Goal: Task Accomplishment & Management: Use online tool/utility

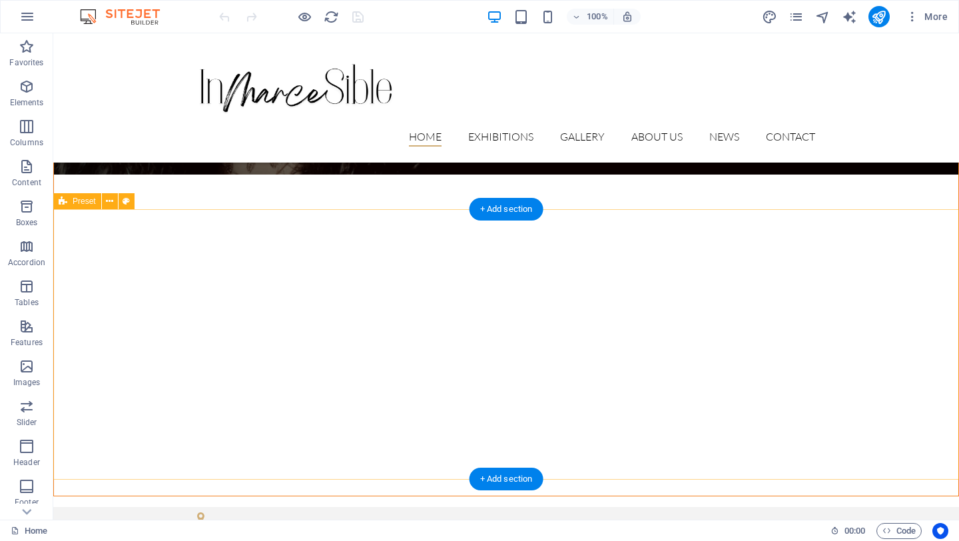
scroll to position [265, 0]
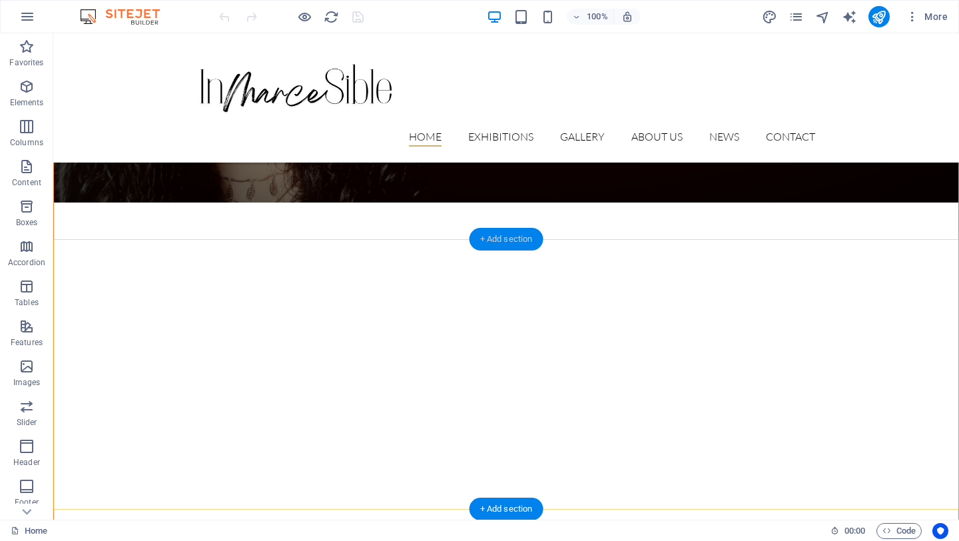
click at [520, 243] on div "+ Add section" at bounding box center [506, 239] width 74 height 23
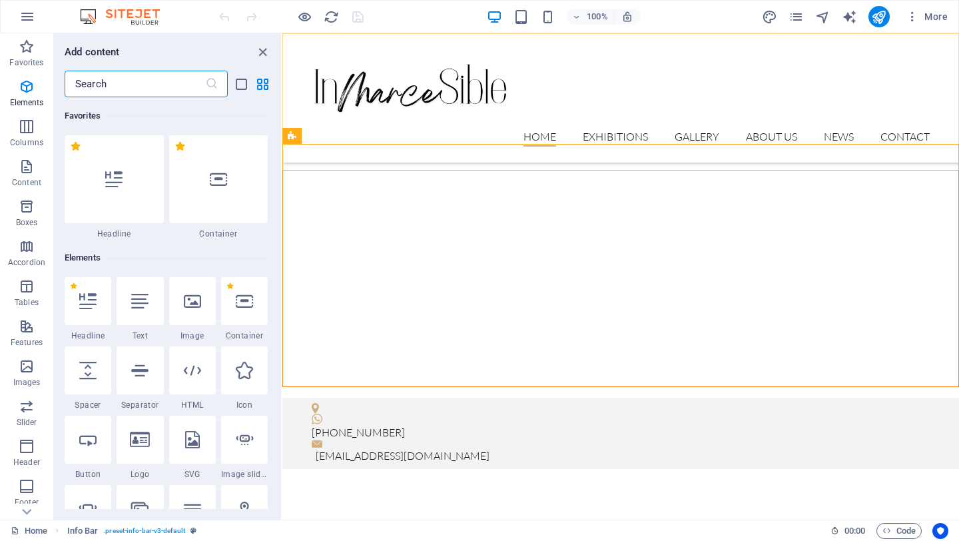
scroll to position [2330, 0]
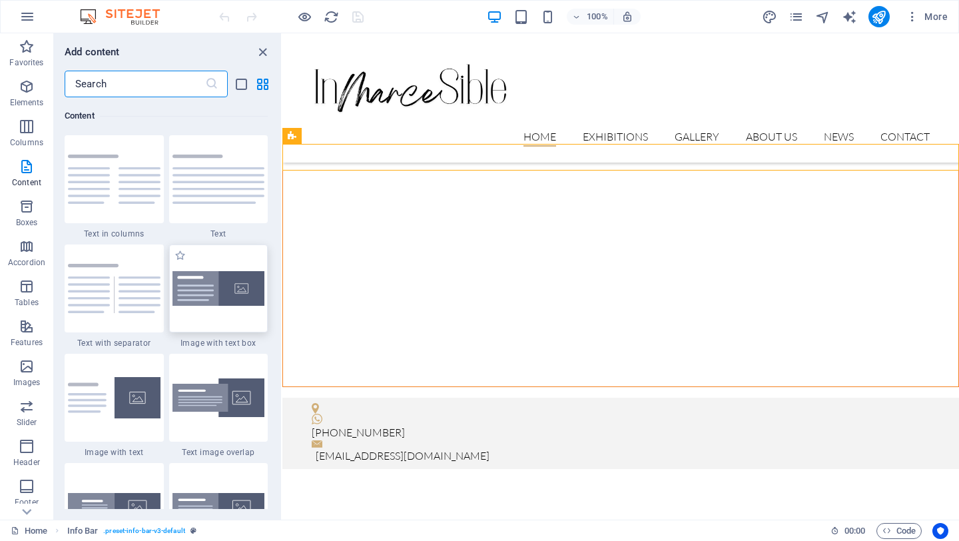
click at [232, 301] on img at bounding box center [218, 288] width 93 height 35
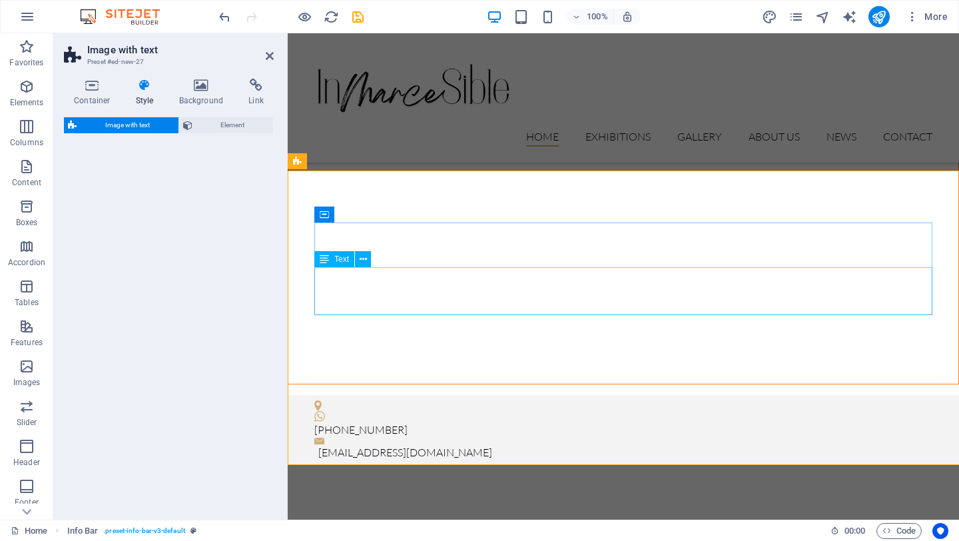
select select "rem"
select select "px"
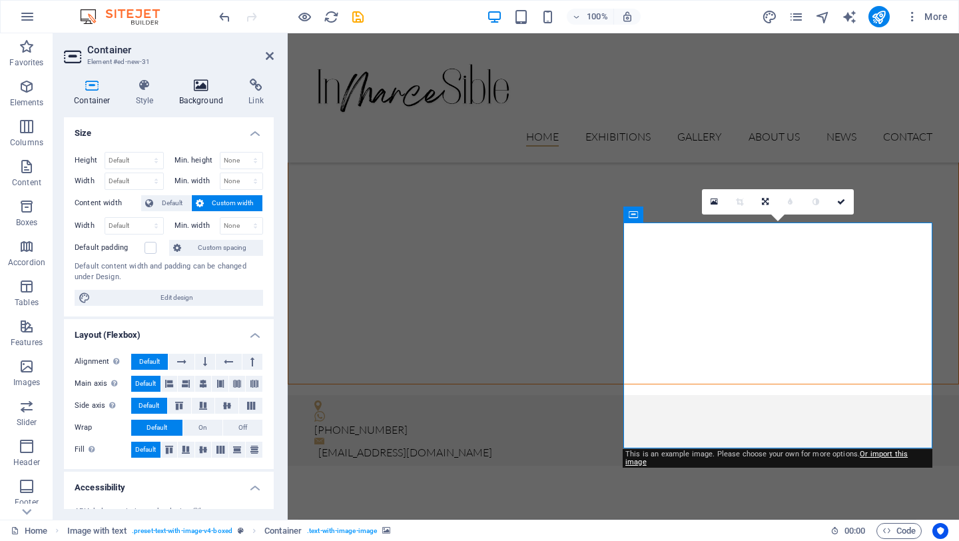
click at [195, 93] on h4 "Background" at bounding box center [204, 93] width 70 height 28
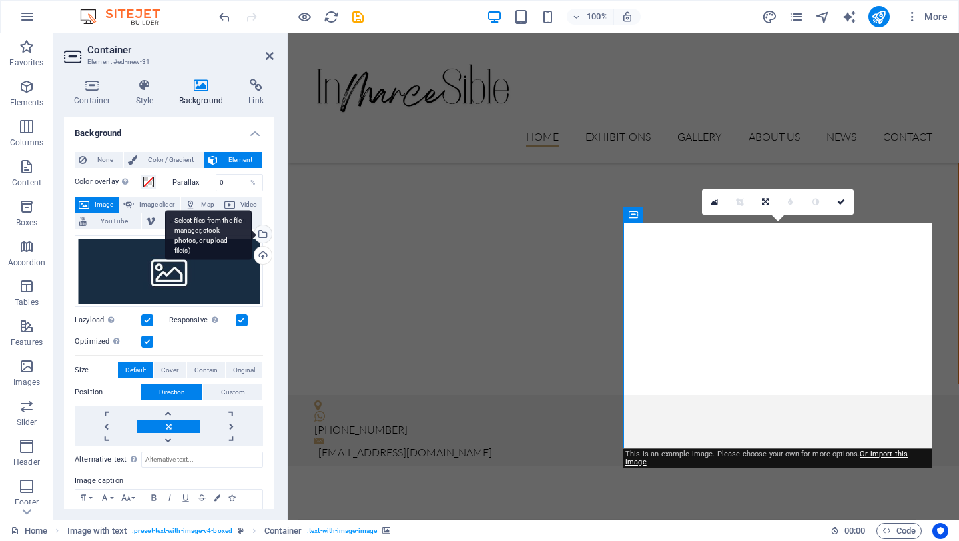
click at [262, 233] on div "Select files from the file manager, stock photos, or upload file(s)" at bounding box center [262, 235] width 20 height 20
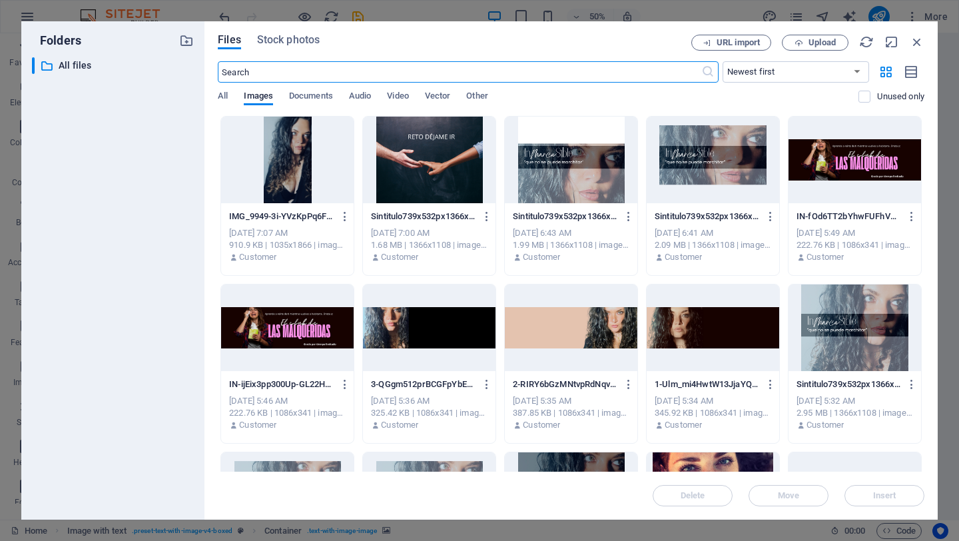
click at [294, 156] on div at bounding box center [287, 160] width 133 height 87
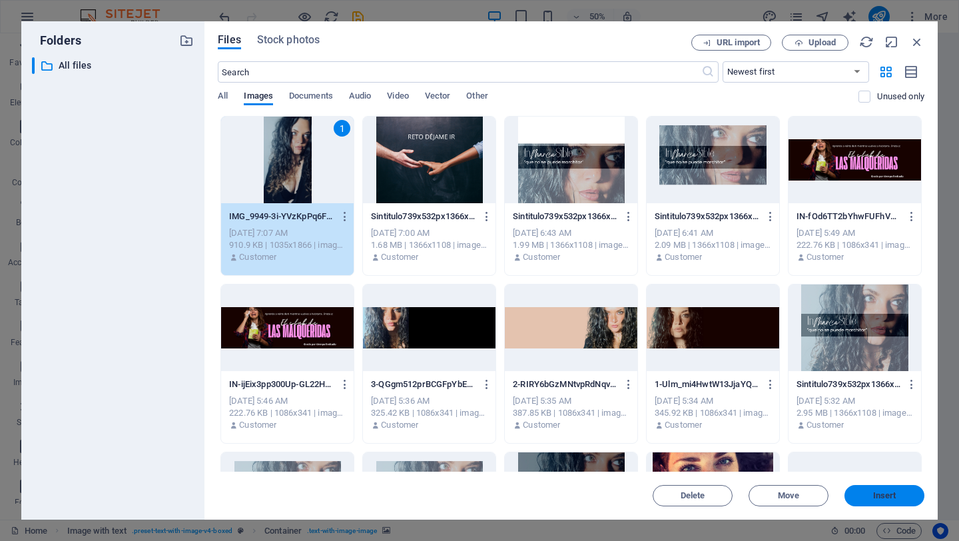
drag, startPoint x: 888, startPoint y: 499, endPoint x: 600, endPoint y: 465, distance: 289.6
click at [888, 499] on span "Insert" at bounding box center [884, 495] width 23 height 8
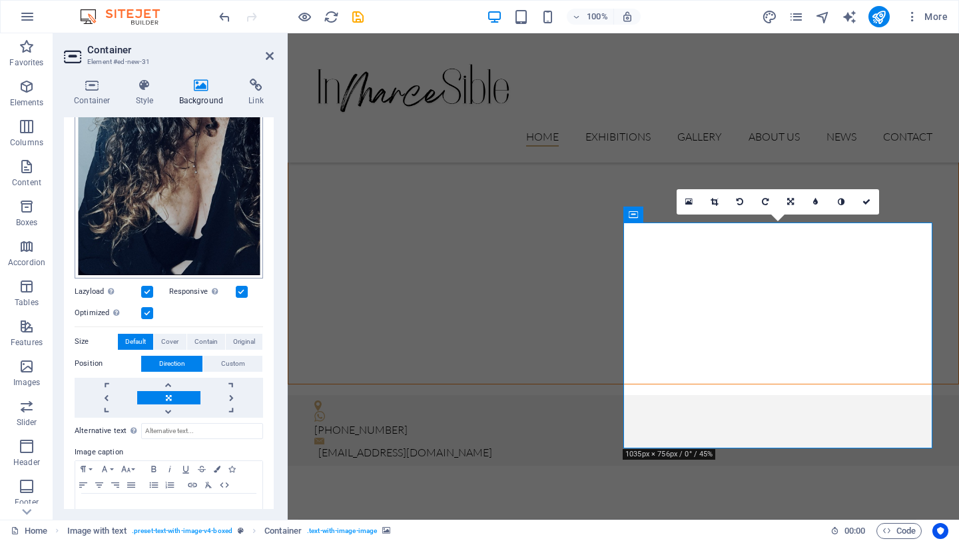
scroll to position [293, 0]
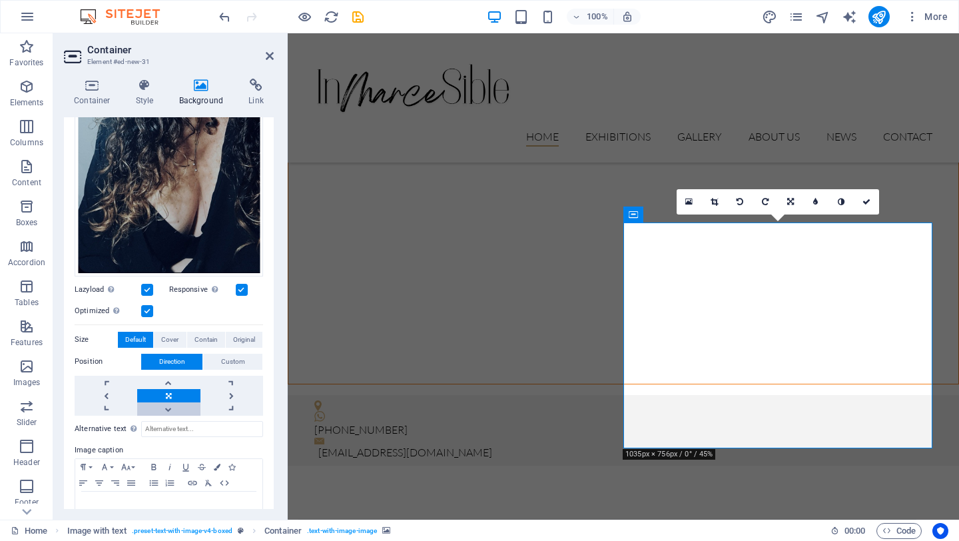
click at [169, 404] on link at bounding box center [168, 408] width 63 height 13
click at [167, 409] on link at bounding box center [168, 408] width 63 height 13
click at [168, 378] on link at bounding box center [168, 382] width 63 height 13
click at [113, 391] on link at bounding box center [106, 395] width 63 height 13
click at [176, 389] on link at bounding box center [168, 395] width 63 height 13
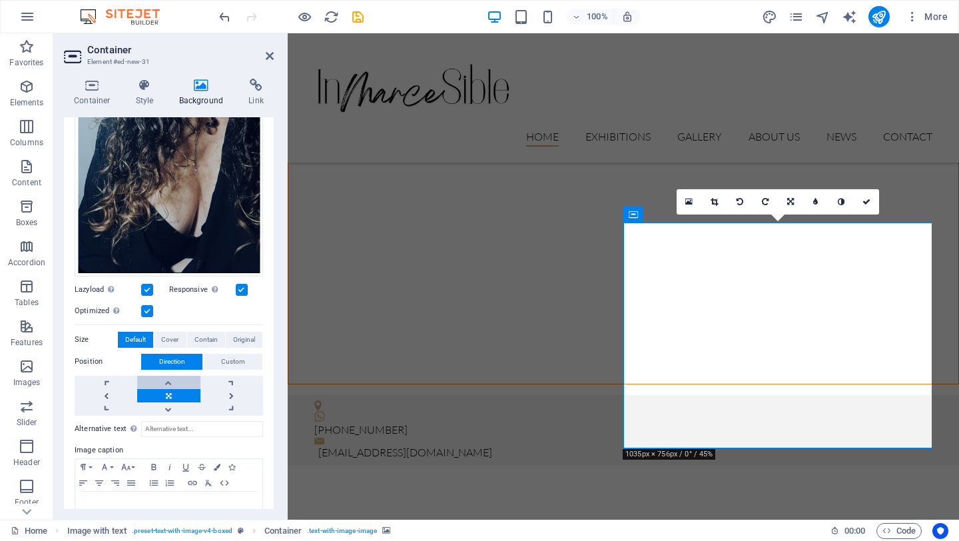
click at [177, 376] on link at bounding box center [168, 382] width 63 height 13
click at [234, 392] on link at bounding box center [231, 395] width 63 height 13
click at [95, 395] on link at bounding box center [106, 395] width 63 height 13
click at [99, 405] on link at bounding box center [106, 408] width 63 height 13
click at [230, 378] on link at bounding box center [231, 382] width 63 height 13
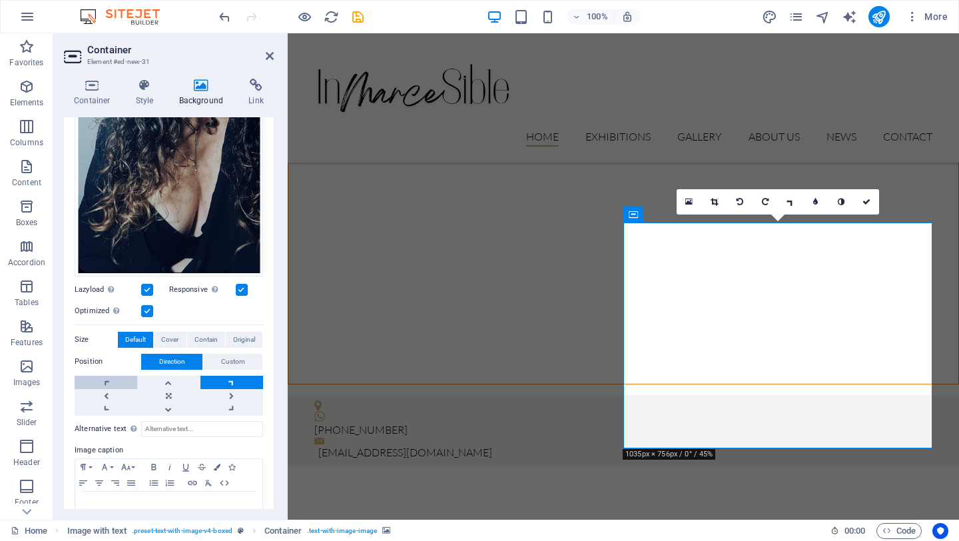
click at [105, 376] on link at bounding box center [106, 382] width 63 height 13
click at [95, 391] on link at bounding box center [106, 395] width 63 height 13
click at [234, 380] on link at bounding box center [231, 382] width 63 height 13
click at [162, 389] on link at bounding box center [168, 395] width 63 height 13
click at [172, 402] on link at bounding box center [168, 408] width 63 height 13
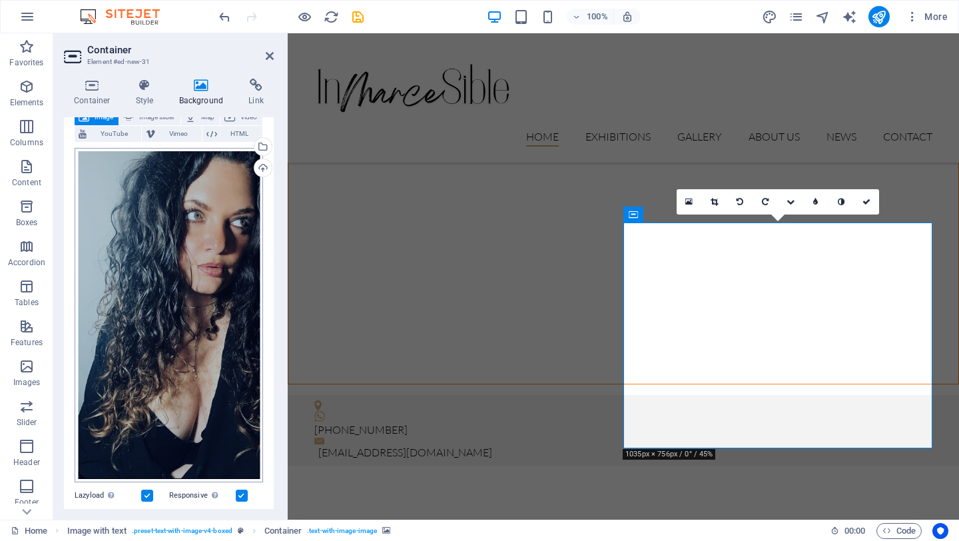
scroll to position [78, 0]
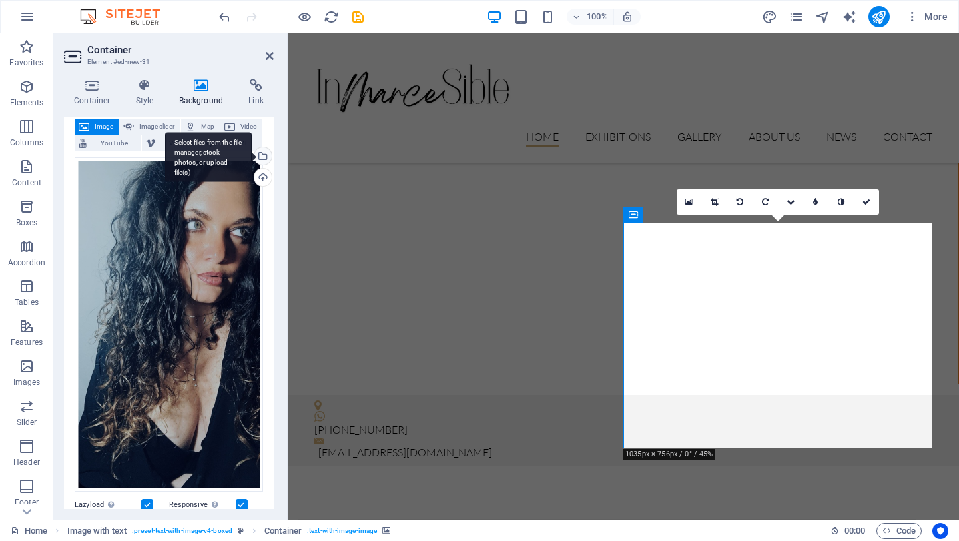
click at [262, 156] on div "Select files from the file manager, stock photos, or upload file(s)" at bounding box center [262, 157] width 20 height 20
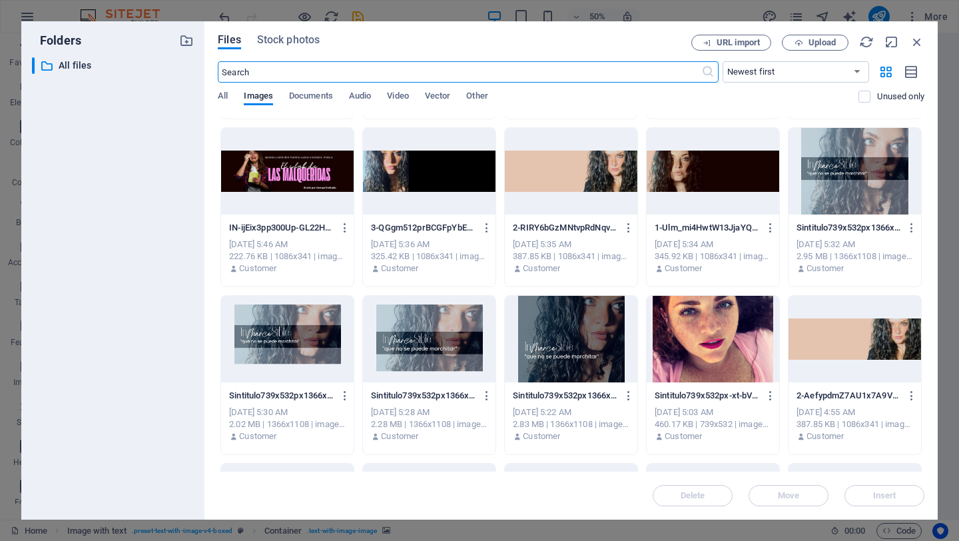
scroll to position [162, 0]
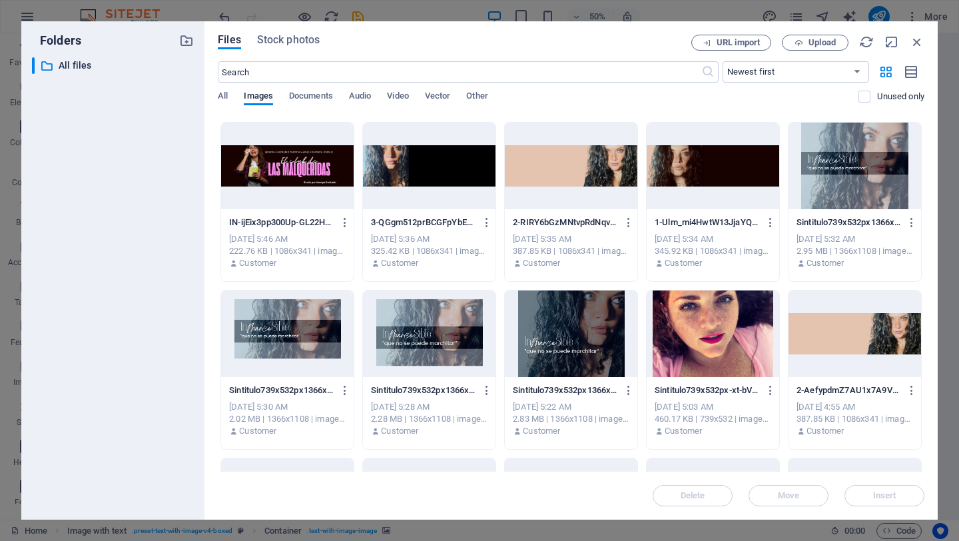
click at [677, 307] on div at bounding box center [713, 333] width 133 height 87
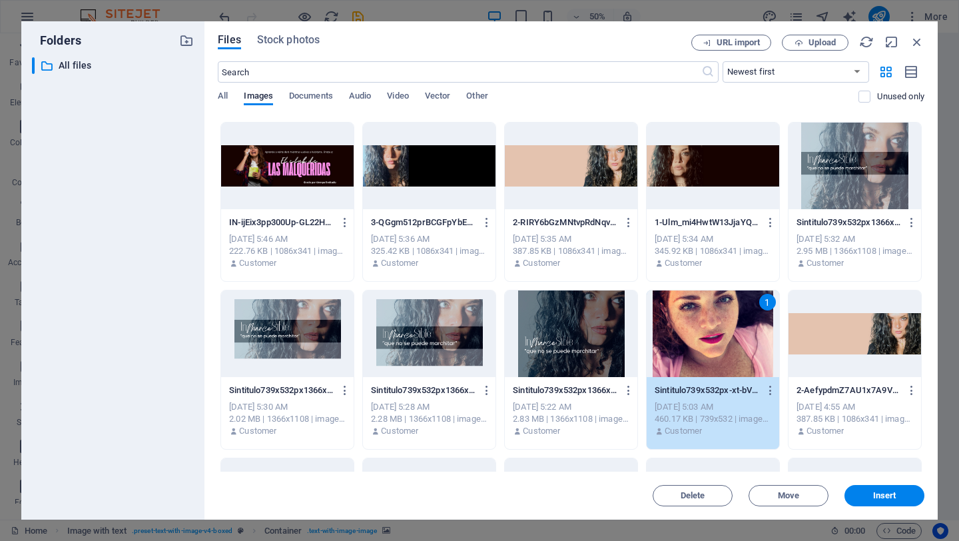
click at [568, 334] on div at bounding box center [571, 333] width 133 height 87
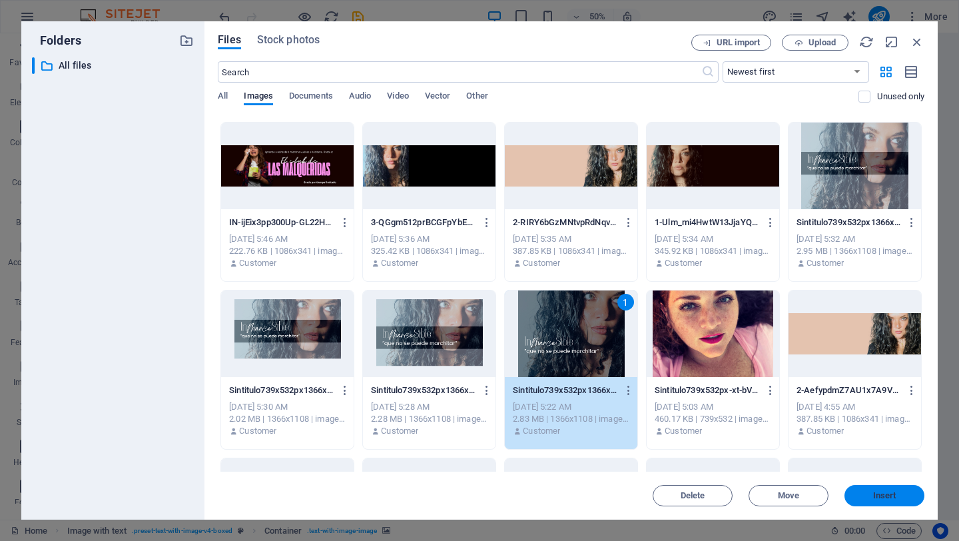
click at [876, 495] on span "Insert" at bounding box center [884, 495] width 23 height 8
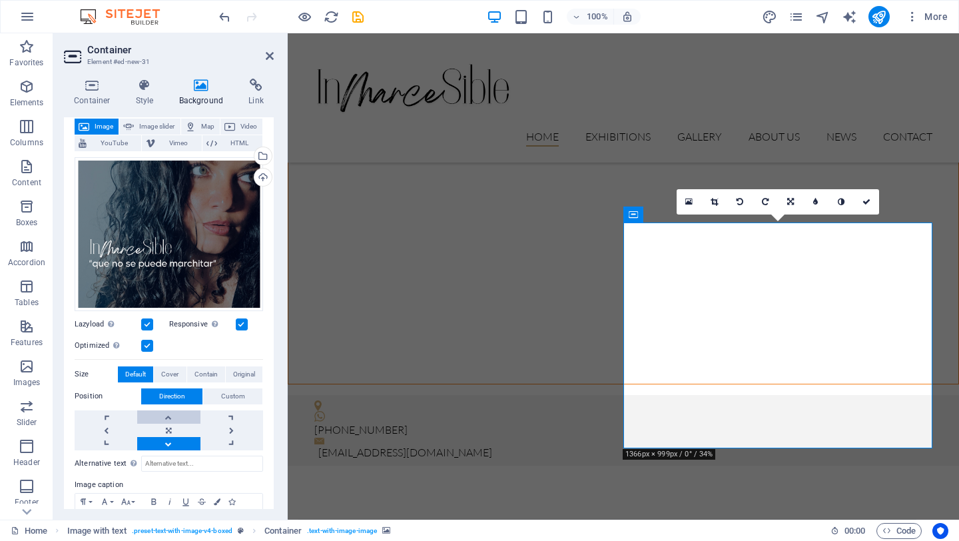
click at [172, 416] on link at bounding box center [168, 416] width 63 height 13
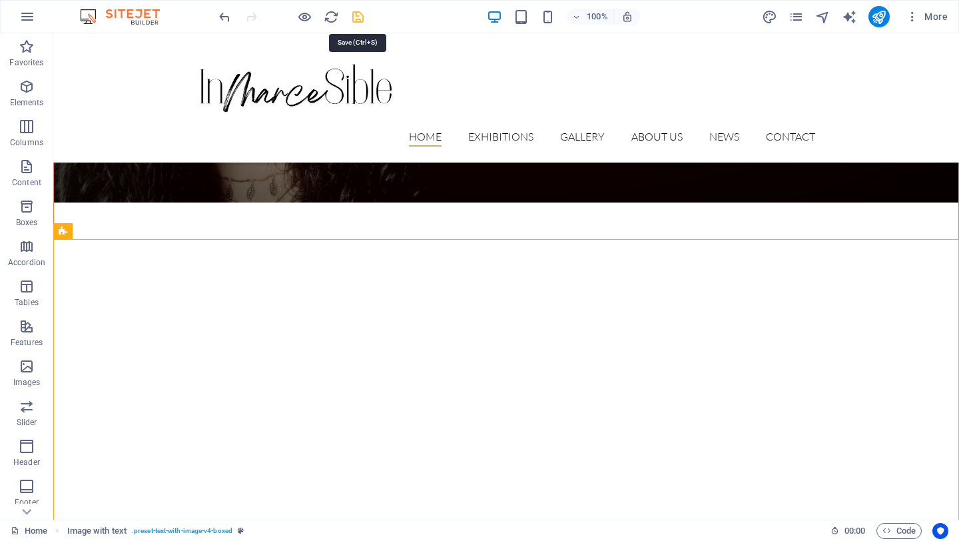
click at [361, 13] on icon "save" at bounding box center [357, 16] width 15 height 15
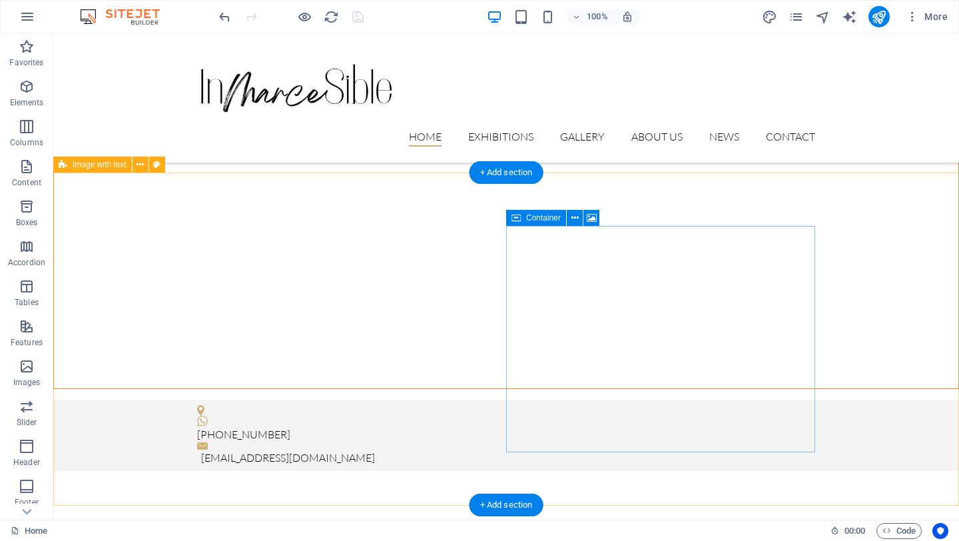
scroll to position [402, 0]
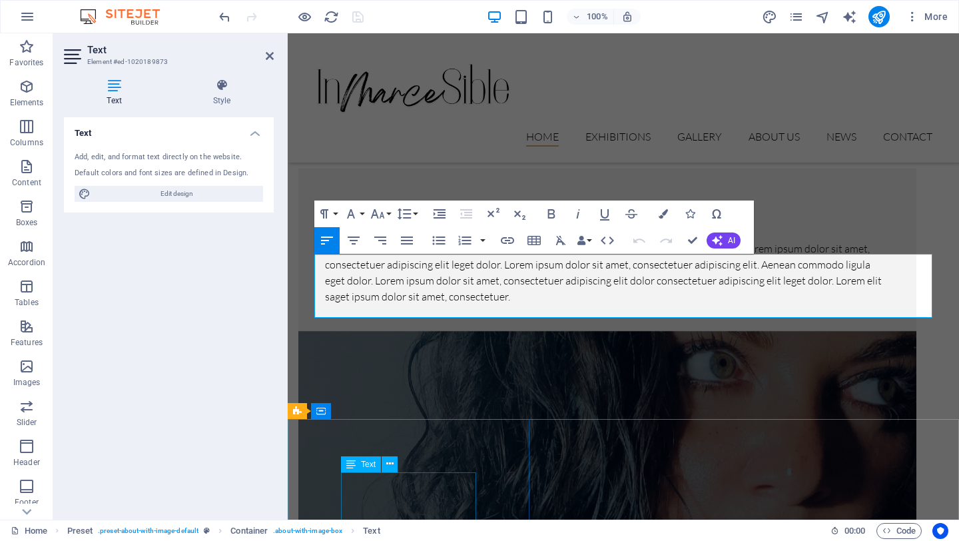
scroll to position [618, 0]
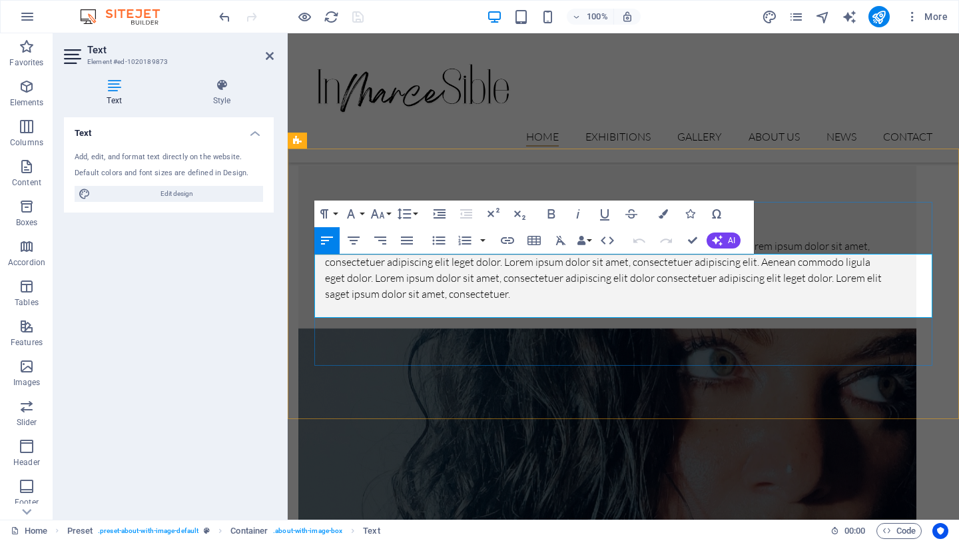
drag, startPoint x: 316, startPoint y: 264, endPoint x: 927, endPoint y: 309, distance: 612.3
copy span "Me conocen como "InMarceSible" porque aprendí que nada se marchita, solo renace…"
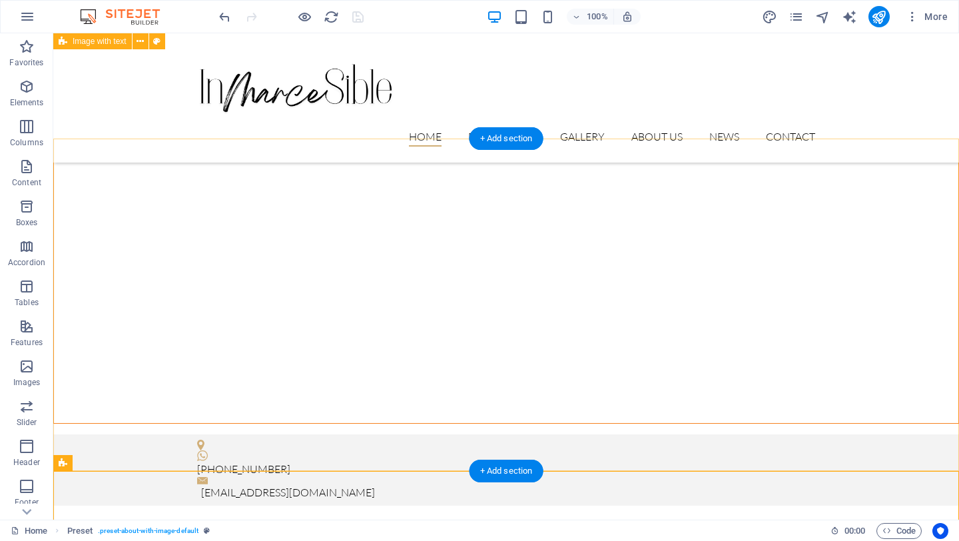
scroll to position [359, 0]
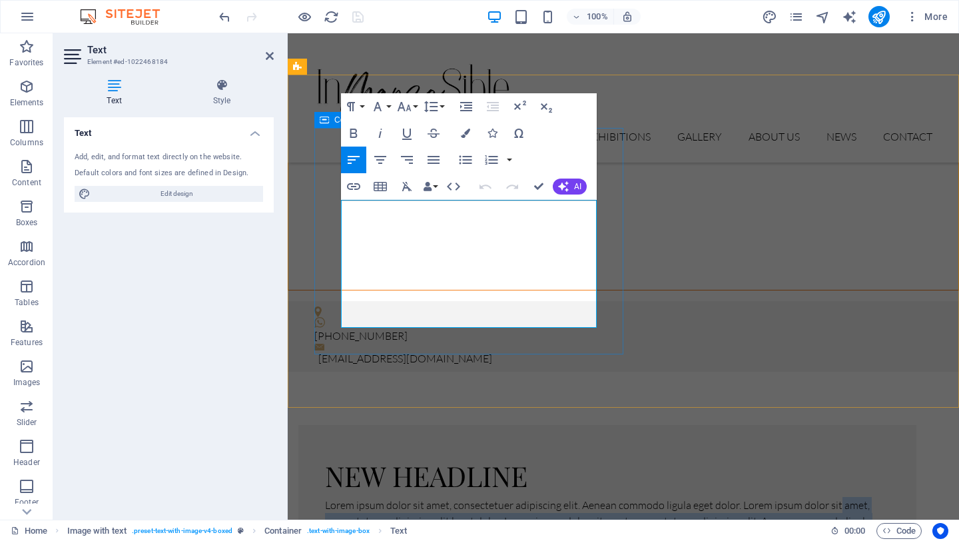
drag, startPoint x: 444, startPoint y: 320, endPoint x: 351, endPoint y: 245, distance: 119.3
click at [352, 497] on p "Lorem ipsum dolor sit amet, consectetuer adipiscing elit. Aenean commodo ligula…" at bounding box center [607, 529] width 565 height 64
click at [453, 497] on p "Lorem ipsum dolor sit amet, consectetuer adipiscing elit. Aenean commodo ligula…" at bounding box center [607, 529] width 565 height 64
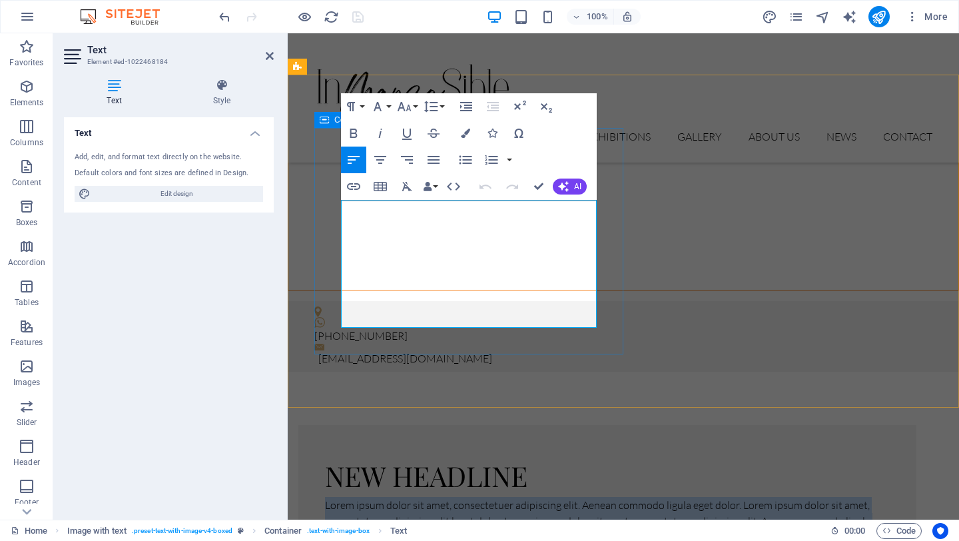
drag, startPoint x: 461, startPoint y: 319, endPoint x: 340, endPoint y: 207, distance: 165.4
click at [340, 425] on div "New headline Lorem ipsum dolor sit amet, consectetuer adipiscing elit. Aenean c…" at bounding box center [607, 506] width 618 height 162
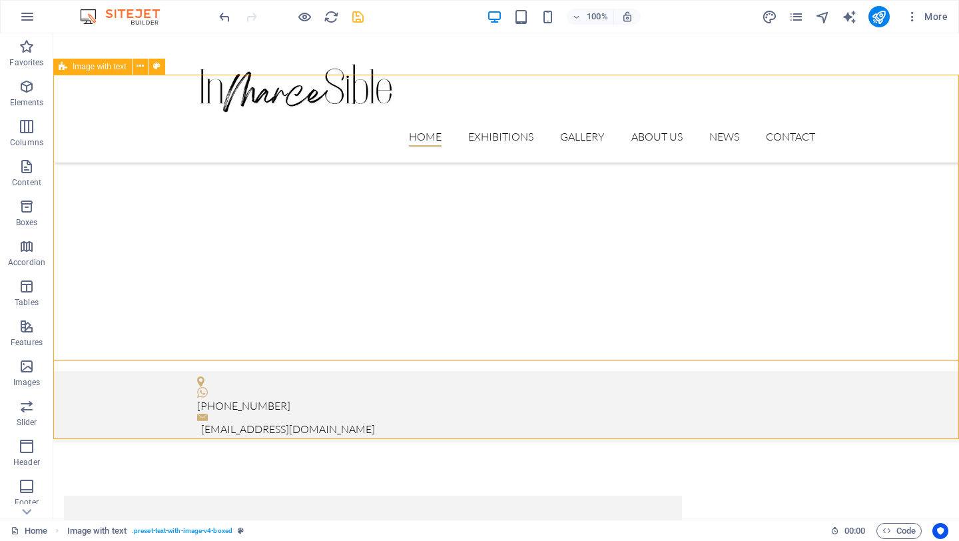
scroll to position [430, 0]
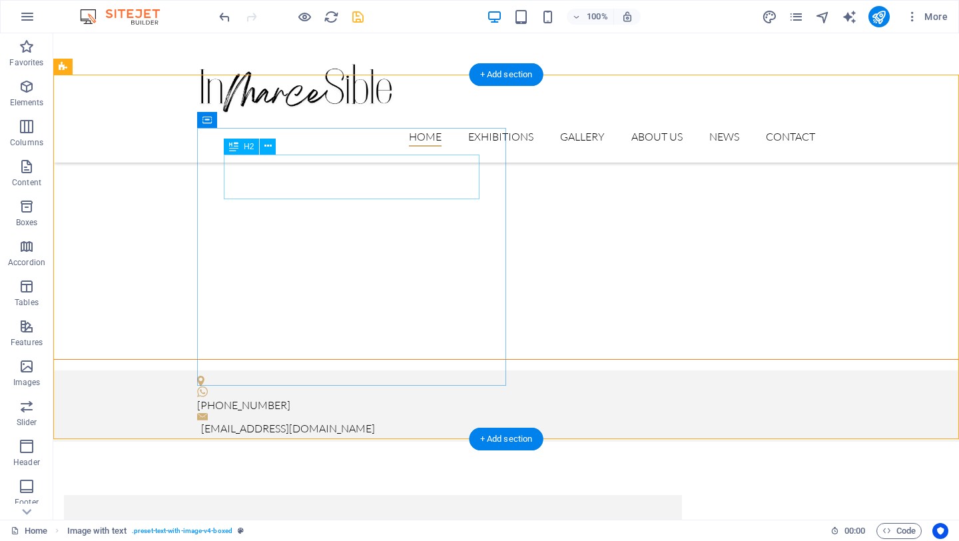
click at [380, 521] on div "New headline" at bounding box center [373, 543] width 565 height 45
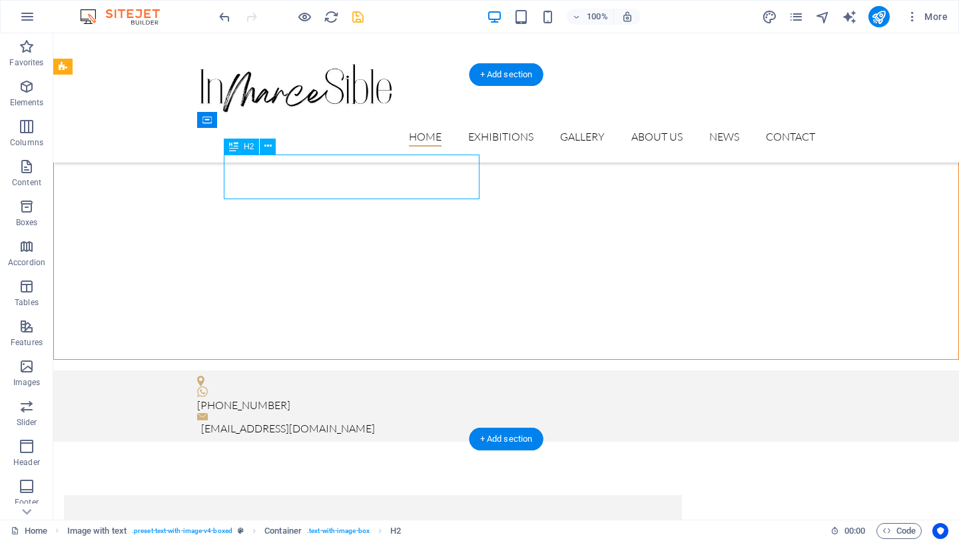
click at [380, 521] on div "New headline" at bounding box center [373, 543] width 565 height 45
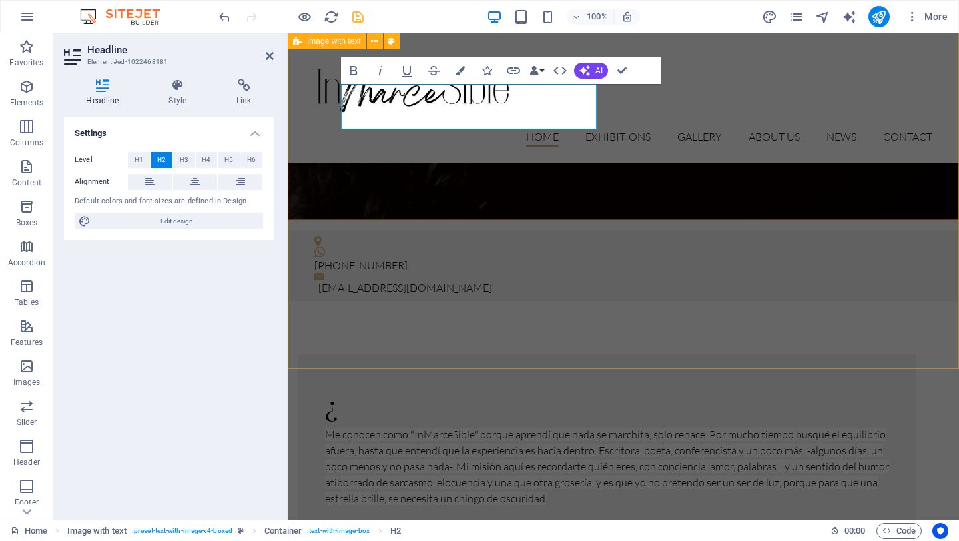
select select "rem"
select select "px"
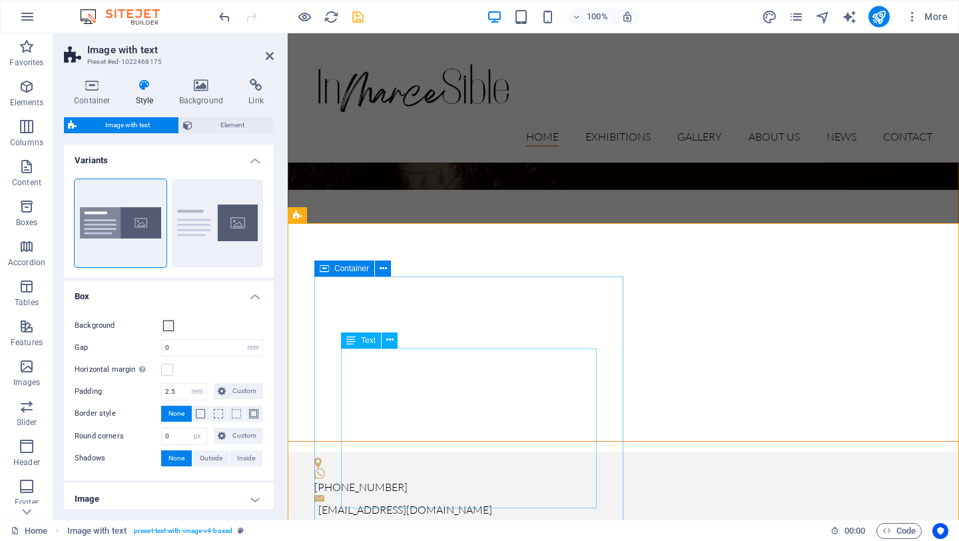
scroll to position [210, 0]
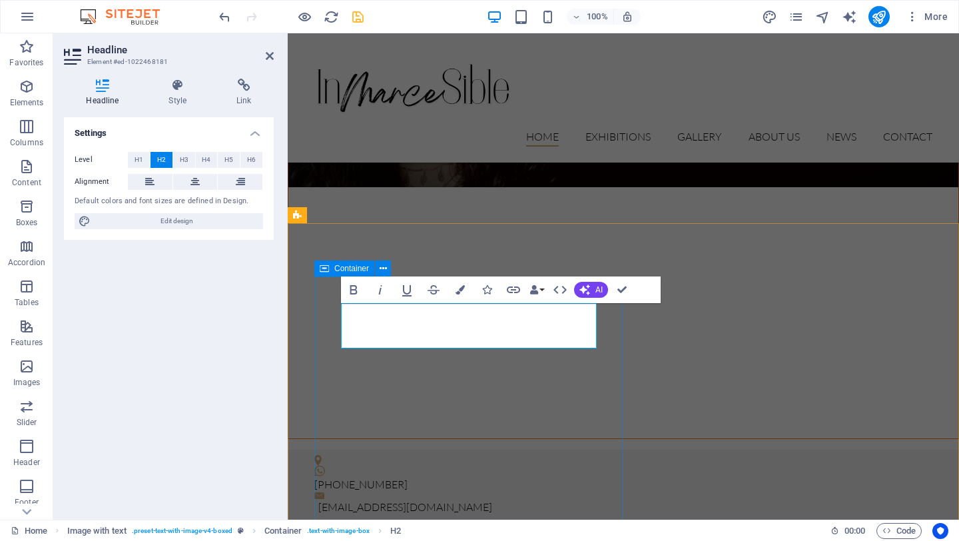
select select "rem"
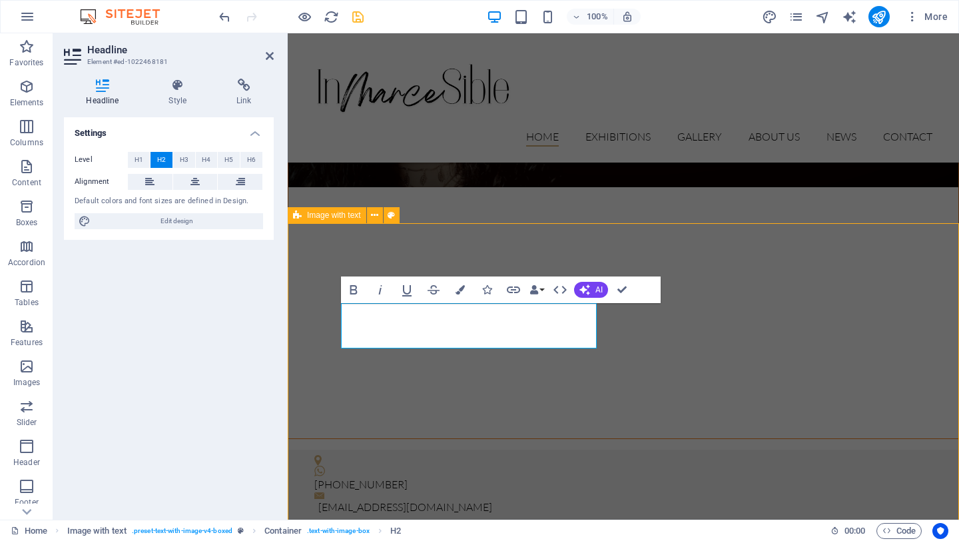
select select "px"
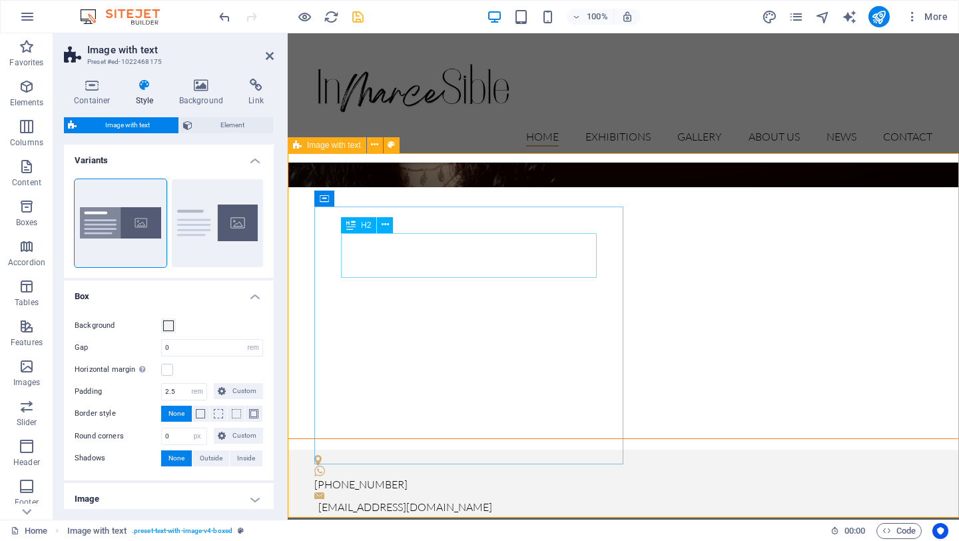
scroll to position [281, 0]
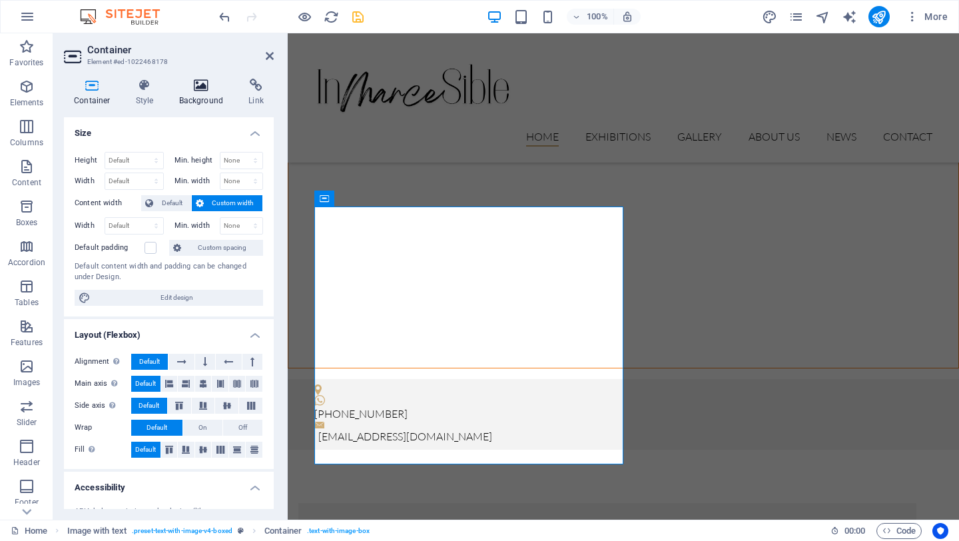
click at [193, 88] on icon at bounding box center [201, 85] width 65 height 13
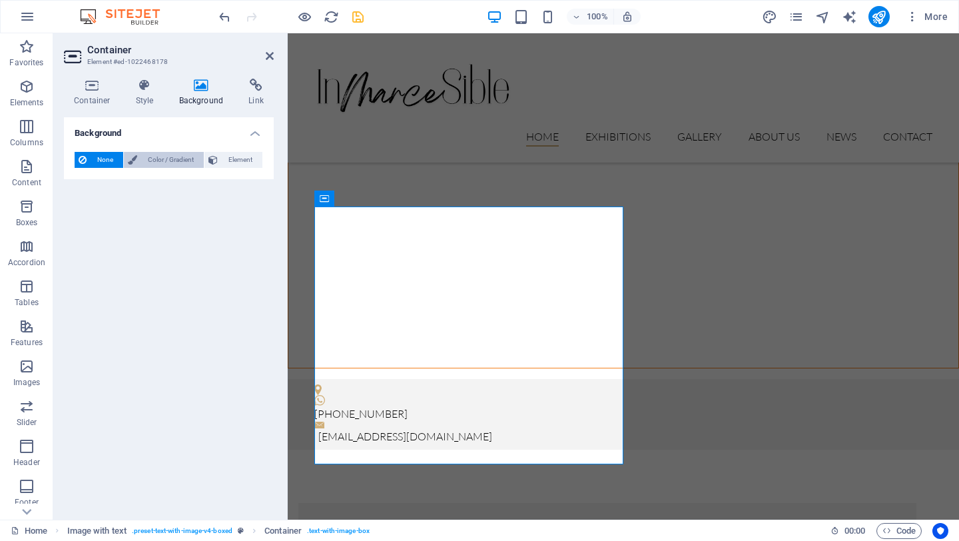
click at [164, 160] on span "Color / Gradient" at bounding box center [170, 160] width 59 height 16
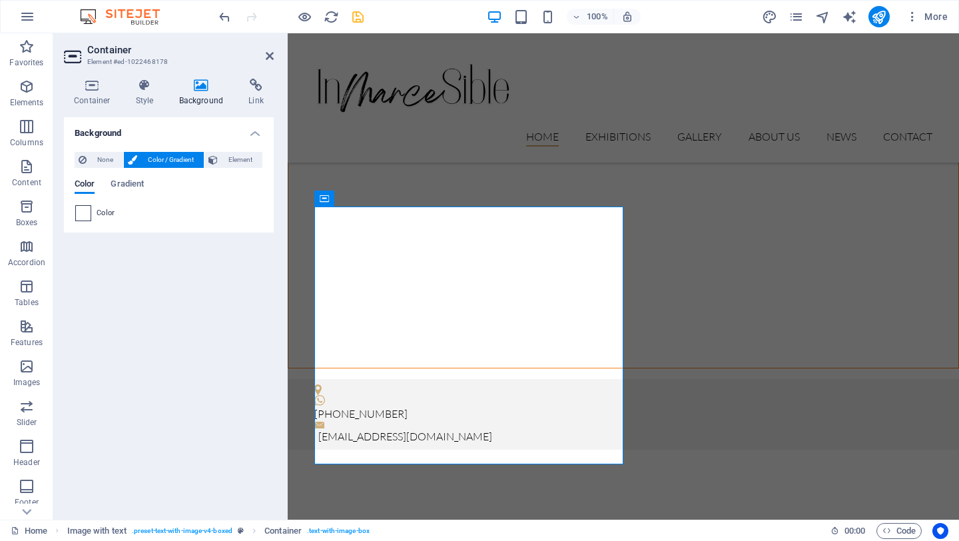
click at [81, 218] on span at bounding box center [83, 213] width 15 height 15
type input "#ffffff"
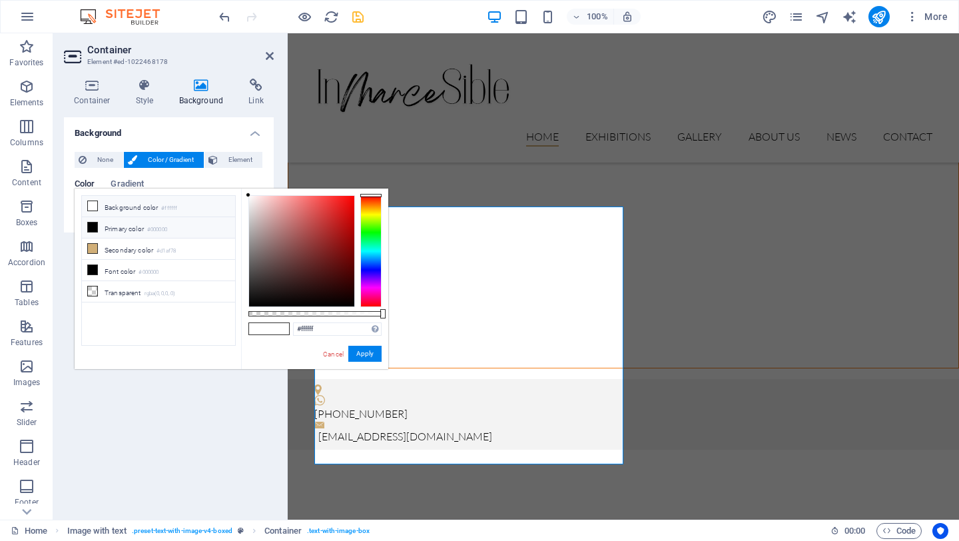
click at [112, 211] on li "Background color #ffffff" at bounding box center [158, 206] width 153 height 21
click at [368, 356] on button "Apply" at bounding box center [364, 354] width 33 height 16
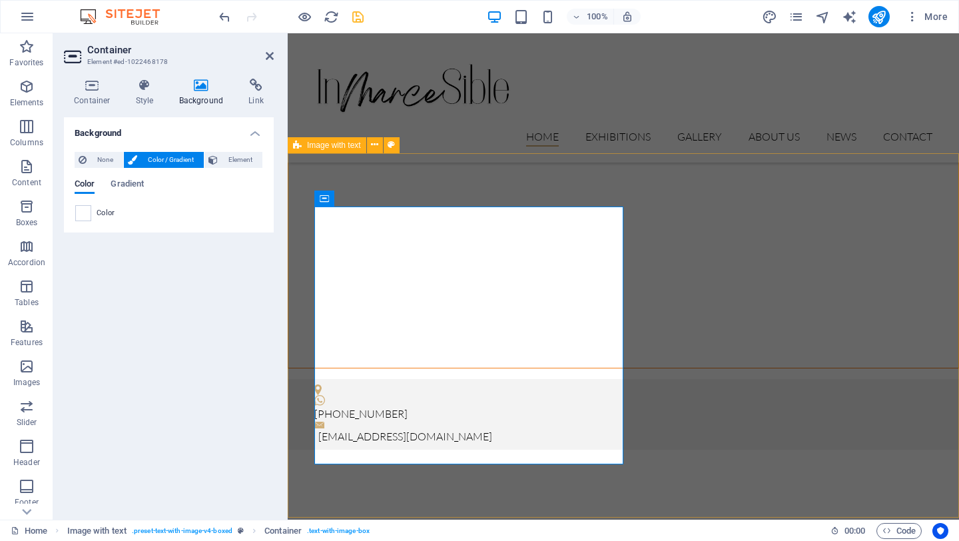
select select "rem"
select select "px"
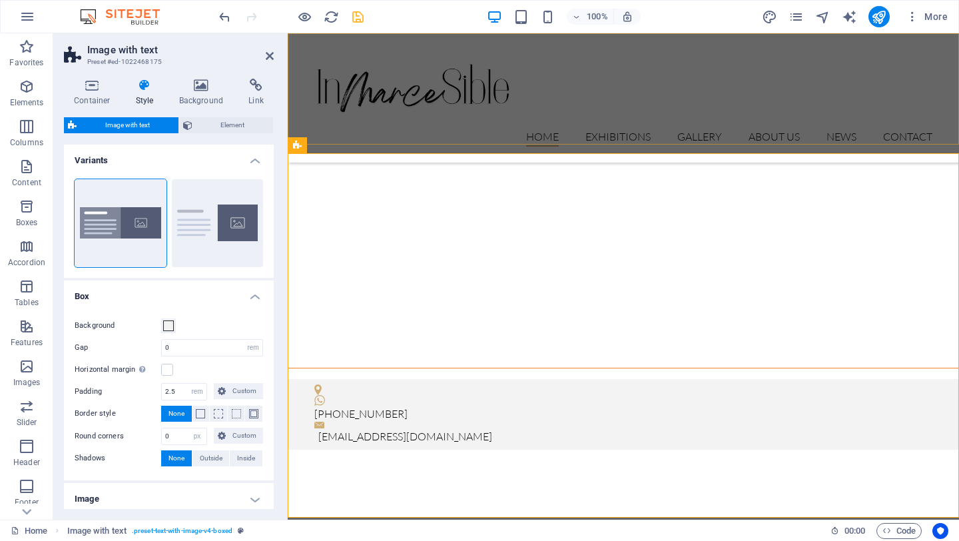
click at [638, 128] on div "Home Exhibitions Detail view Gallery About us News Contact Menu" at bounding box center [623, 97] width 671 height 129
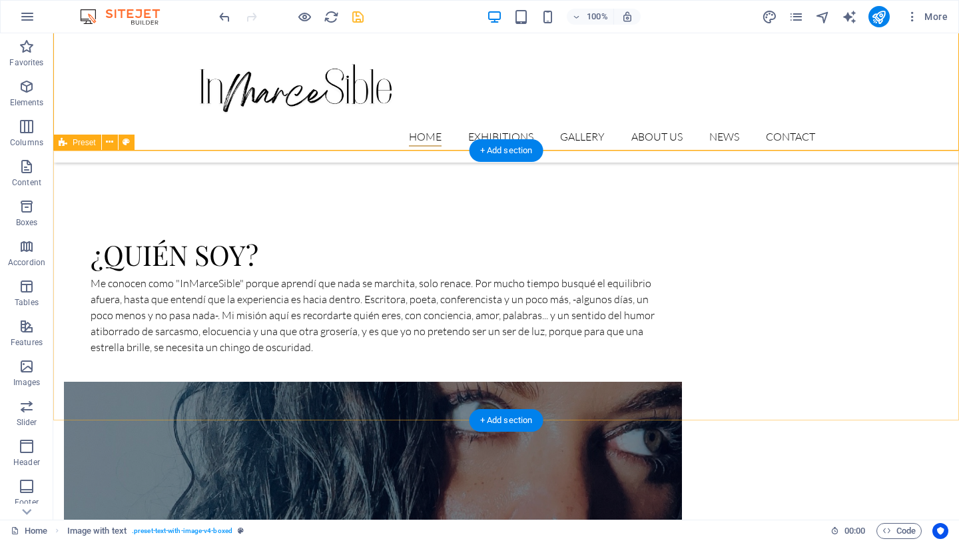
scroll to position [722, 0]
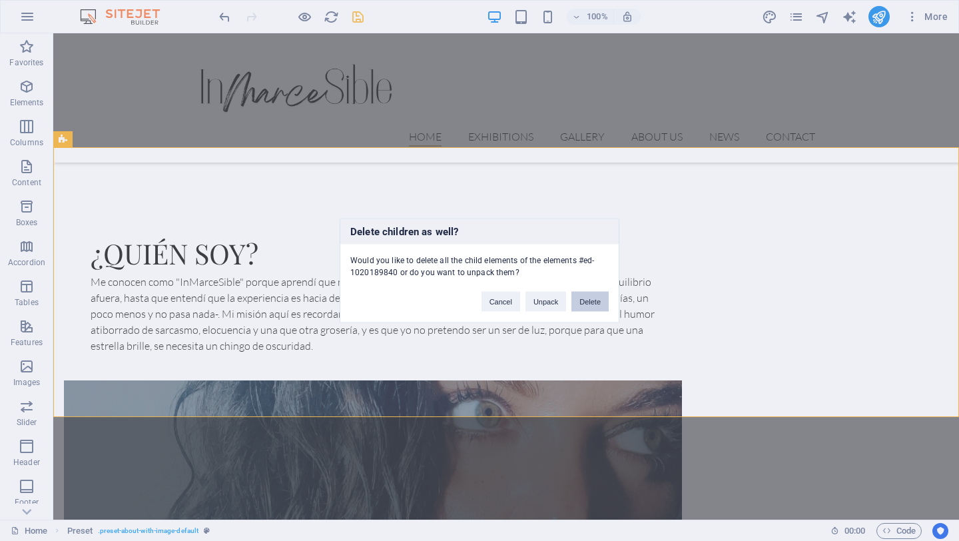
click at [593, 295] on button "Delete" at bounding box center [589, 302] width 37 height 20
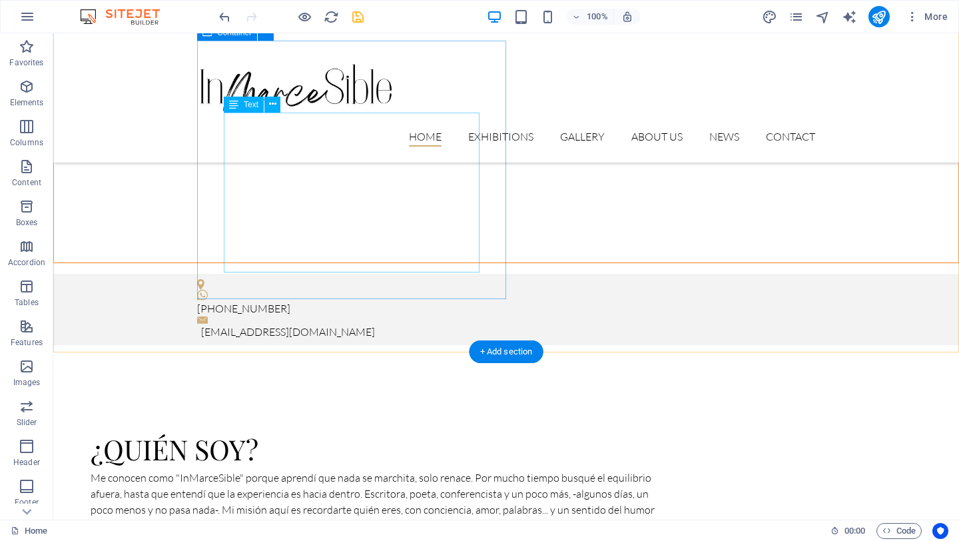
scroll to position [528, 0]
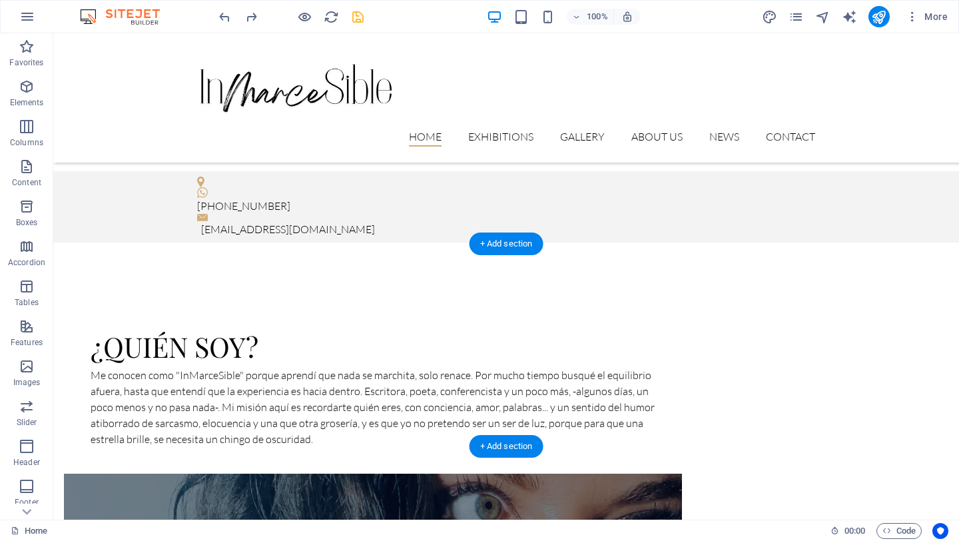
scroll to position [643, 0]
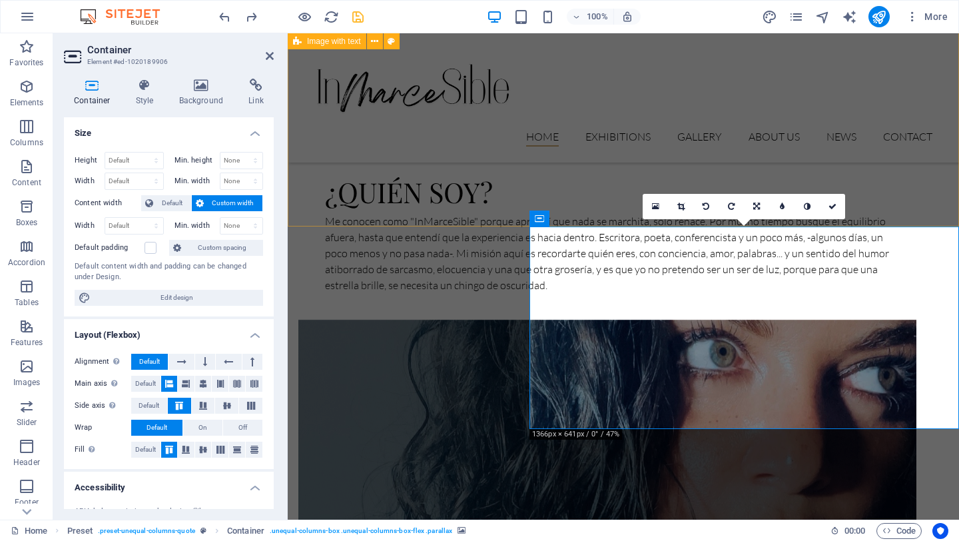
scroll to position [572, 0]
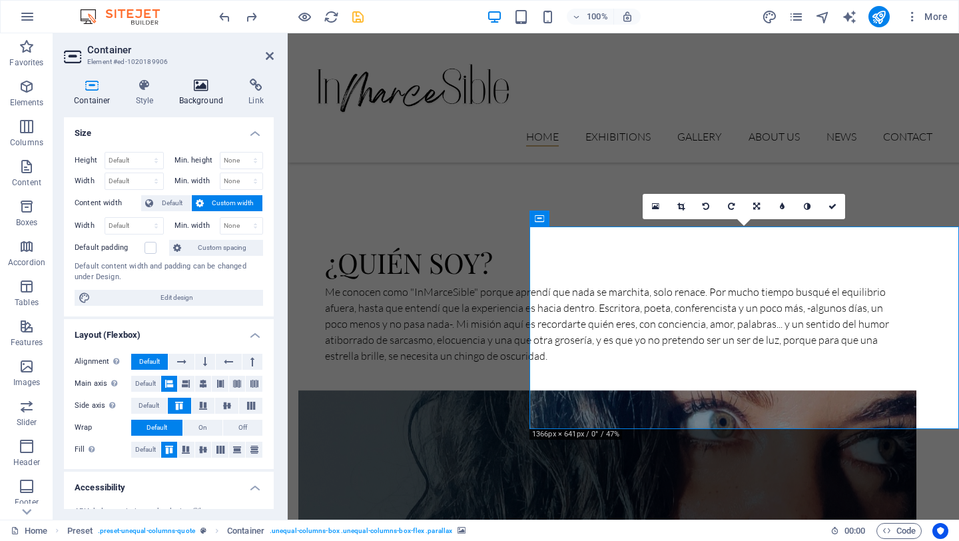
click at [204, 82] on icon at bounding box center [201, 85] width 65 height 13
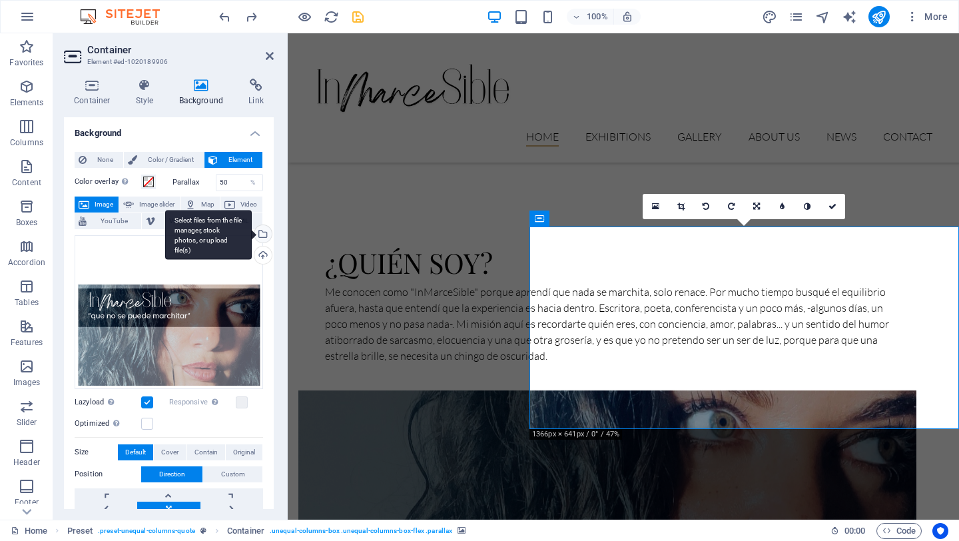
click at [252, 231] on div "Select files from the file manager, stock photos, or upload file(s)" at bounding box center [208, 235] width 87 height 50
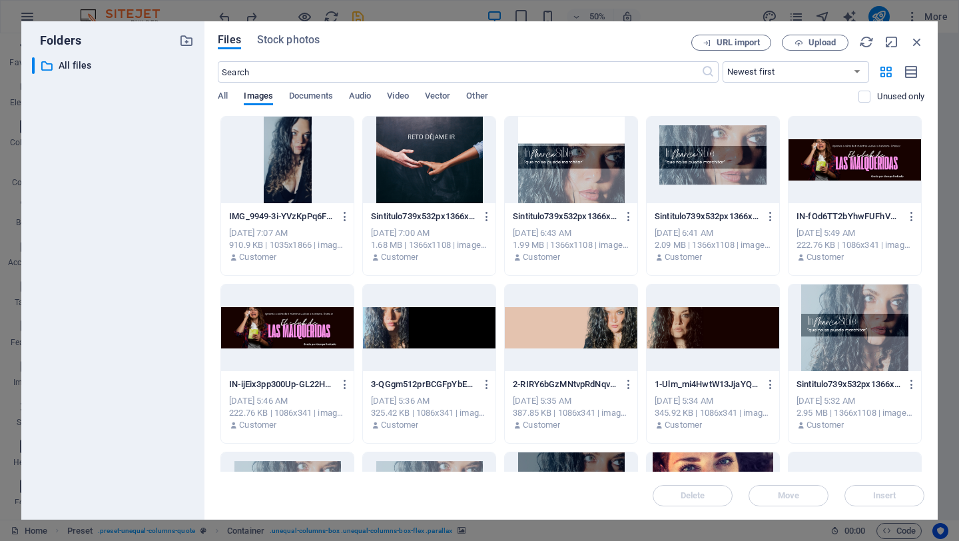
click at [453, 328] on div at bounding box center [429, 327] width 133 height 87
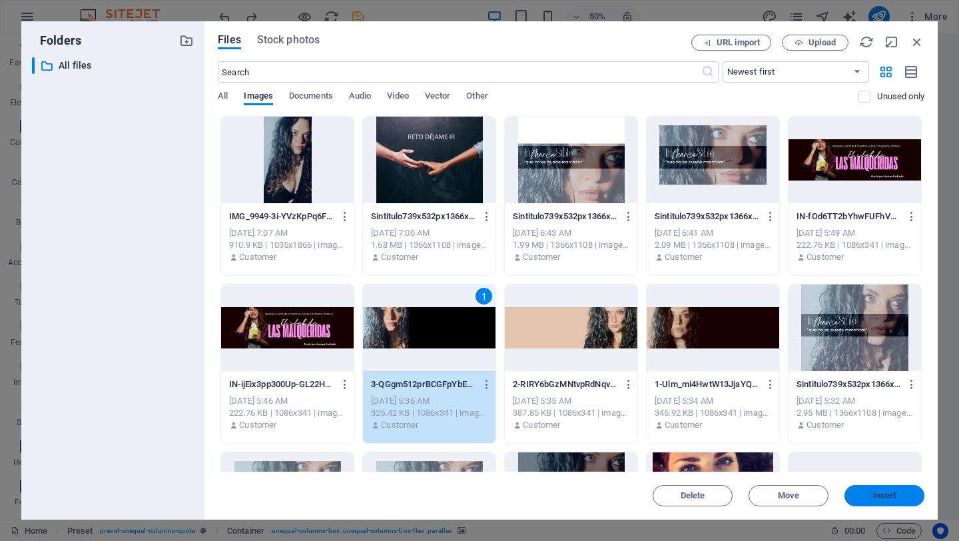
click at [878, 485] on button "Insert" at bounding box center [884, 495] width 80 height 21
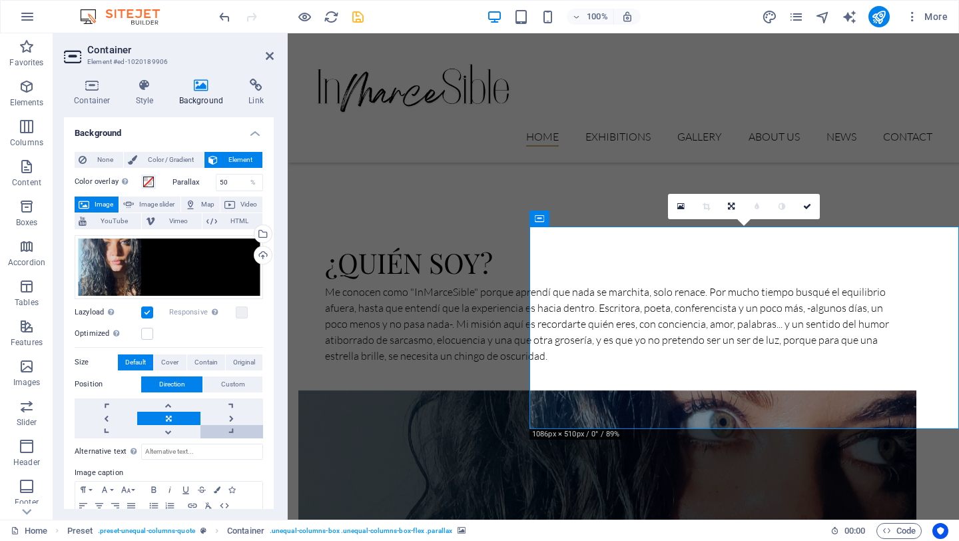
click at [226, 425] on link at bounding box center [231, 431] width 63 height 13
click at [231, 410] on link at bounding box center [231, 404] width 63 height 13
click at [95, 426] on link at bounding box center [106, 431] width 63 height 13
click at [93, 404] on link at bounding box center [106, 404] width 63 height 13
click at [107, 420] on link at bounding box center [106, 418] width 63 height 13
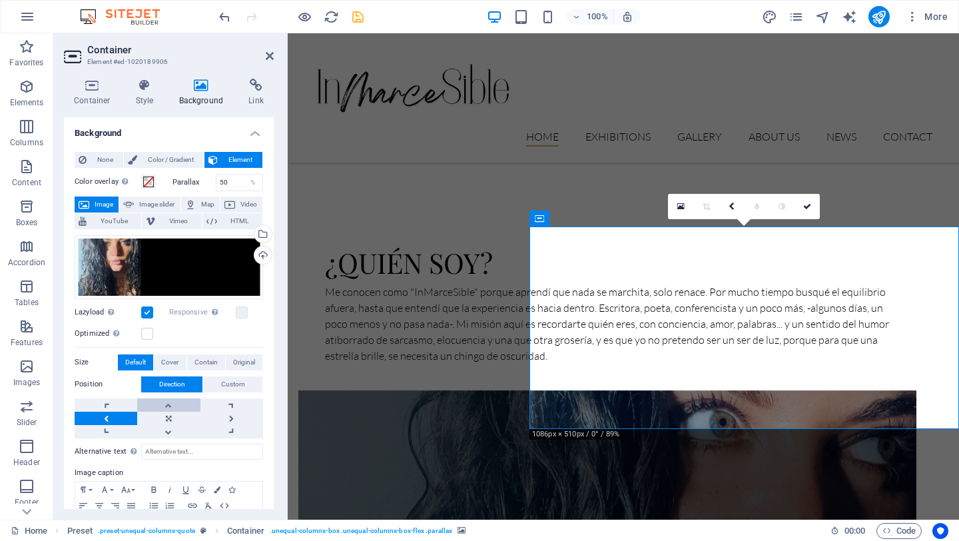
click at [164, 401] on link at bounding box center [168, 404] width 63 height 13
click at [172, 427] on link at bounding box center [168, 431] width 63 height 13
click at [169, 416] on link at bounding box center [168, 418] width 63 height 13
click at [93, 434] on link at bounding box center [106, 431] width 63 height 13
click at [23, 324] on icon "button" at bounding box center [27, 326] width 16 height 16
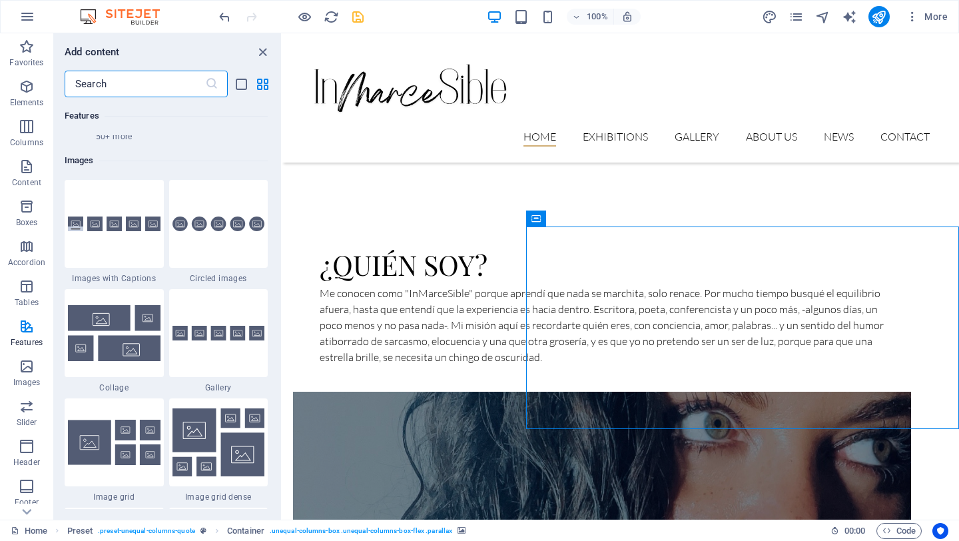
scroll to position [6694, 0]
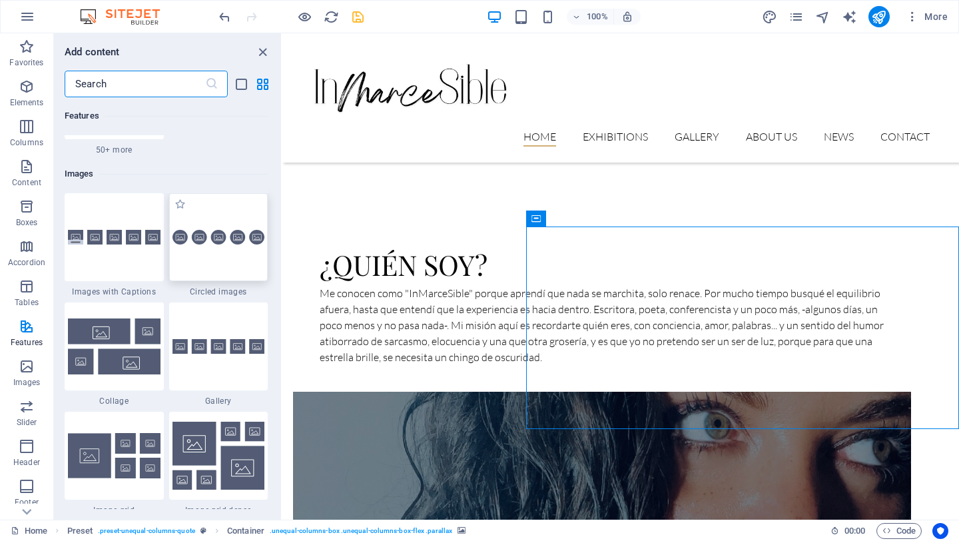
click at [235, 236] on img at bounding box center [218, 237] width 93 height 15
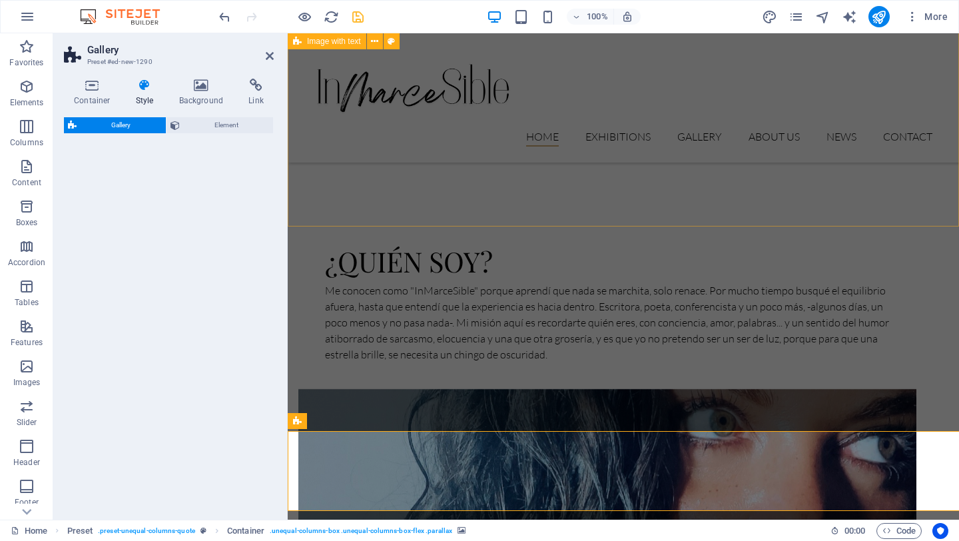
select select "rem"
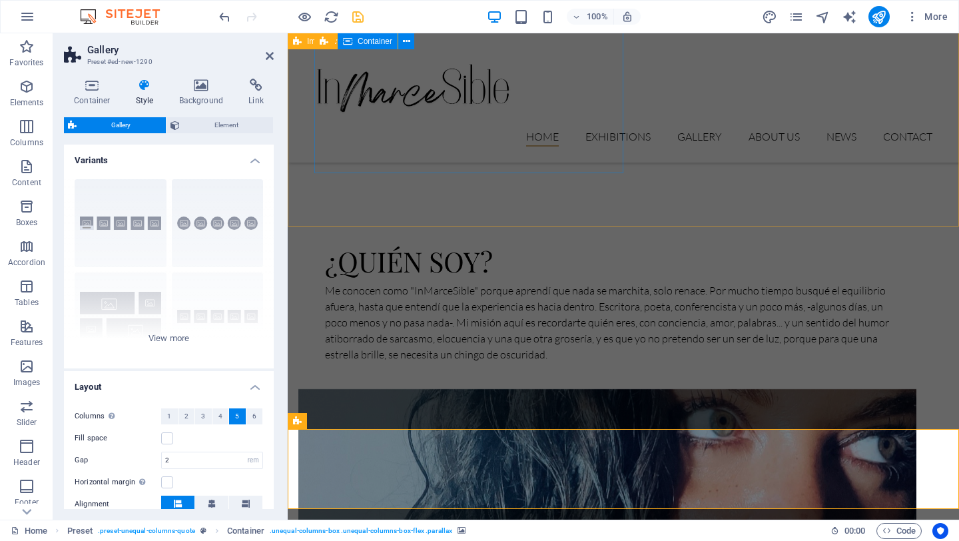
scroll to position [572, 0]
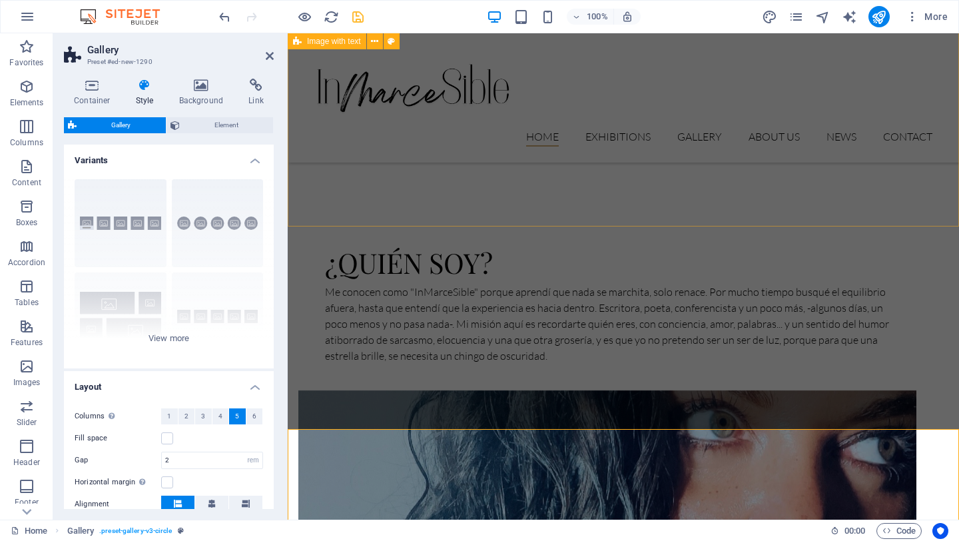
click at [493, 184] on div "¿Quién soy? Me conocen como "InMarceSible" porque aprendí que nada se marchita,…" at bounding box center [623, 476] width 671 height 637
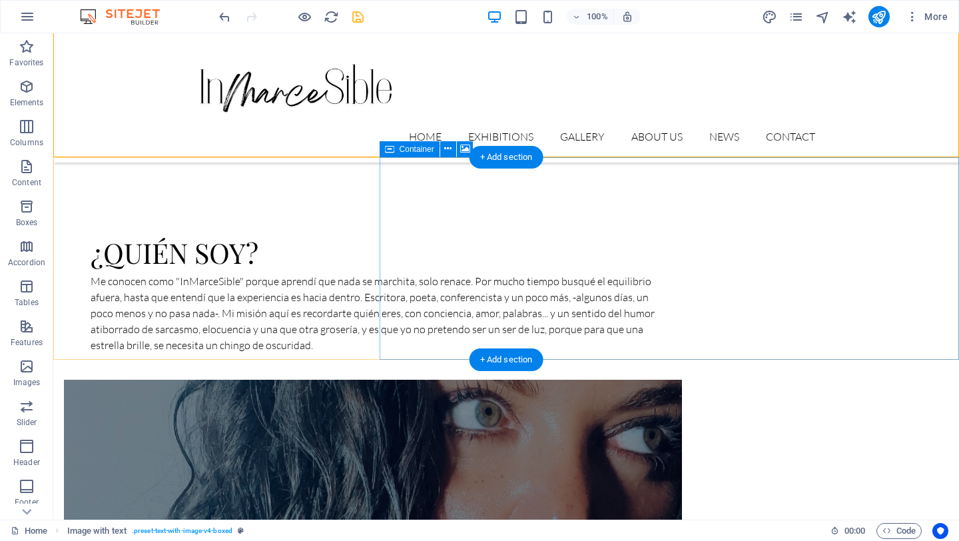
scroll to position [759, 0]
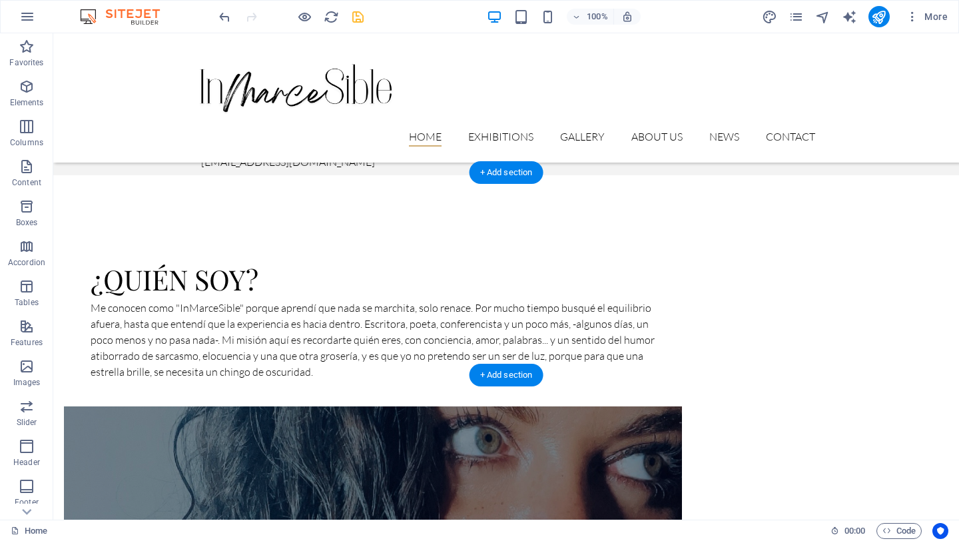
scroll to position [694, 0]
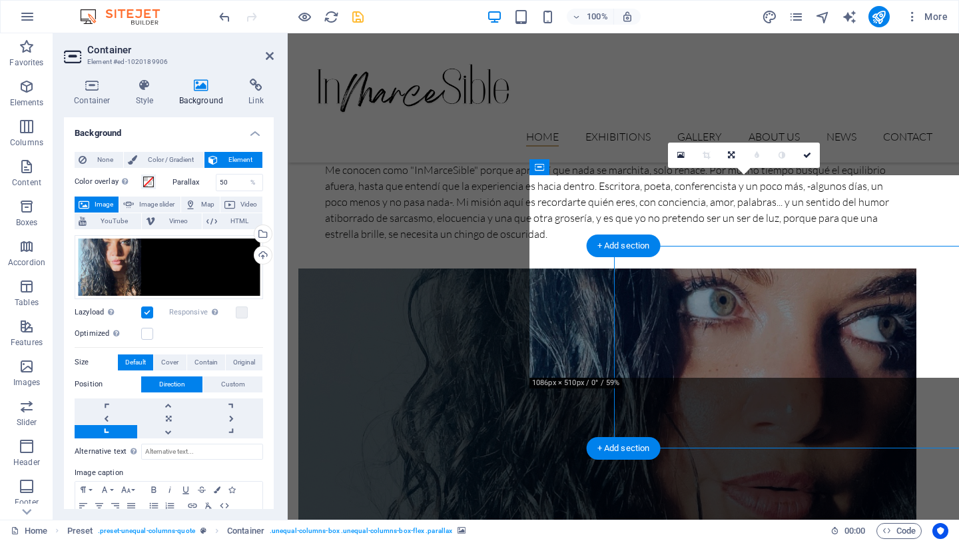
scroll to position [623, 0]
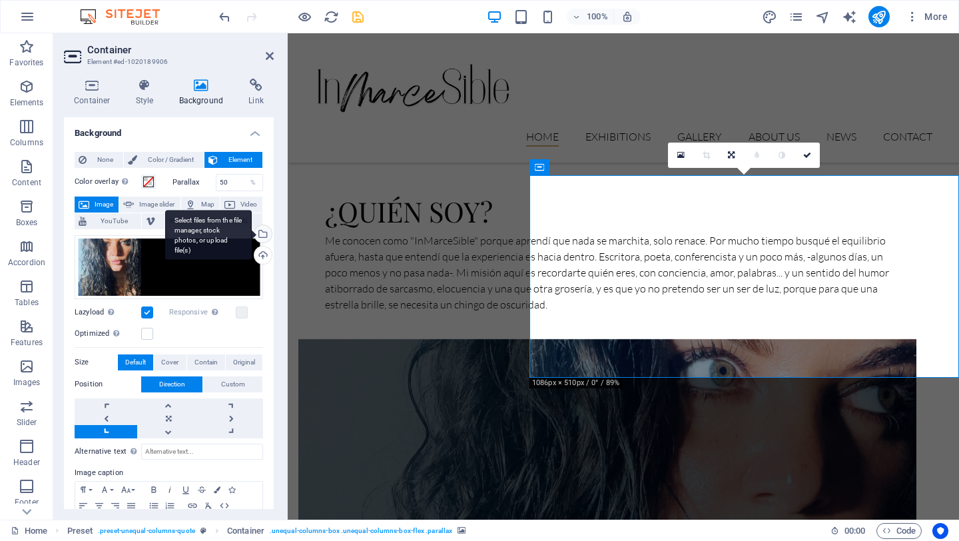
click at [263, 233] on div "Select files from the file manager, stock photos, or upload file(s)" at bounding box center [262, 235] width 20 height 20
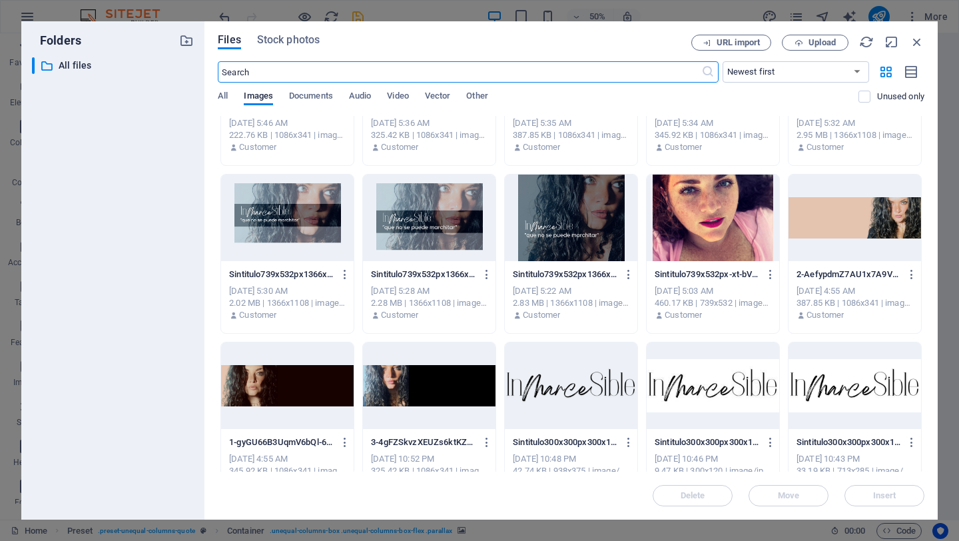
scroll to position [329, 0]
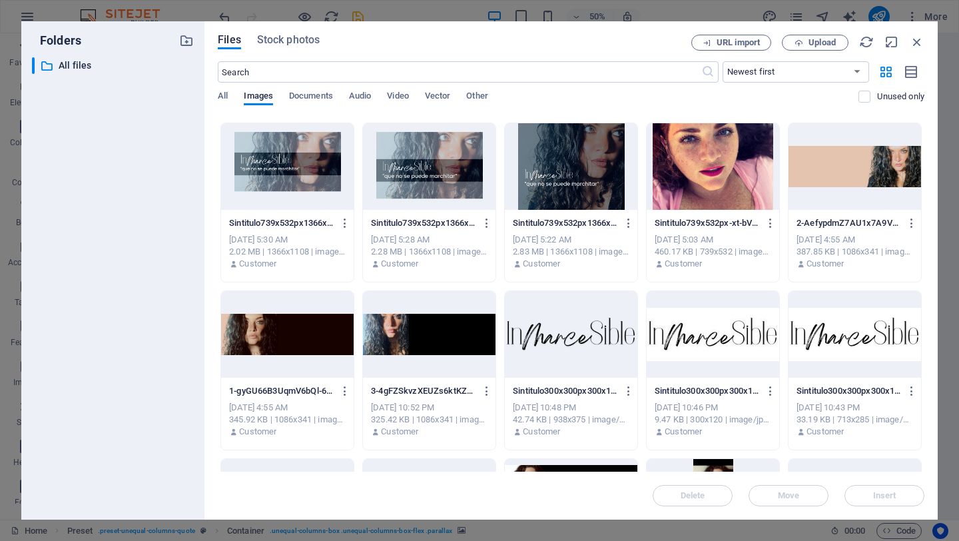
click at [707, 159] on div at bounding box center [713, 166] width 133 height 87
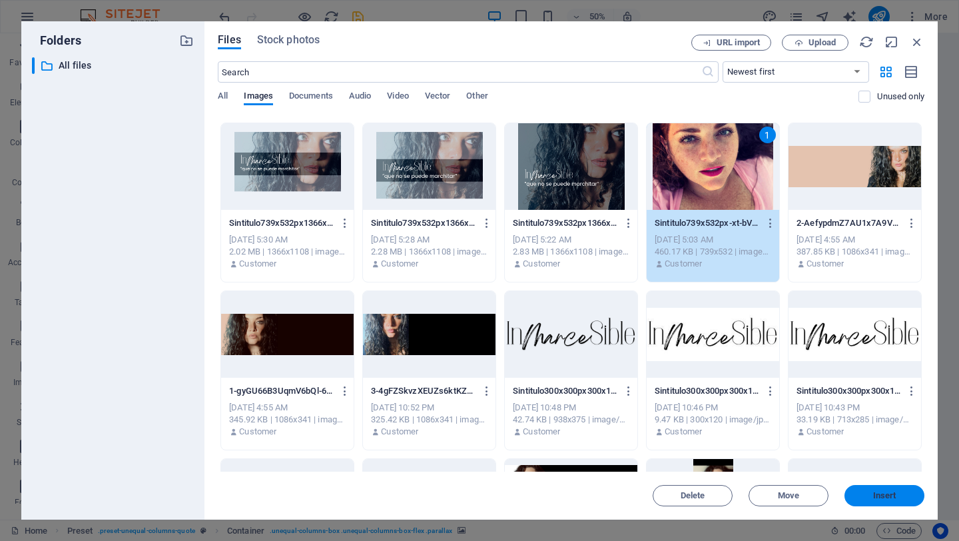
click at [894, 491] on span "Insert" at bounding box center [884, 495] width 23 height 8
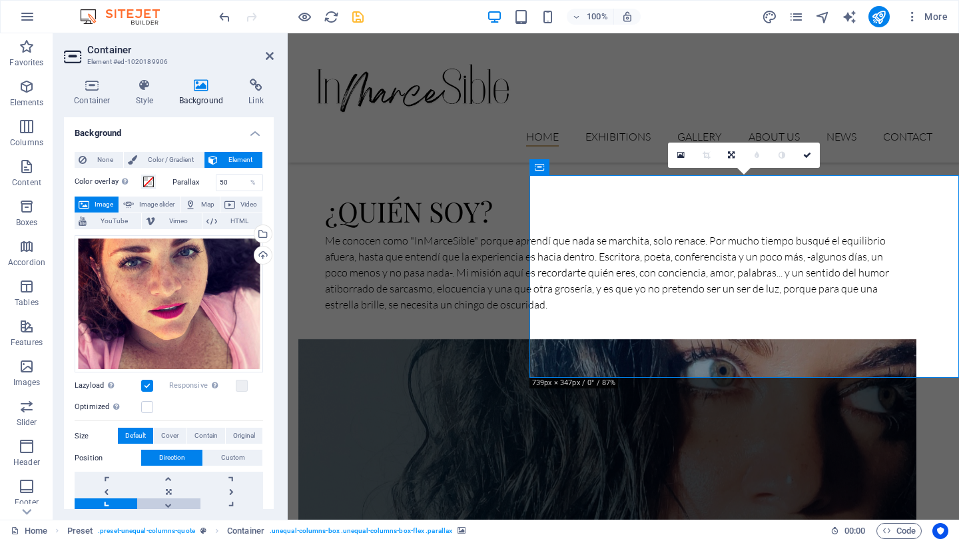
click at [167, 501] on link at bounding box center [168, 504] width 63 height 13
click at [170, 472] on link at bounding box center [168, 477] width 63 height 13
click at [102, 478] on link at bounding box center [106, 477] width 63 height 13
click at [234, 473] on link at bounding box center [231, 477] width 63 height 13
click at [228, 505] on link at bounding box center [231, 504] width 63 height 13
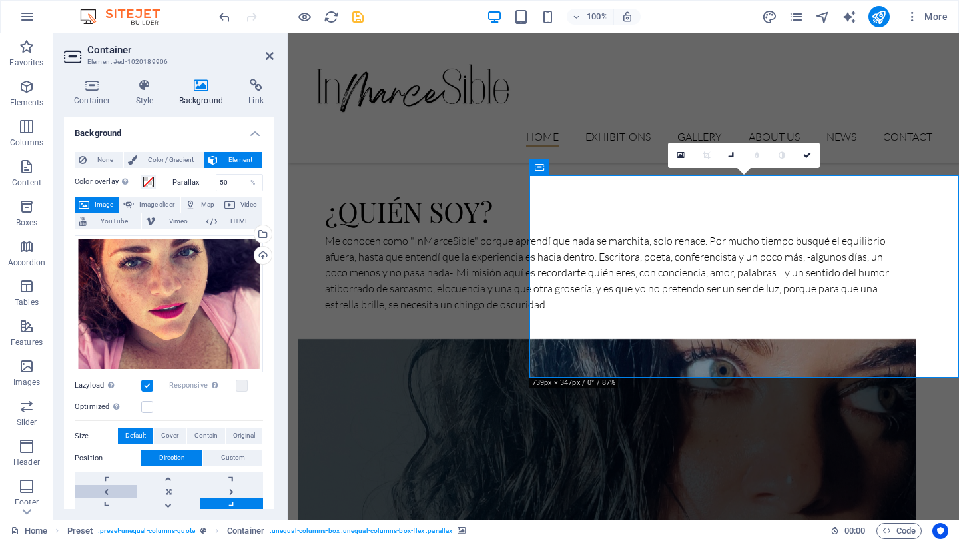
click at [101, 488] on link at bounding box center [106, 491] width 63 height 13
click at [161, 501] on link at bounding box center [168, 504] width 63 height 13
click at [113, 508] on link at bounding box center [106, 504] width 63 height 13
click at [172, 472] on link at bounding box center [168, 477] width 63 height 13
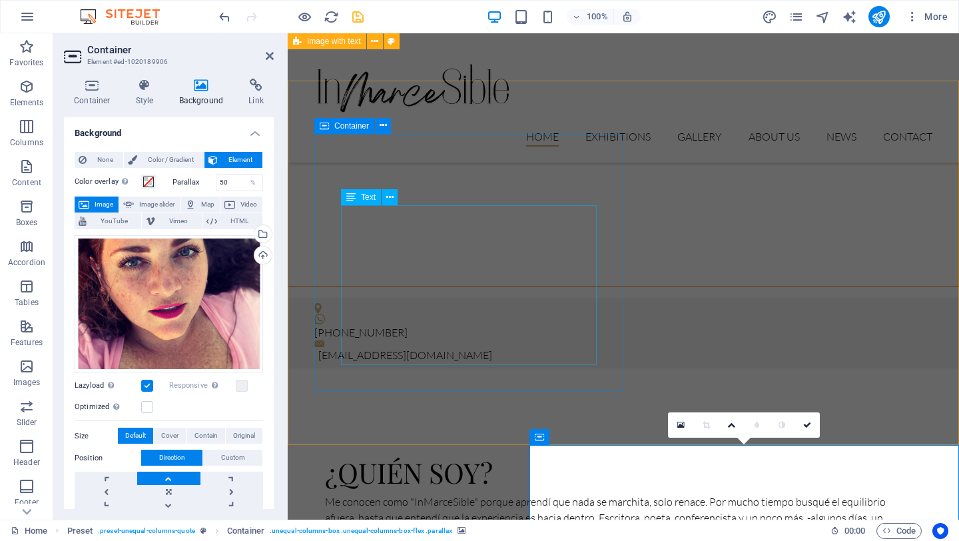
scroll to position [344, 0]
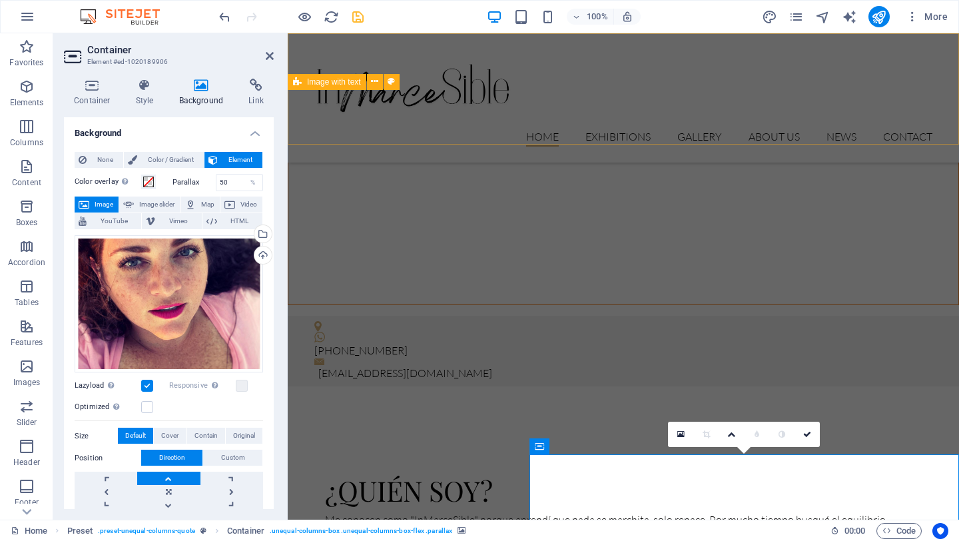
click at [627, 127] on div "Home Exhibitions Detail view Gallery About us News Contact Menu" at bounding box center [623, 97] width 671 height 129
select select "header"
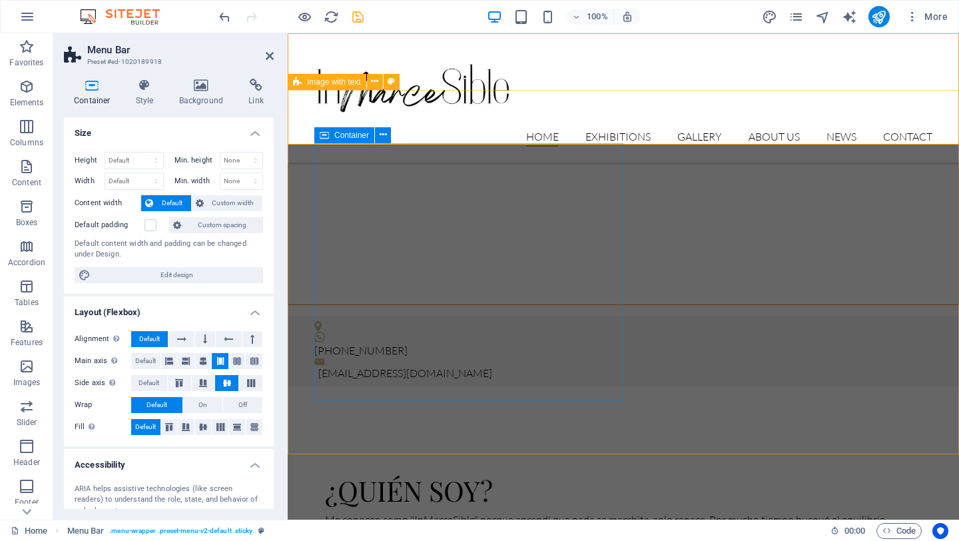
click at [599, 440] on div "¿Quién soy? Me conocen como "InMarceSible" porque aprendí que nada se marchita,…" at bounding box center [607, 529] width 618 height 178
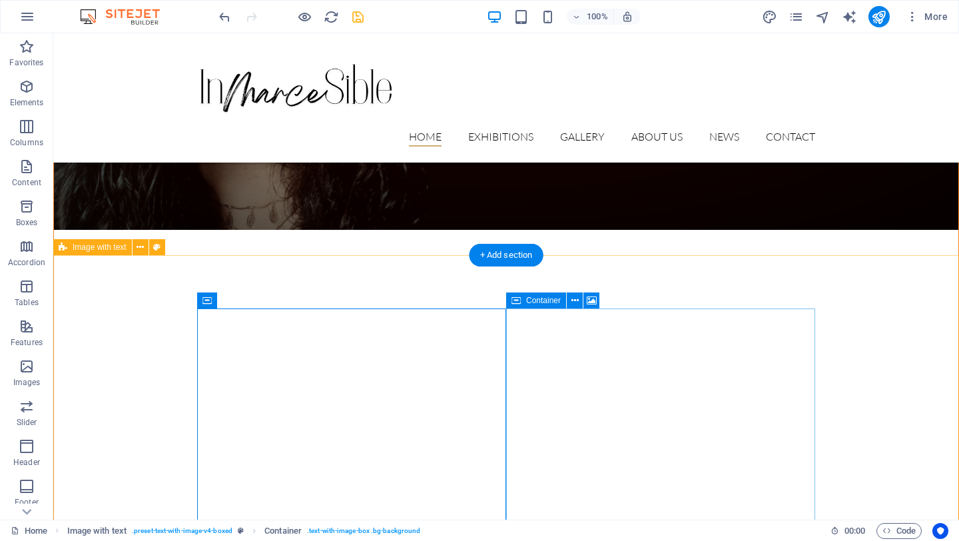
scroll to position [228, 0]
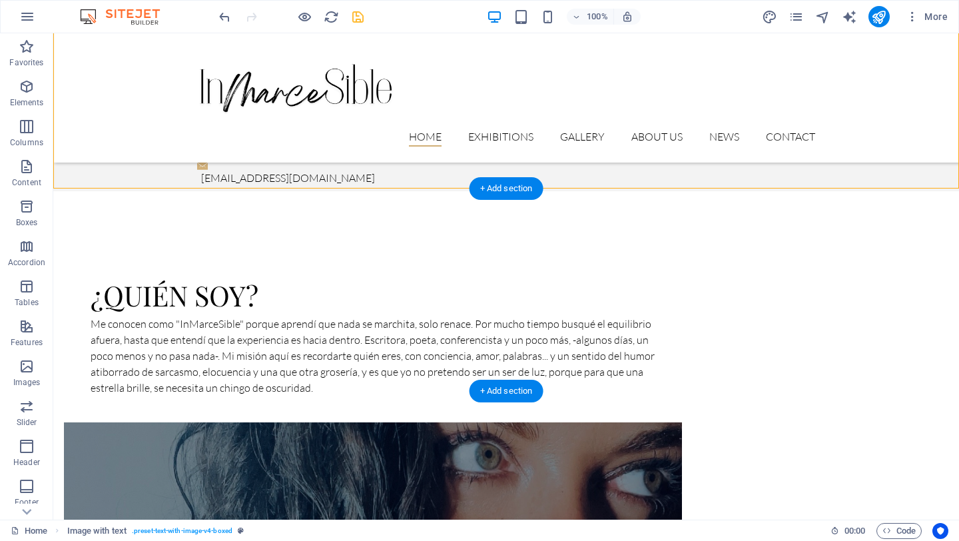
scroll to position [681, 0]
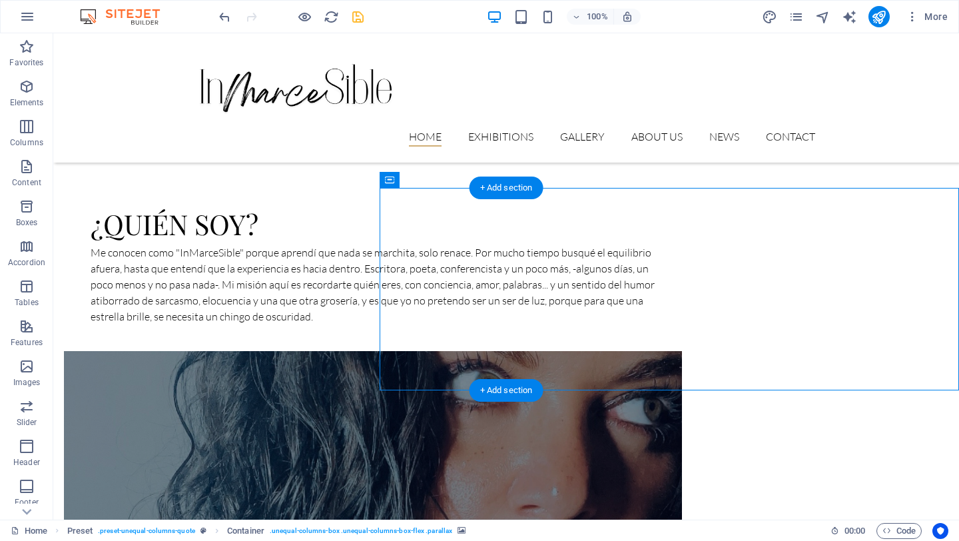
scroll to position [611, 0]
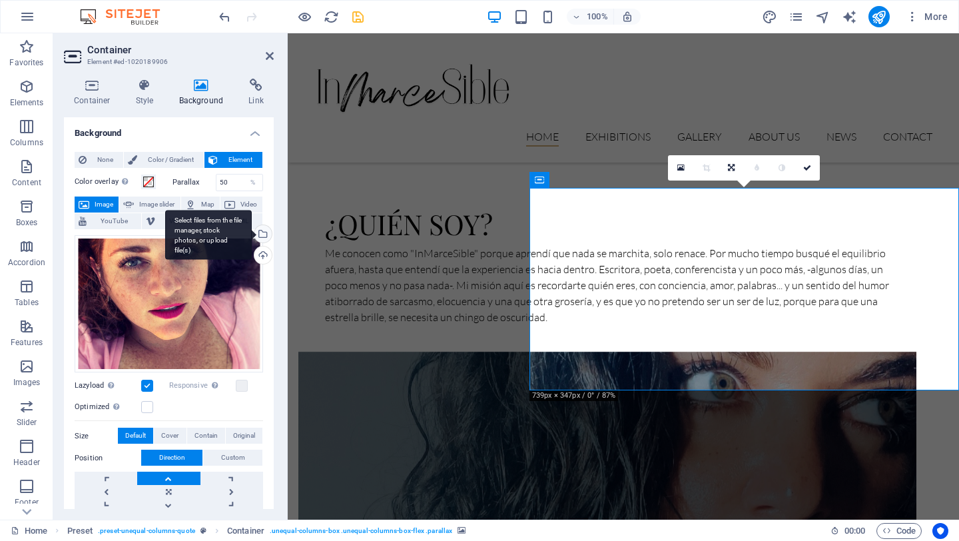
click at [261, 235] on div "Select files from the file manager, stock photos, or upload file(s)" at bounding box center [262, 235] width 20 height 20
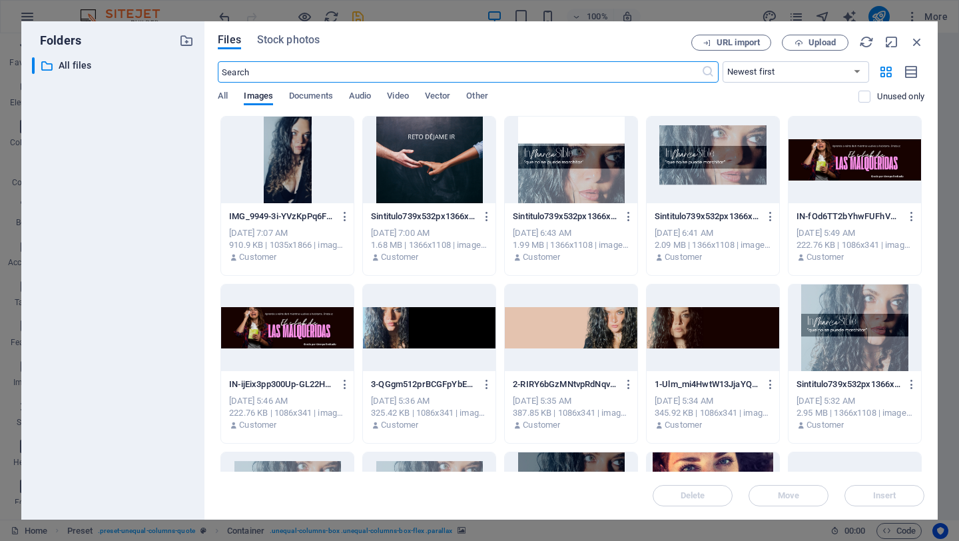
scroll to position [616, 0]
click at [852, 162] on div at bounding box center [854, 160] width 133 height 87
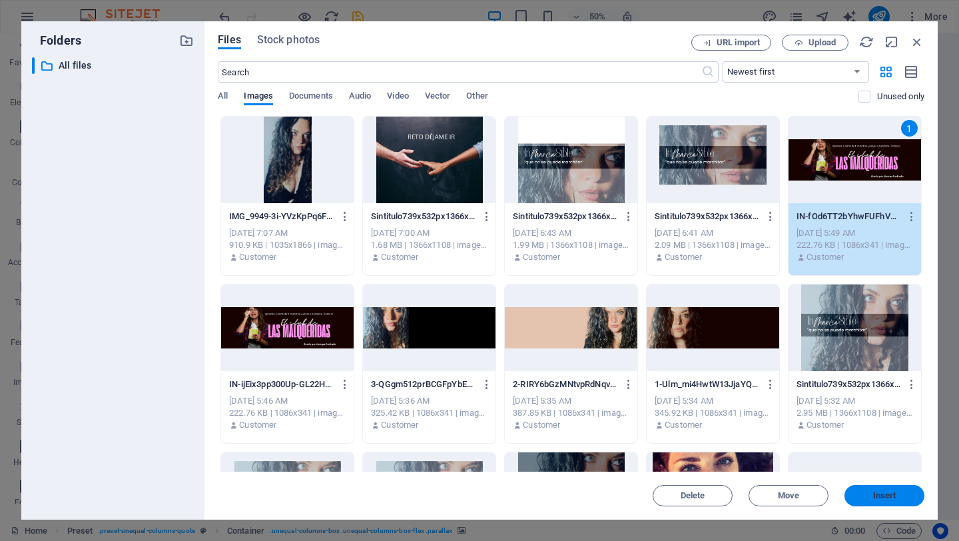
click at [904, 496] on span "Insert" at bounding box center [884, 495] width 69 height 8
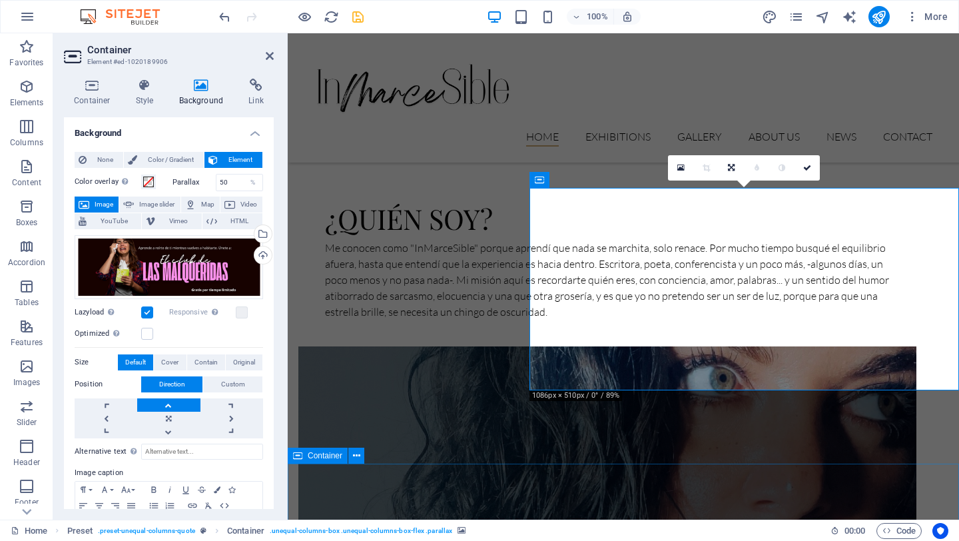
scroll to position [611, 0]
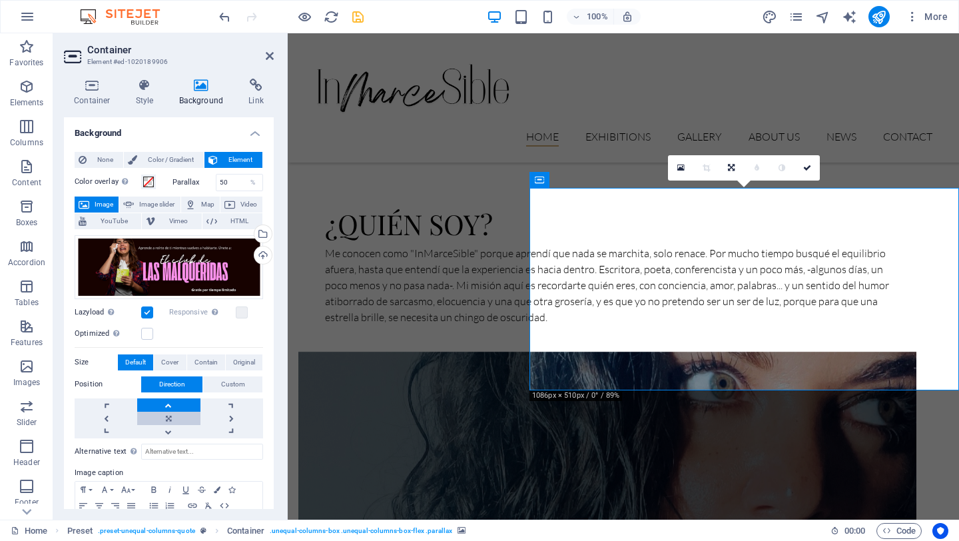
click at [166, 418] on link at bounding box center [168, 418] width 63 height 13
click at [223, 434] on link at bounding box center [231, 431] width 63 height 13
click at [95, 430] on link at bounding box center [106, 431] width 63 height 13
click at [100, 404] on link at bounding box center [106, 404] width 63 height 13
click at [161, 399] on link at bounding box center [168, 404] width 63 height 13
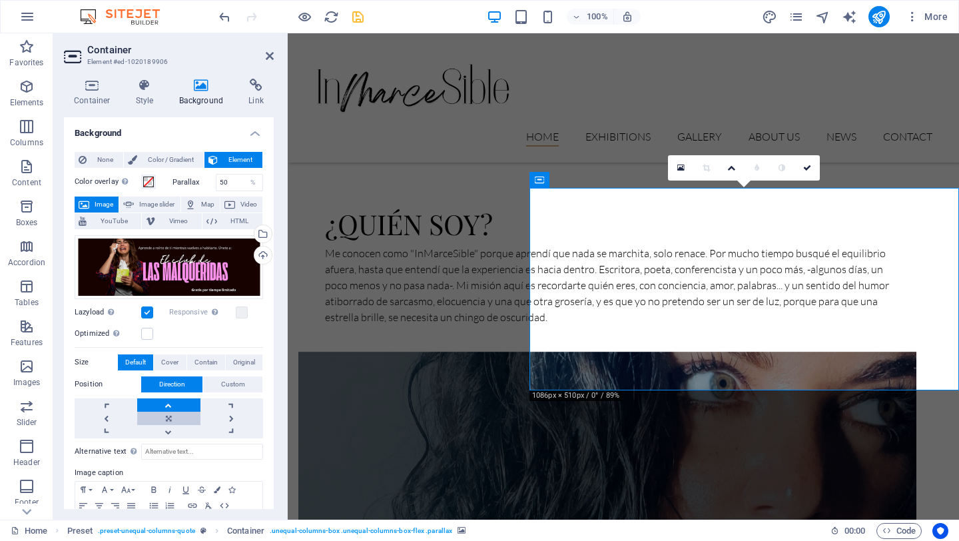
click at [170, 416] on link at bounding box center [168, 418] width 63 height 13
click at [117, 418] on link at bounding box center [106, 418] width 63 height 13
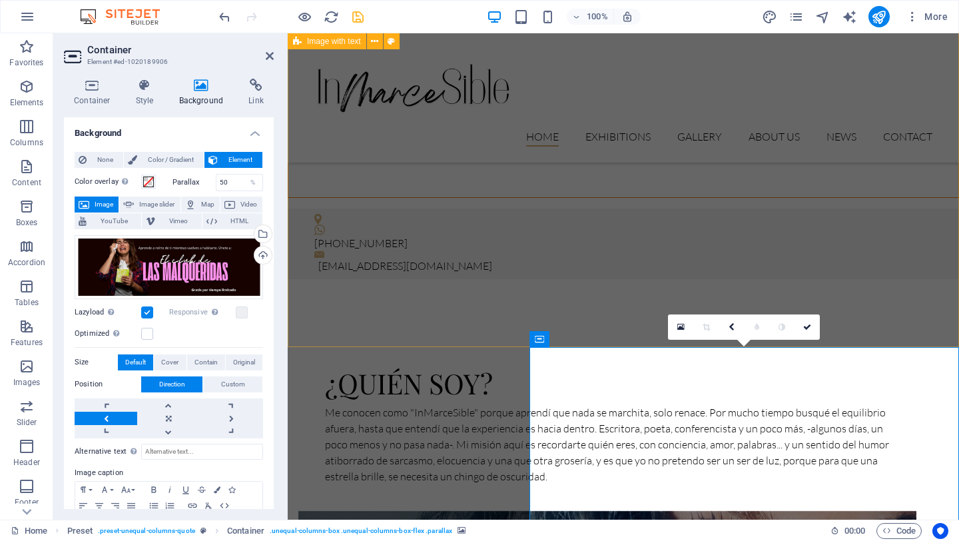
scroll to position [459, 0]
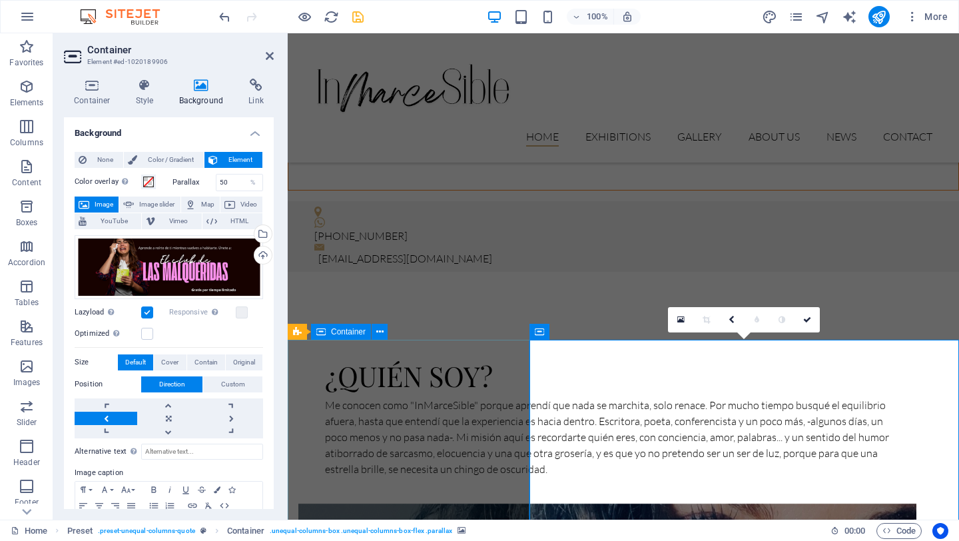
drag, startPoint x: 572, startPoint y: 389, endPoint x: 308, endPoint y: 392, distance: 263.7
drag, startPoint x: 636, startPoint y: 357, endPoint x: 311, endPoint y: 392, distance: 326.8
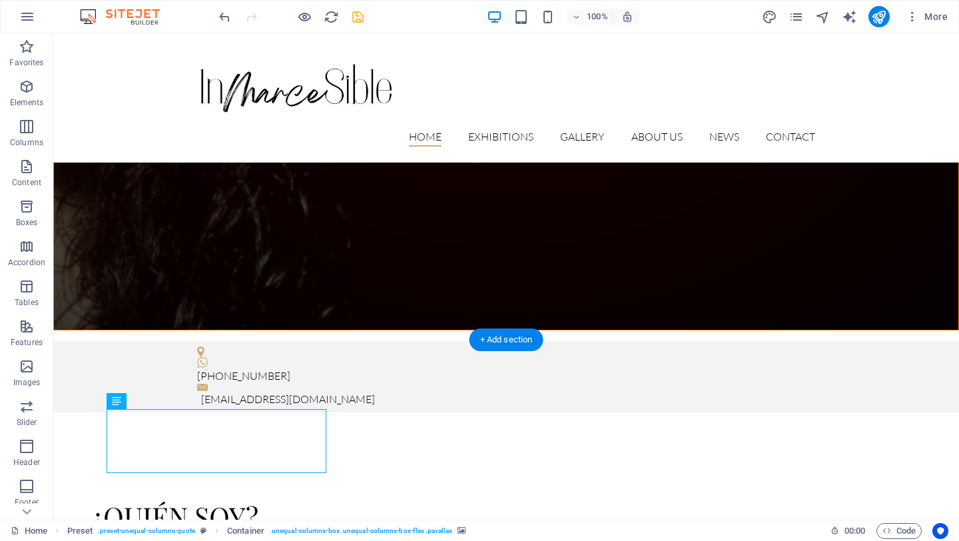
scroll to position [529, 0]
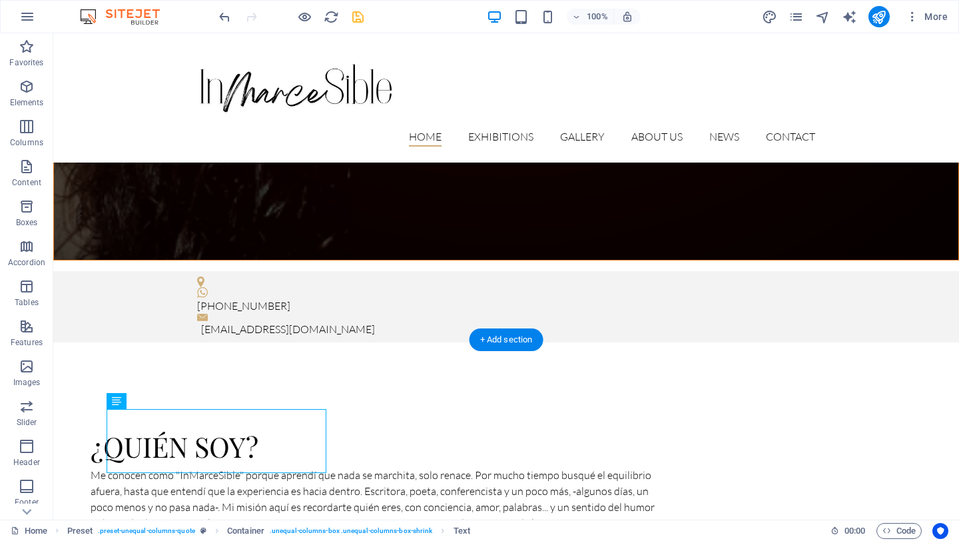
drag, startPoint x: 180, startPoint y: 413, endPoint x: 762, endPoint y: 438, distance: 583.2
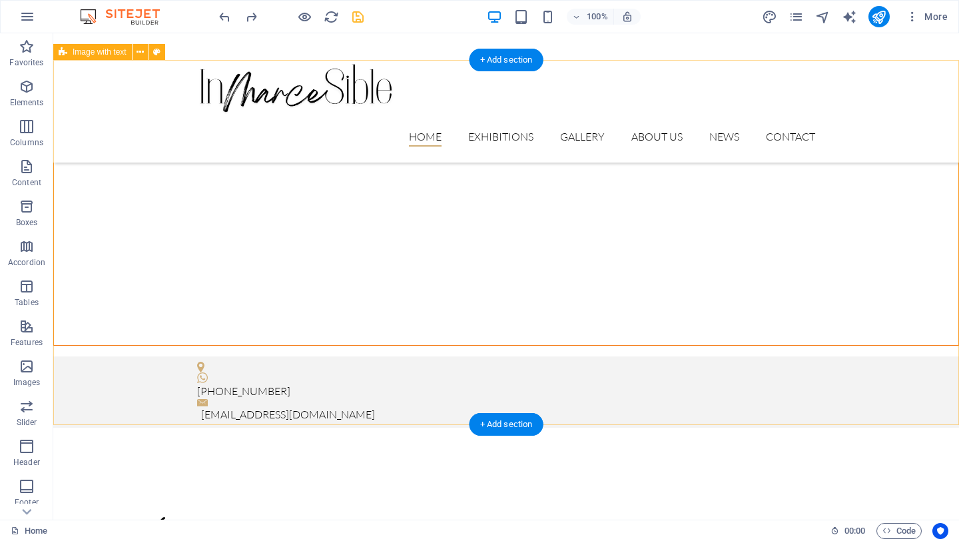
scroll to position [445, 0]
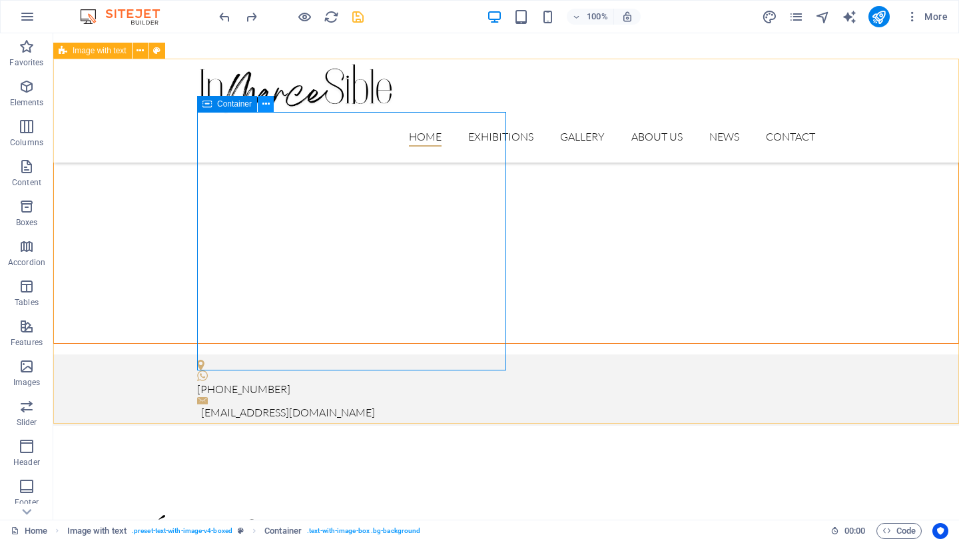
click at [269, 104] on button at bounding box center [266, 104] width 16 height 16
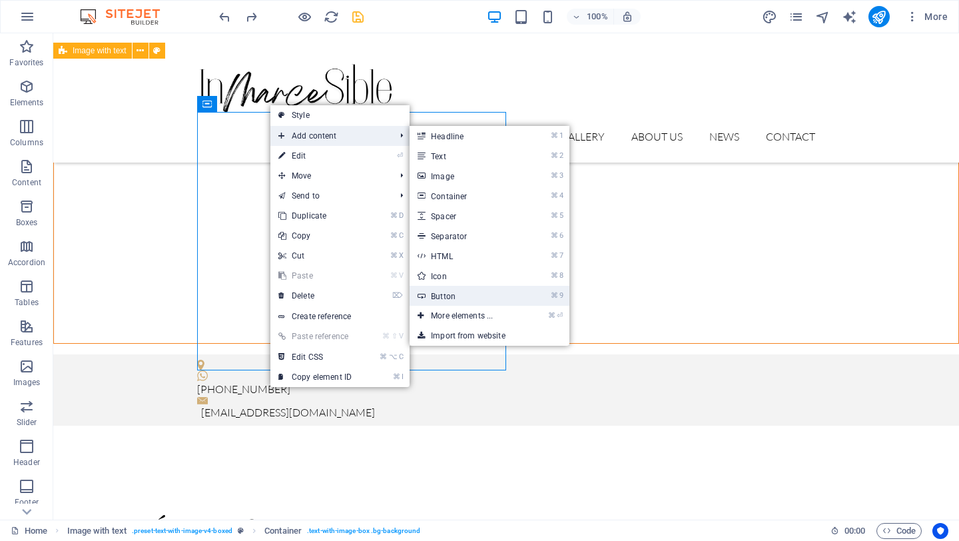
click at [451, 294] on link "⌘ 9 Button" at bounding box center [465, 296] width 110 height 20
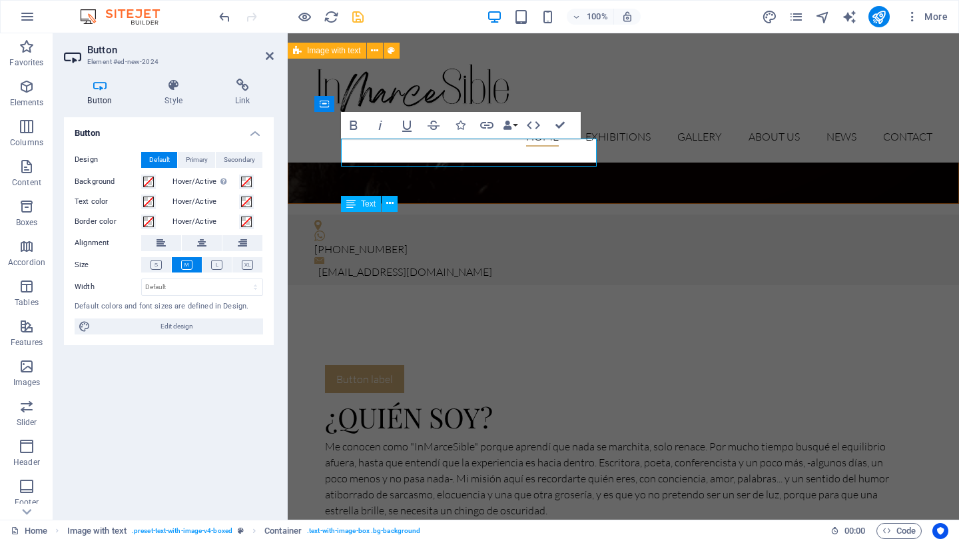
scroll to position [375, 0]
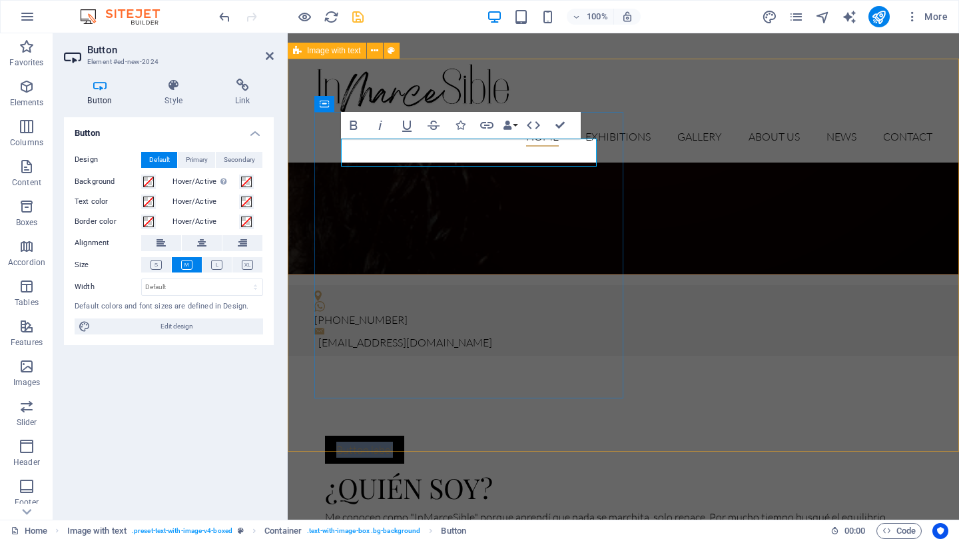
click at [400, 436] on link "Button label" at bounding box center [364, 450] width 79 height 28
click at [396, 436] on link "Button label" at bounding box center [364, 450] width 79 height 28
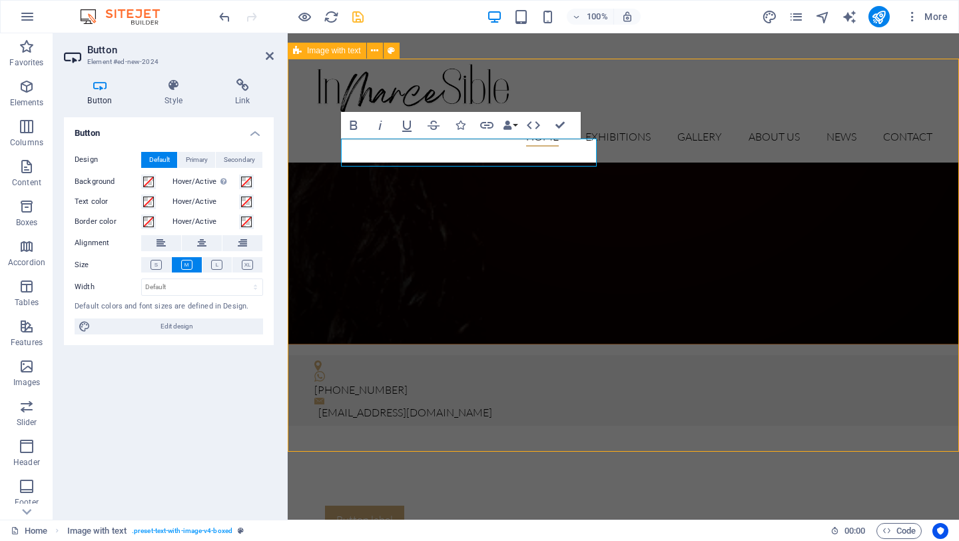
scroll to position [445, 0]
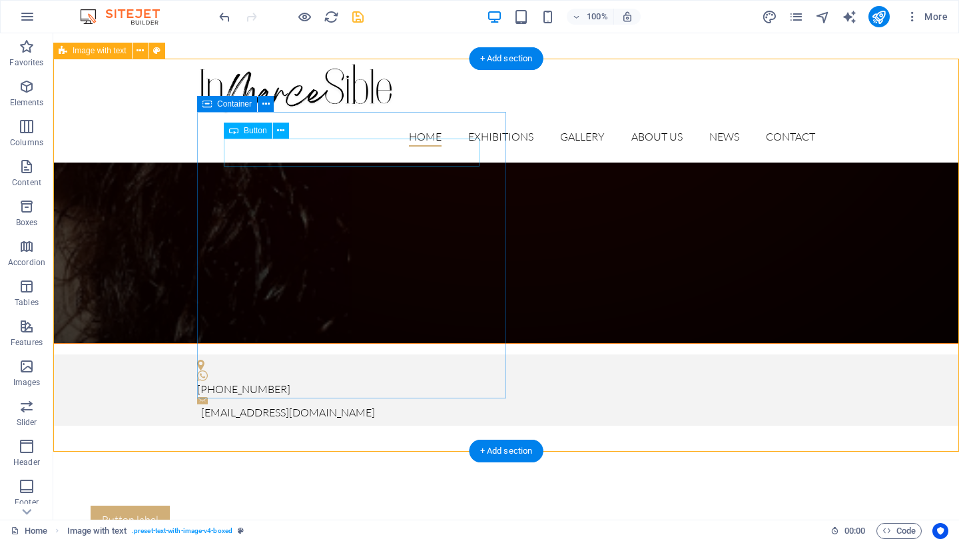
click at [271, 505] on div "Button label" at bounding box center [373, 519] width 565 height 28
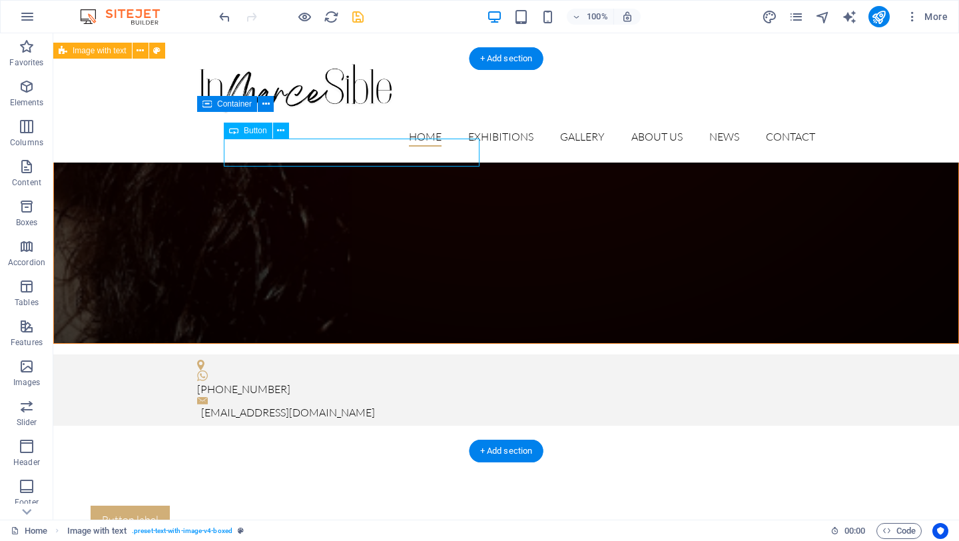
click at [271, 505] on div "Button label" at bounding box center [373, 519] width 565 height 28
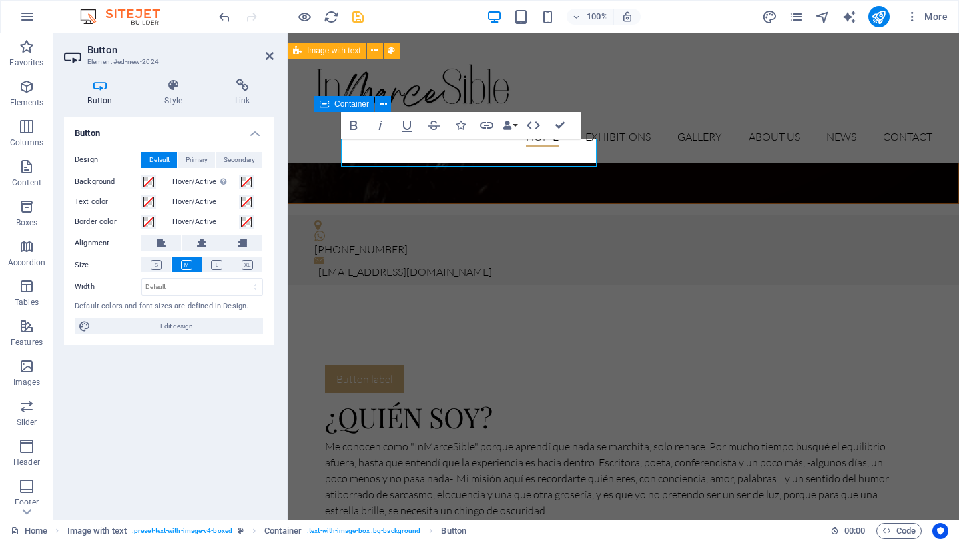
scroll to position [375, 0]
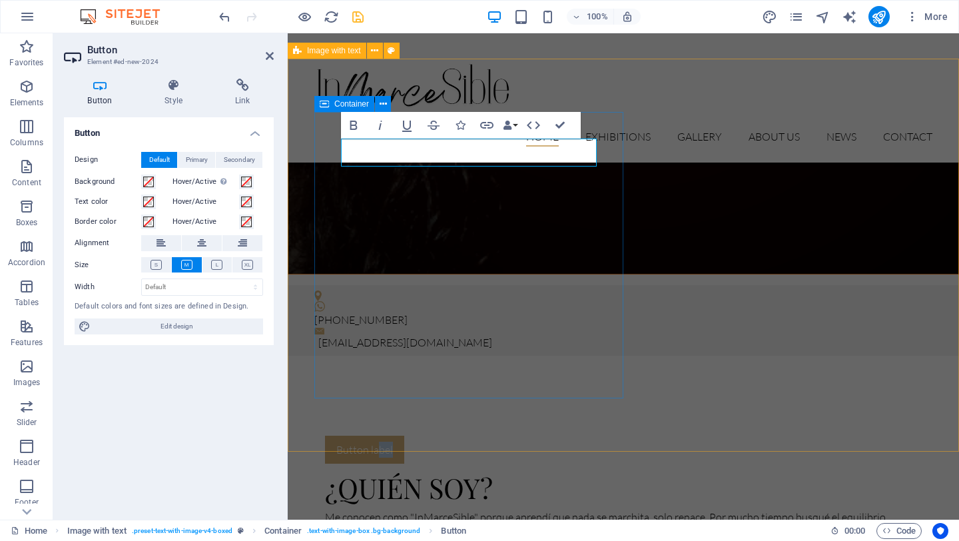
drag, startPoint x: 392, startPoint y: 155, endPoint x: 392, endPoint y: 377, distance: 221.8
click at [393, 409] on div "Button label ¿Quién soy? Me conocen como "InMarceSible" porque aprendí que nada…" at bounding box center [607, 512] width 618 height 206
click at [537, 125] on icon "button" at bounding box center [533, 125] width 16 height 16
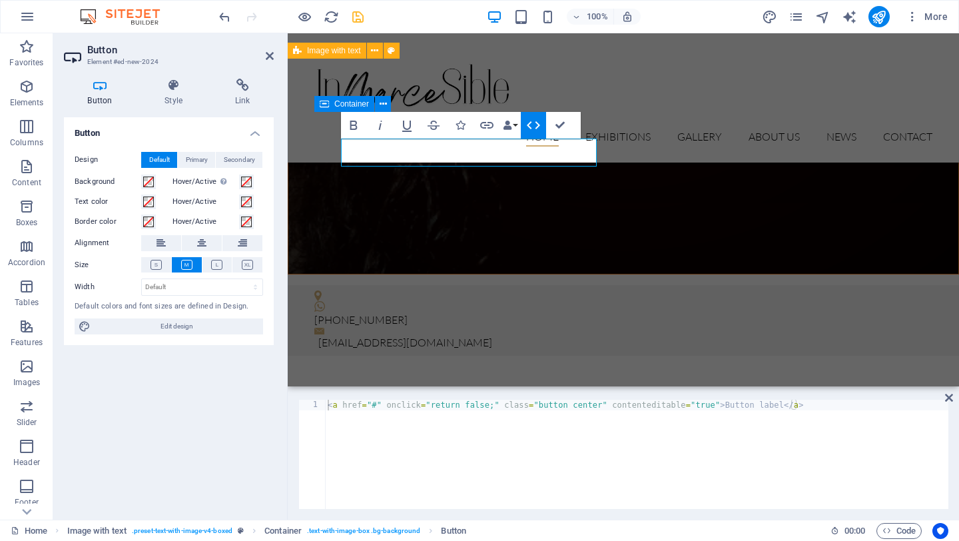
click at [527, 127] on icon "button" at bounding box center [533, 125] width 16 height 16
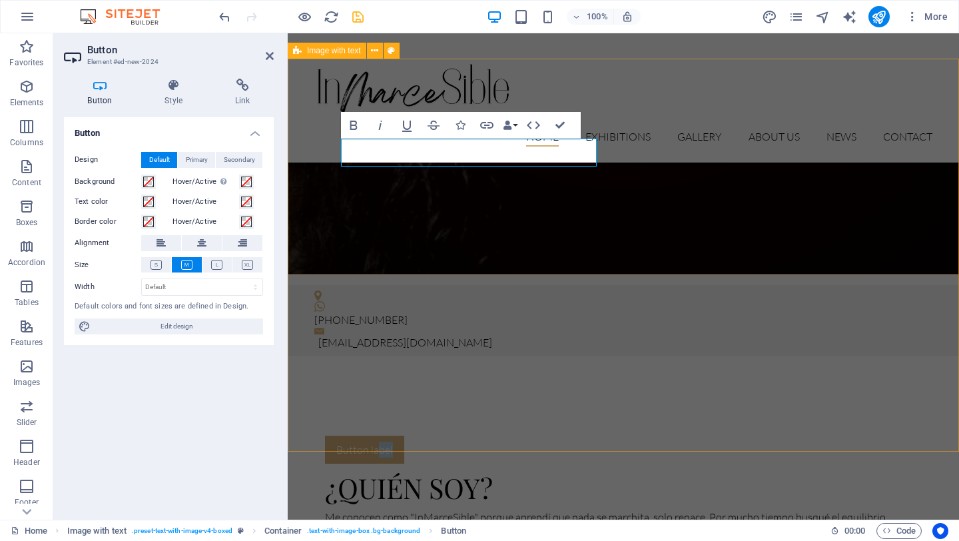
select select "rem"
select select "px"
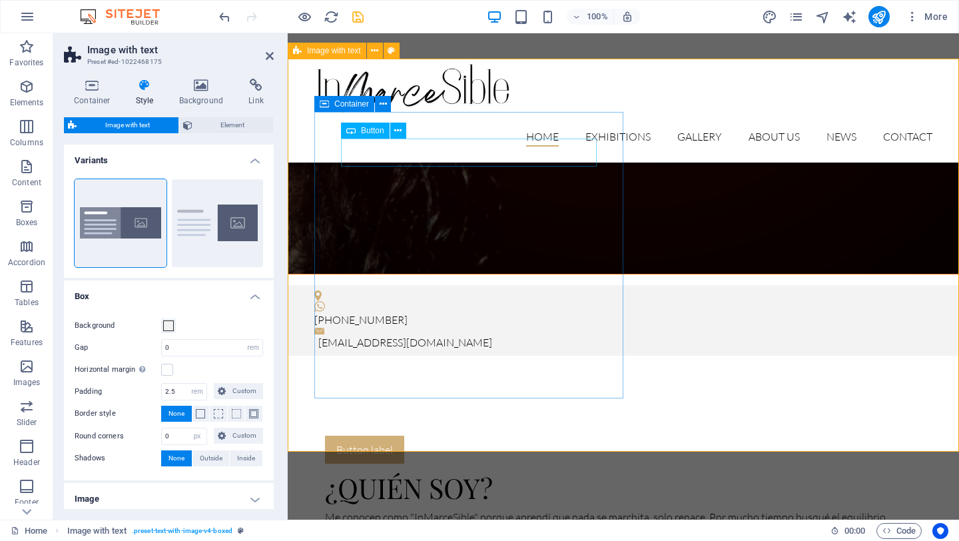
scroll to position [445, 0]
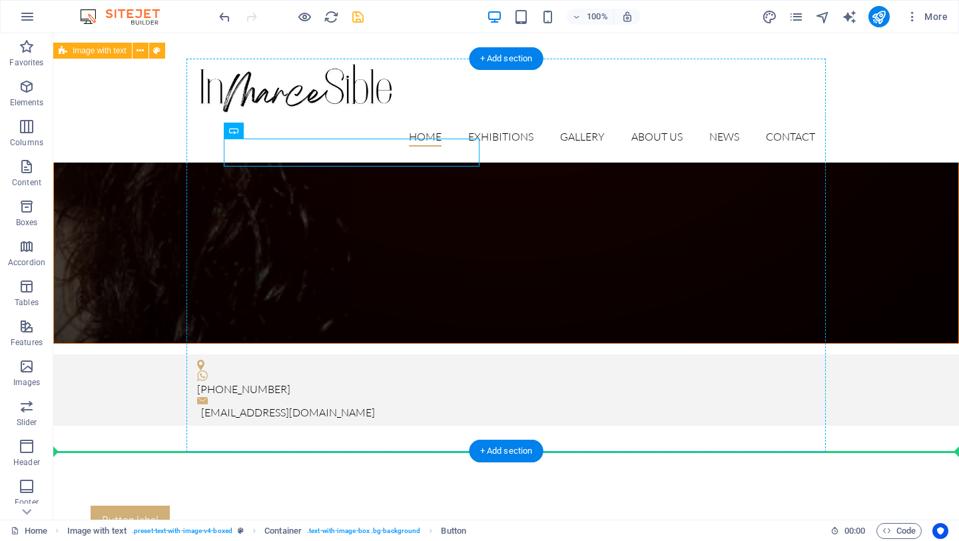
drag, startPoint x: 169, startPoint y: 154, endPoint x: 278, endPoint y: 387, distance: 257.4
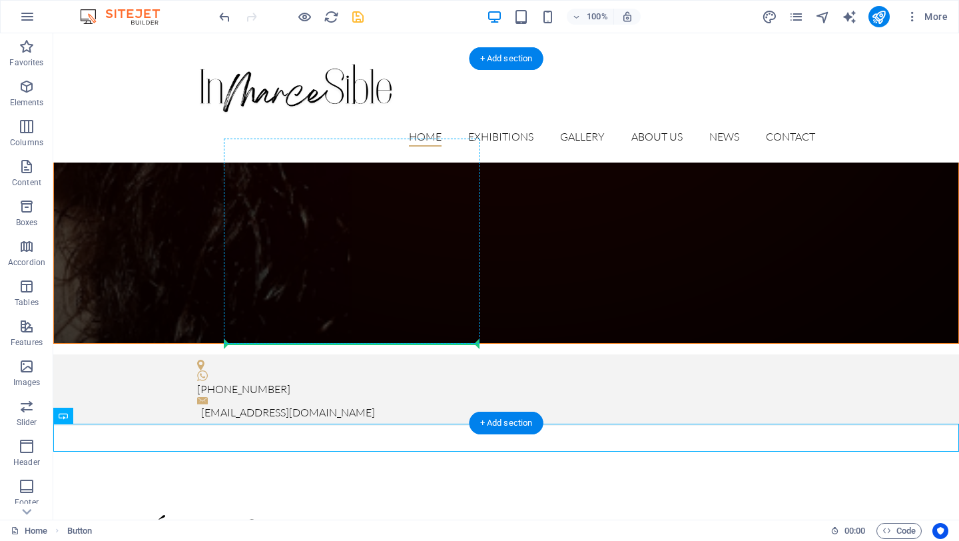
drag, startPoint x: 95, startPoint y: 438, endPoint x: 275, endPoint y: 339, distance: 205.0
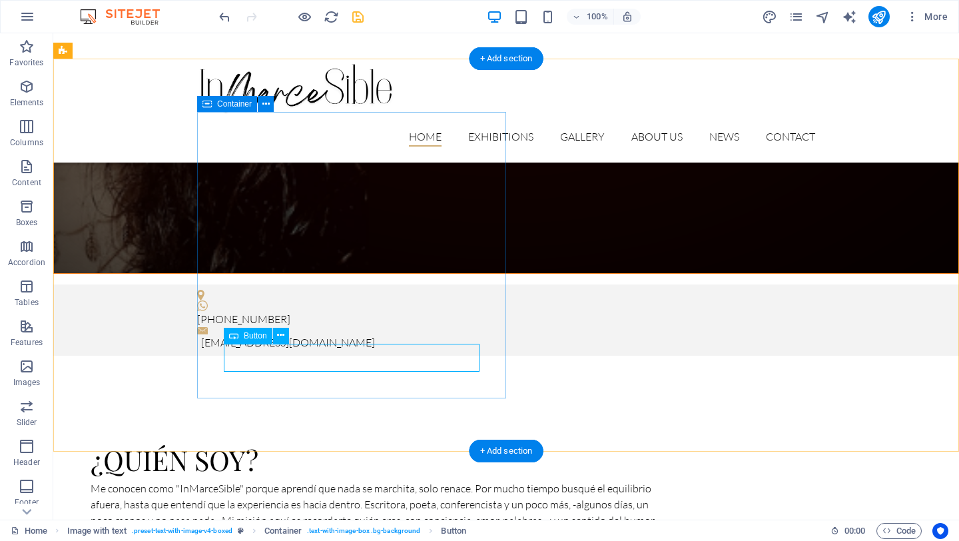
scroll to position [375, 0]
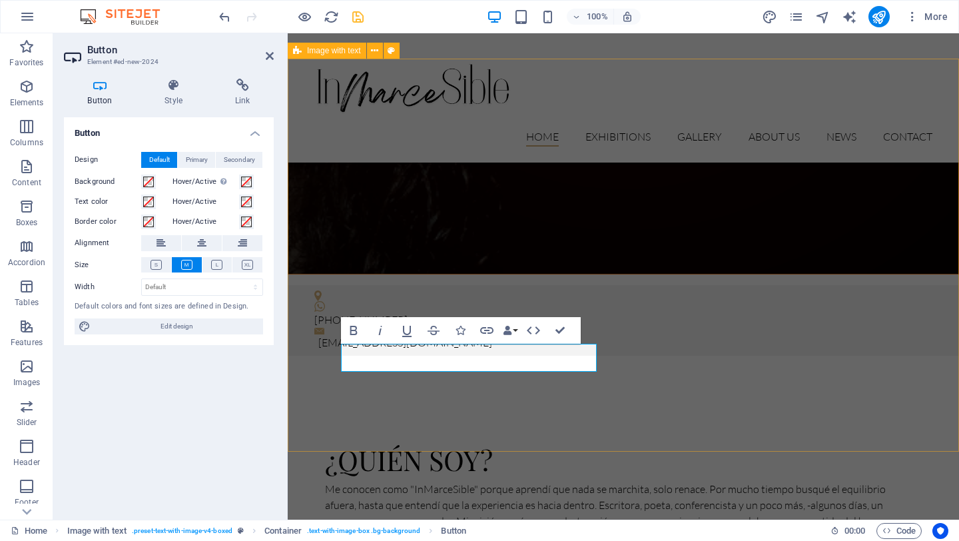
select select "rem"
select select "px"
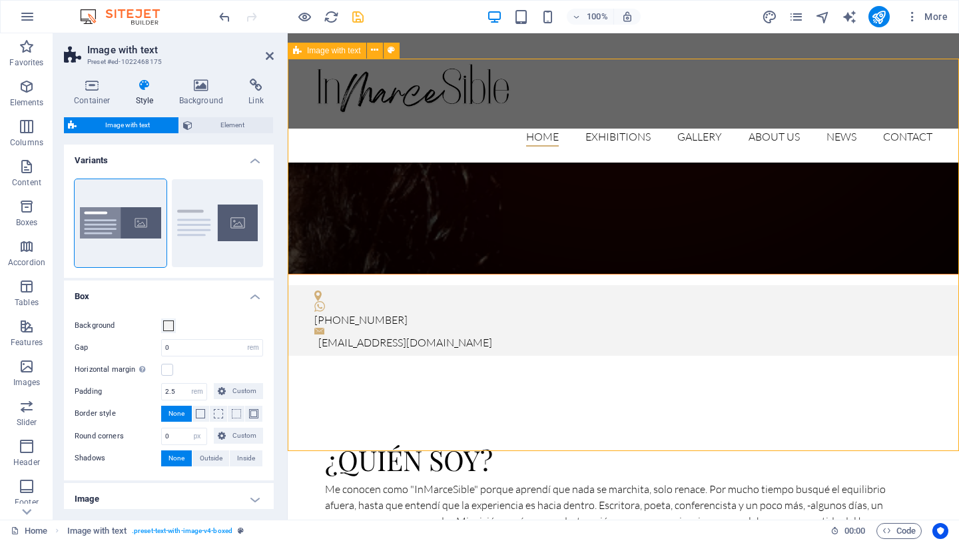
scroll to position [376, 0]
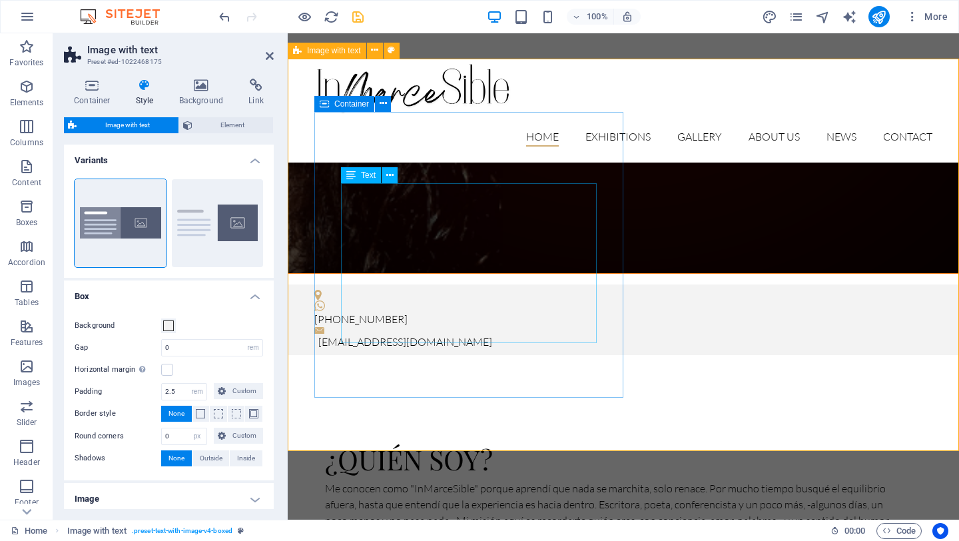
click at [559, 480] on div "Me conocen como "InMarceSible" porque aprendí que nada se marchita, solo renace…" at bounding box center [607, 520] width 565 height 80
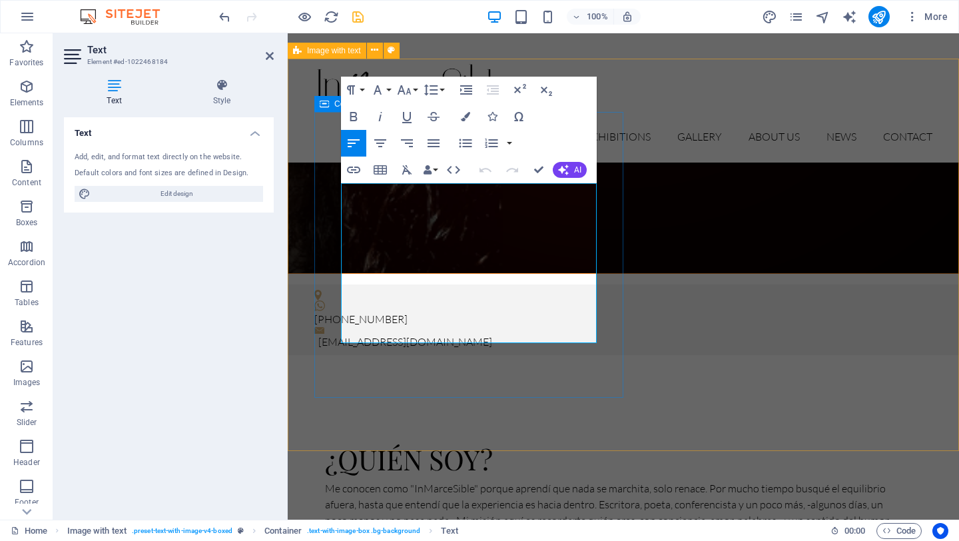
click at [563, 480] on p "Me conocen como "InMarceSible" porque aprendí que nada se marchita, solo renace…" at bounding box center [607, 520] width 565 height 80
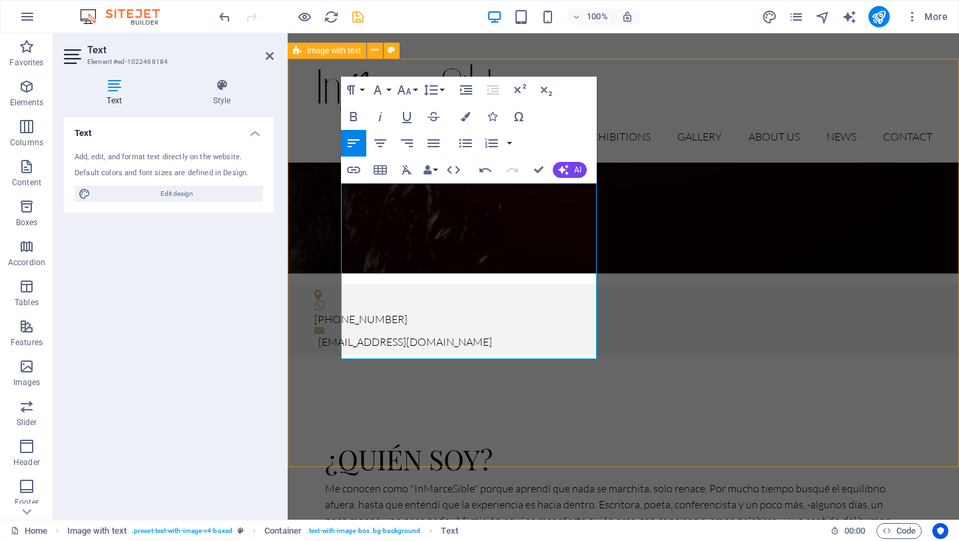
select select "rem"
select select "px"
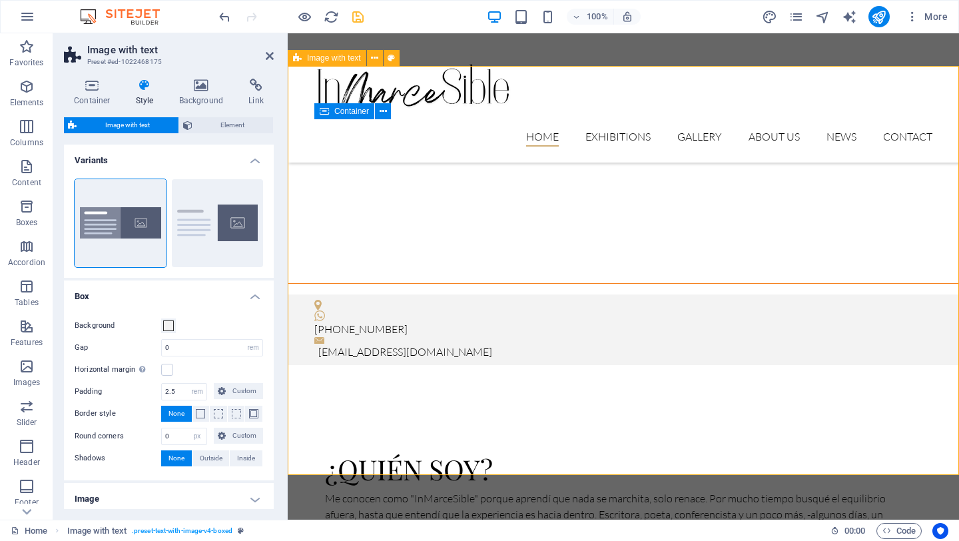
scroll to position [368, 0]
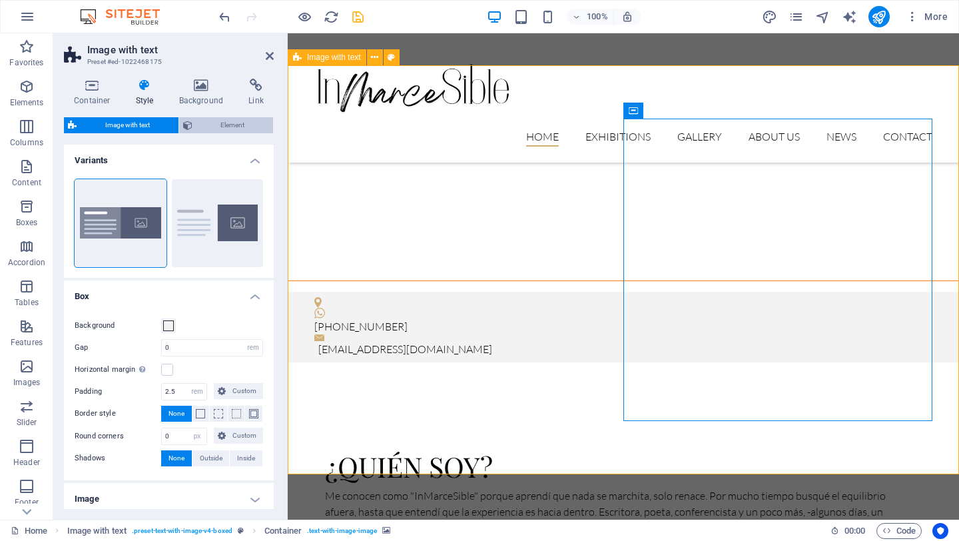
click at [226, 131] on span "Element" at bounding box center [232, 125] width 73 height 16
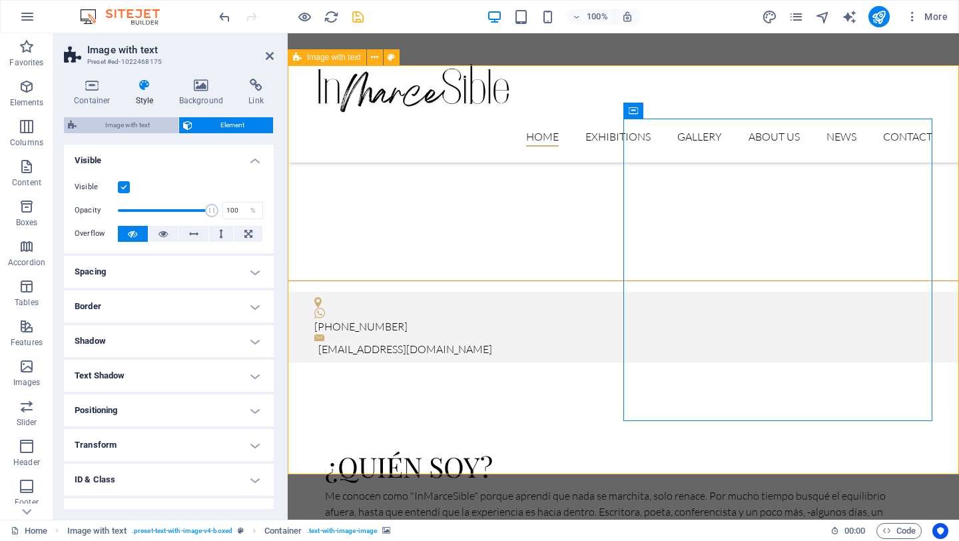
click at [129, 124] on span "Image with text" at bounding box center [128, 125] width 94 height 16
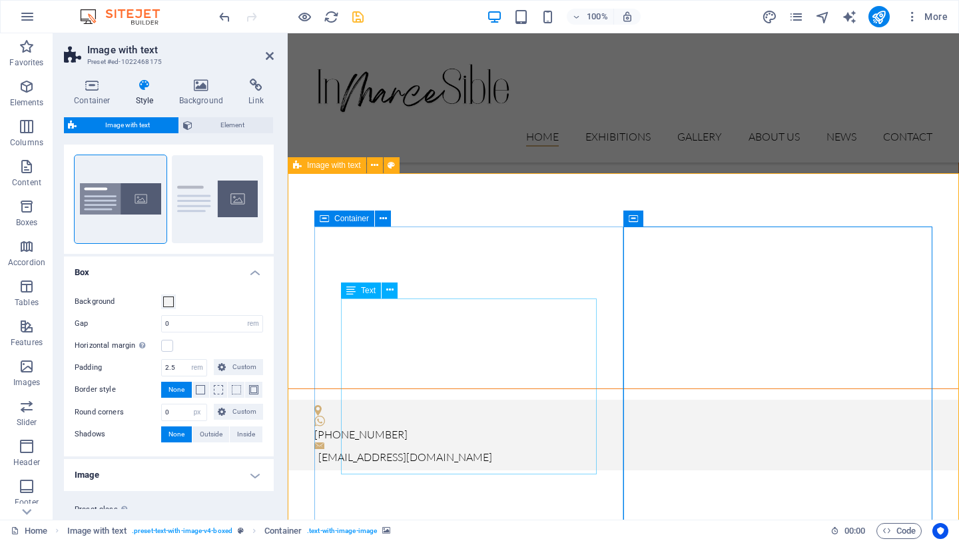
scroll to position [260, 0]
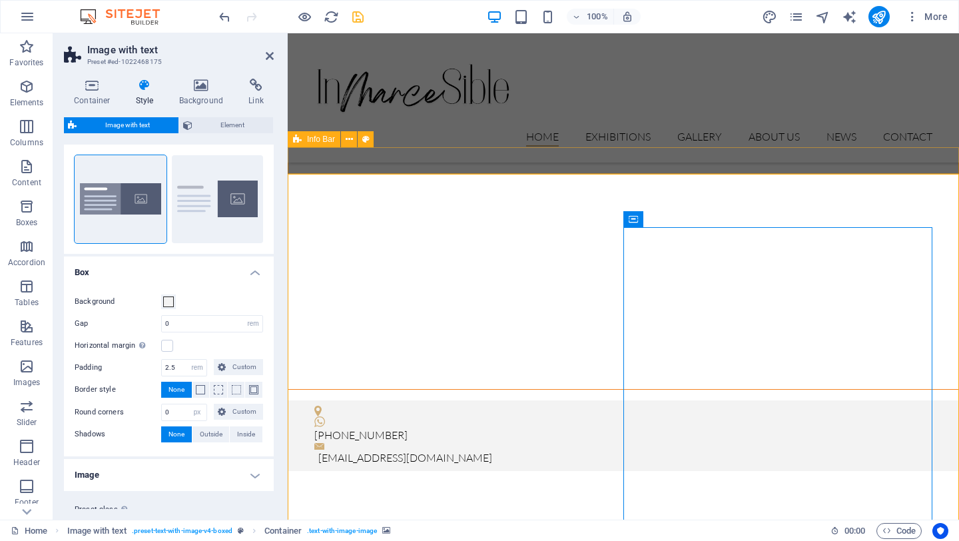
click at [677, 400] on div "[PHONE_NUMBER] [EMAIL_ADDRESS][DOMAIN_NAME]" at bounding box center [623, 435] width 671 height 71
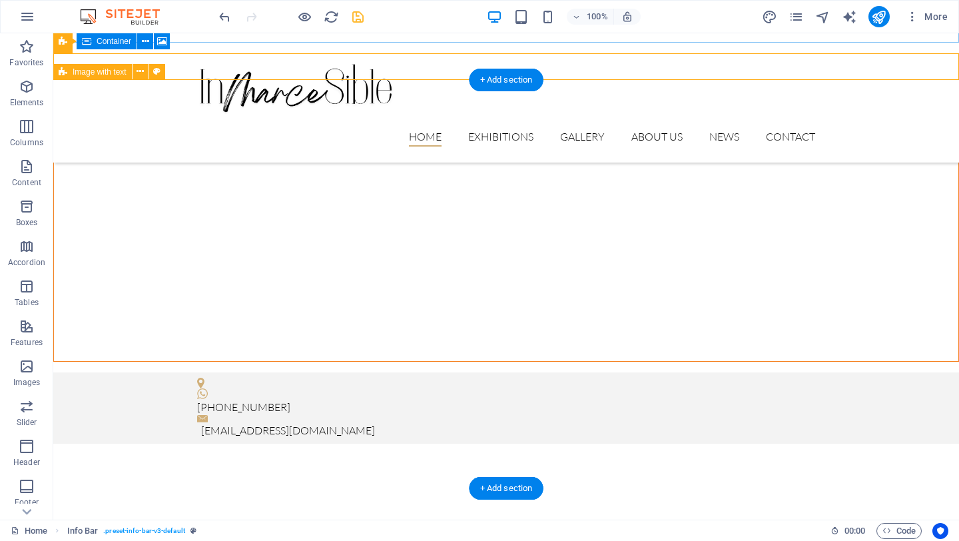
scroll to position [429, 0]
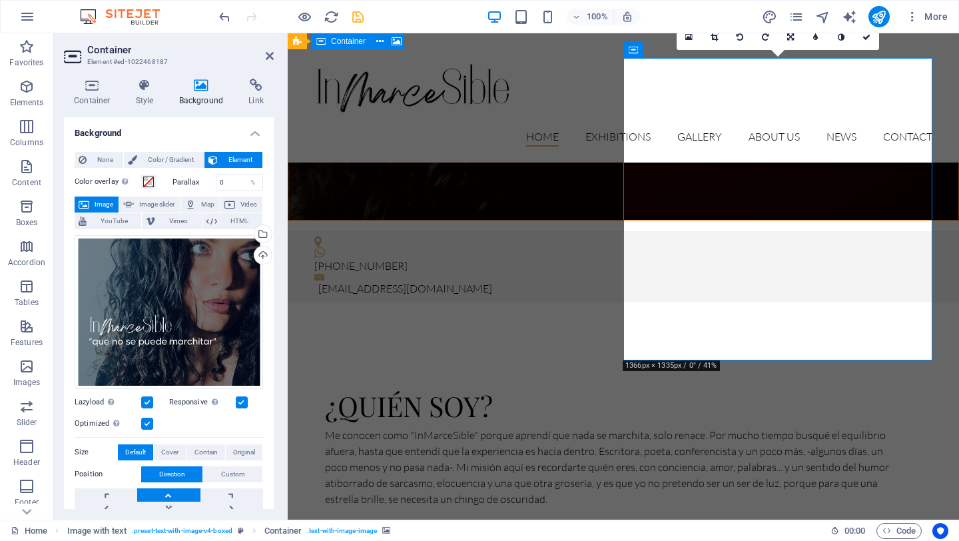
click at [233, 509] on div "Container Style Background Link Size Height Default px rem % vh vw Min. height …" at bounding box center [168, 293] width 231 height 451
click at [109, 506] on link at bounding box center [106, 507] width 63 height 13
select select "rem"
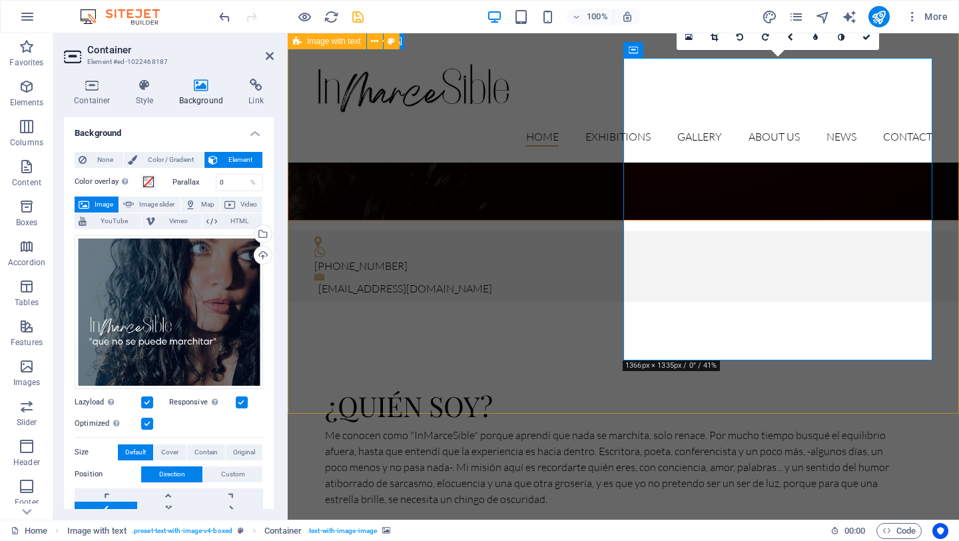
select select "rem"
select select "px"
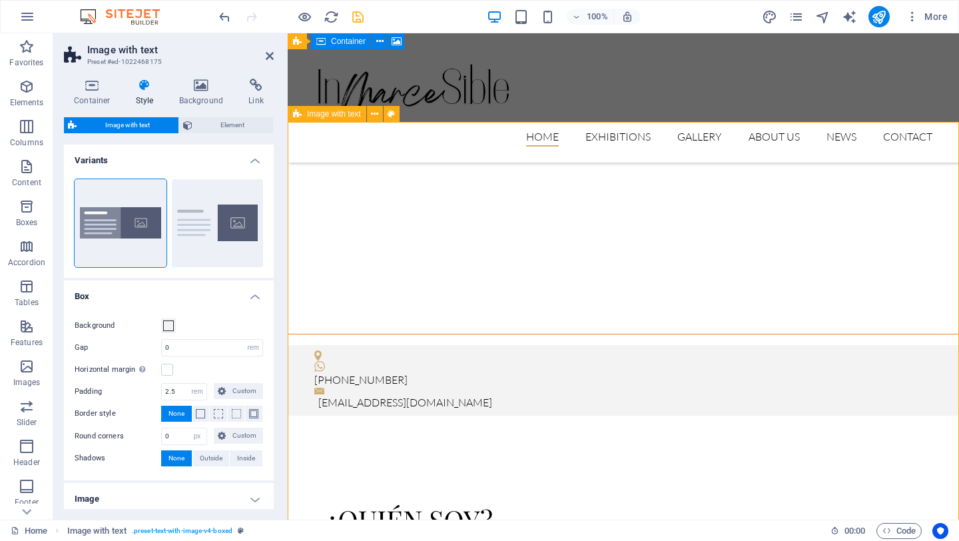
scroll to position [311, 0]
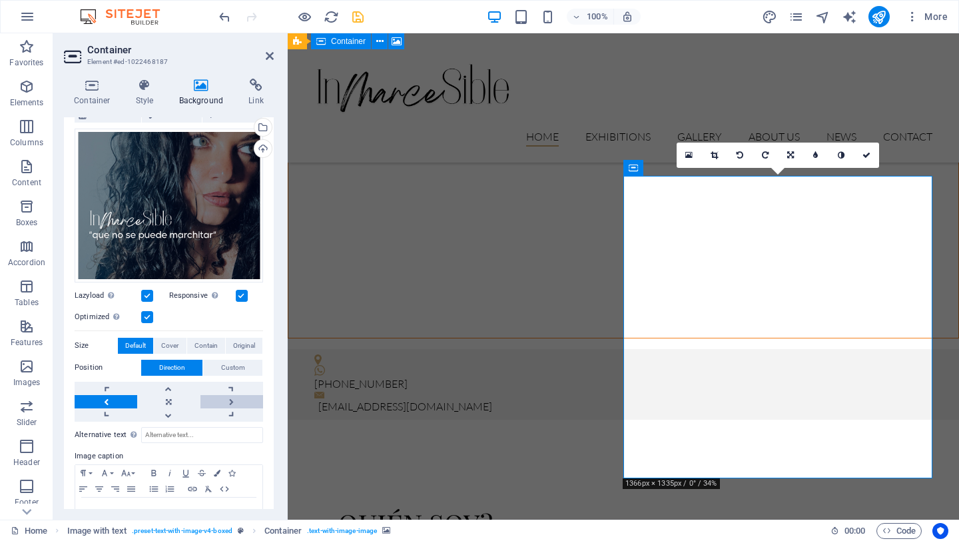
scroll to position [108, 0]
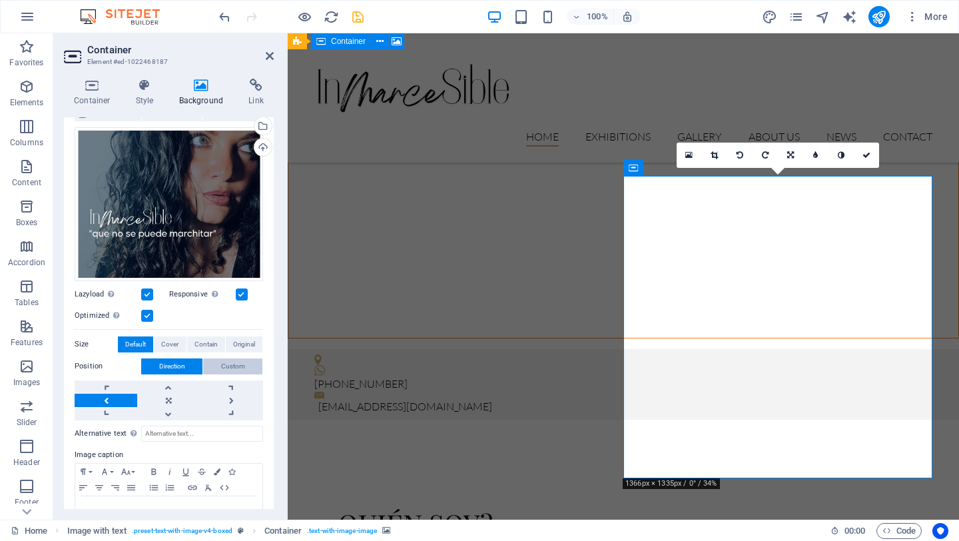
click at [230, 367] on span "Custom" at bounding box center [233, 366] width 24 height 16
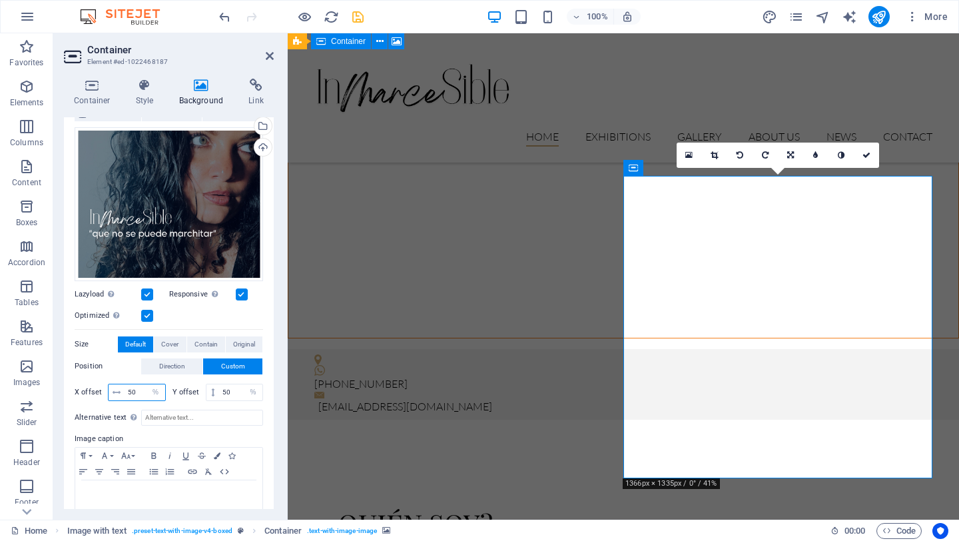
click at [142, 388] on input "50" at bounding box center [145, 392] width 41 height 16
type input "5"
type input "6"
type input "5"
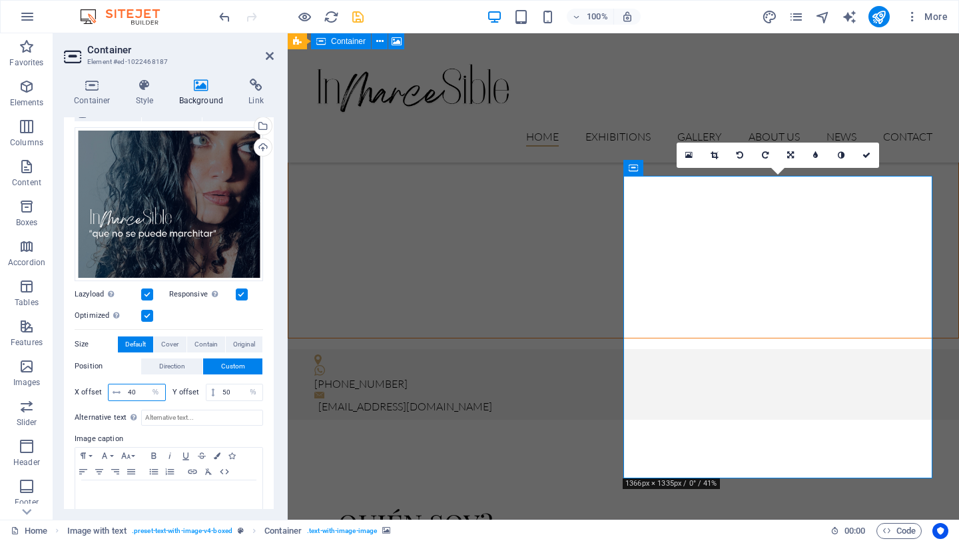
click at [138, 388] on input "40" at bounding box center [145, 392] width 41 height 16
type input "4"
click at [137, 388] on input "35" at bounding box center [145, 392] width 41 height 16
click at [137, 386] on input "30" at bounding box center [145, 392] width 41 height 16
type input "3"
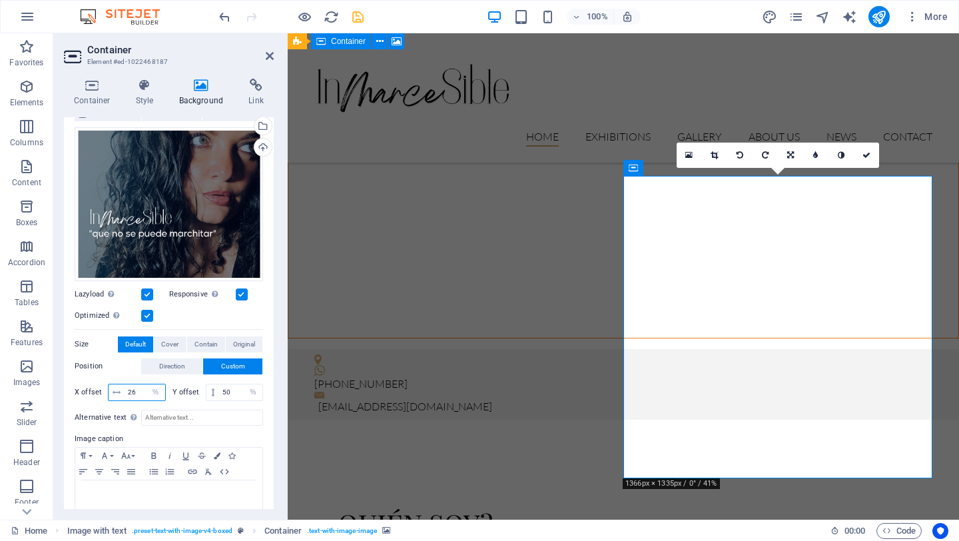
type input "26"
click at [230, 386] on input "50" at bounding box center [240, 392] width 43 height 16
type input "5"
click at [230, 389] on input "60" at bounding box center [240, 392] width 43 height 16
type input "6"
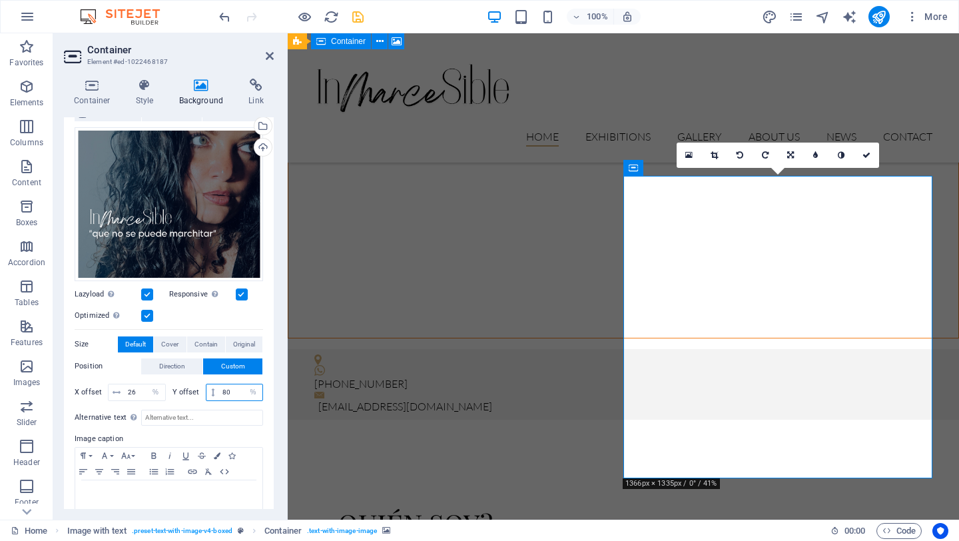
type input "80"
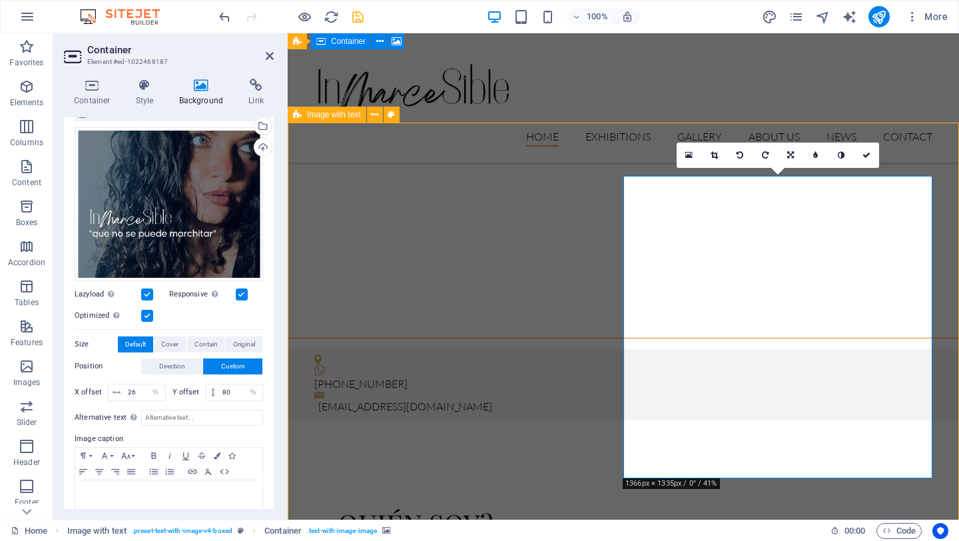
select select "rem"
select select "px"
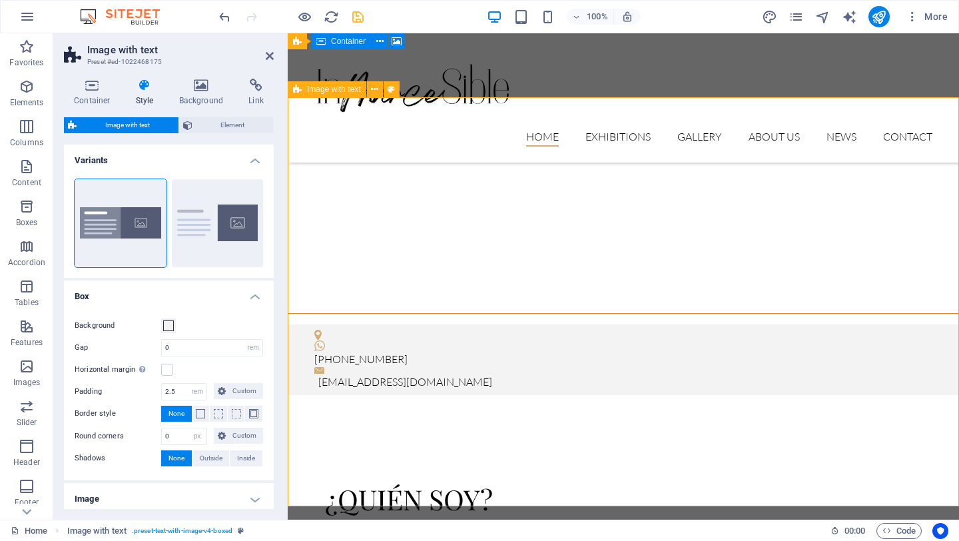
scroll to position [337, 0]
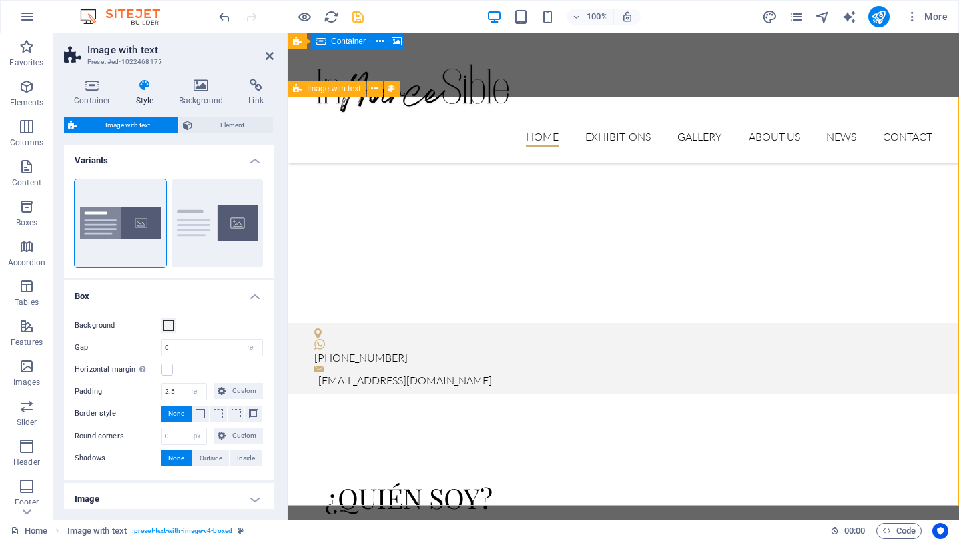
click at [695, 59] on div "Home Exhibitions Detail view Gallery About us News Contact Menu" at bounding box center [623, 97] width 671 height 129
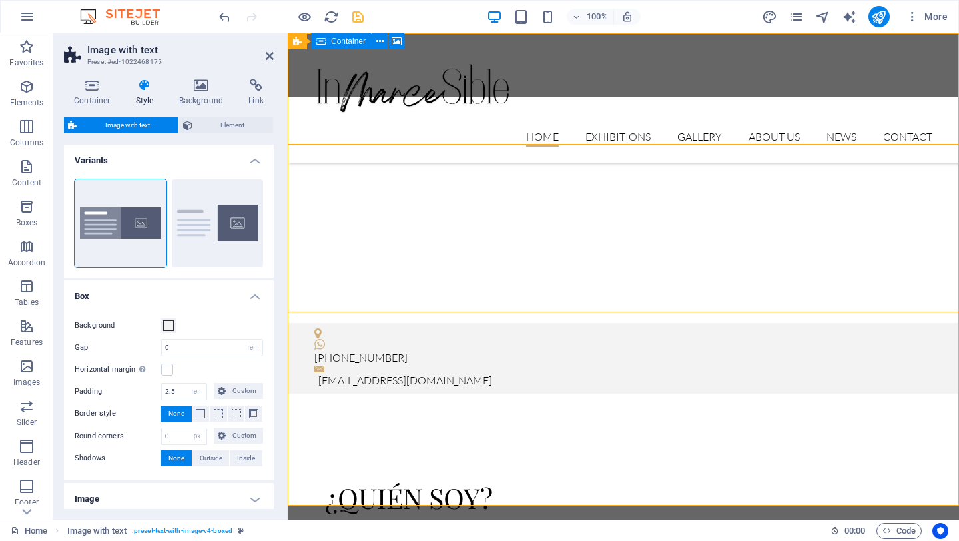
click at [695, 59] on div "Home Exhibitions Detail view Gallery About us News Contact Menu" at bounding box center [623, 97] width 671 height 129
select select "header"
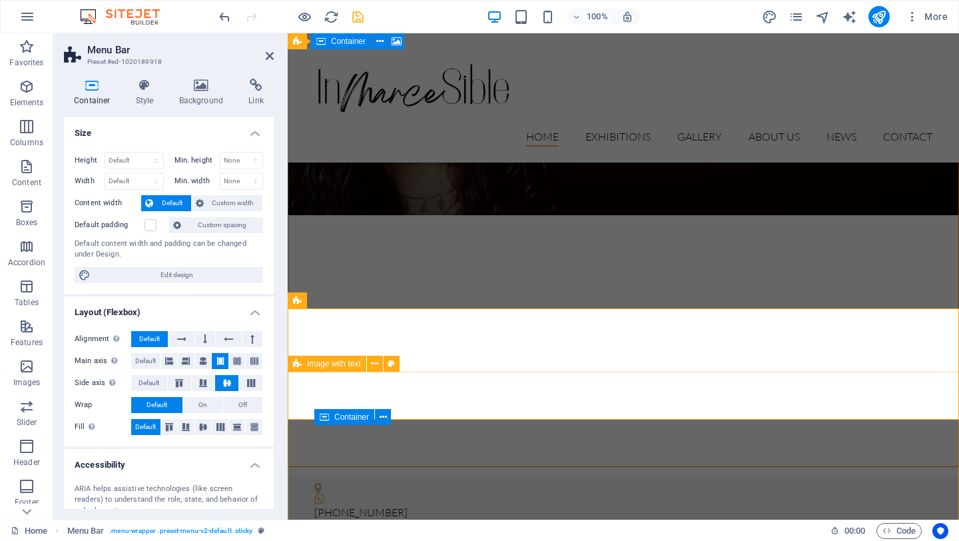
scroll to position [0, 0]
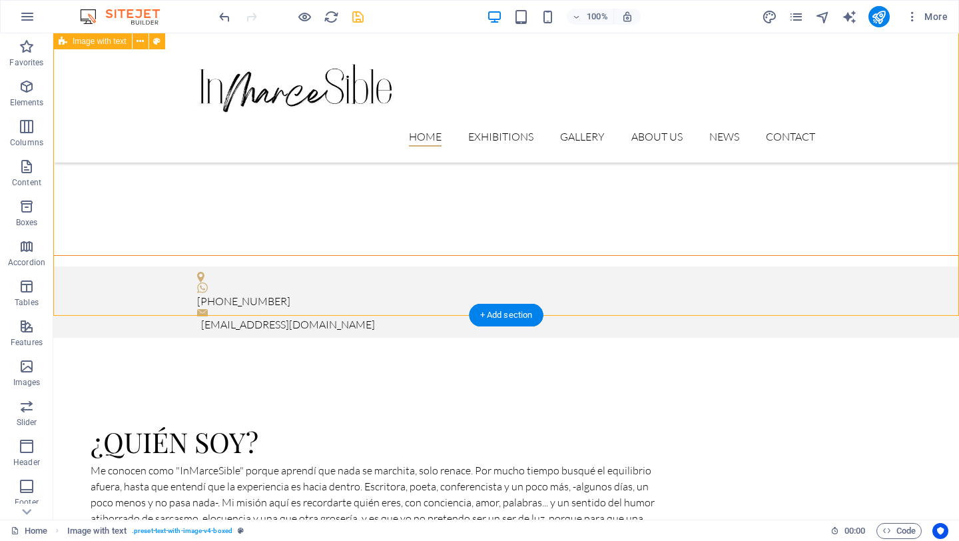
scroll to position [601, 0]
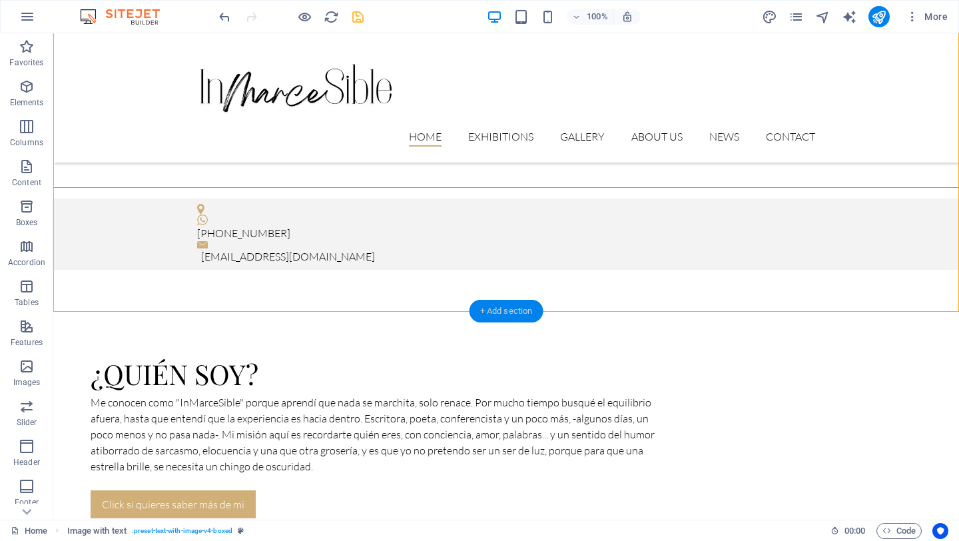
drag, startPoint x: 511, startPoint y: 320, endPoint x: 117, endPoint y: 78, distance: 461.9
click at [511, 320] on div "+ Add section" at bounding box center [506, 311] width 74 height 23
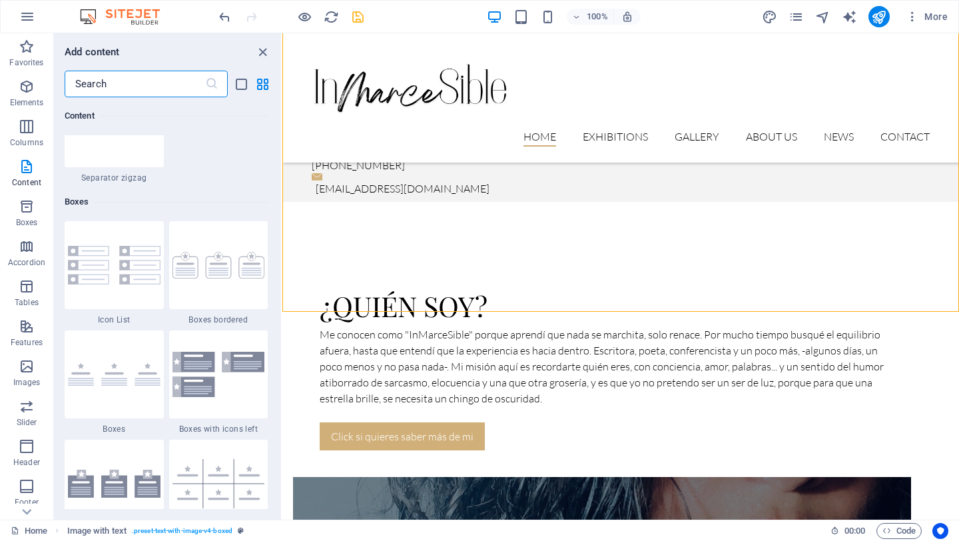
scroll to position [3589, 0]
click at [216, 272] on img at bounding box center [218, 263] width 93 height 27
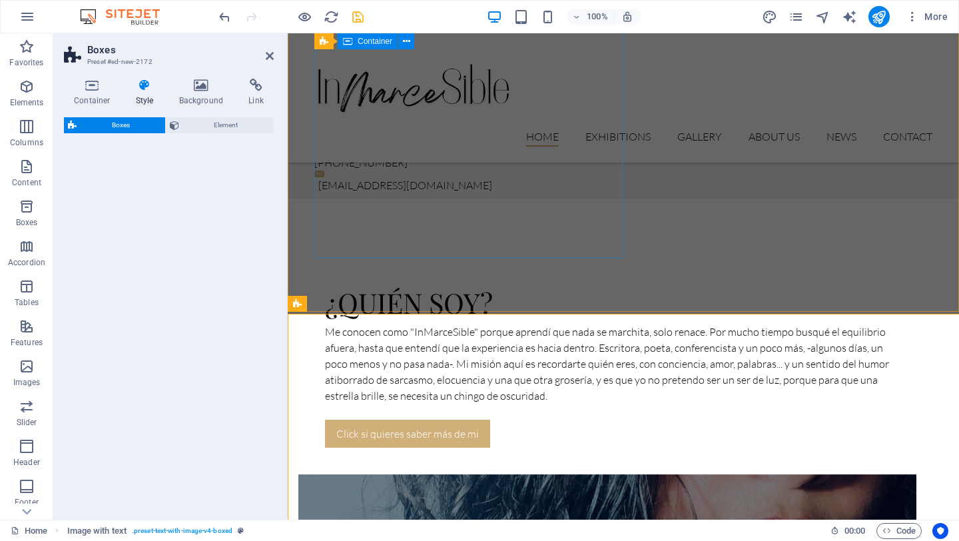
select select "rem"
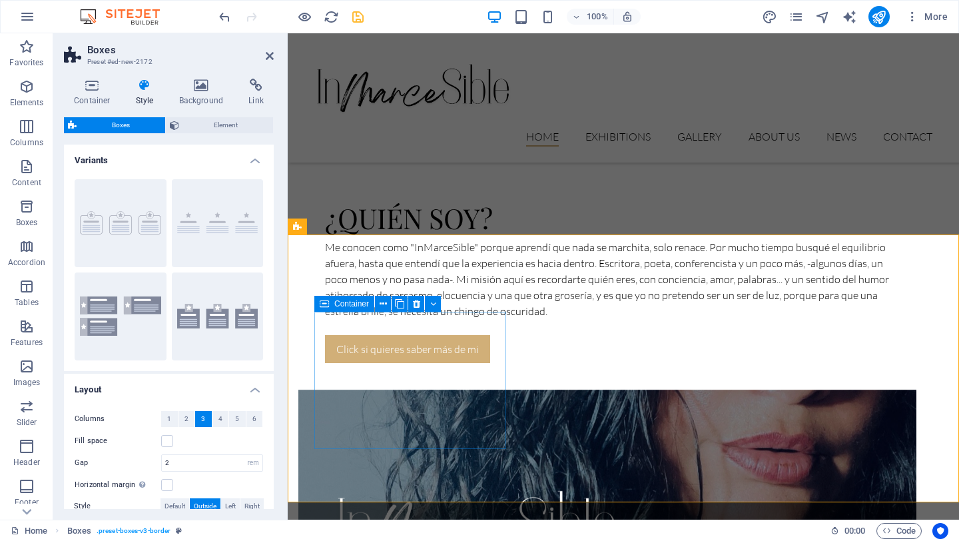
scroll to position [619, 0]
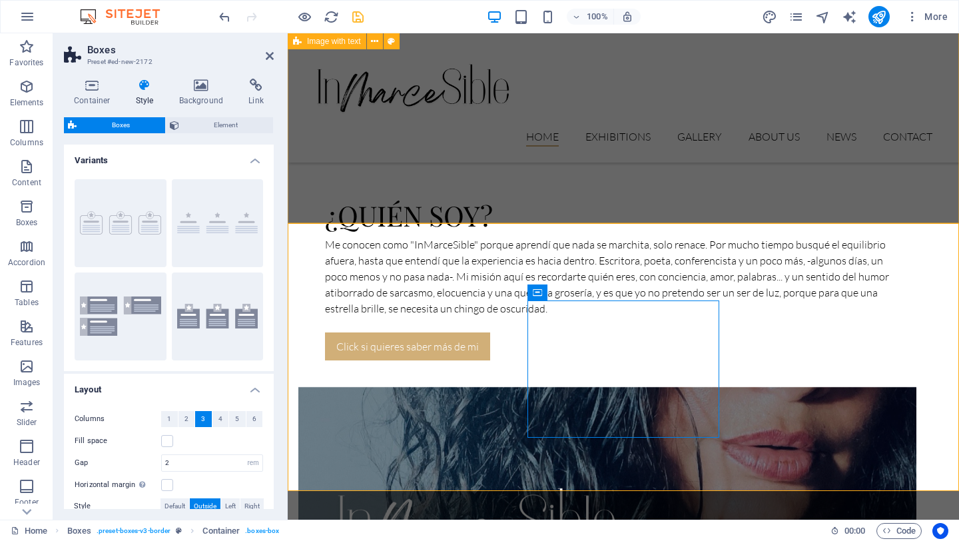
click at [567, 194] on div "¿Quién soy? Me conocen como "InMarceSible" porque aprendí que nada se marchita,…" at bounding box center [623, 473] width 671 height 725
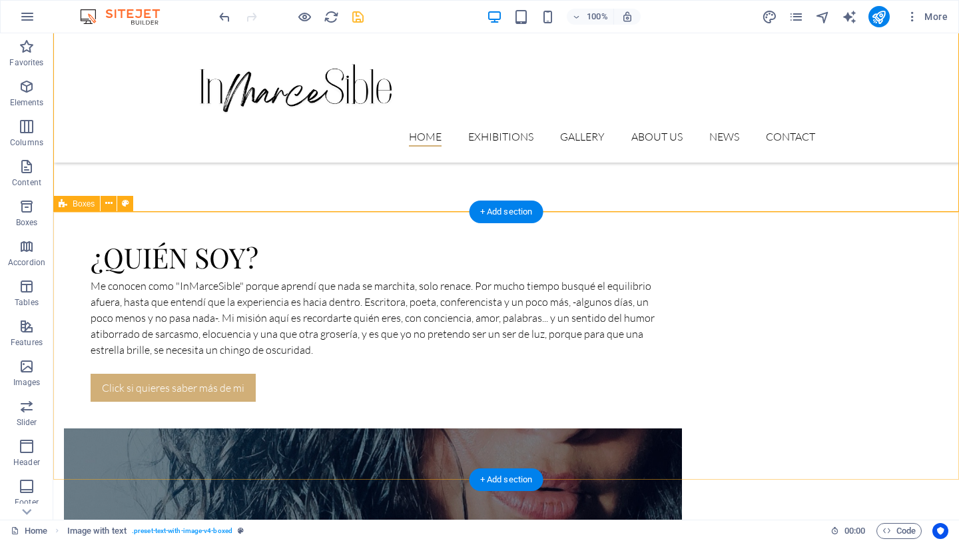
scroll to position [719, 0]
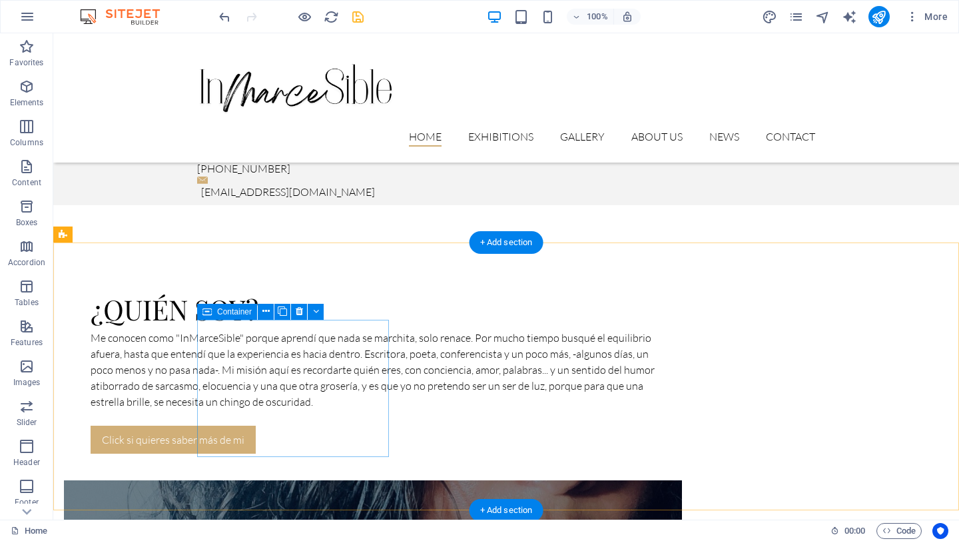
scroll to position [672, 0]
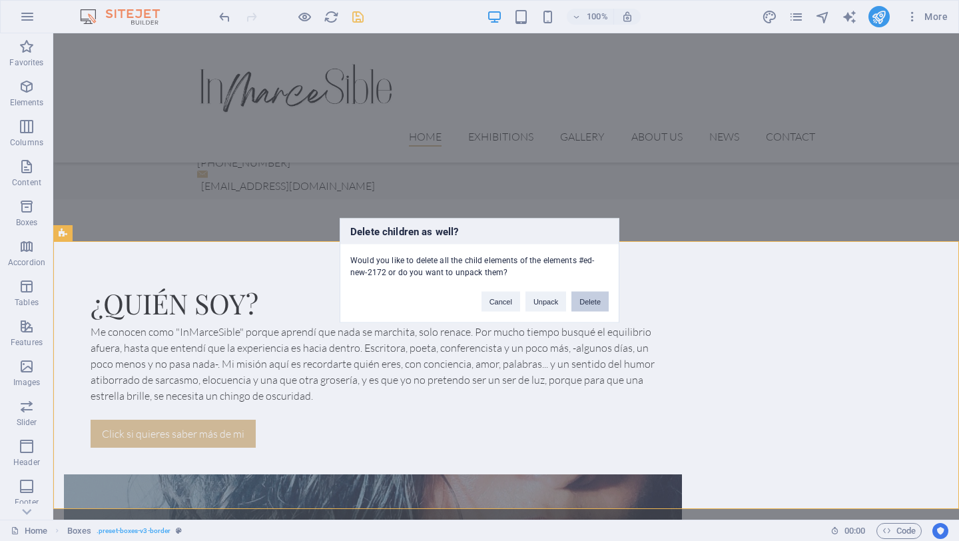
click at [591, 306] on button "Delete" at bounding box center [589, 302] width 37 height 20
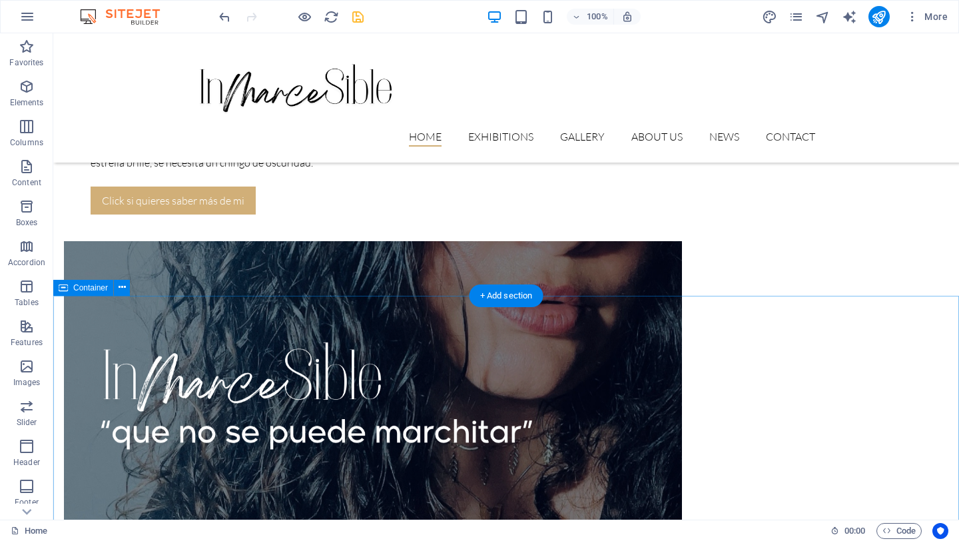
scroll to position [934, 0]
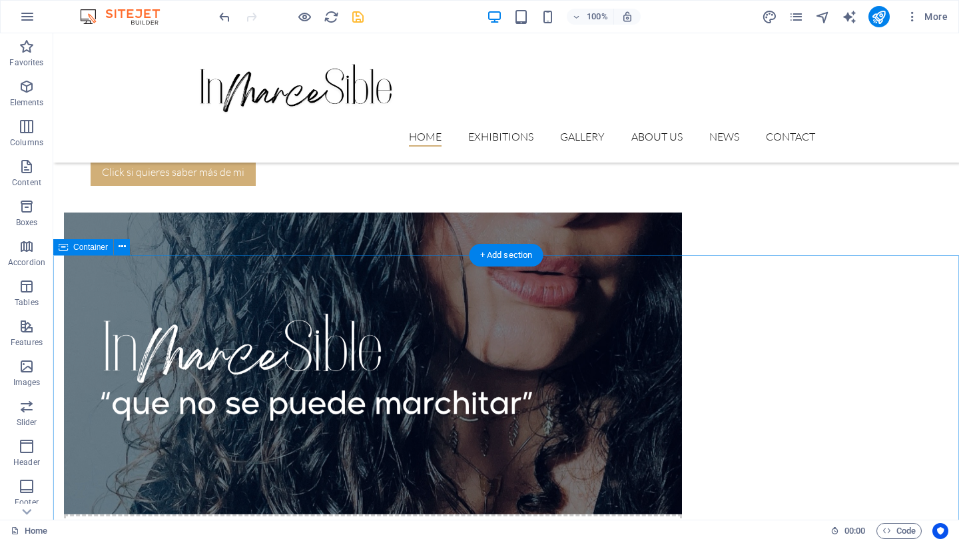
click at [123, 250] on icon at bounding box center [122, 247] width 7 height 14
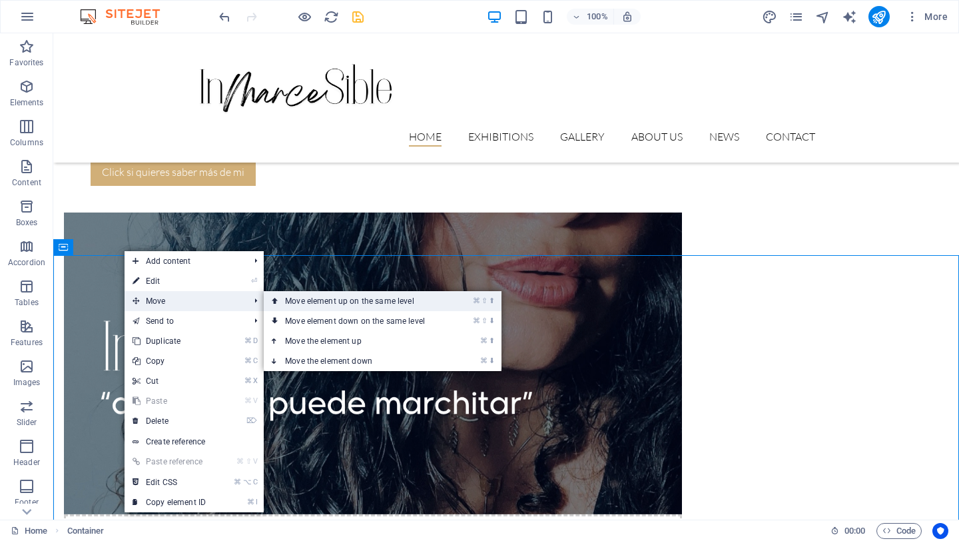
click at [290, 308] on link "⌘ ⇧ ⬆ Move element up on the same level" at bounding box center [358, 301] width 188 height 20
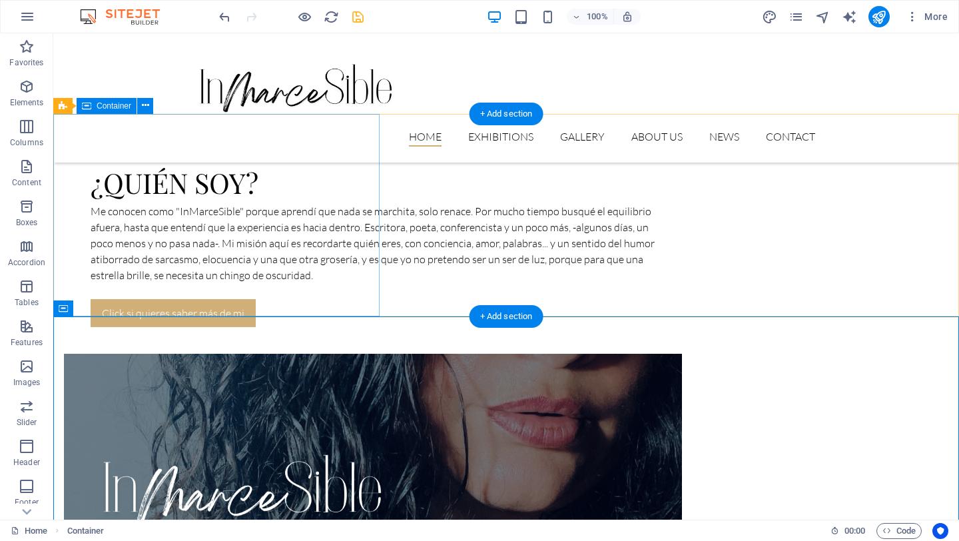
scroll to position [799, 0]
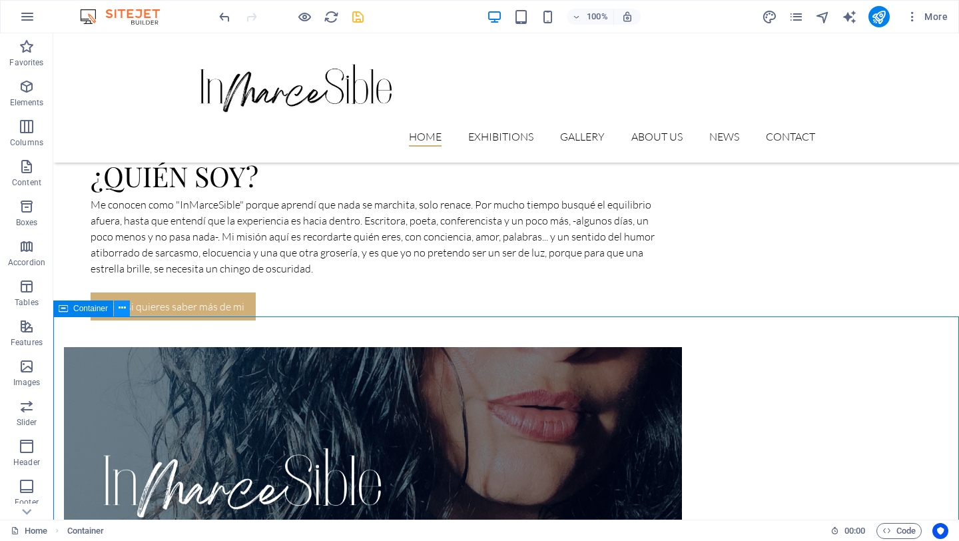
click at [127, 308] on button at bounding box center [122, 308] width 16 height 16
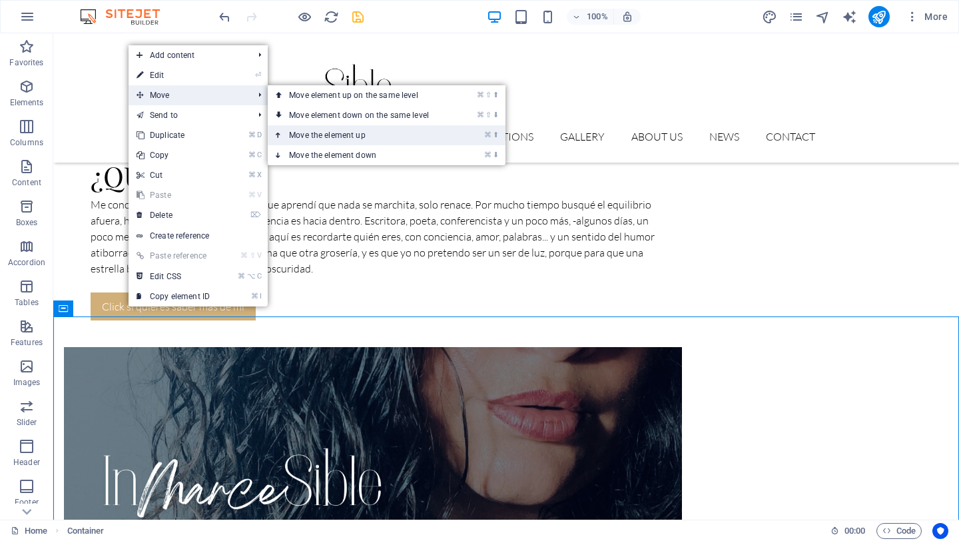
click at [302, 136] on link "⌘ ⬆ Move the element up" at bounding box center [362, 135] width 188 height 20
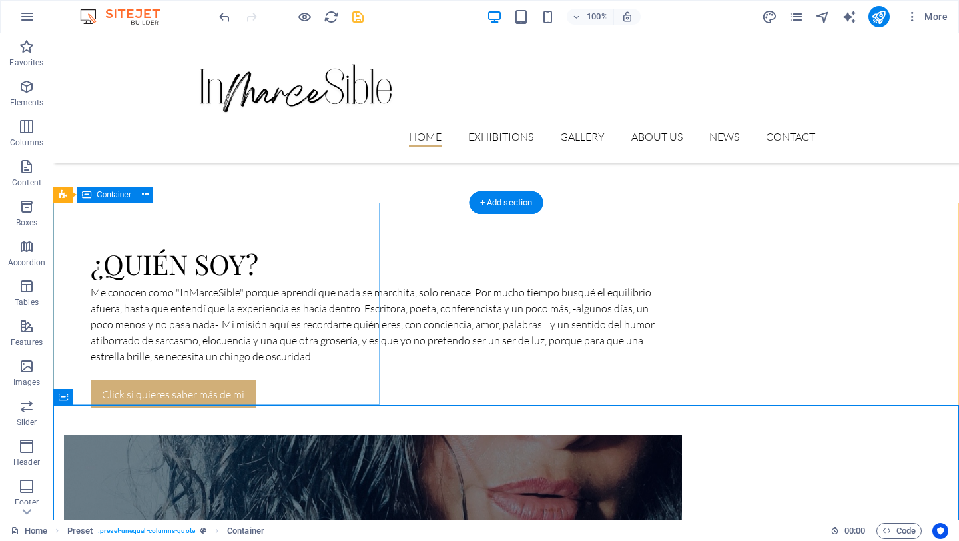
scroll to position [710, 0]
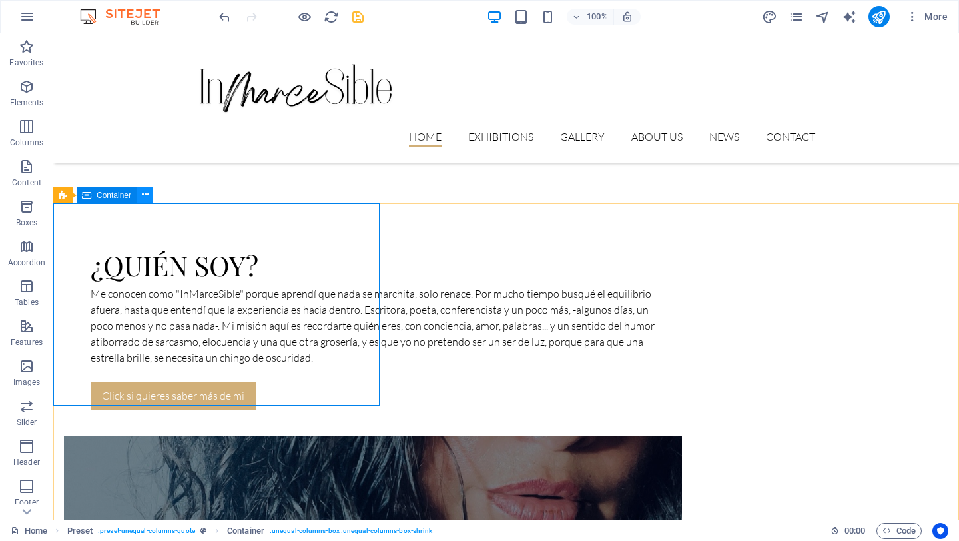
click at [145, 196] on icon at bounding box center [145, 195] width 7 height 14
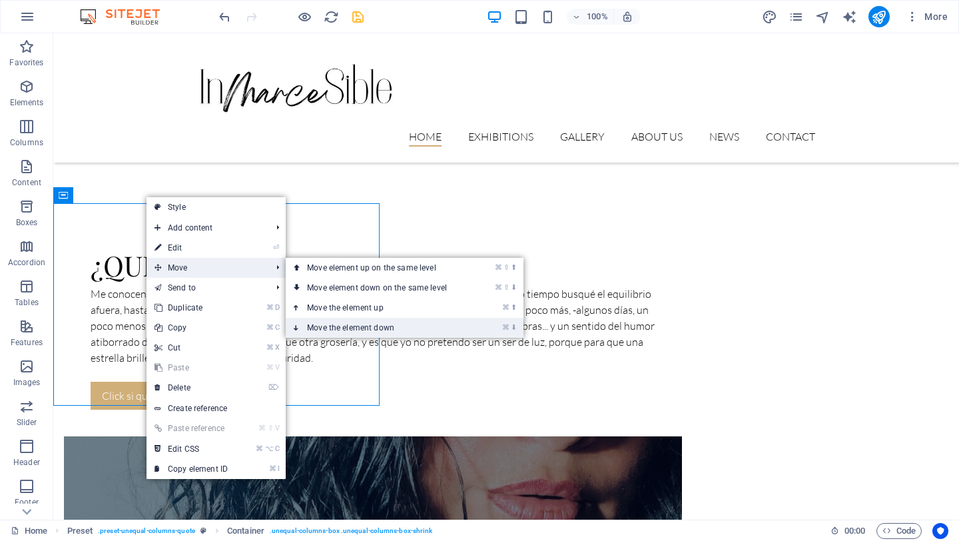
click at [316, 330] on link "⌘ ⬇ Move the element down" at bounding box center [380, 328] width 188 height 20
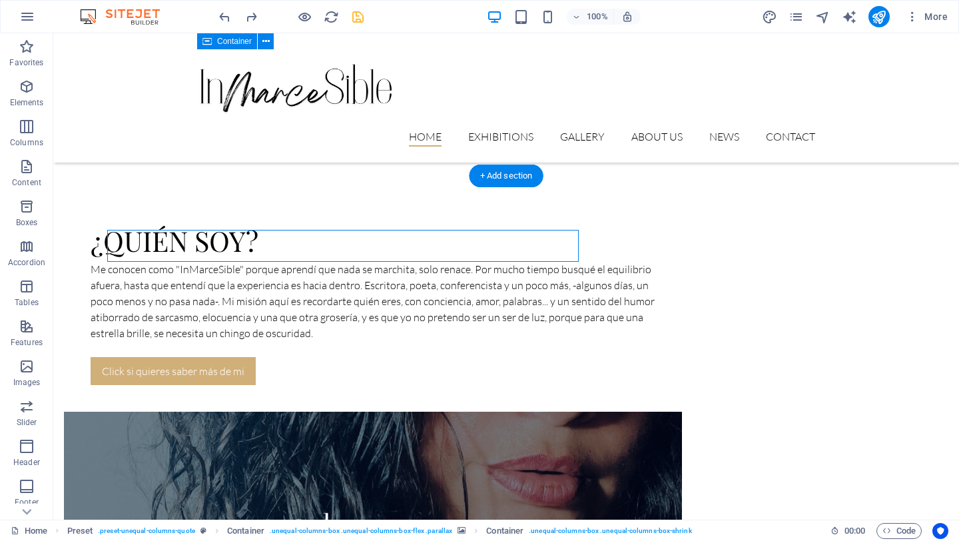
scroll to position [737, 0]
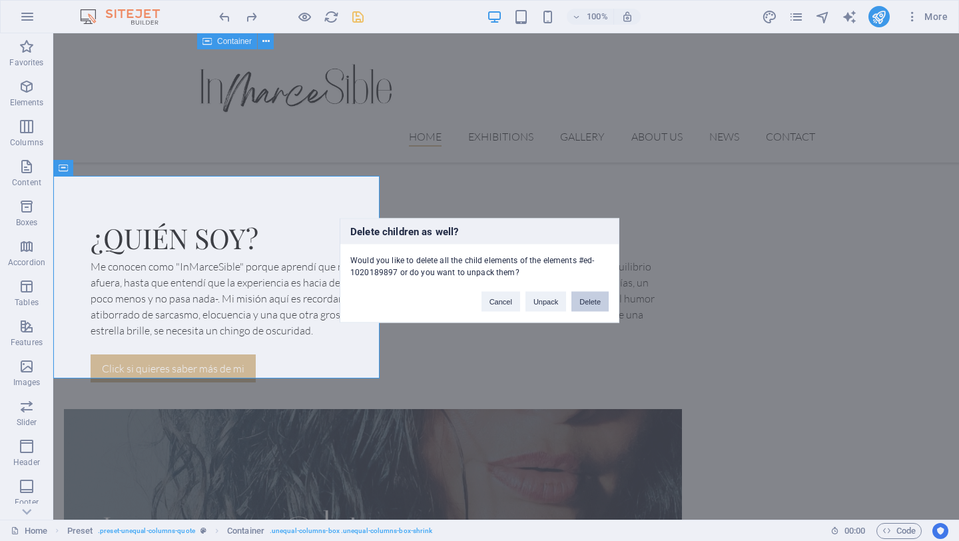
click at [584, 304] on button "Delete" at bounding box center [589, 302] width 37 height 20
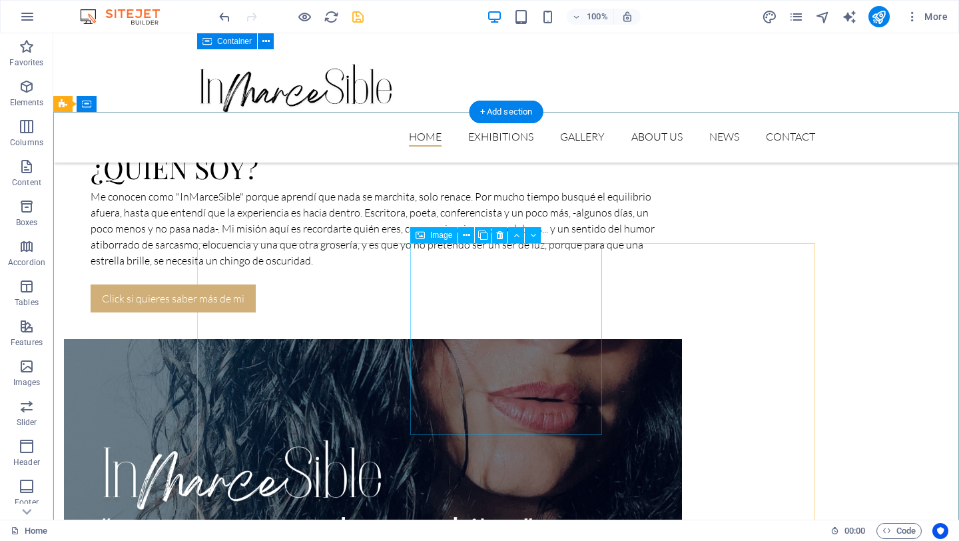
scroll to position [812, 0]
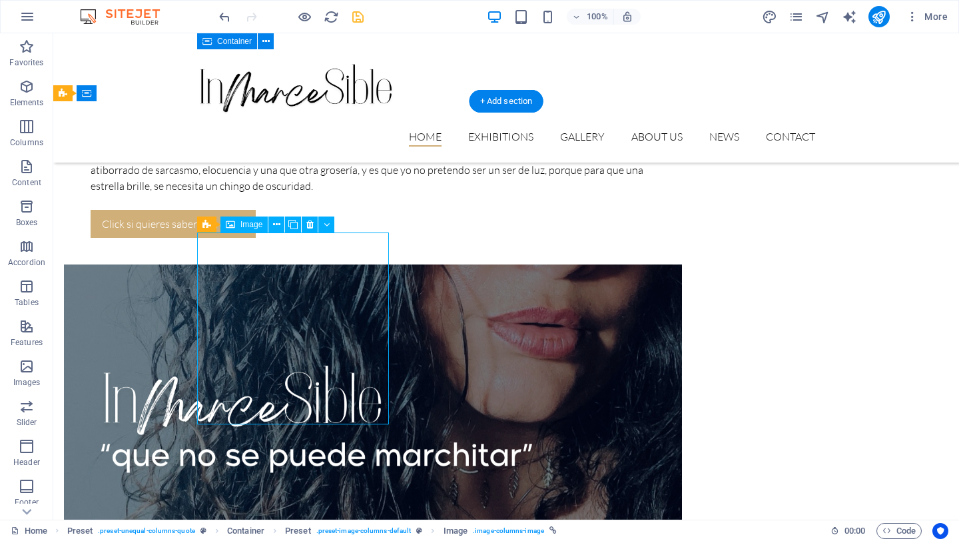
select select "%"
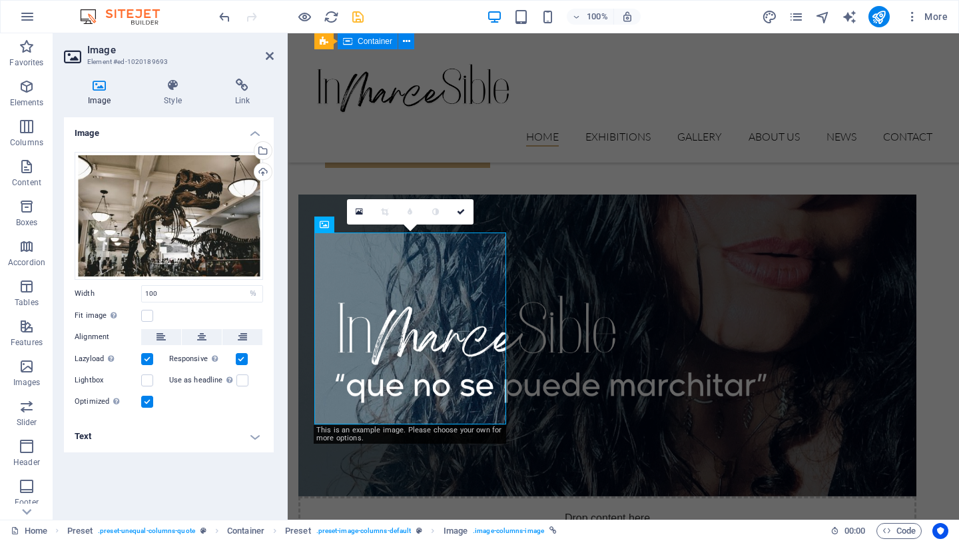
scroll to position [741, 0]
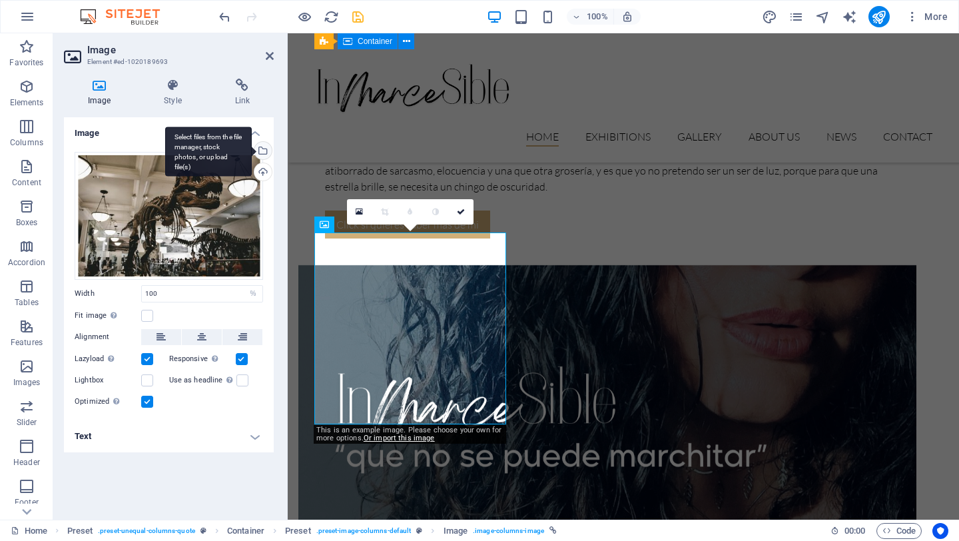
click at [265, 153] on div "Select files from the file manager, stock photos, or upload file(s)" at bounding box center [262, 152] width 20 height 20
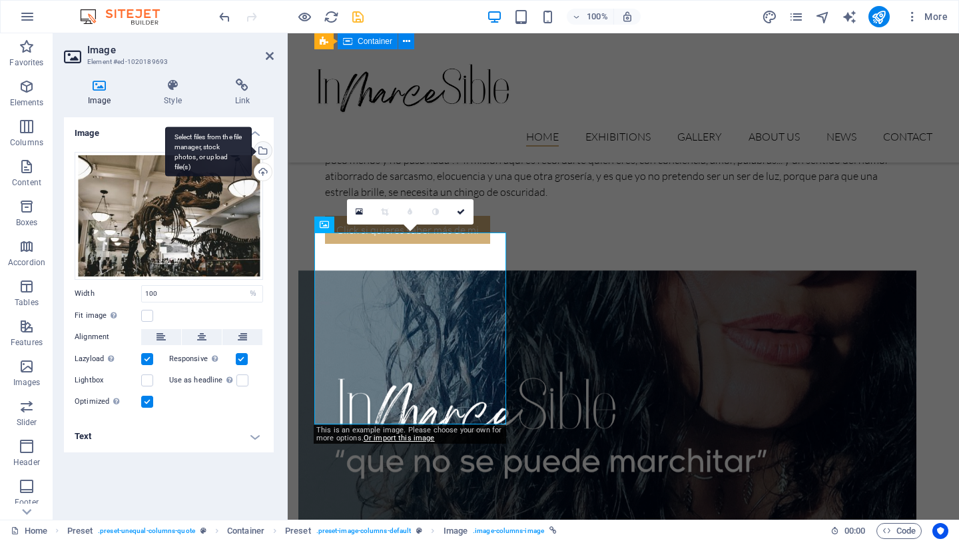
scroll to position [738, 0]
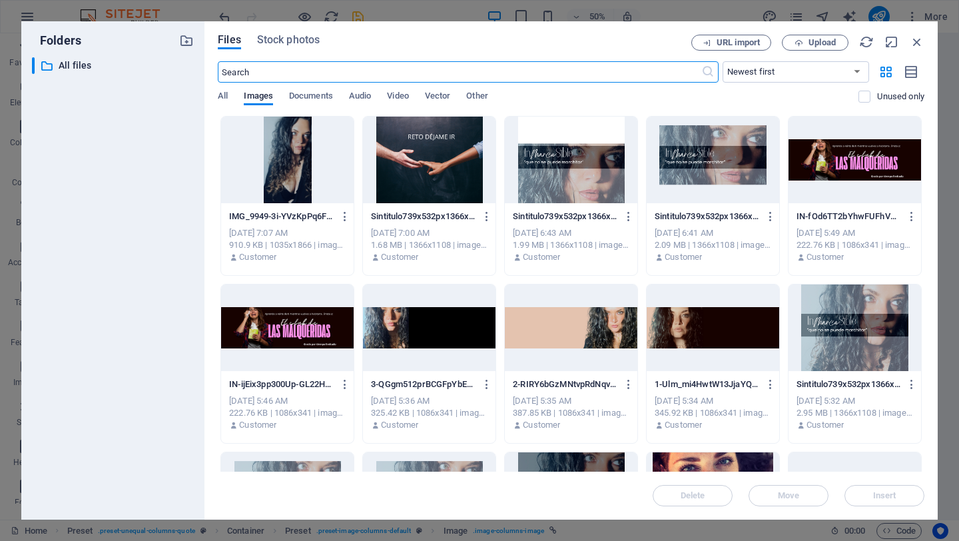
click at [438, 151] on div at bounding box center [429, 160] width 133 height 87
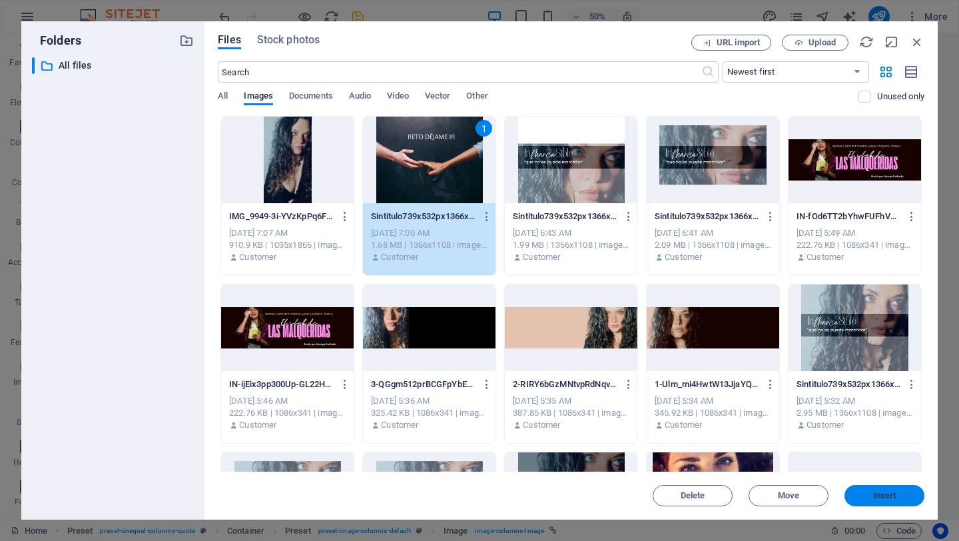
click at [895, 491] on span "Insert" at bounding box center [884, 495] width 23 height 8
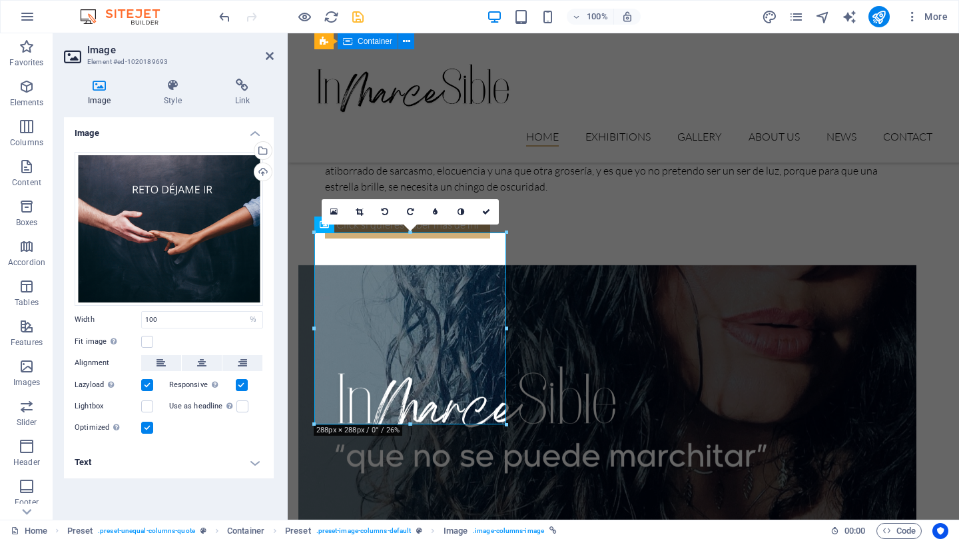
click at [256, 459] on h4 "Text" at bounding box center [169, 462] width 210 height 32
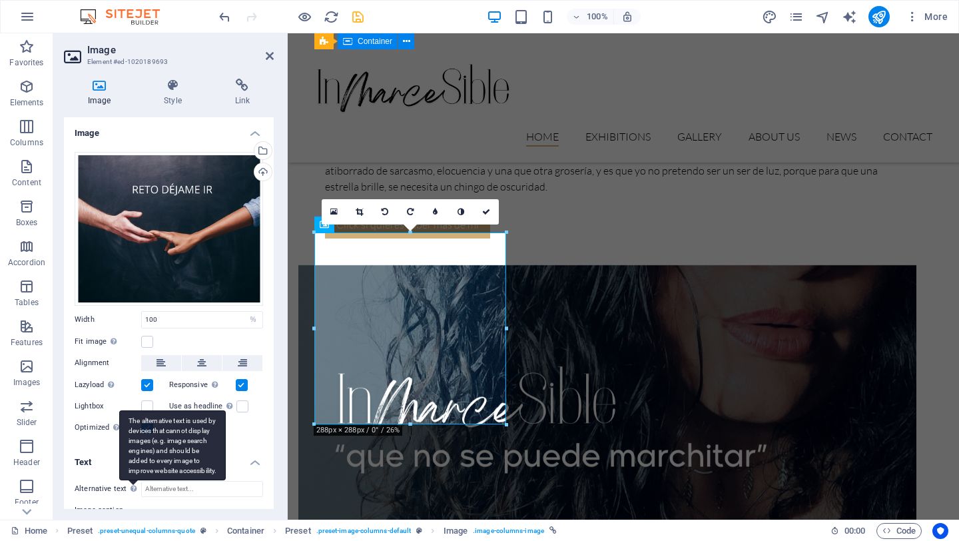
scroll to position [92, 0]
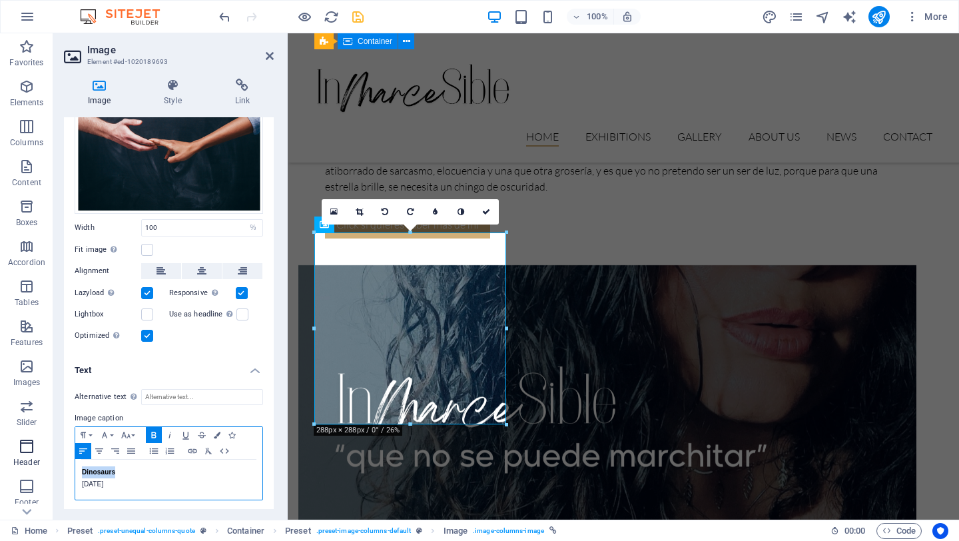
drag, startPoint x: 120, startPoint y: 468, endPoint x: 51, endPoint y: 467, distance: 68.6
click at [52, 467] on section "Favorites Elements Columns Content Boxes Accordion Tables Features Images Slide…" at bounding box center [479, 276] width 959 height 486
drag, startPoint x: 151, startPoint y: 479, endPoint x: 43, endPoint y: 479, distance: 107.9
click at [43, 479] on section "Favorites Elements Columns Content Boxes Accordion Tables Features Images Slide…" at bounding box center [479, 276] width 959 height 486
click at [106, 480] on p "Un reto para soltar esa relación que sigue doliendo" at bounding box center [169, 484] width 174 height 12
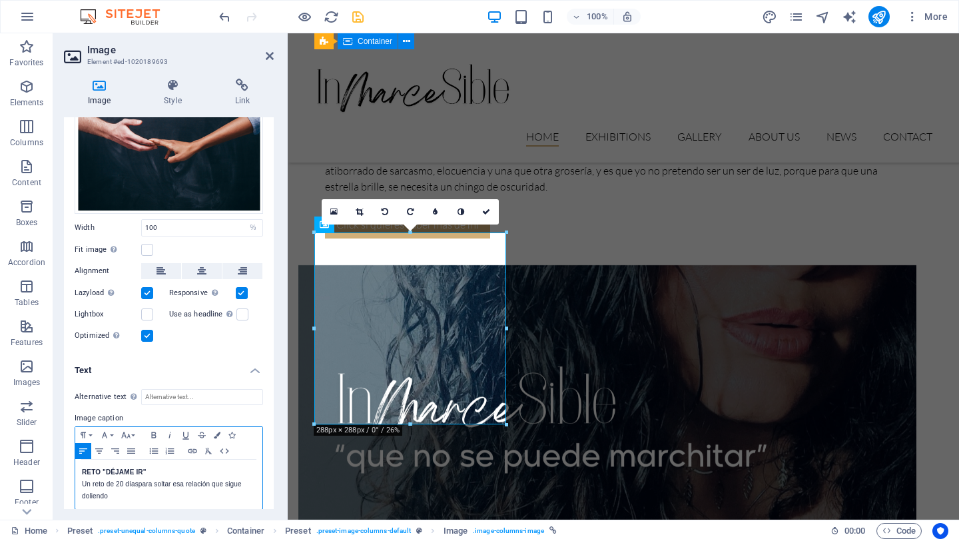
click at [214, 483] on p "Un reto de 20 días para soltar esa relación que sigue doliendo" at bounding box center [169, 490] width 174 height 24
click at [174, 481] on p "Un reto de 20 días para soltar esa relación" at bounding box center [169, 484] width 174 height 12
click at [80, 495] on div "RETO "DÉJAME IR" Un reto de 20 días para soltar de una vez esa relación que sig…" at bounding box center [168, 483] width 187 height 49
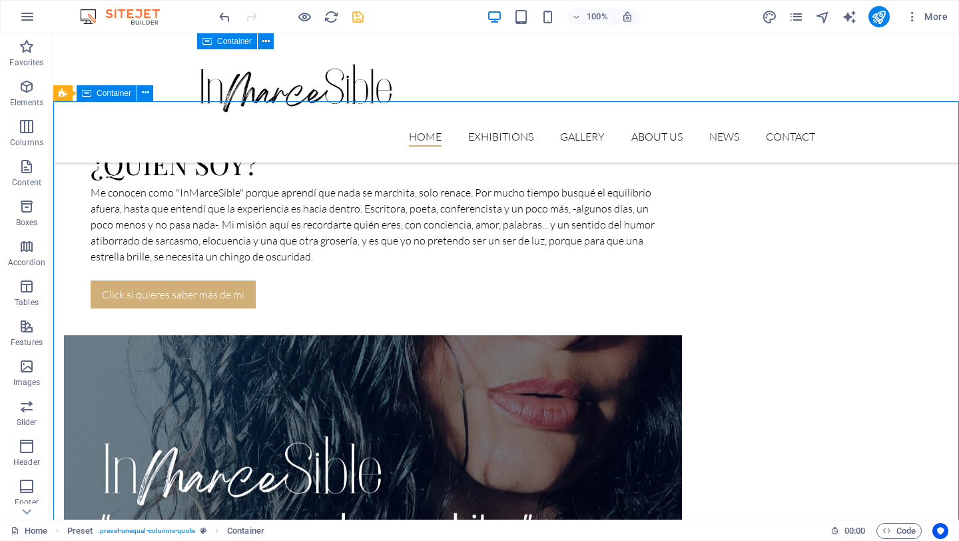
scroll to position [812, 0]
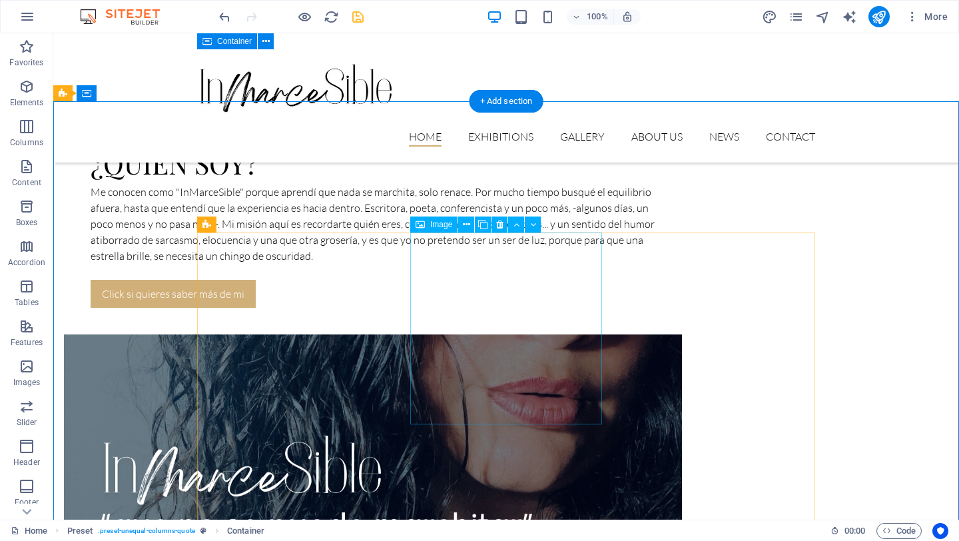
select select "%"
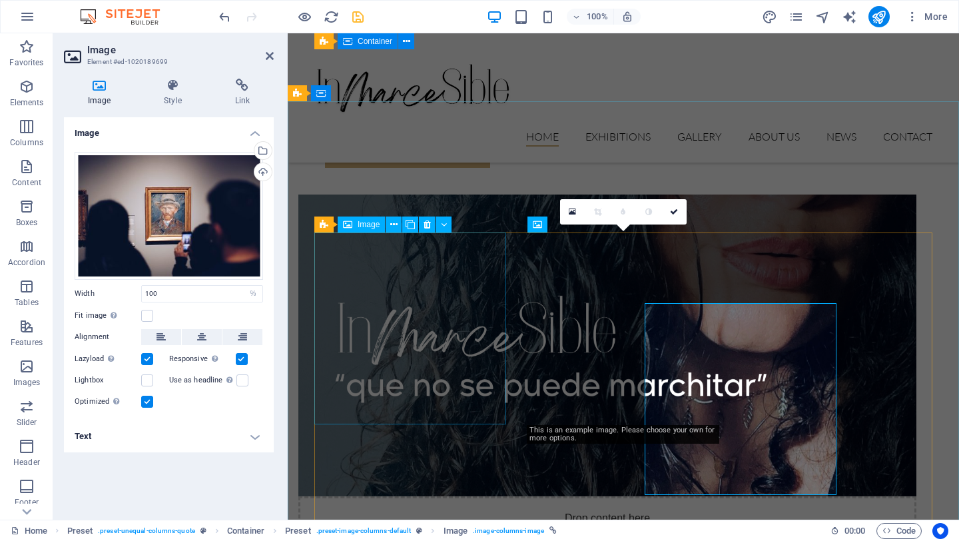
scroll to position [741, 0]
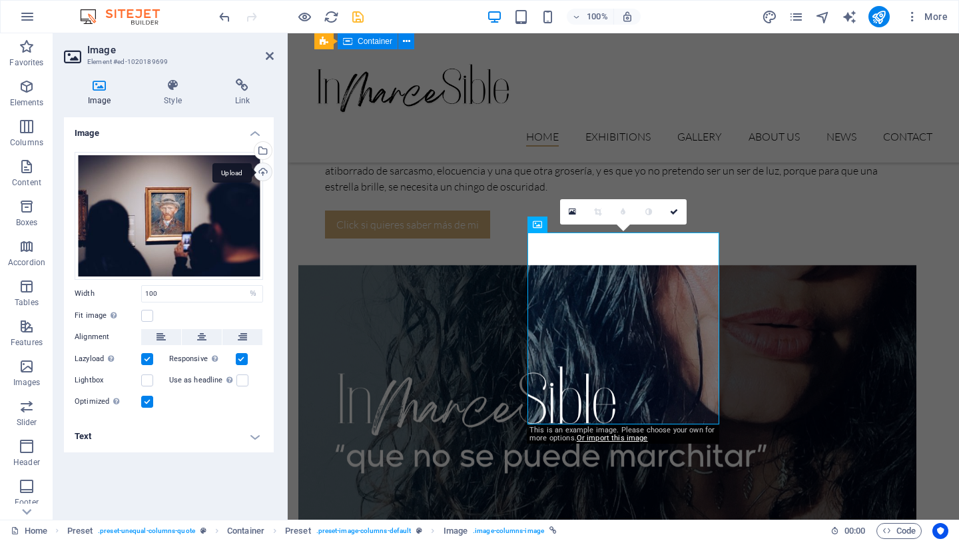
click at [262, 172] on div "Upload" at bounding box center [262, 173] width 20 height 20
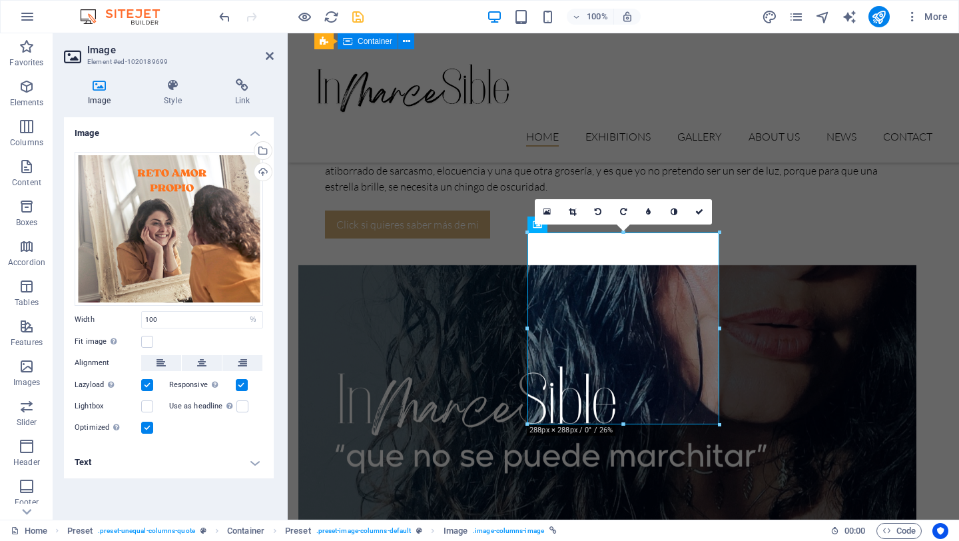
click at [129, 461] on h4 "Text" at bounding box center [169, 462] width 210 height 32
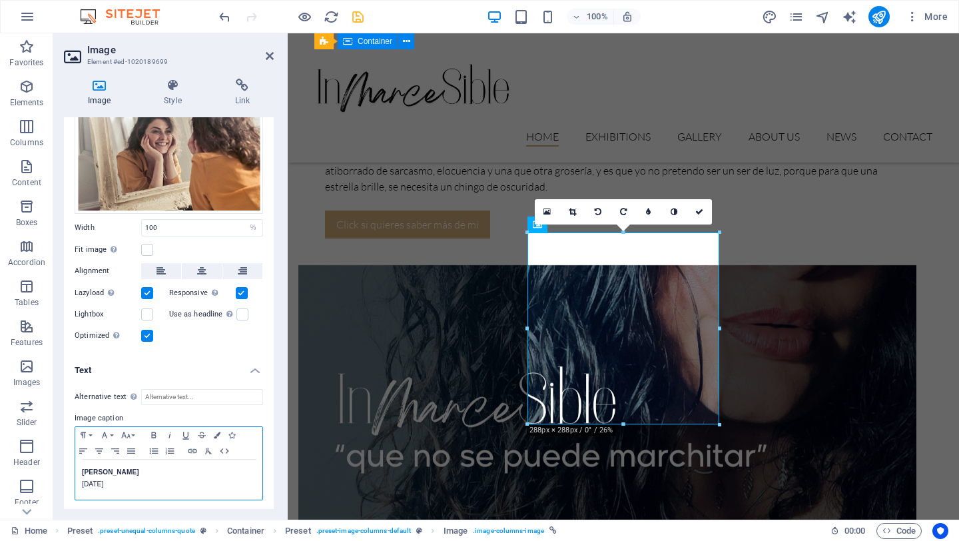
click at [117, 471] on strong "[PERSON_NAME]" at bounding box center [110, 471] width 57 height 7
drag, startPoint x: 138, startPoint y: 469, endPoint x: 72, endPoint y: 467, distance: 66.0
click at [72, 467] on div "Alternative text The alternative text is used by devices that cannot display im…" at bounding box center [169, 444] width 210 height 133
drag, startPoint x: 152, startPoint y: 481, endPoint x: 75, endPoint y: 481, distance: 77.2
click at [75, 481] on div "Paragraph Format Normal Heading 1 Heading 2 Heading 3 Heading 4 Heading 5 Headi…" at bounding box center [169, 463] width 188 height 74
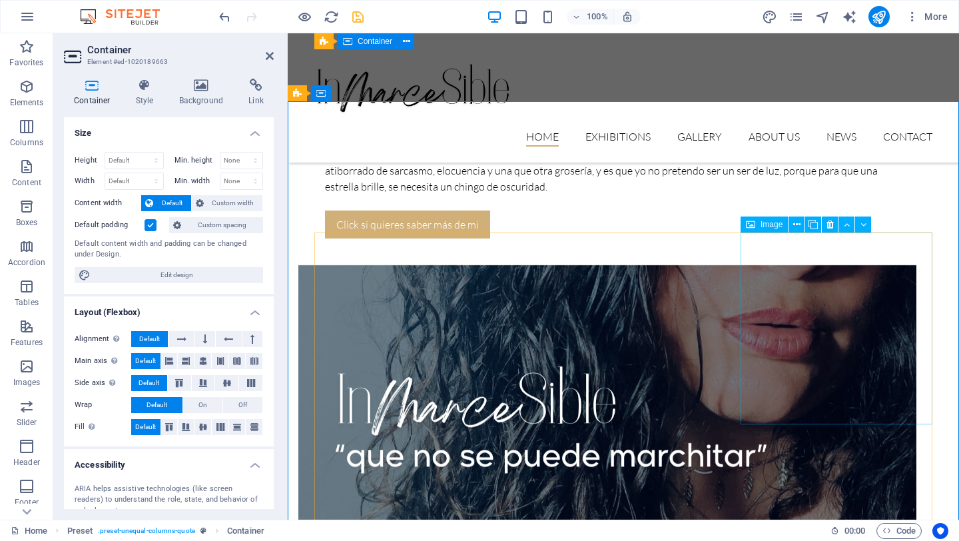
select select "%"
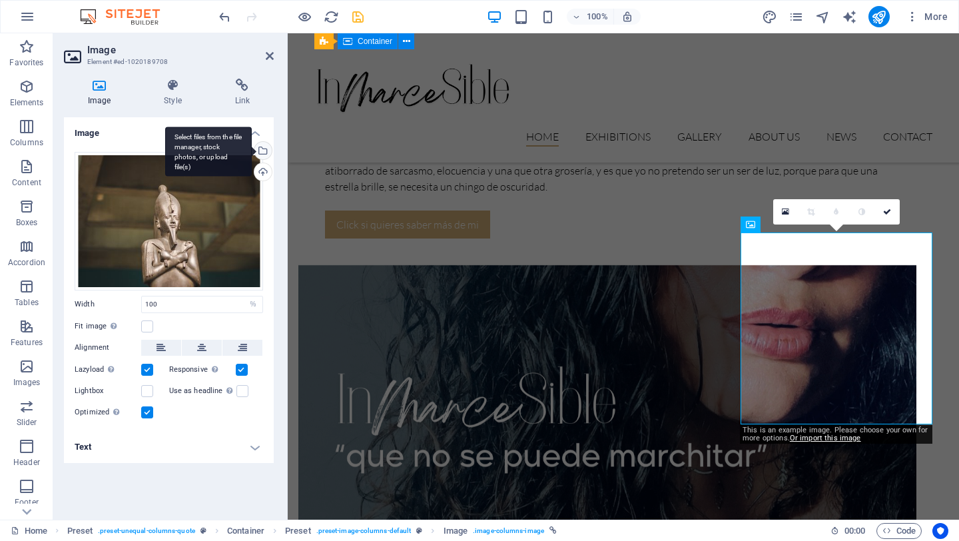
click at [263, 153] on div "Select files from the file manager, stock photos, or upload file(s)" at bounding box center [262, 152] width 20 height 20
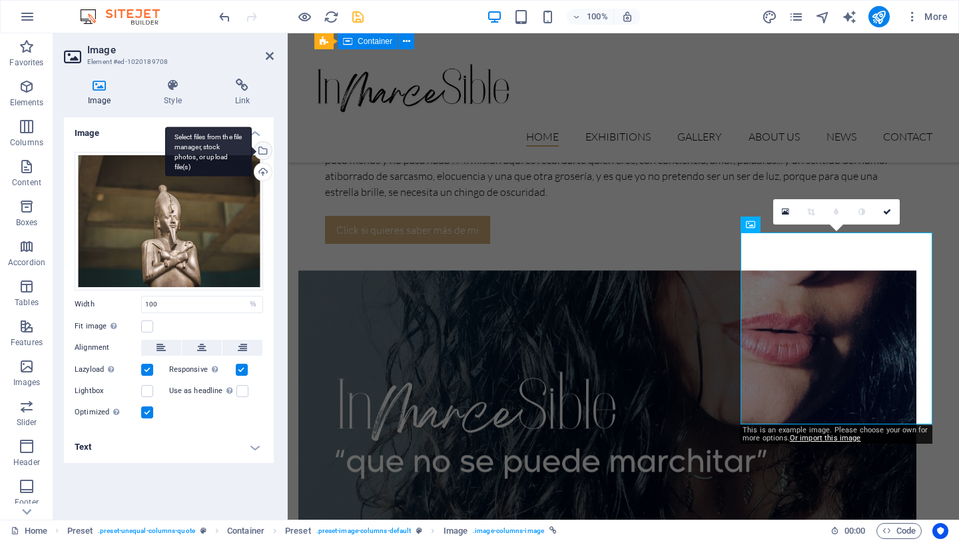
scroll to position [738, 0]
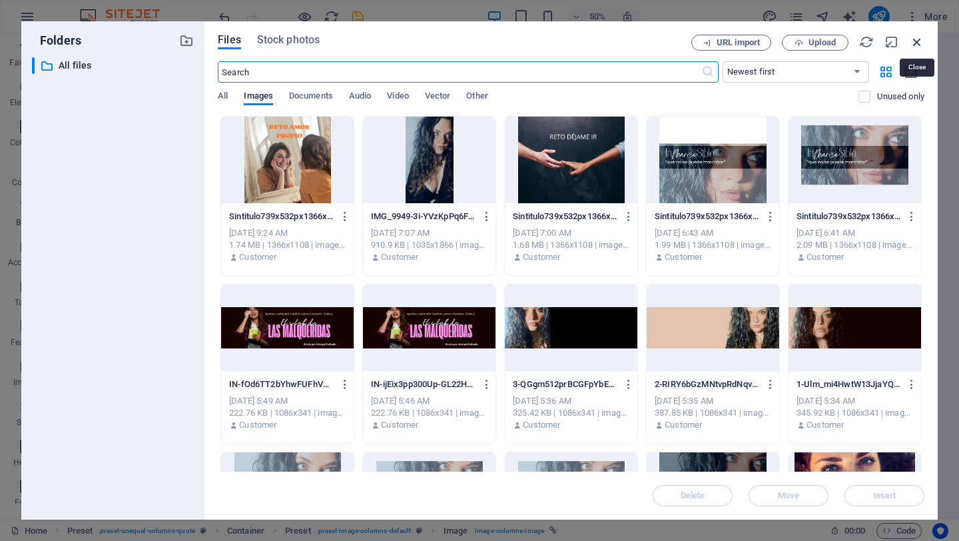
click at [915, 41] on icon "button" at bounding box center [917, 42] width 15 height 15
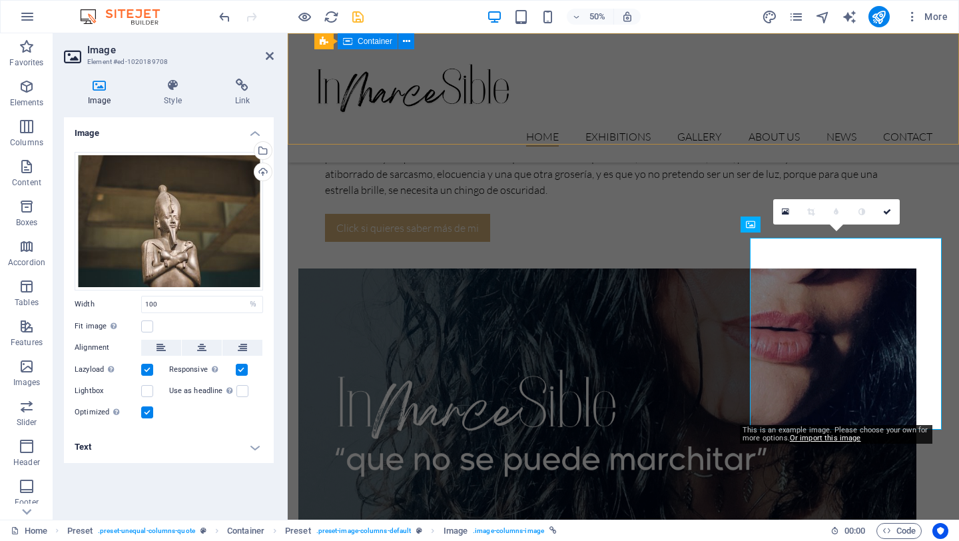
scroll to position [741, 0]
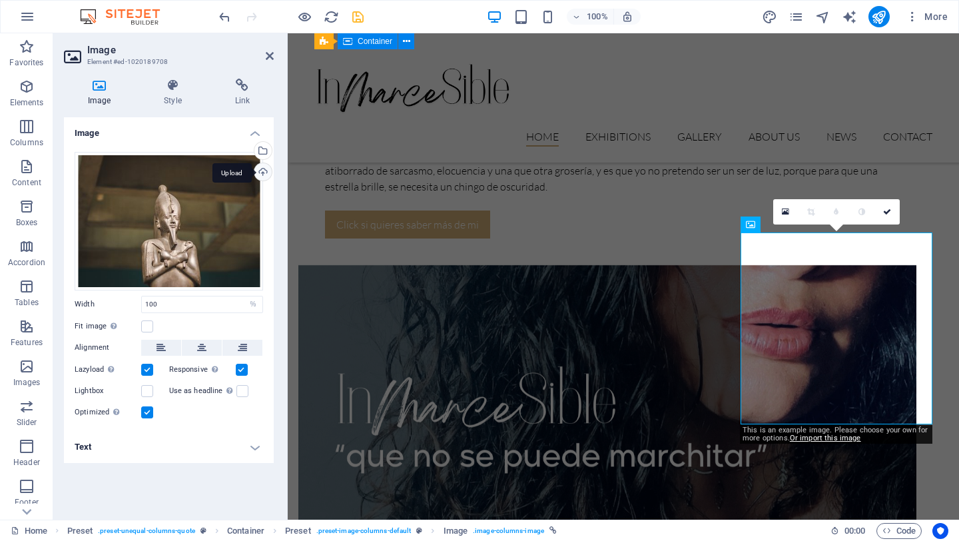
click at [260, 166] on div "Upload" at bounding box center [262, 173] width 20 height 20
click at [101, 442] on h4 "Text" at bounding box center [169, 447] width 210 height 32
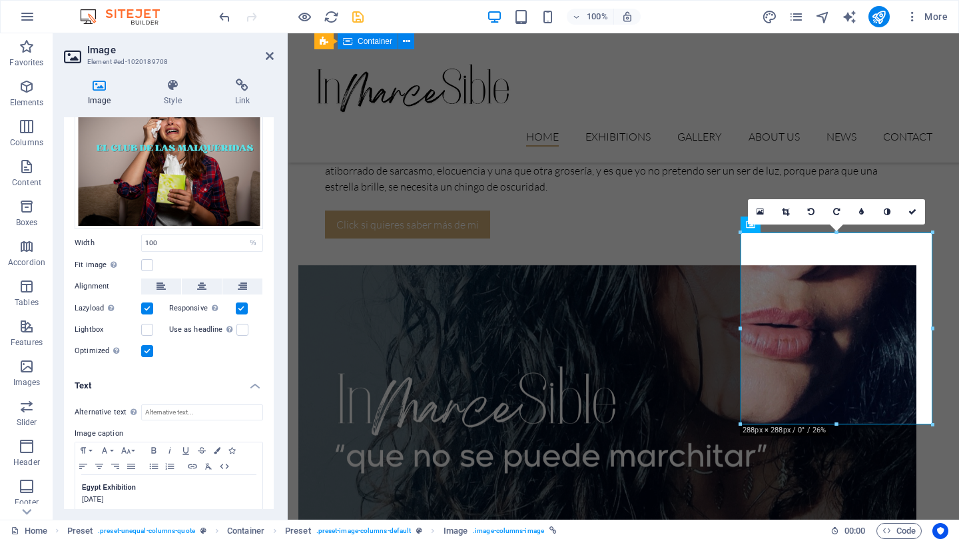
scroll to position [79, 0]
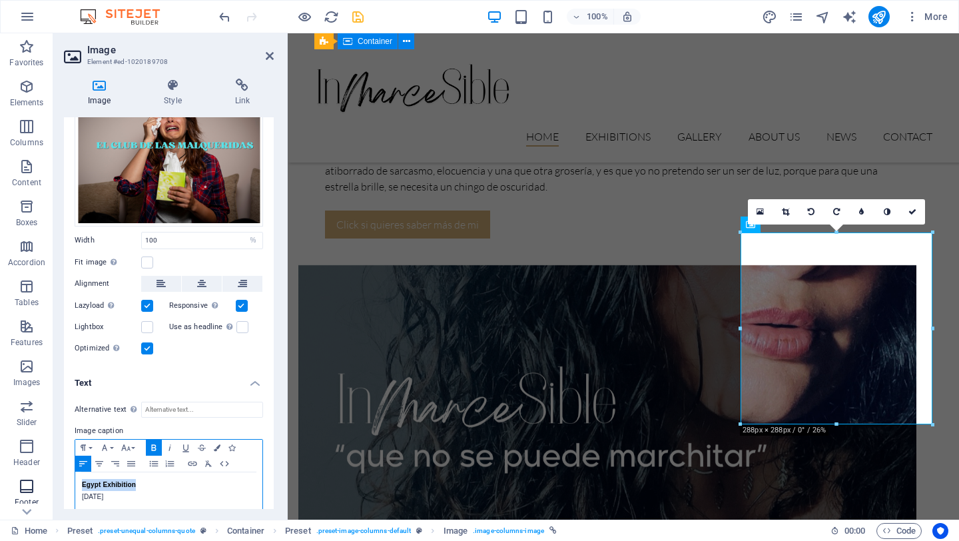
drag, startPoint x: 140, startPoint y: 485, endPoint x: 37, endPoint y: 483, distance: 103.2
click at [37, 483] on section "Favorites Elements Columns Content Boxes Accordion Tables Features Images Slide…" at bounding box center [479, 276] width 959 height 486
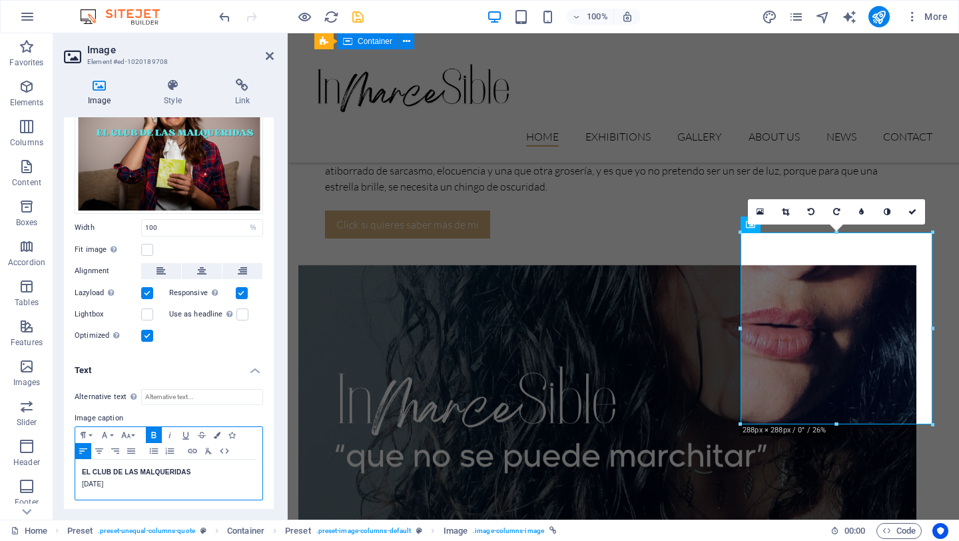
drag, startPoint x: 160, startPoint y: 488, endPoint x: 59, endPoint y: 478, distance: 101.7
click at [60, 479] on div "Image Style Link Image Drag files here, click to choose files or select files f…" at bounding box center [168, 293] width 231 height 451
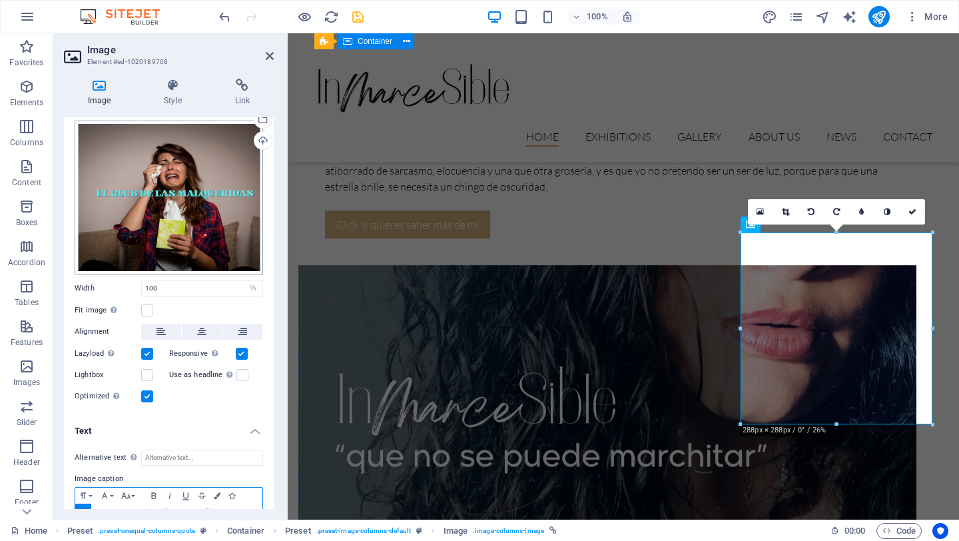
scroll to position [0, 0]
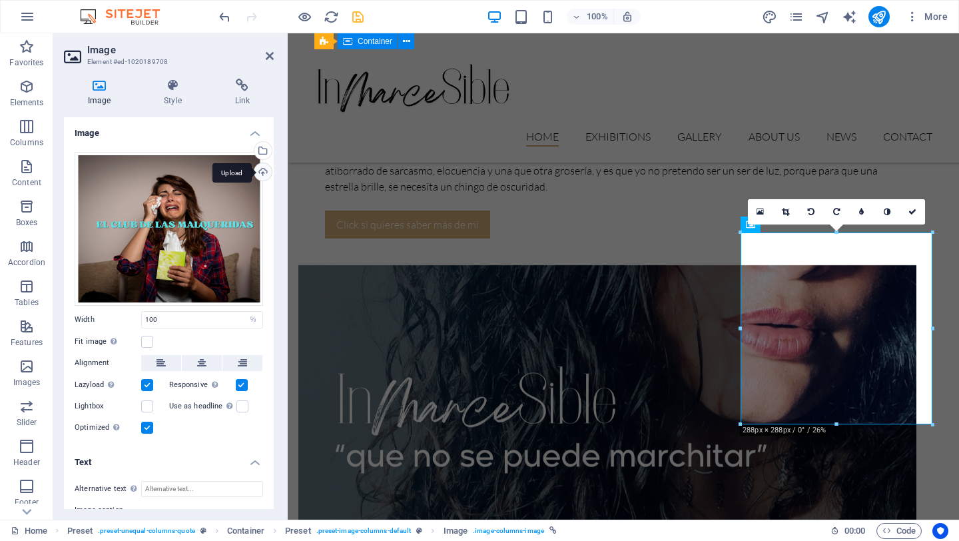
click at [260, 174] on div "Upload" at bounding box center [262, 173] width 20 height 20
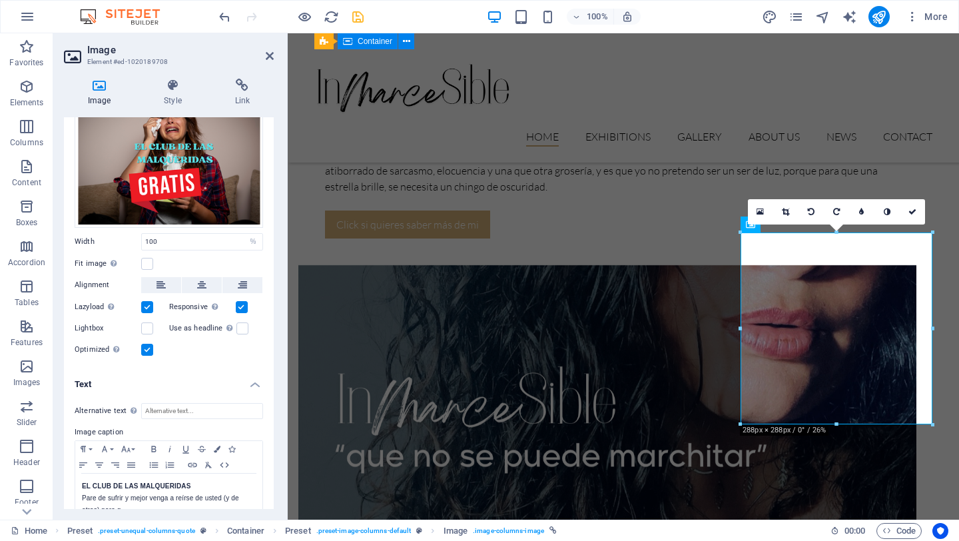
scroll to position [101, 0]
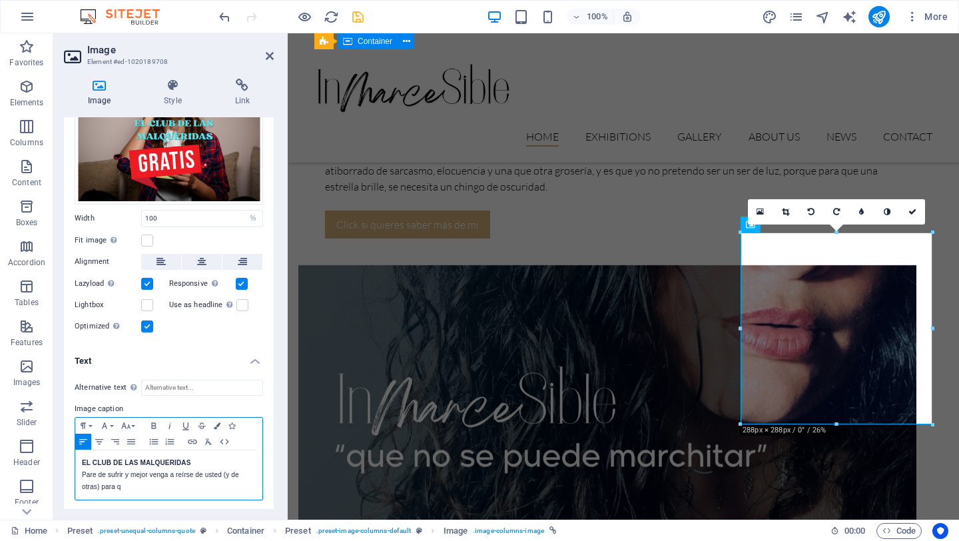
click at [131, 488] on p "Pare de sufrir y mejor venga a reírse de usted (y de otras) para q" at bounding box center [169, 481] width 174 height 24
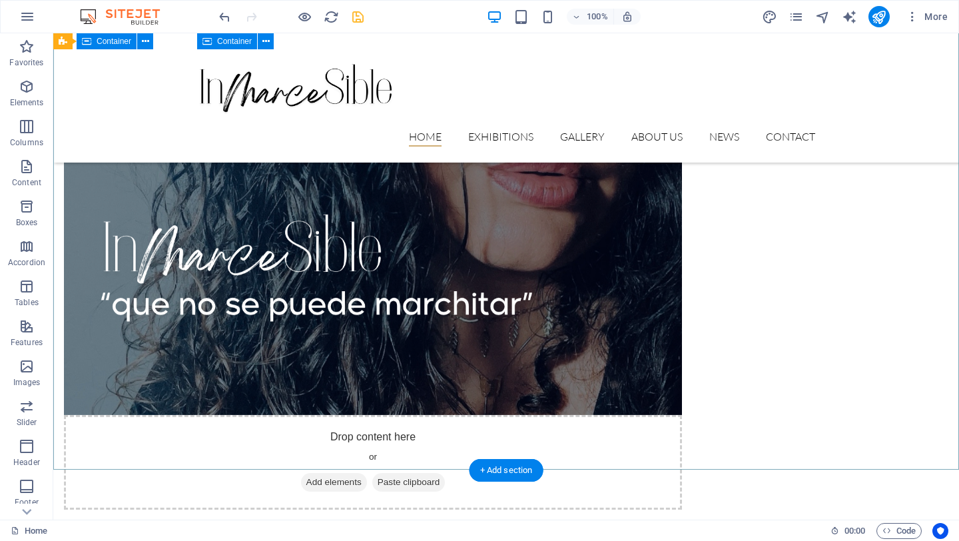
scroll to position [1034, 0]
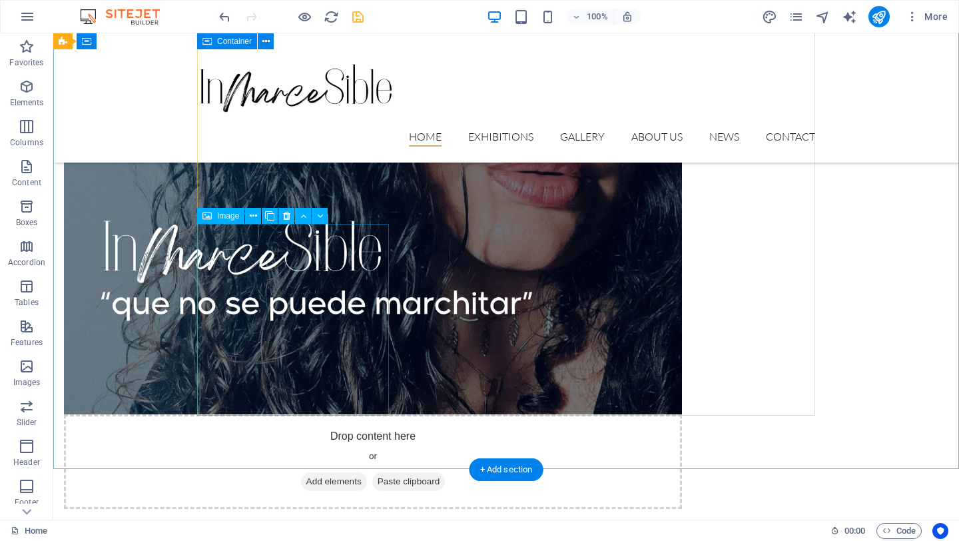
select select "%"
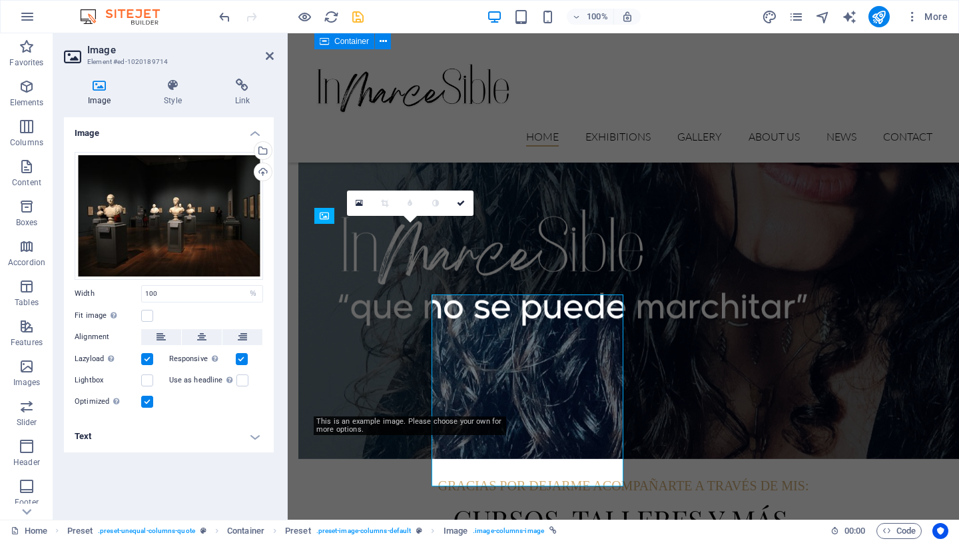
scroll to position [963, 0]
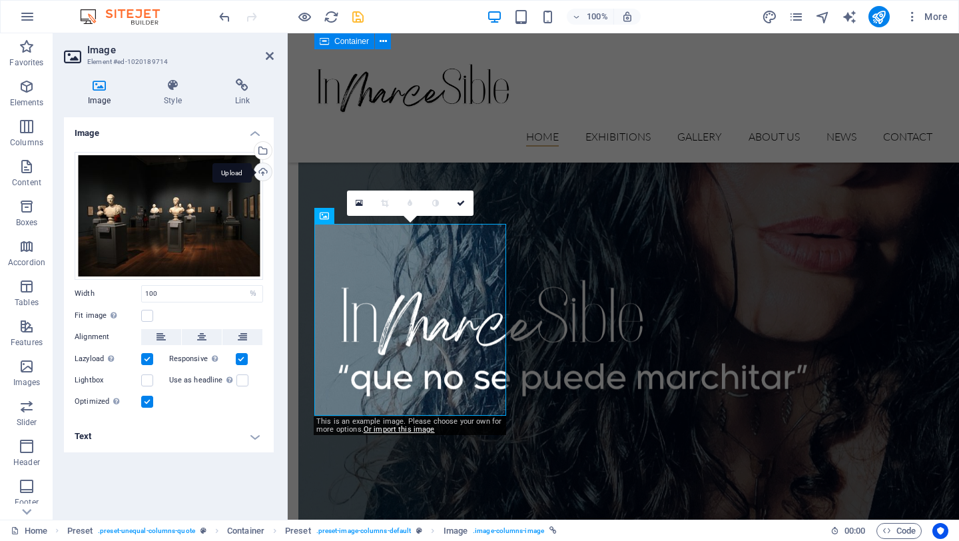
click at [264, 167] on div "Upload" at bounding box center [262, 173] width 20 height 20
click at [260, 434] on h4 "Text" at bounding box center [169, 436] width 210 height 32
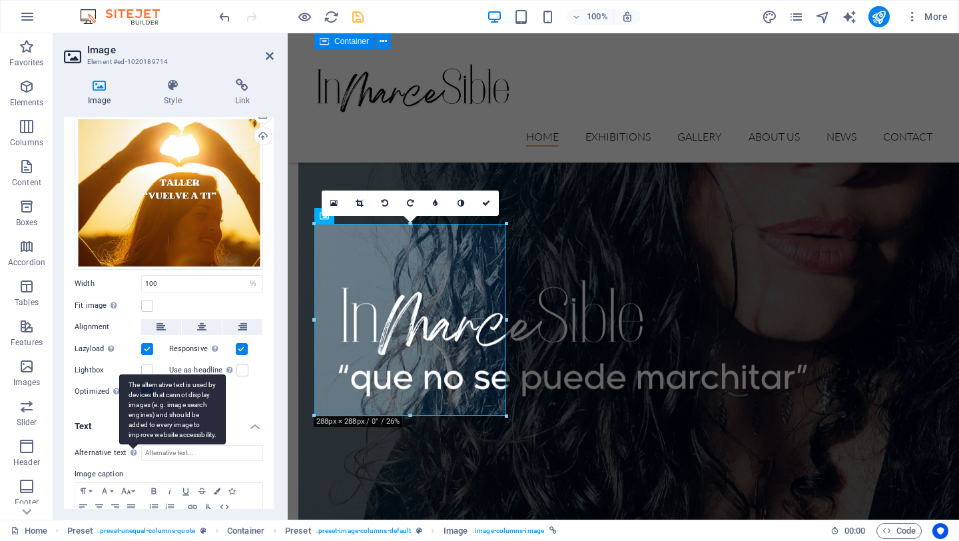
scroll to position [67, 0]
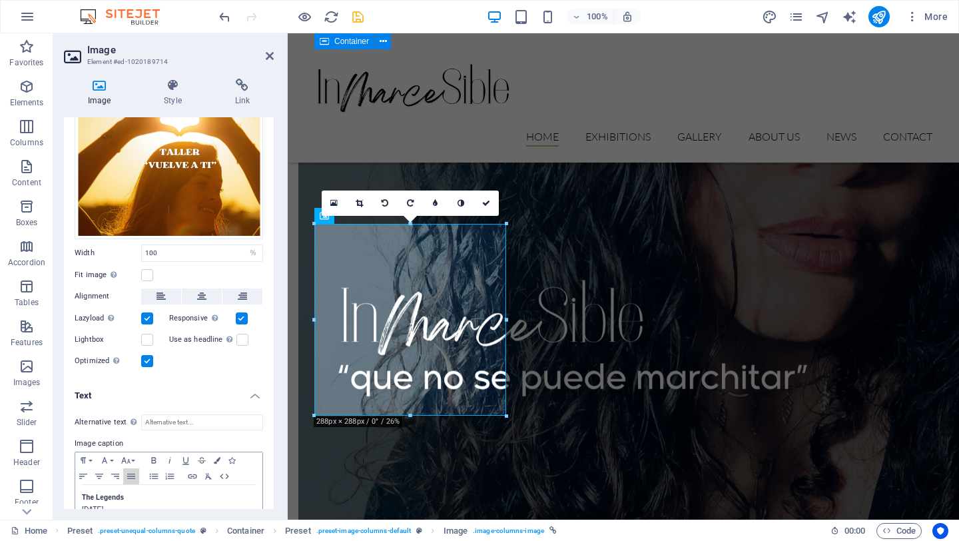
drag, startPoint x: 130, startPoint y: 470, endPoint x: 158, endPoint y: 490, distance: 34.9
click at [162, 489] on div "Paragraph Format Normal Heading 1 Heading 2 Heading 3 Heading 4 Heading 5 Headi…" at bounding box center [169, 488] width 188 height 74
drag, startPoint x: 130, startPoint y: 490, endPoint x: 57, endPoint y: 495, distance: 73.4
click at [57, 495] on div "Image Style Link Image Drag files here, click to choose files or select files f…" at bounding box center [168, 293] width 231 height 451
click at [110, 497] on strong "TALLER VUELVE A TI" at bounding box center [116, 496] width 69 height 7
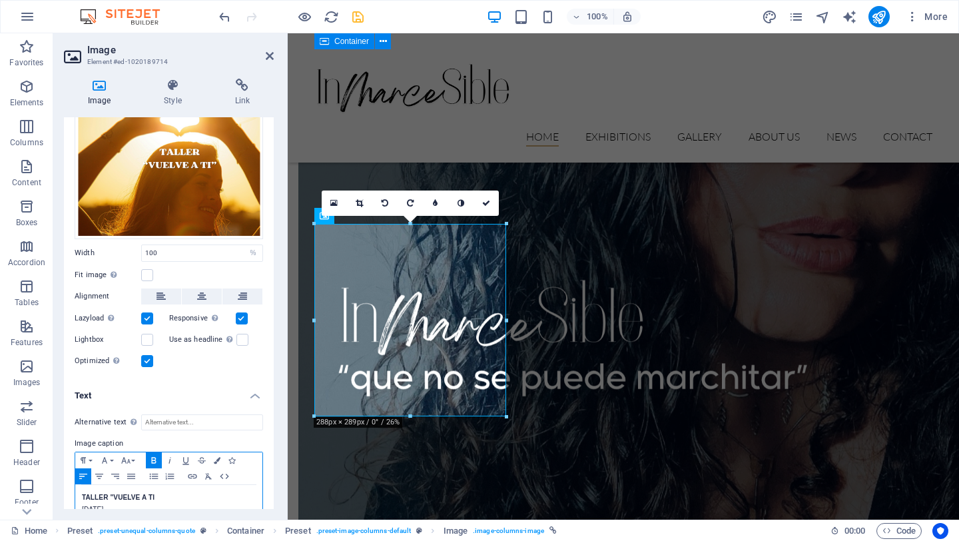
click at [160, 495] on p "TALLER "VUELVE A TI" at bounding box center [169, 497] width 174 height 12
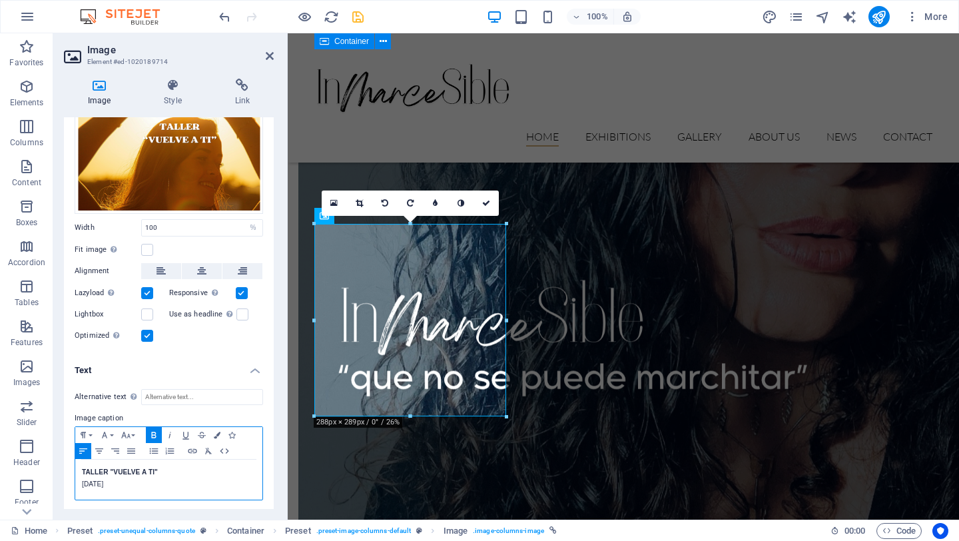
drag, startPoint x: 139, startPoint y: 480, endPoint x: 77, endPoint y: 481, distance: 62.6
click at [77, 481] on div "TALLER "VUELVE A TI" [DATE]" at bounding box center [168, 479] width 187 height 40
click at [162, 483] on p "Da click aquí para conocer la siguiente fecha" at bounding box center [169, 484] width 174 height 12
click at [200, 362] on h4 "Text" at bounding box center [169, 366] width 210 height 24
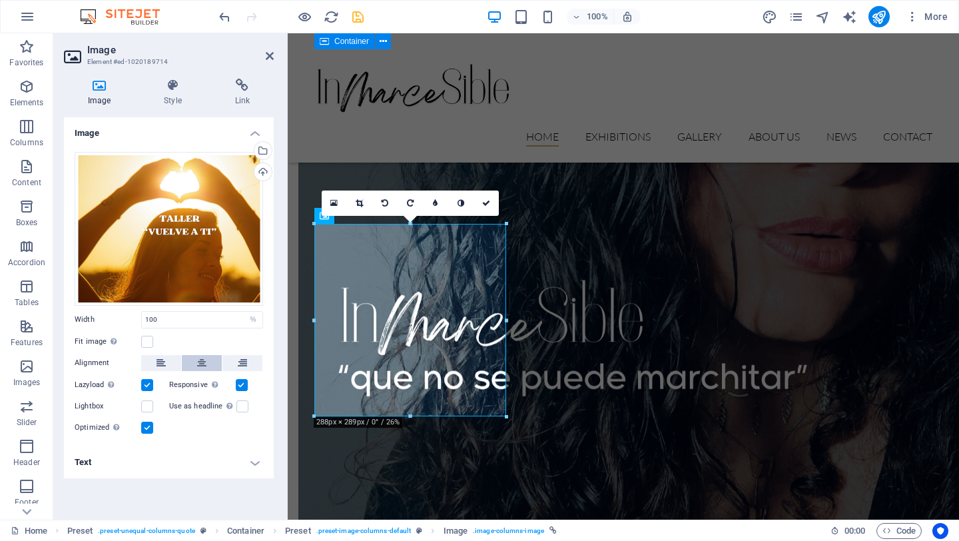
scroll to position [0, 0]
click at [204, 499] on div "Image Drag files here, click to choose files or select files from Files or our …" at bounding box center [169, 313] width 210 height 392
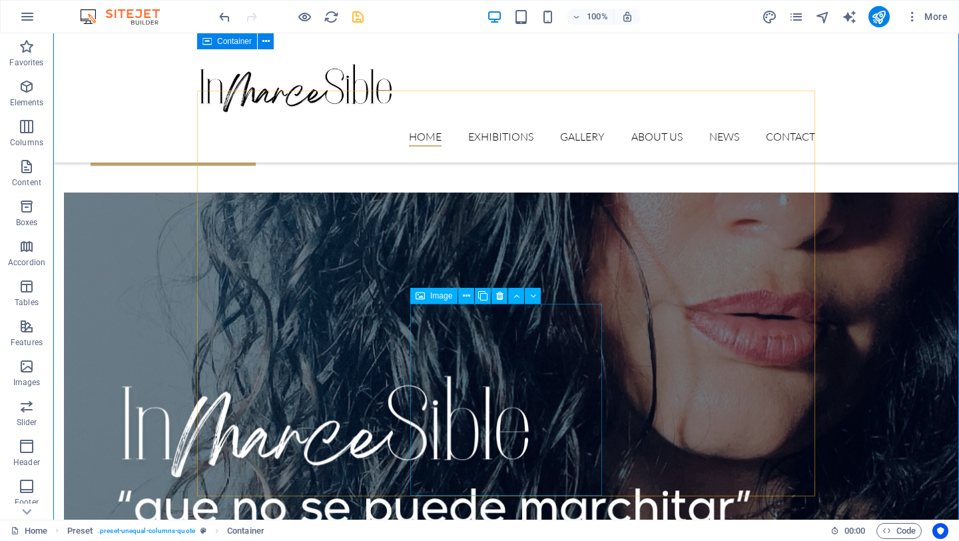
scroll to position [958, 0]
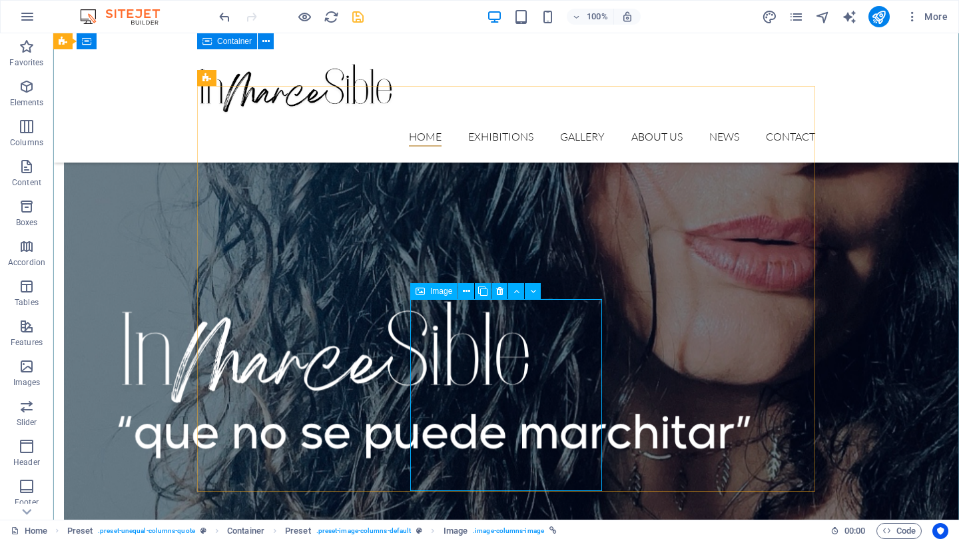
select select "%"
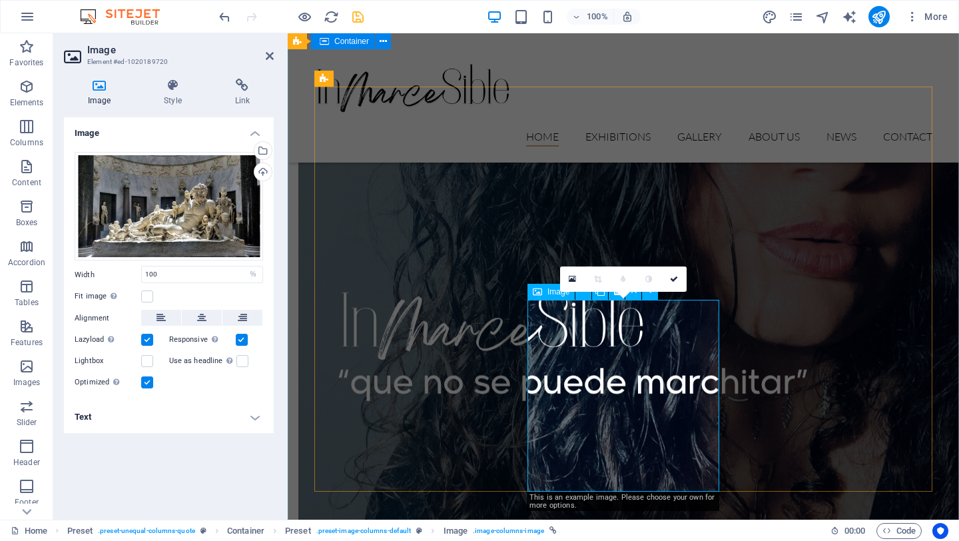
scroll to position [888, 0]
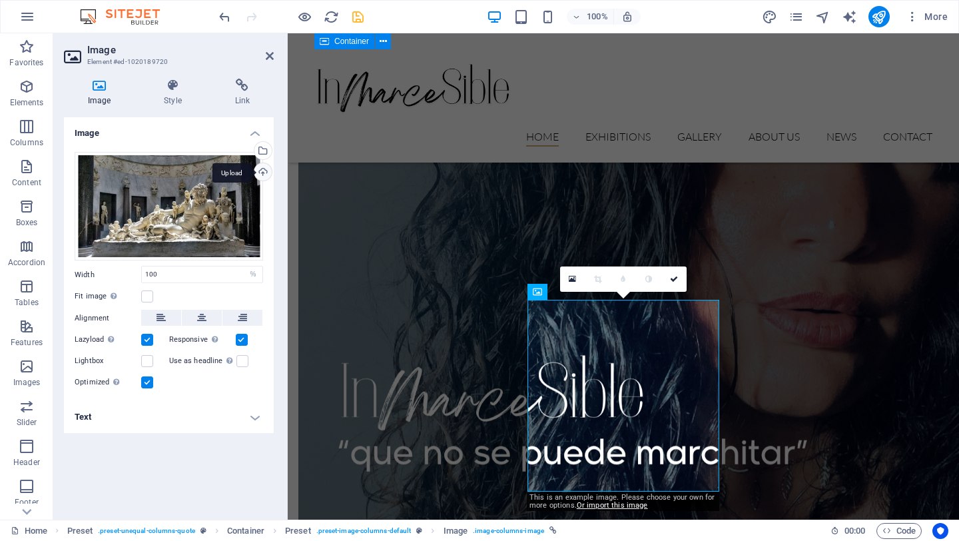
click at [265, 173] on div "Upload" at bounding box center [262, 173] width 20 height 20
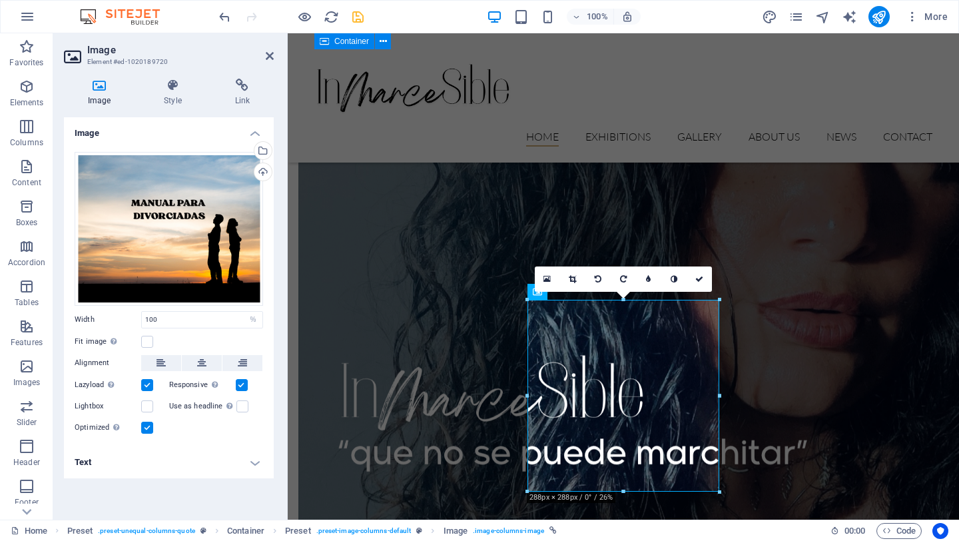
click at [110, 446] on h4 "Text" at bounding box center [169, 462] width 210 height 32
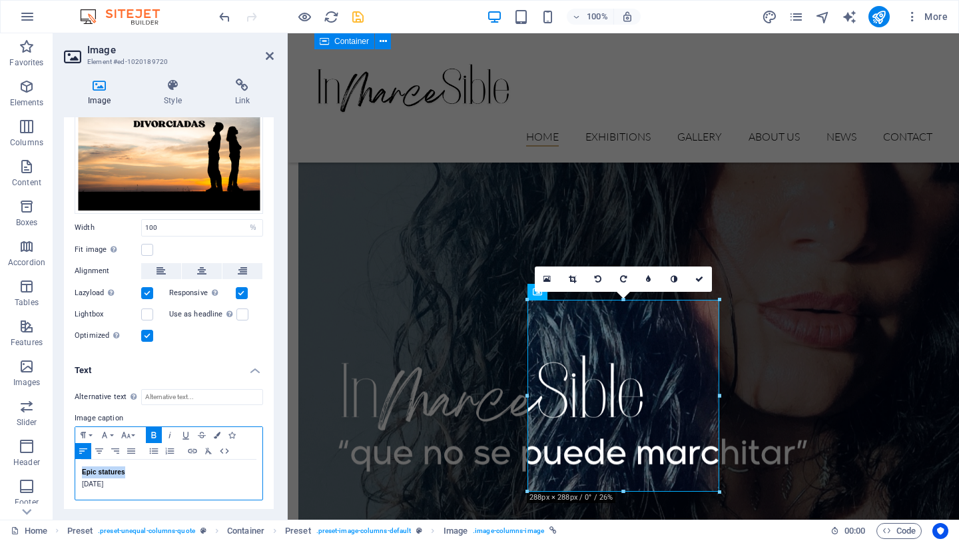
drag, startPoint x: 131, startPoint y: 471, endPoint x: 68, endPoint y: 469, distance: 62.6
click at [68, 469] on div "Alternative text The alternative text is used by devices that cannot display im…" at bounding box center [169, 444] width 210 height 133
drag, startPoint x: 144, startPoint y: 482, endPoint x: 75, endPoint y: 483, distance: 68.6
click at [75, 483] on div "MANUAL PARA DIVORCIADAS [DATE]" at bounding box center [168, 479] width 187 height 40
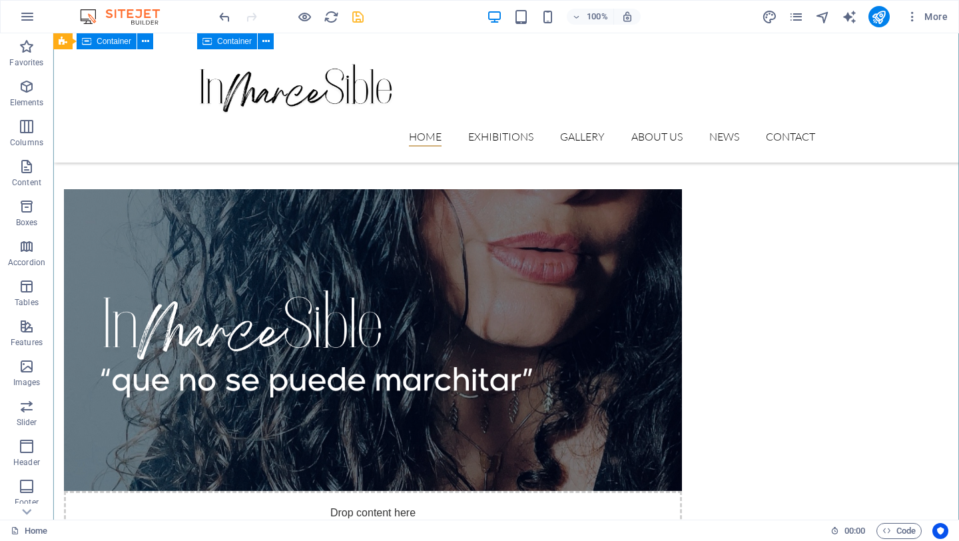
scroll to position [1025, 0]
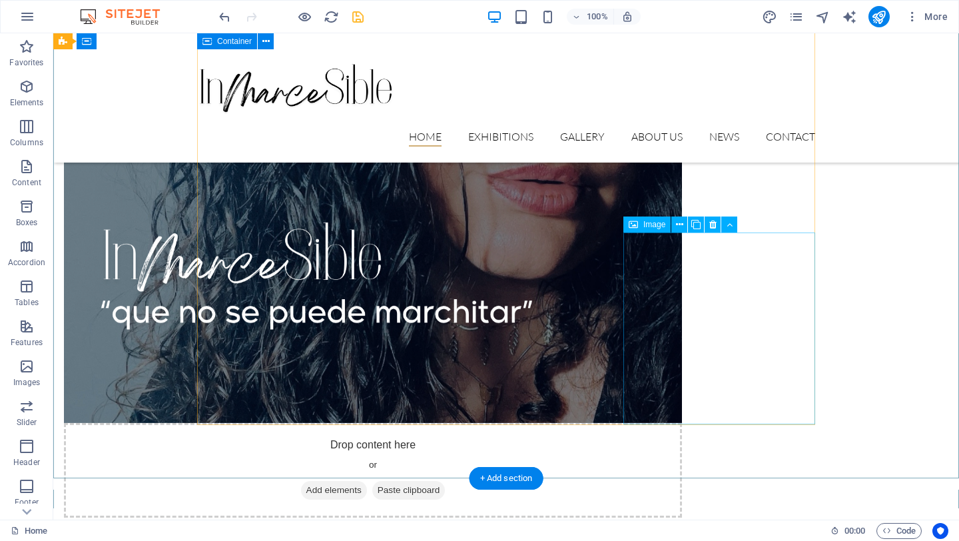
select select "%"
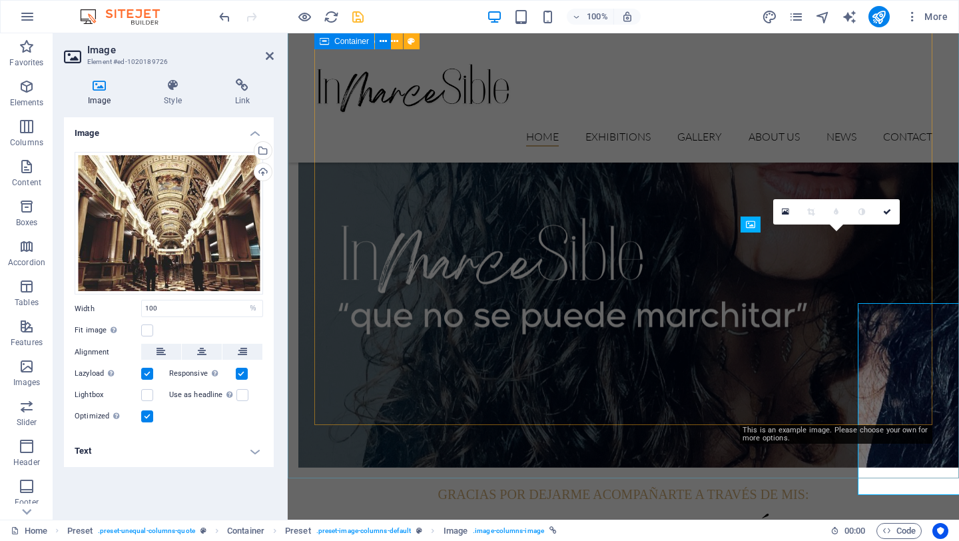
scroll to position [954, 0]
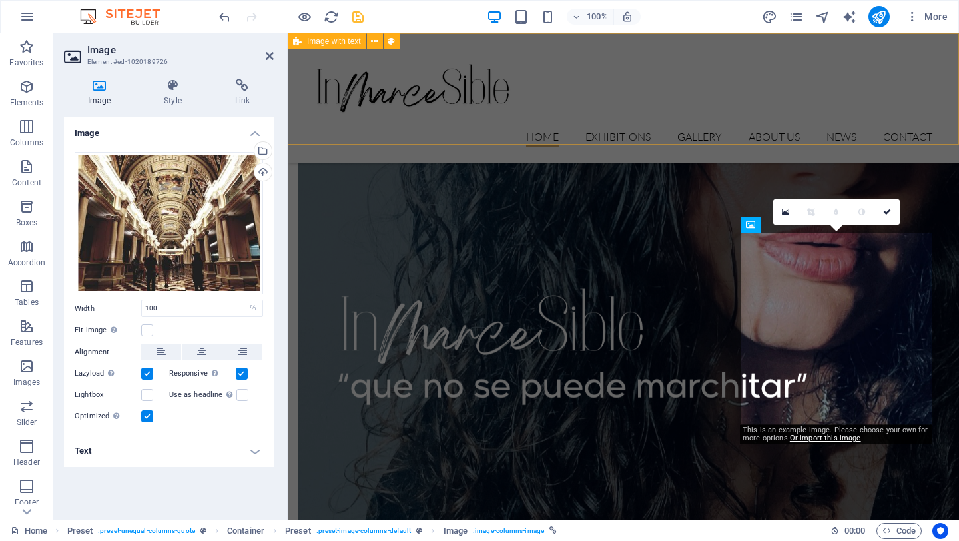
click at [646, 117] on div "Home Exhibitions Detail view Gallery About us News Contact Menu" at bounding box center [623, 97] width 671 height 129
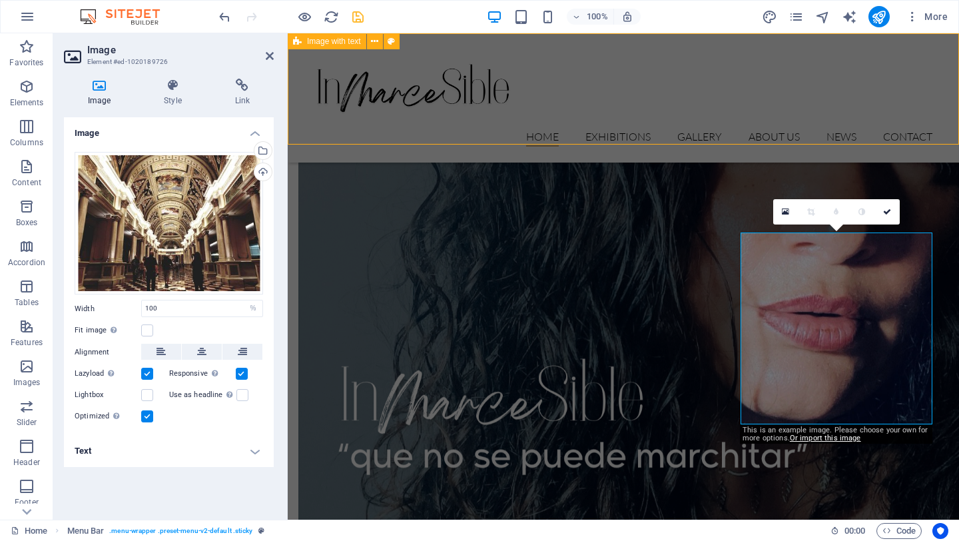
scroll to position [1025, 0]
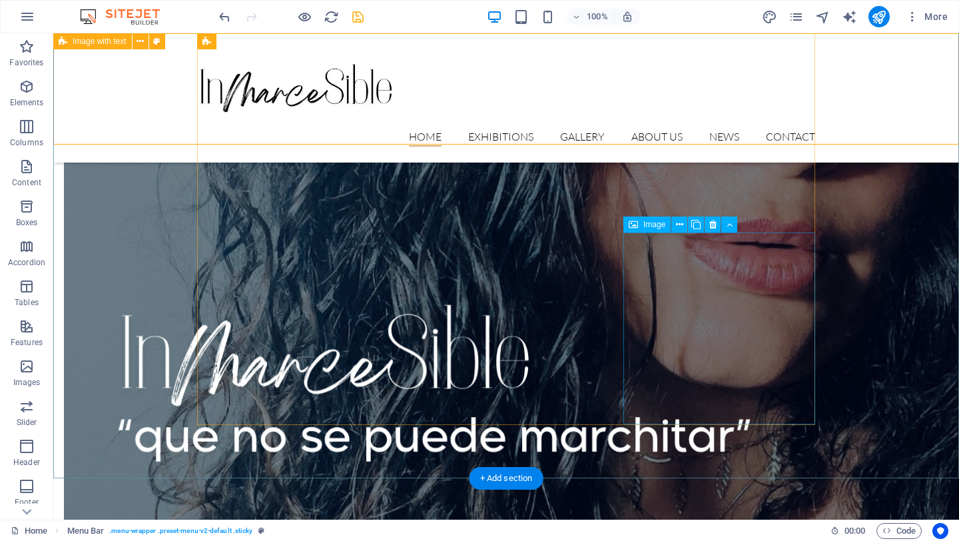
select select "%"
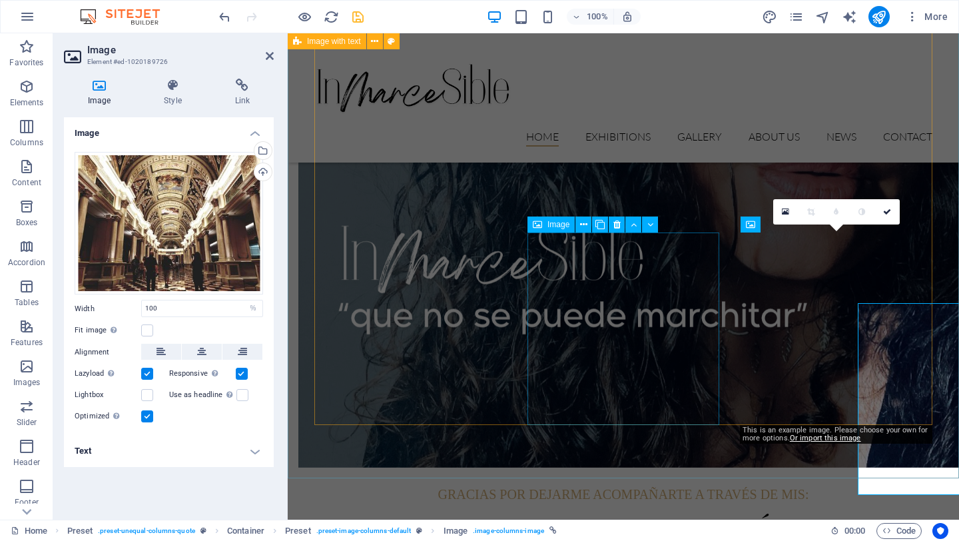
scroll to position [954, 0]
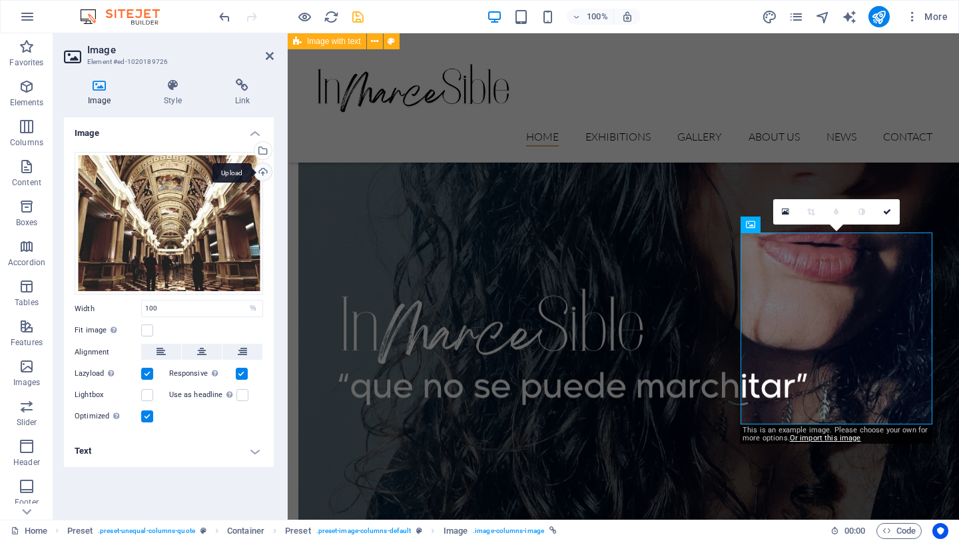
click at [267, 171] on div "Upload" at bounding box center [262, 173] width 20 height 20
click at [81, 456] on h4 "Text" at bounding box center [169, 451] width 210 height 32
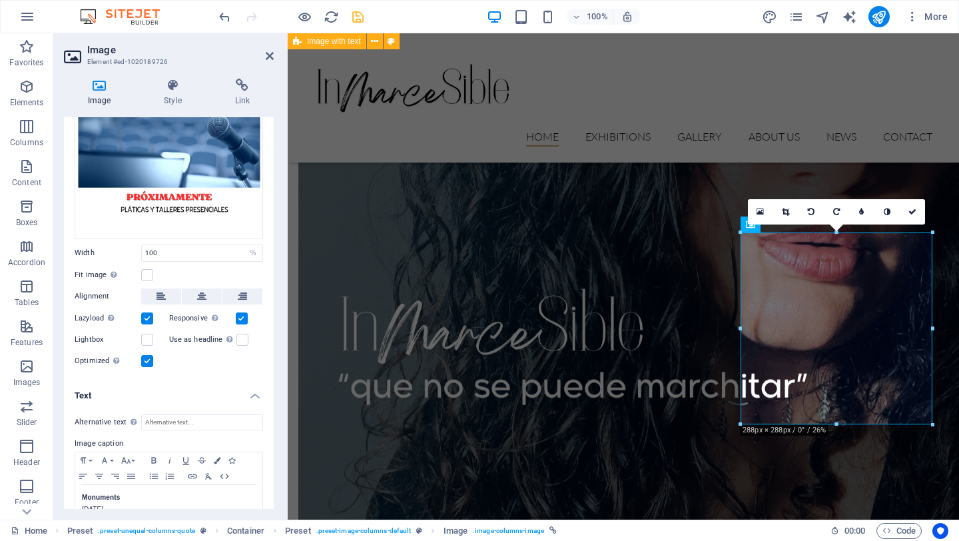
scroll to position [81, 0]
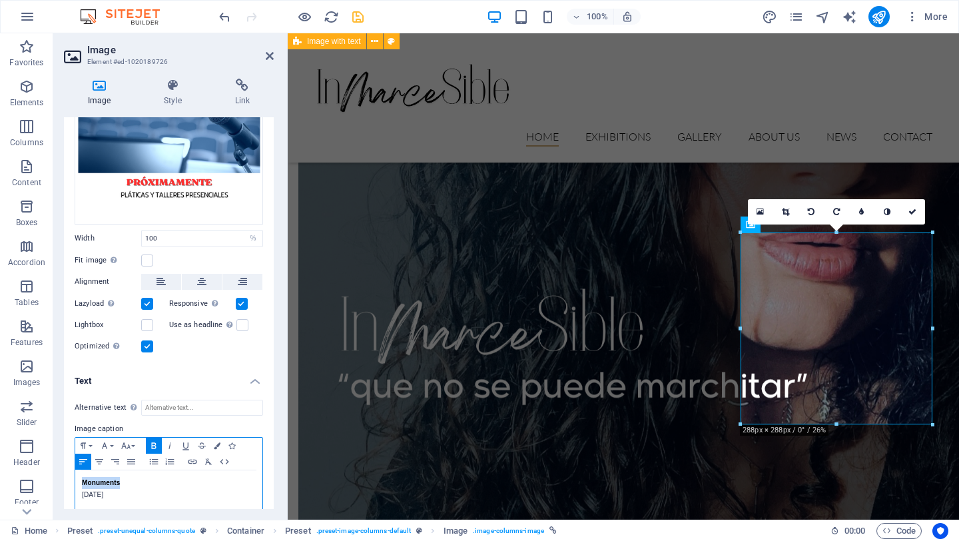
drag, startPoint x: 133, startPoint y: 479, endPoint x: 75, endPoint y: 479, distance: 57.3
click at [75, 479] on div "Monuments [DATE]" at bounding box center [168, 490] width 187 height 40
drag, startPoint x: 139, startPoint y: 495, endPoint x: 57, endPoint y: 493, distance: 81.9
click at [57, 495] on div "Image Style Link Image Drag files here, click to choose files or select files f…" at bounding box center [168, 293] width 231 height 451
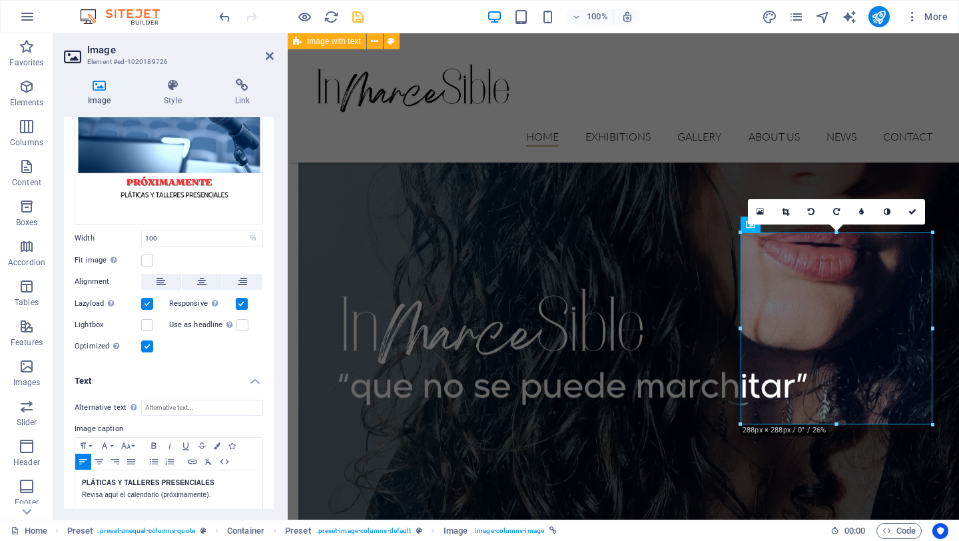
click at [278, 414] on div "Image Style Link Image Drag files here, click to choose files or select files f…" at bounding box center [168, 293] width 231 height 451
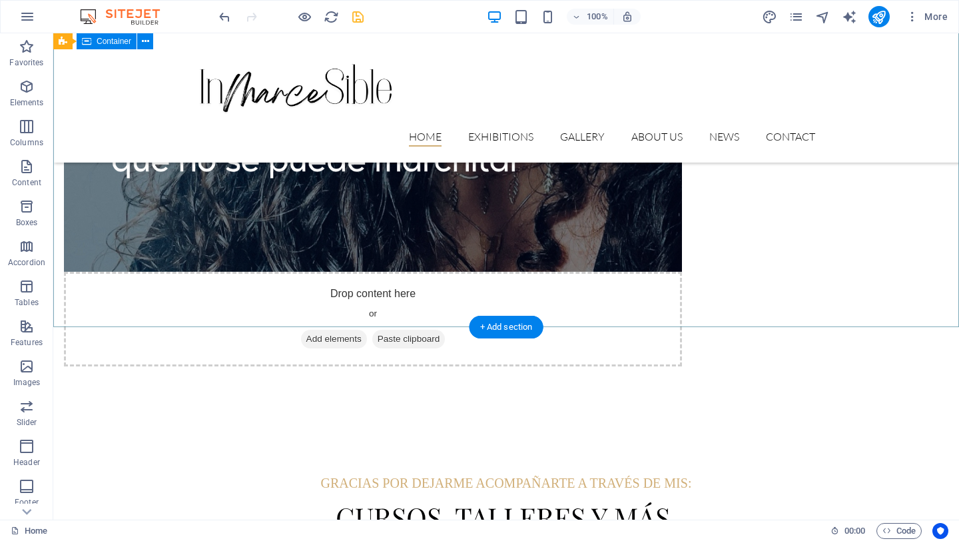
scroll to position [1195, 0]
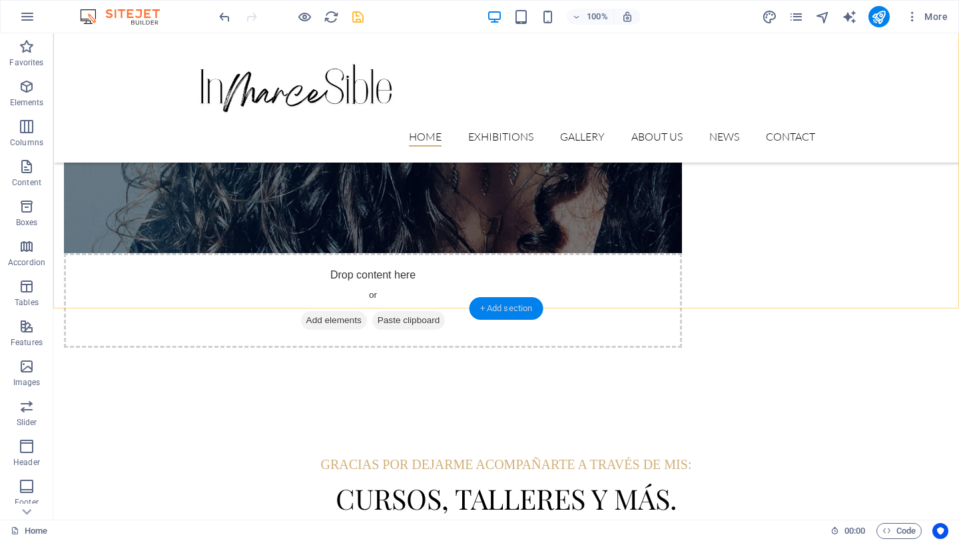
click at [513, 308] on div "+ Add section" at bounding box center [506, 308] width 74 height 23
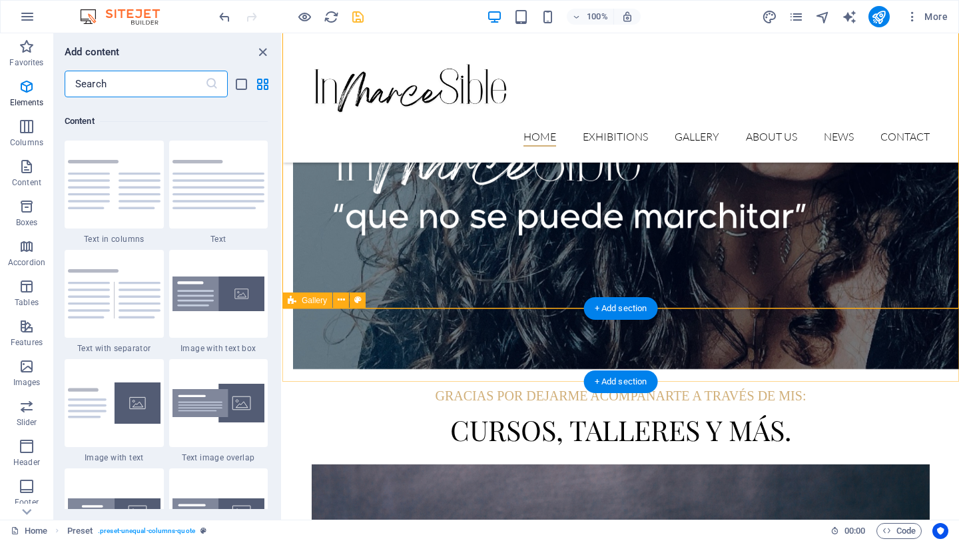
scroll to position [2330, 0]
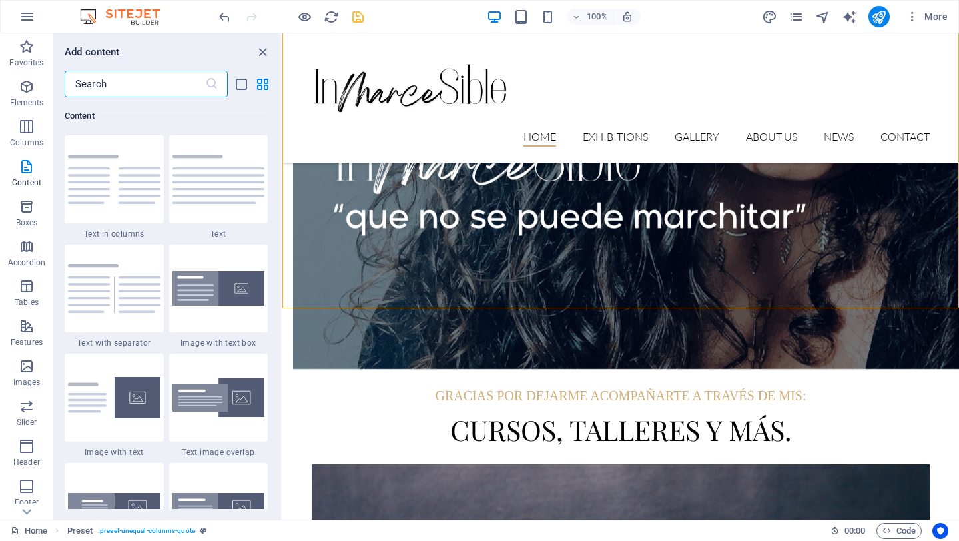
drag, startPoint x: 149, startPoint y: 90, endPoint x: 83, endPoint y: 77, distance: 67.1
click at [83, 77] on input "text" at bounding box center [135, 84] width 141 height 27
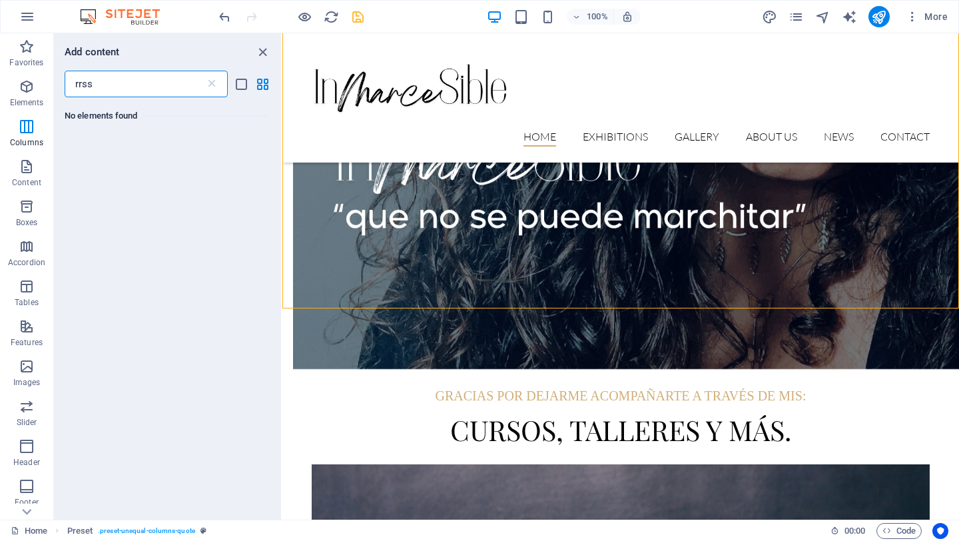
scroll to position [0, 0]
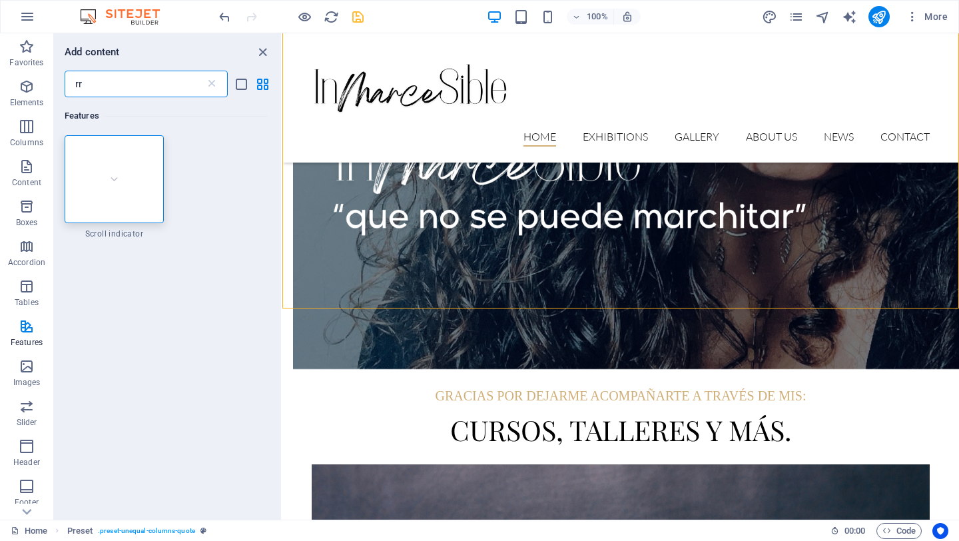
type input "r"
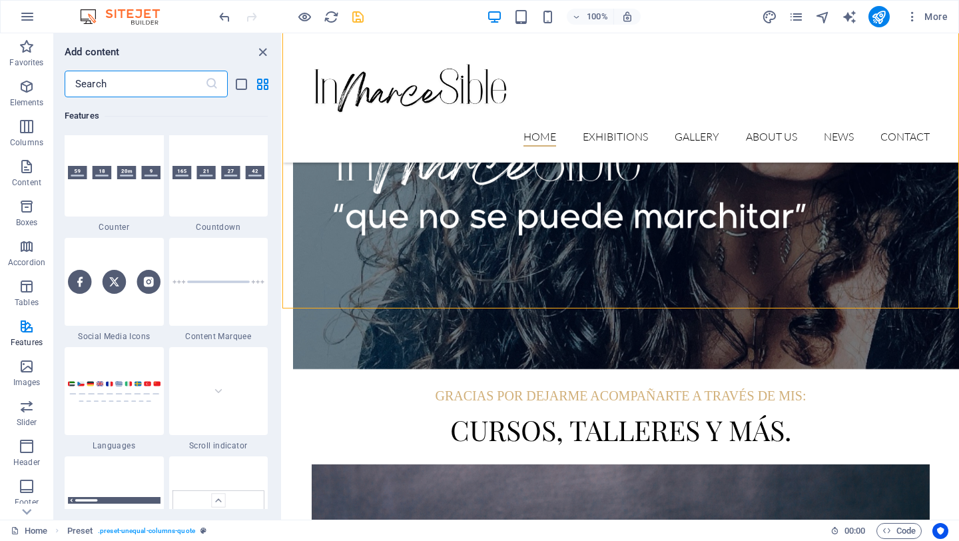
scroll to position [5966, 0]
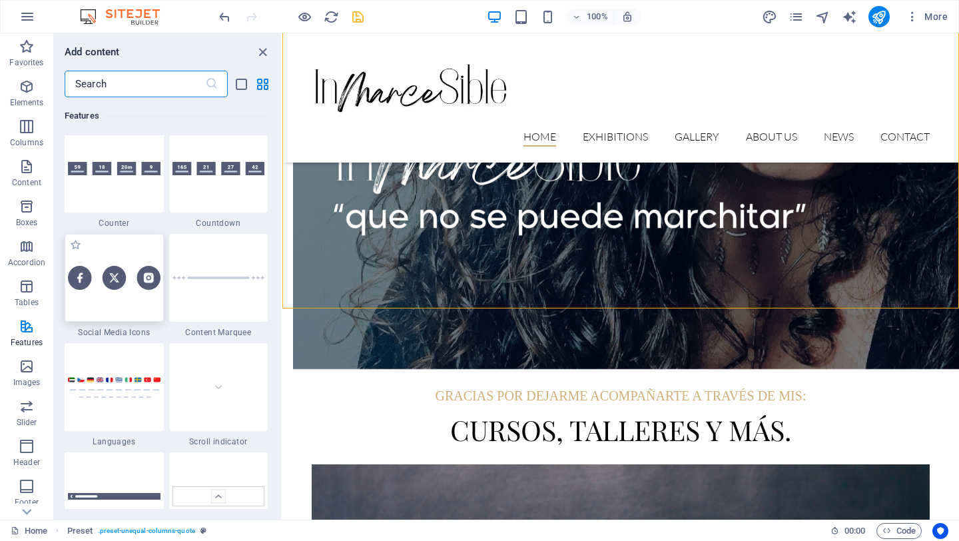
click at [113, 296] on div at bounding box center [114, 278] width 99 height 88
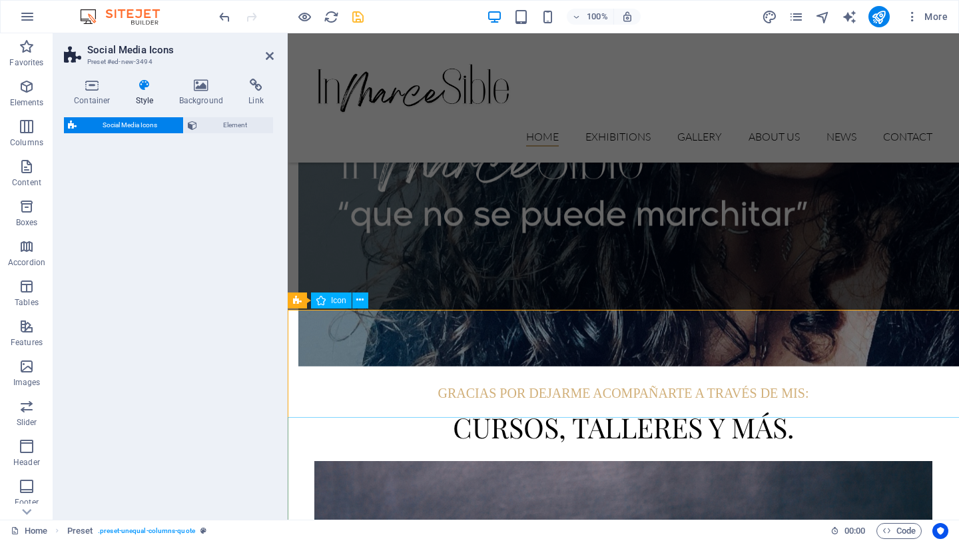
select select "rem"
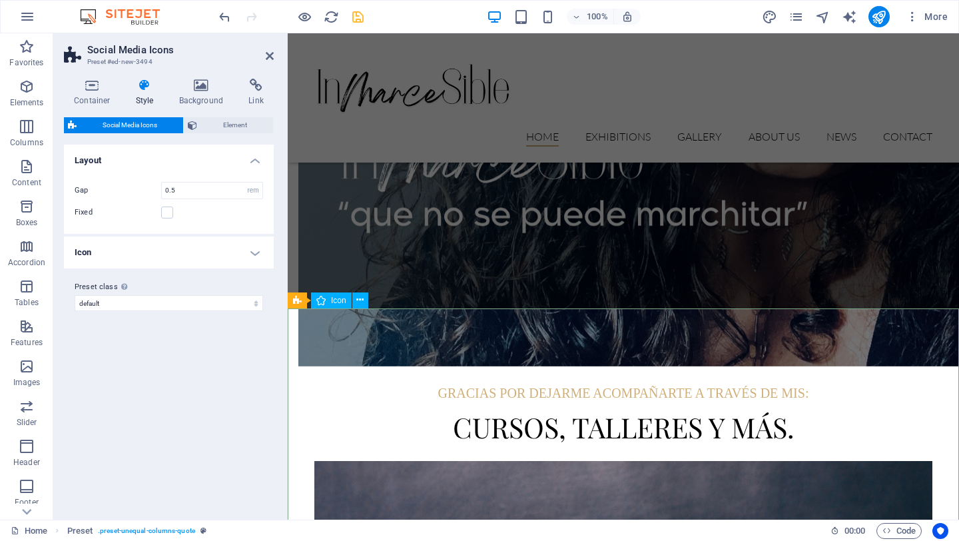
scroll to position [1124, 0]
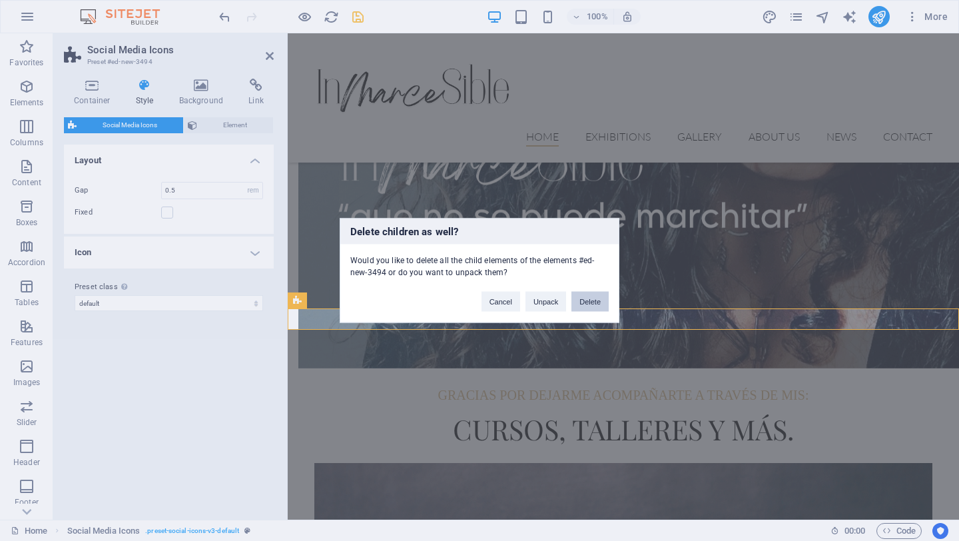
click at [585, 300] on button "Delete" at bounding box center [589, 302] width 37 height 20
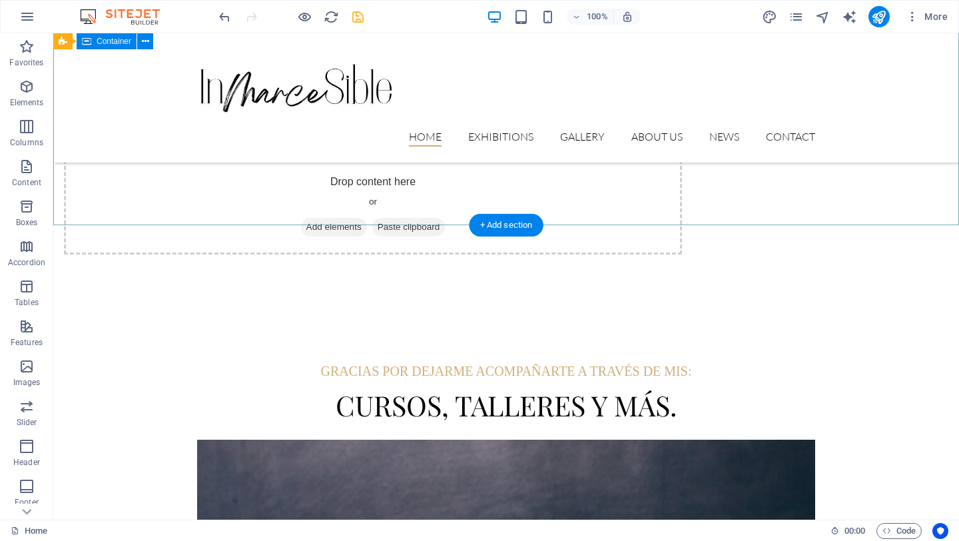
scroll to position [1289, 0]
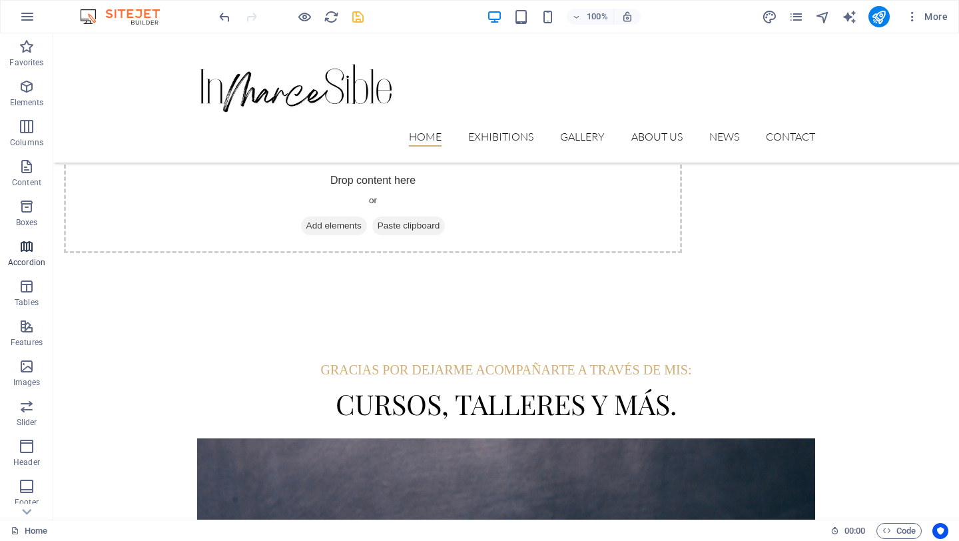
click at [21, 252] on icon "button" at bounding box center [27, 246] width 16 height 16
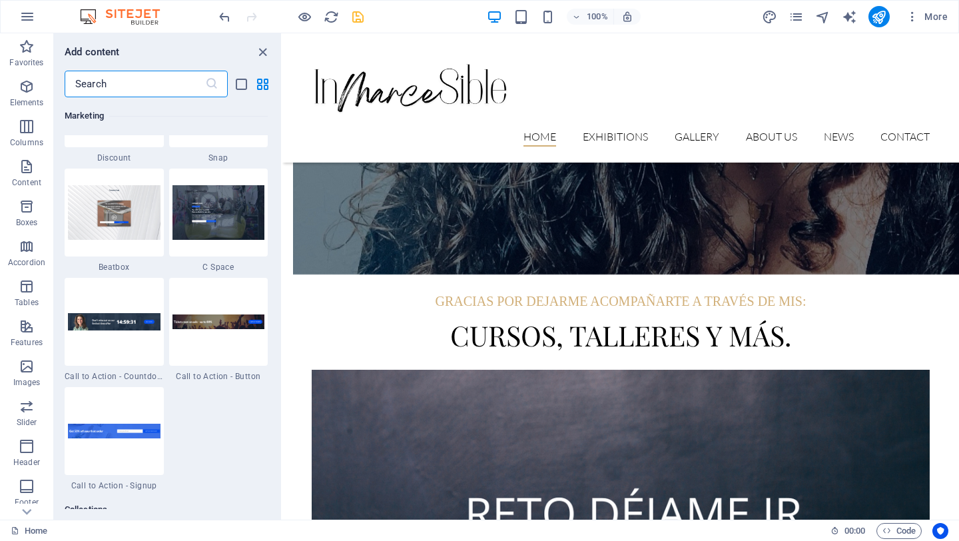
scroll to position [11815, 0]
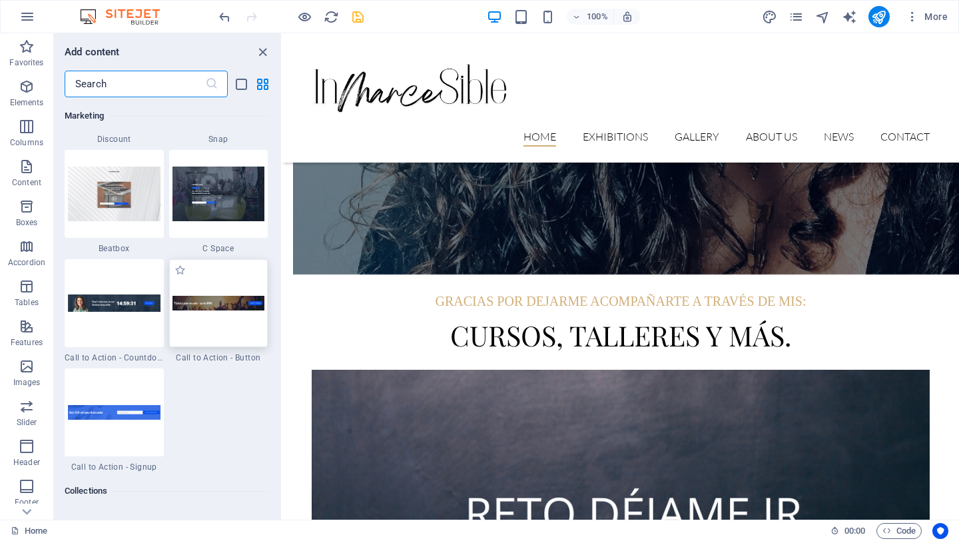
click at [216, 307] on img at bounding box center [218, 303] width 93 height 15
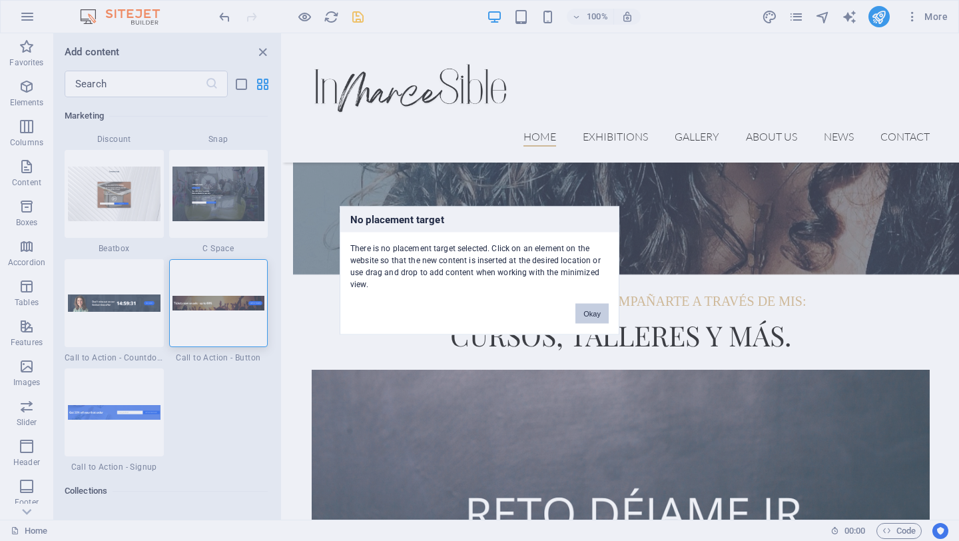
click at [589, 316] on button "Okay" at bounding box center [591, 314] width 33 height 20
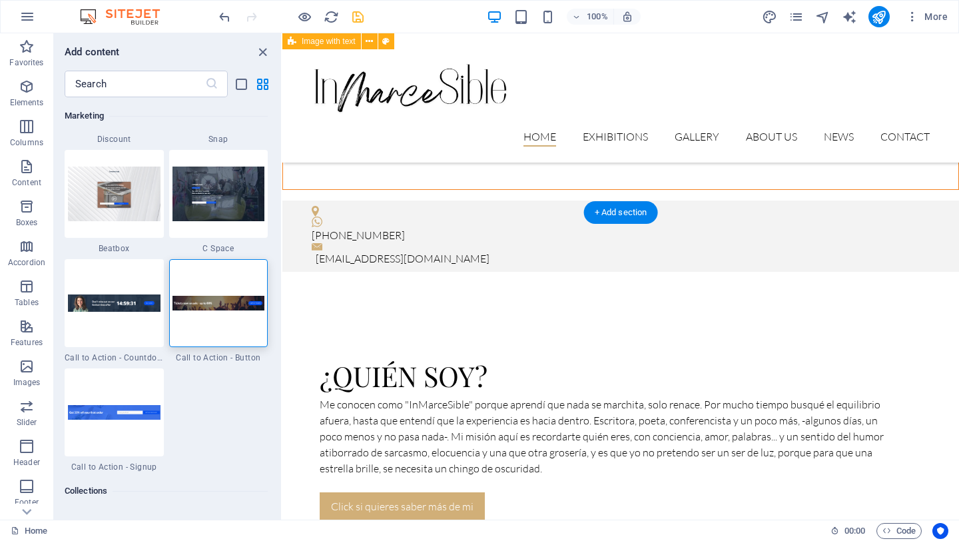
scroll to position [0, 0]
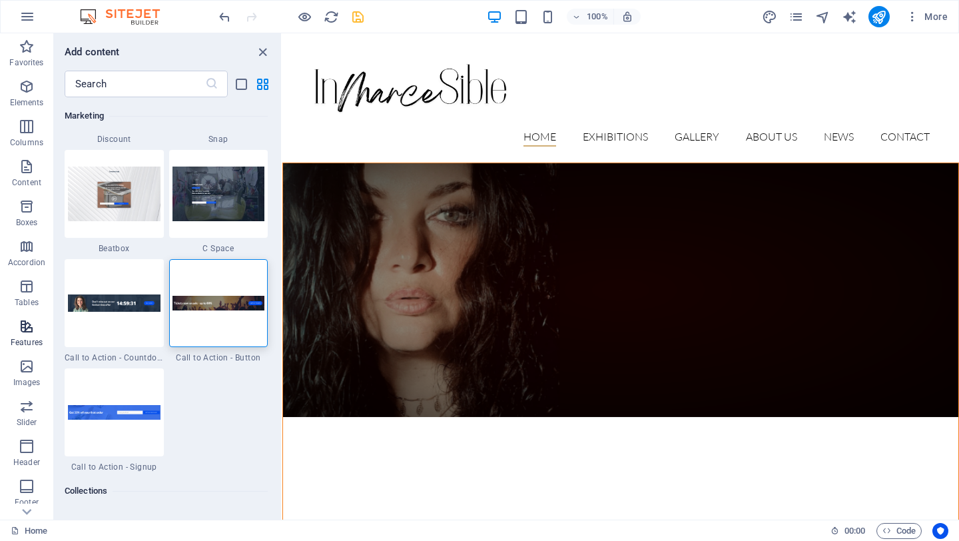
click at [25, 328] on icon "button" at bounding box center [27, 326] width 16 height 16
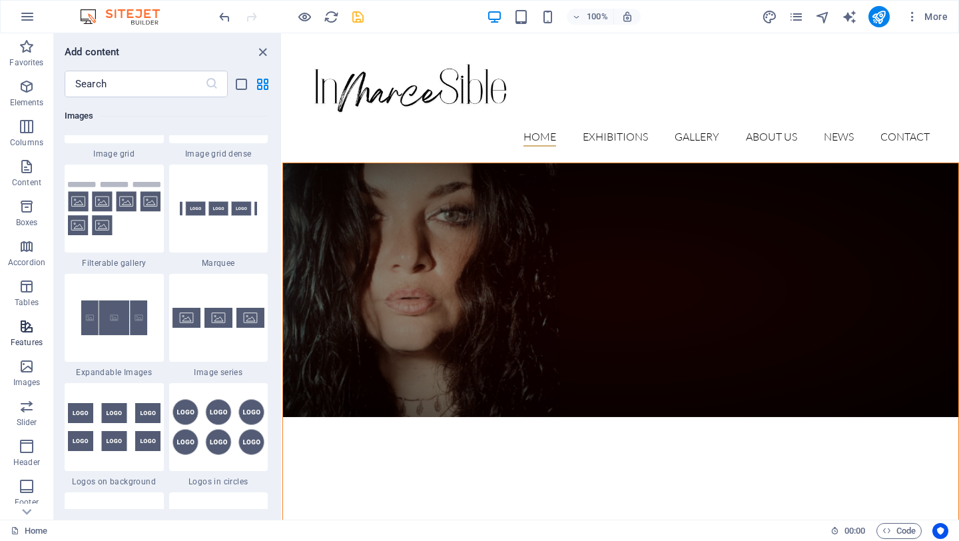
scroll to position [5191, 0]
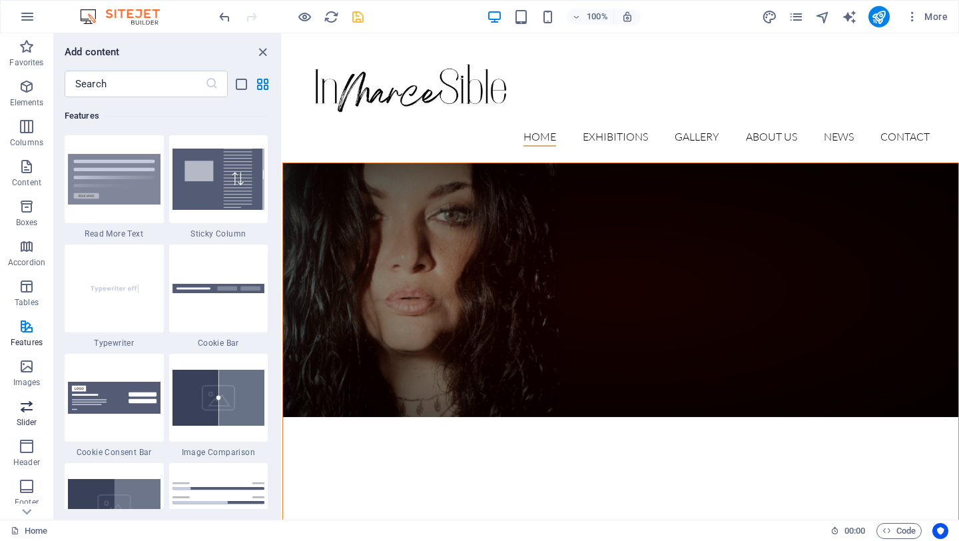
click at [26, 418] on p "Slider" at bounding box center [27, 422] width 21 height 11
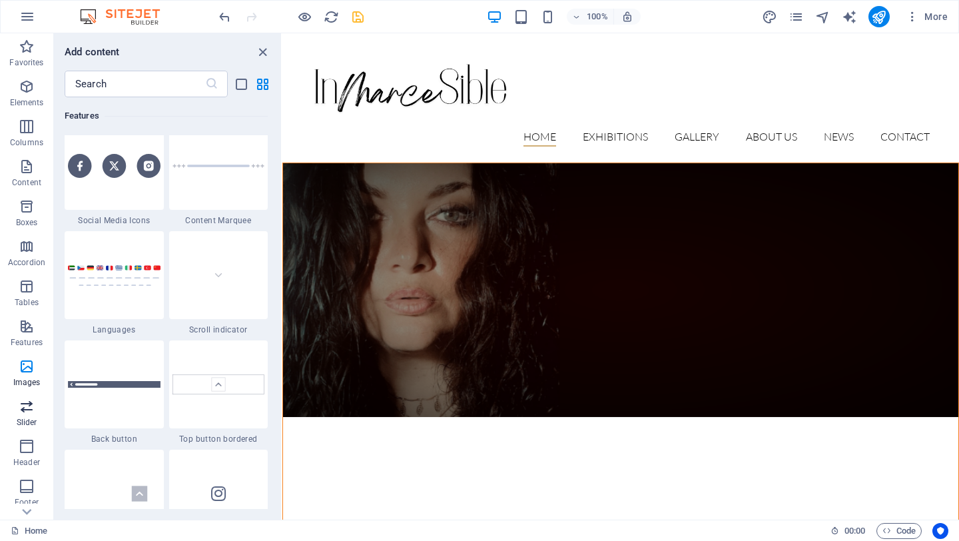
scroll to position [7549, 0]
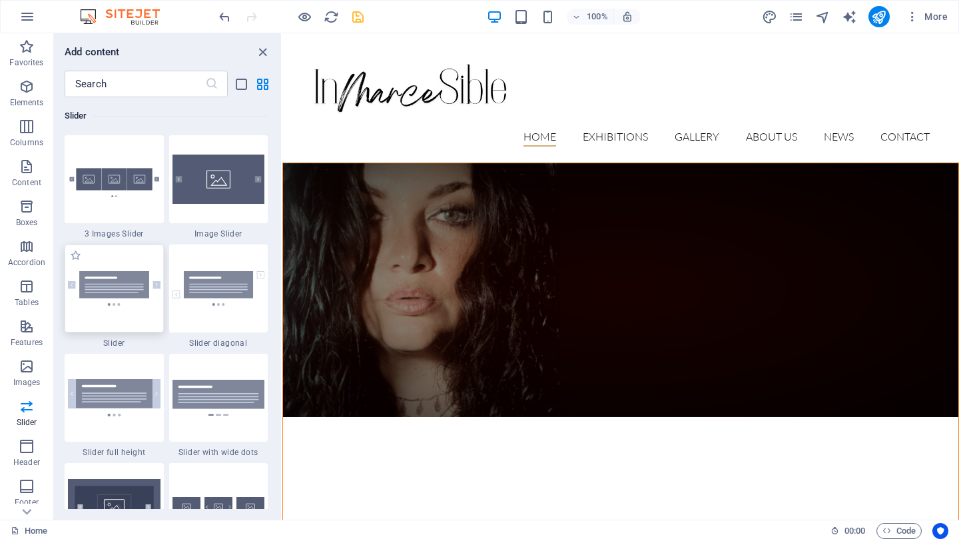
click at [154, 284] on img at bounding box center [114, 288] width 93 height 35
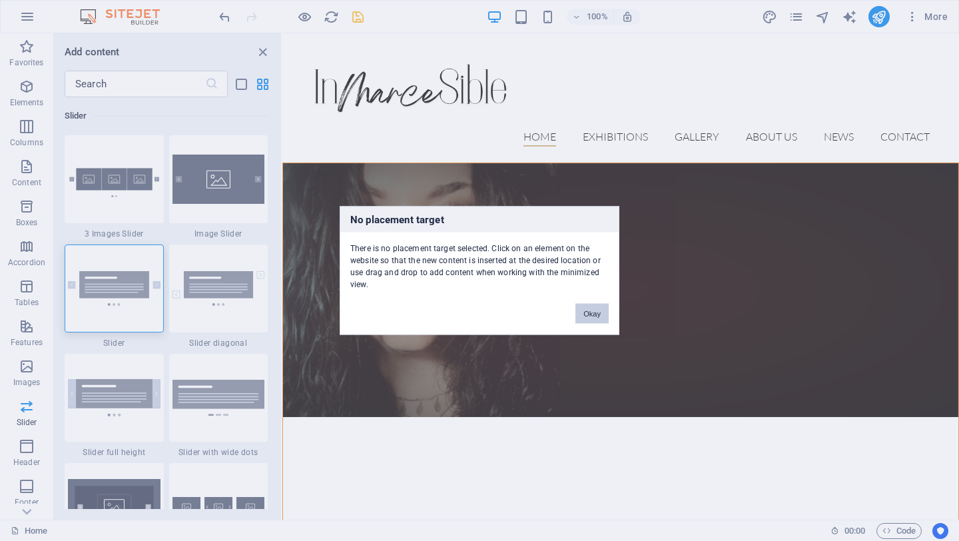
click at [597, 306] on button "Okay" at bounding box center [591, 314] width 33 height 20
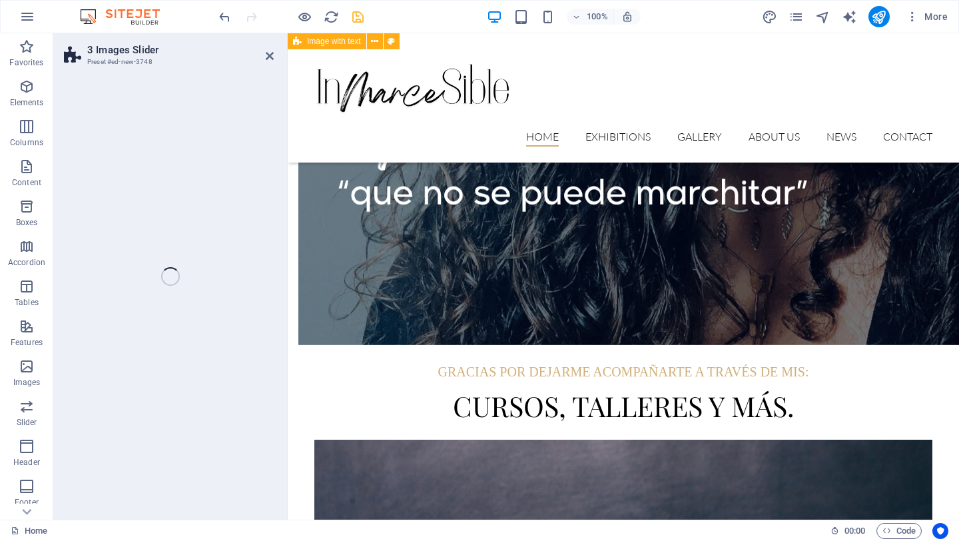
scroll to position [1145, 0]
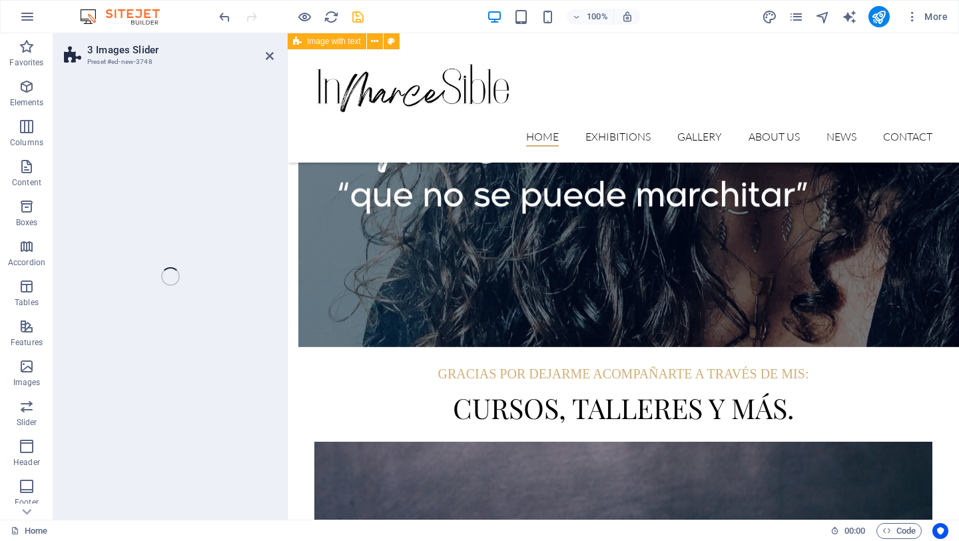
select select "rem"
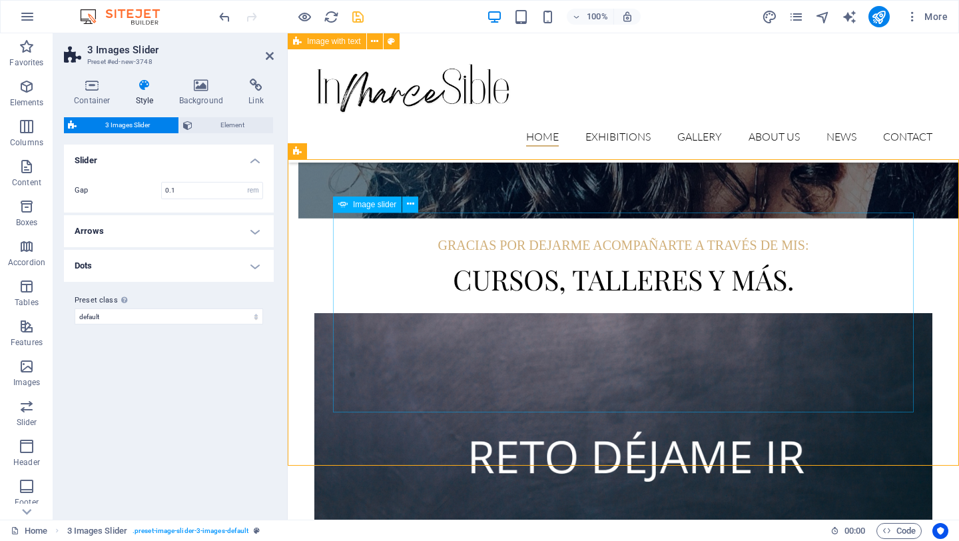
scroll to position [1273, 0]
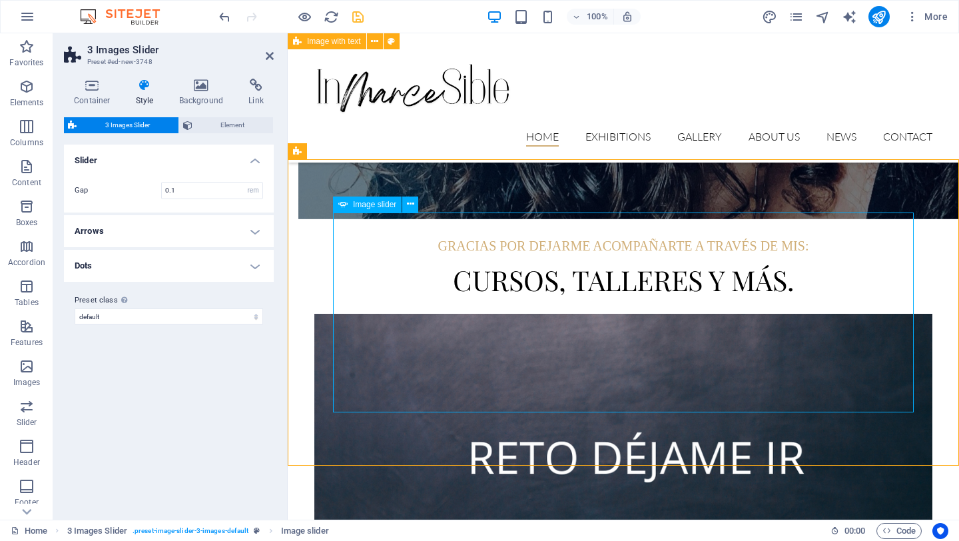
select select "px"
select select "ms"
select select "s"
select select "progressive"
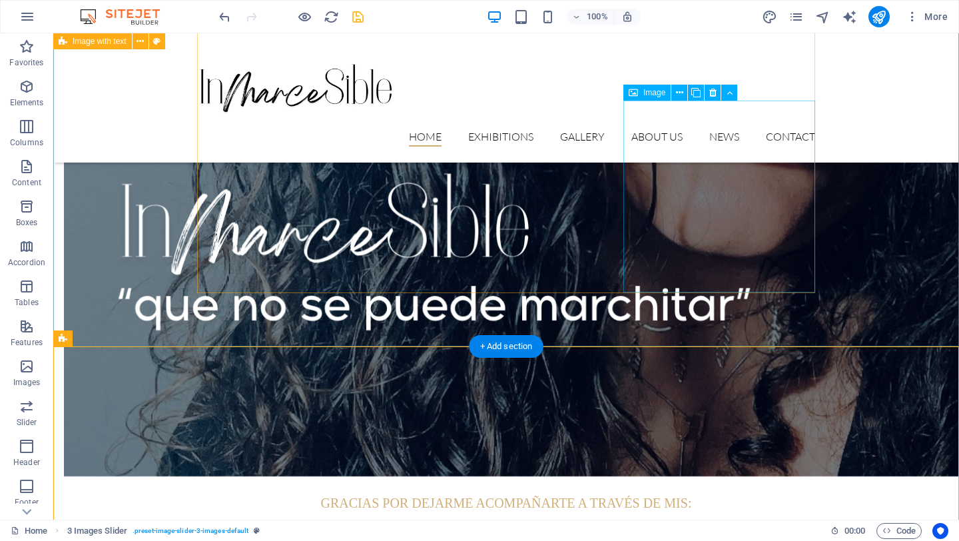
scroll to position [1211, 0]
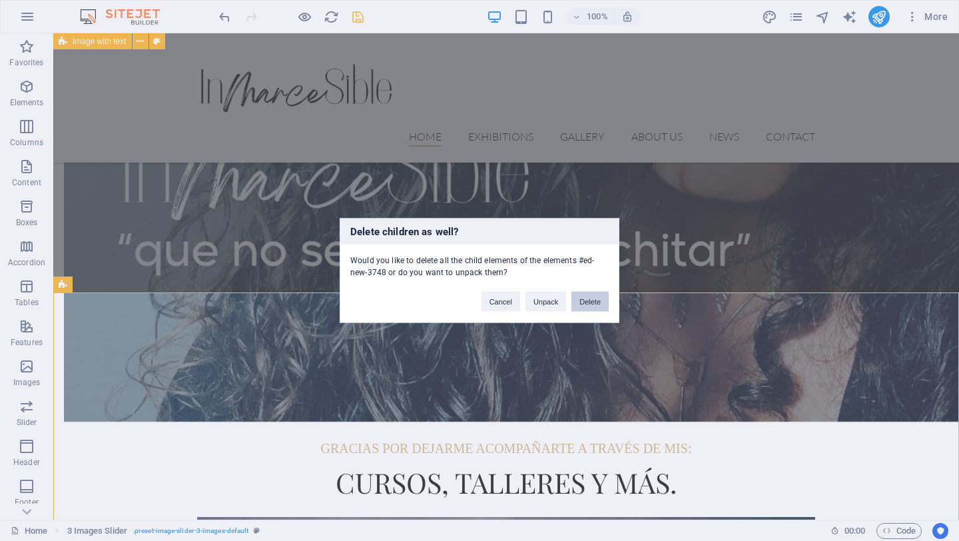
click at [604, 310] on button "Delete" at bounding box center [589, 302] width 37 height 20
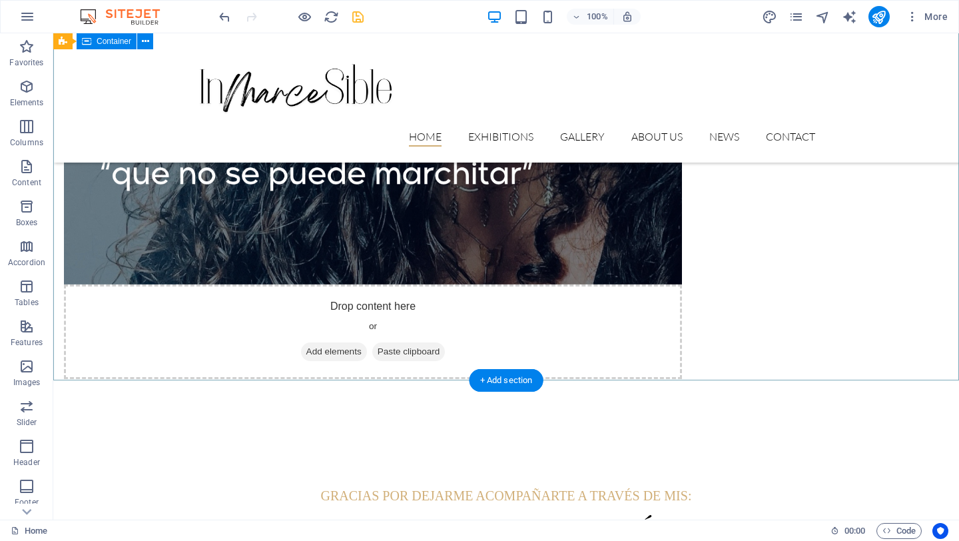
scroll to position [1167, 0]
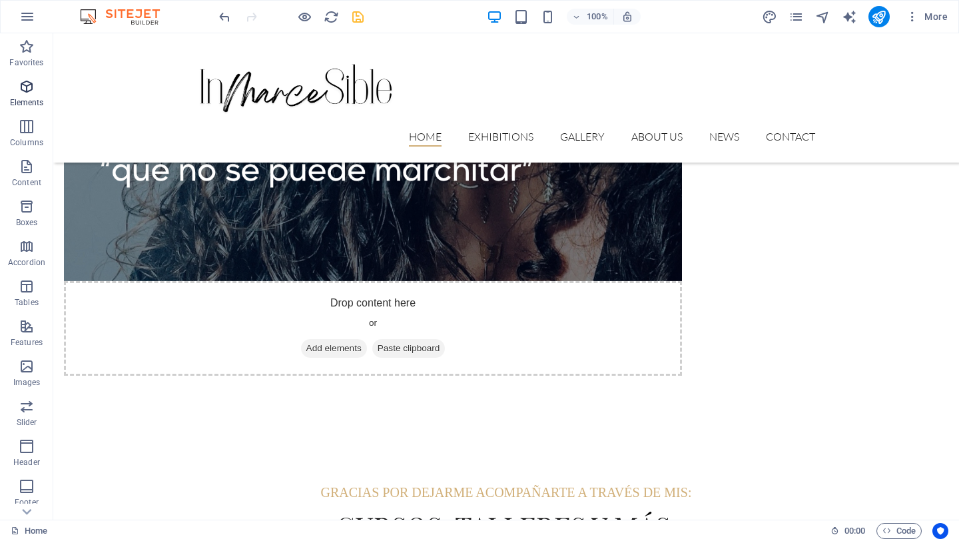
click at [27, 89] on icon "button" at bounding box center [27, 87] width 16 height 16
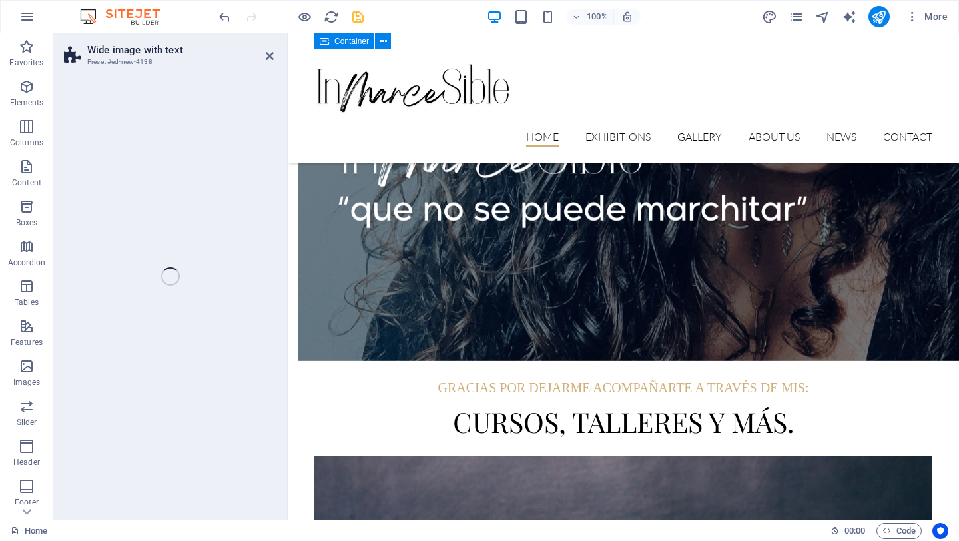
scroll to position [1129, 0]
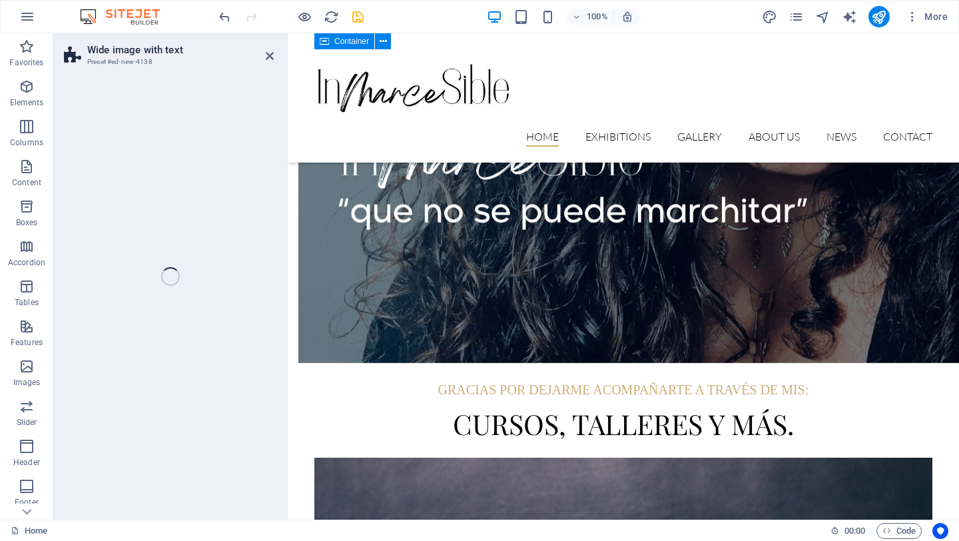
select select "%"
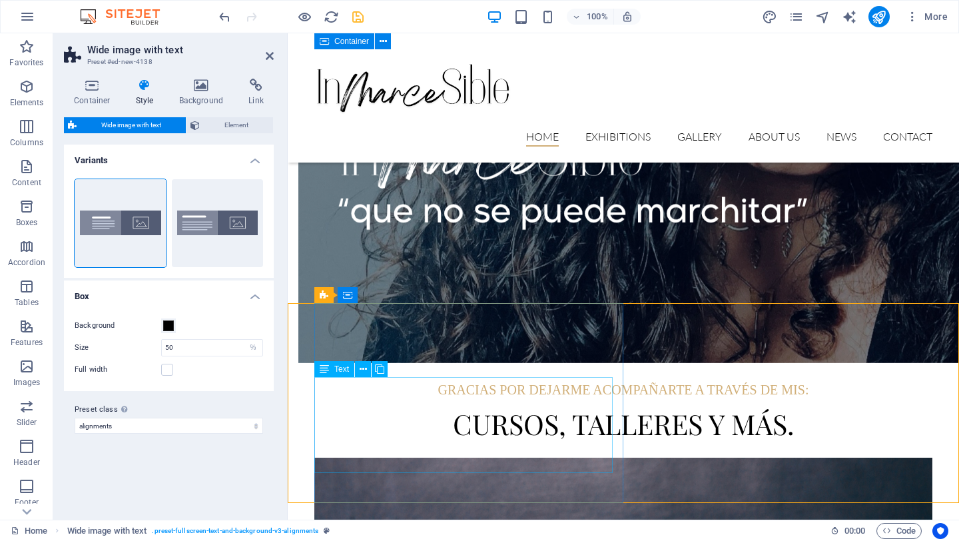
drag, startPoint x: 740, startPoint y: 444, endPoint x: 390, endPoint y: 428, distance: 350.6
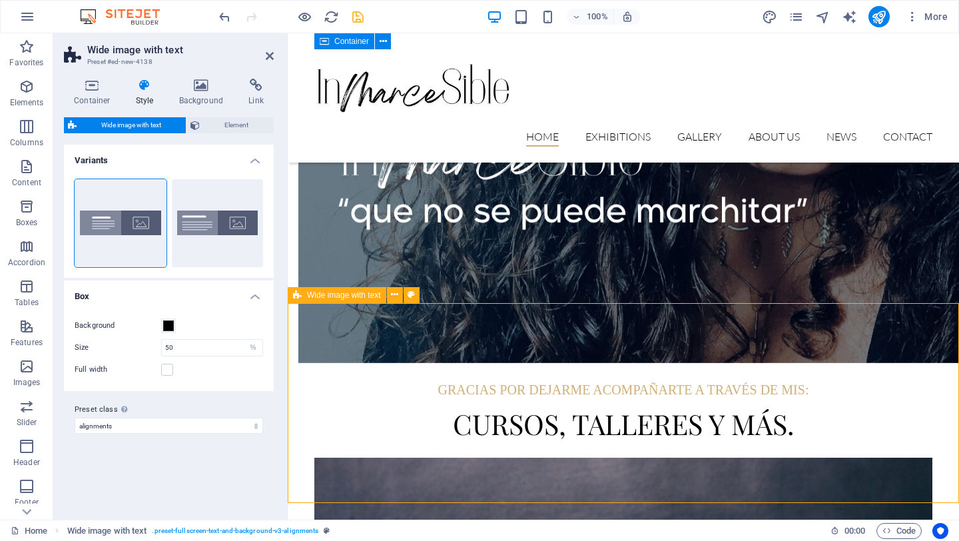
drag, startPoint x: 729, startPoint y: 434, endPoint x: 312, endPoint y: 406, distance: 417.1
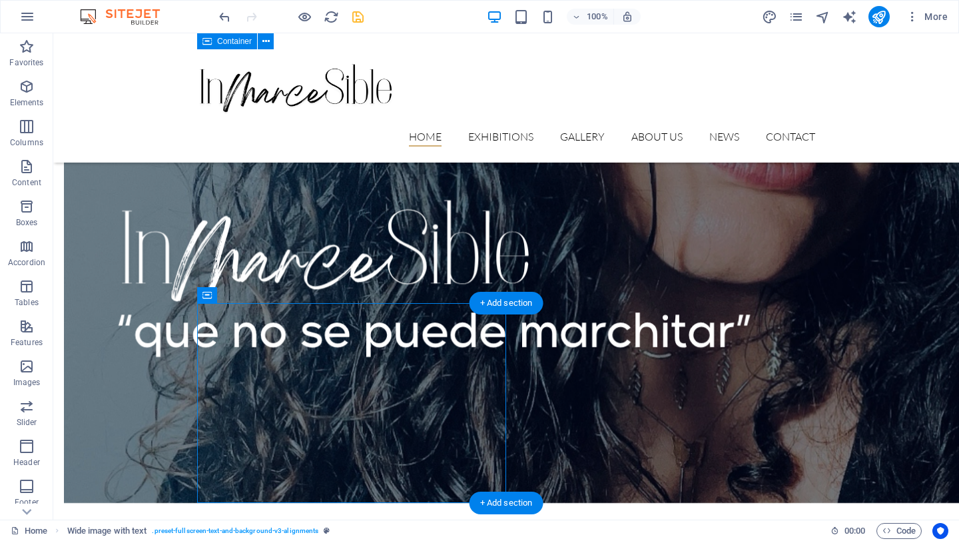
scroll to position [1200, 0]
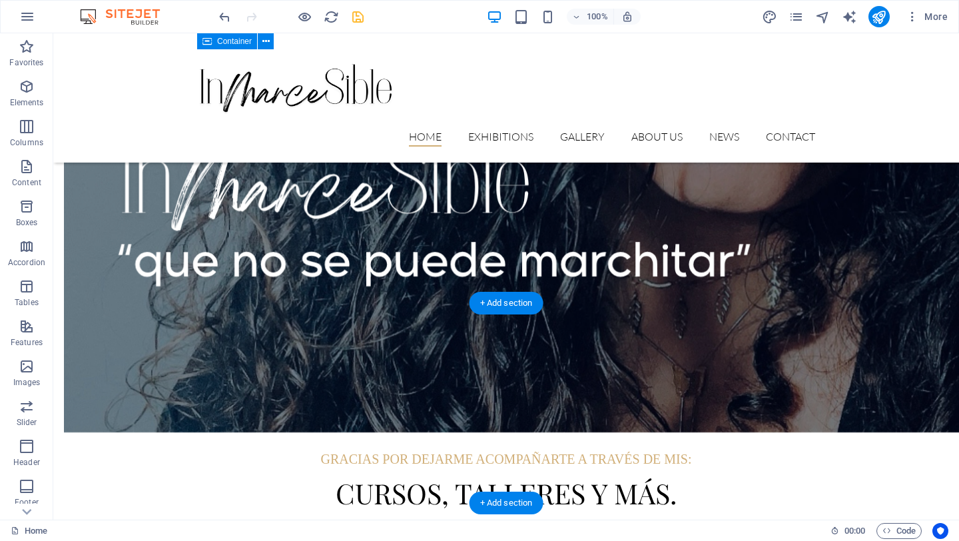
drag, startPoint x: 335, startPoint y: 316, endPoint x: 946, endPoint y: 400, distance: 617.1
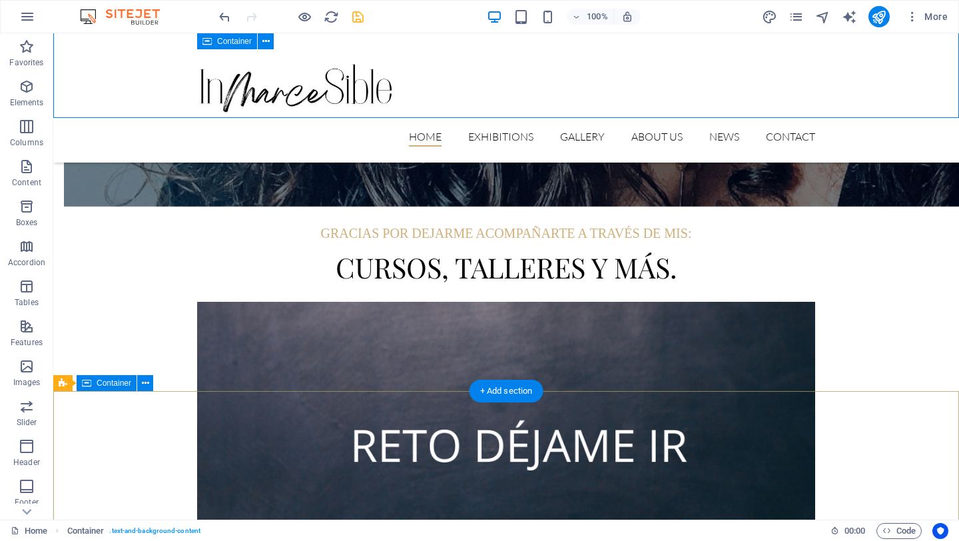
scroll to position [1267, 0]
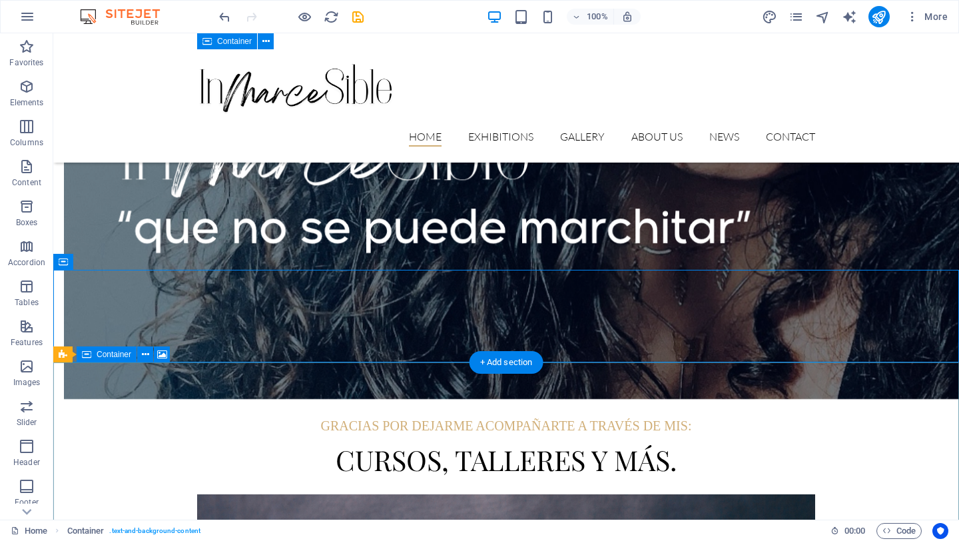
drag, startPoint x: 509, startPoint y: 490, endPoint x: 308, endPoint y: 412, distance: 215.7
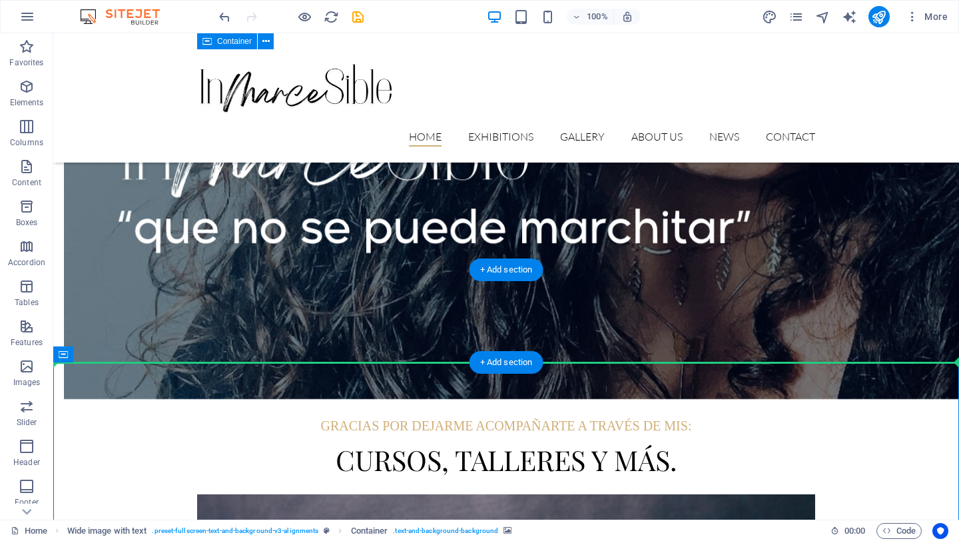
drag, startPoint x: 534, startPoint y: 426, endPoint x: 192, endPoint y: 323, distance: 356.7
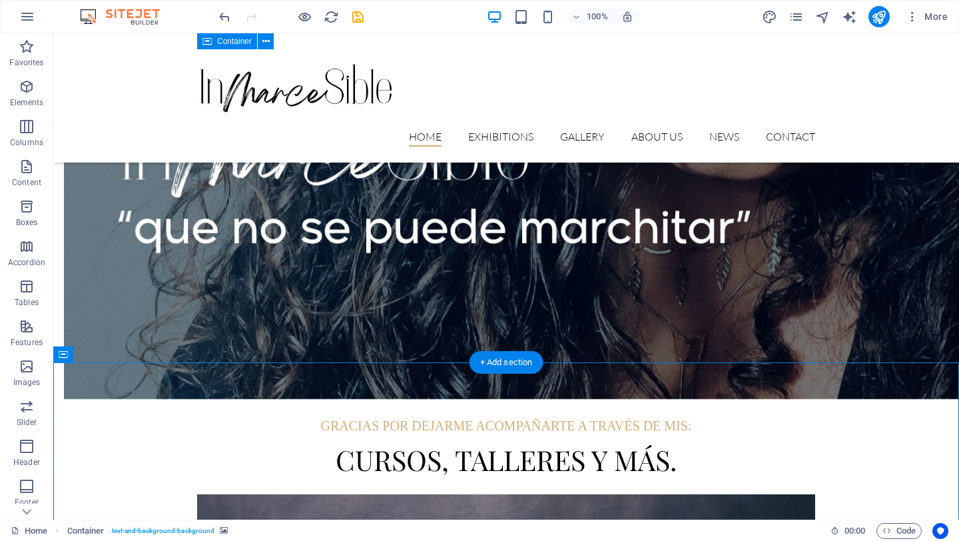
drag, startPoint x: 520, startPoint y: 472, endPoint x: 492, endPoint y: 376, distance: 99.9
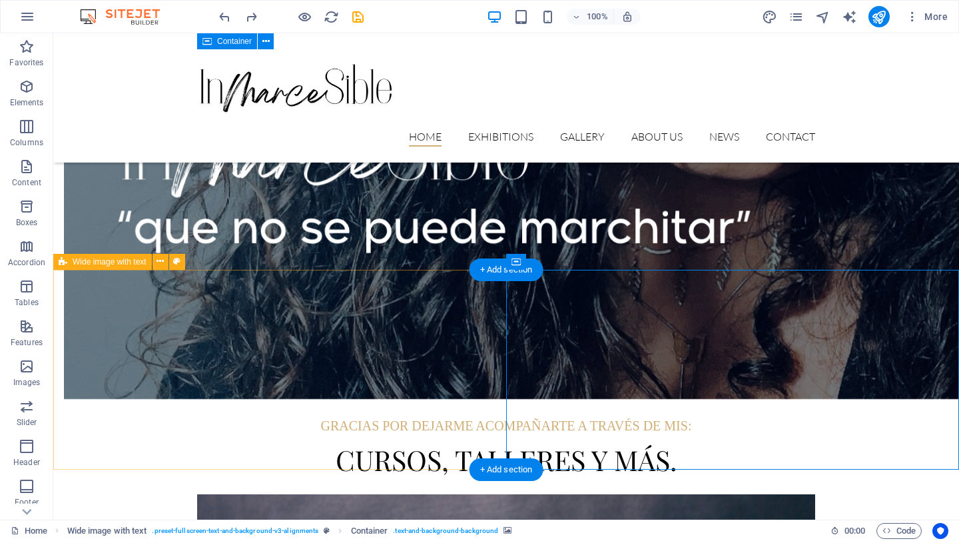
drag, startPoint x: 742, startPoint y: 391, endPoint x: 55, endPoint y: 302, distance: 692.3
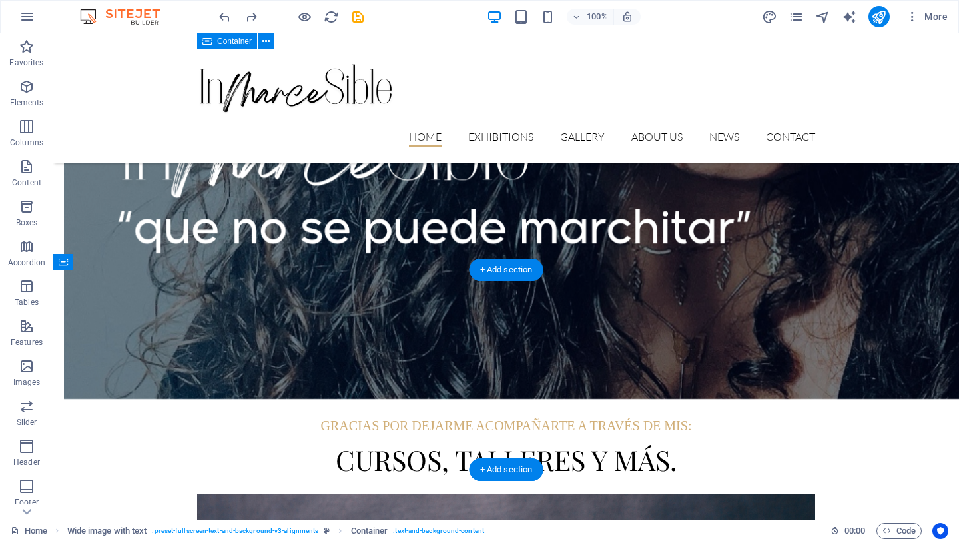
drag, startPoint x: 336, startPoint y: 288, endPoint x: 892, endPoint y: 376, distance: 563.5
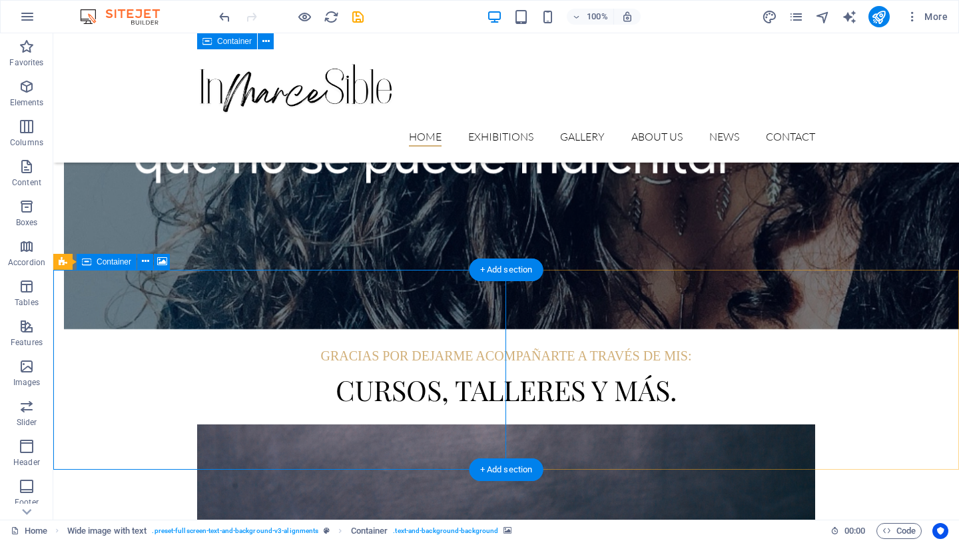
select select "px"
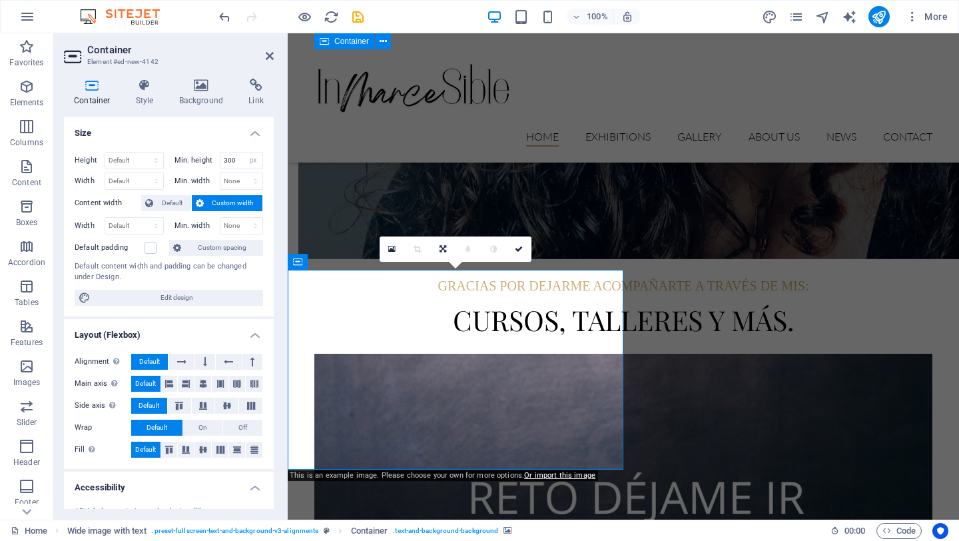
scroll to position [1163, 0]
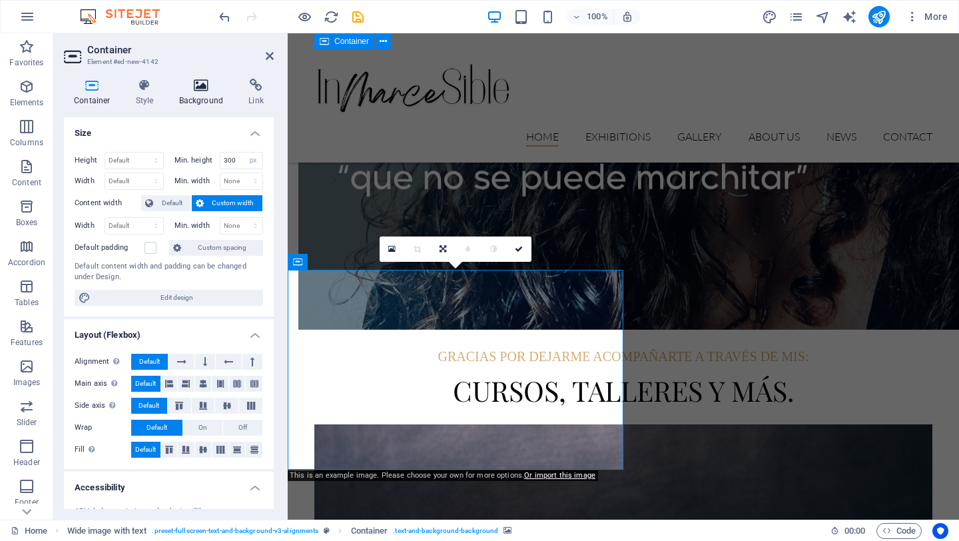
click at [191, 97] on h4 "Background" at bounding box center [204, 93] width 70 height 28
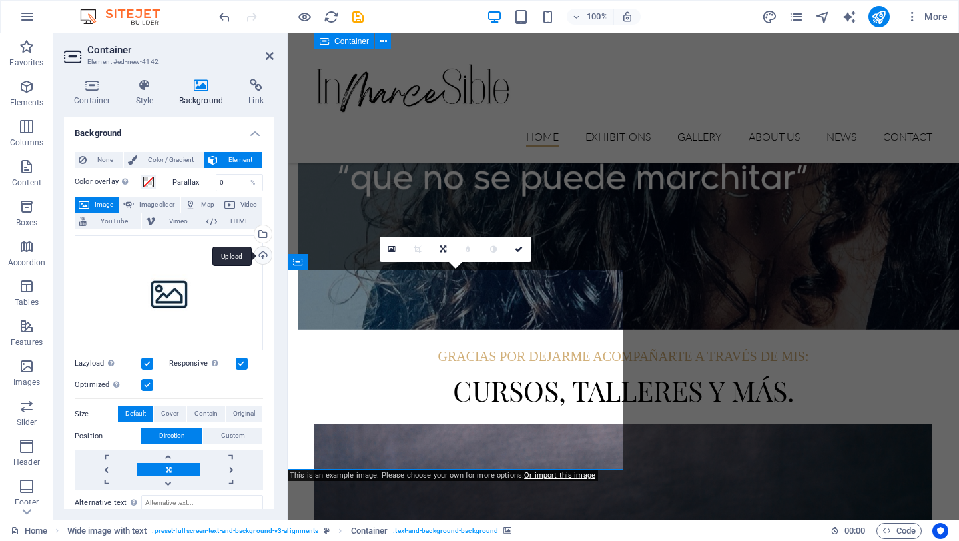
click at [264, 253] on div "Upload" at bounding box center [262, 256] width 20 height 20
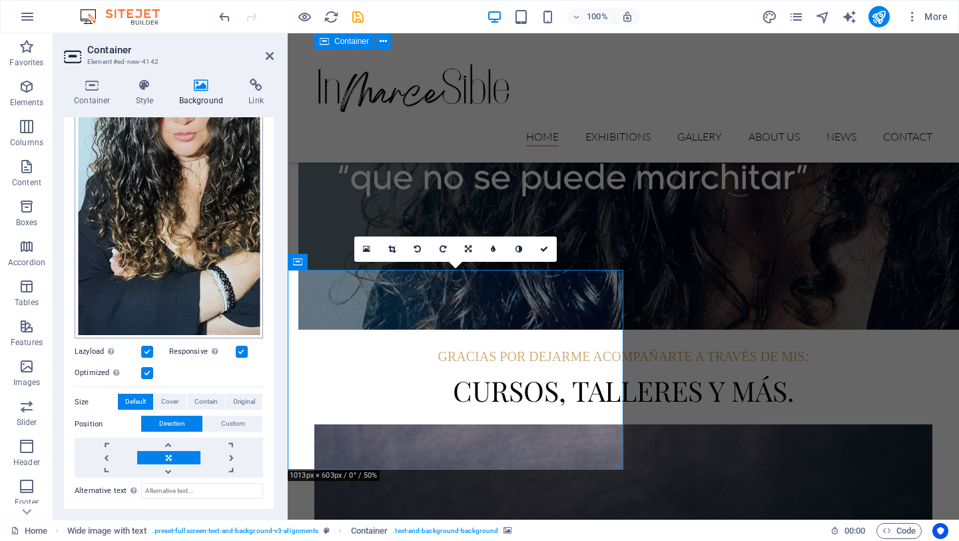
scroll to position [213, 0]
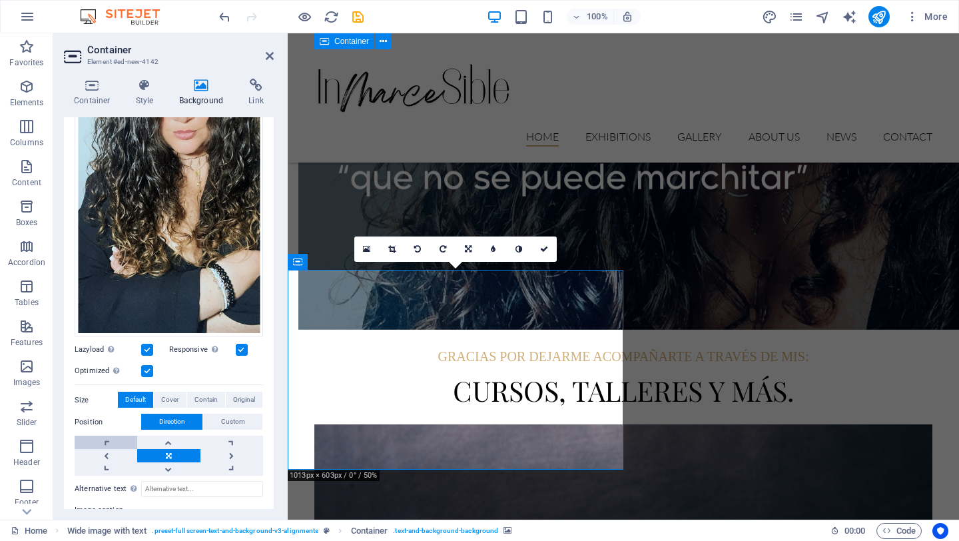
click at [115, 438] on link at bounding box center [106, 442] width 63 height 13
click at [172, 439] on link at bounding box center [168, 442] width 63 height 13
click at [232, 464] on link at bounding box center [231, 468] width 63 height 13
click at [248, 414] on button "Custom" at bounding box center [232, 422] width 59 height 16
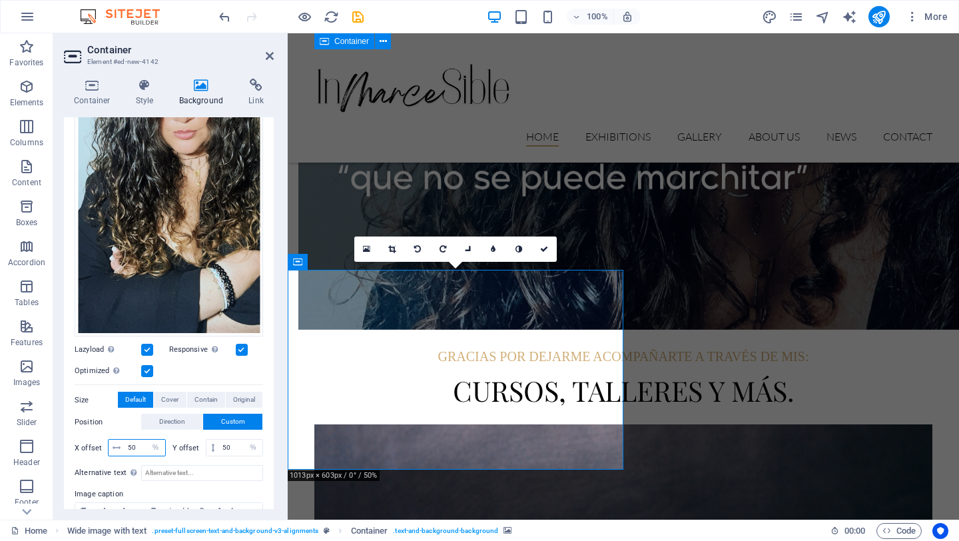
click at [140, 445] on input "50" at bounding box center [145, 448] width 41 height 16
type input "5"
type input "100"
click at [188, 467] on input "Alternative text The alternative text is used by devices that cannot display im…" at bounding box center [202, 473] width 122 height 16
click at [148, 442] on select "px rem % vh vw" at bounding box center [156, 448] width 19 height 16
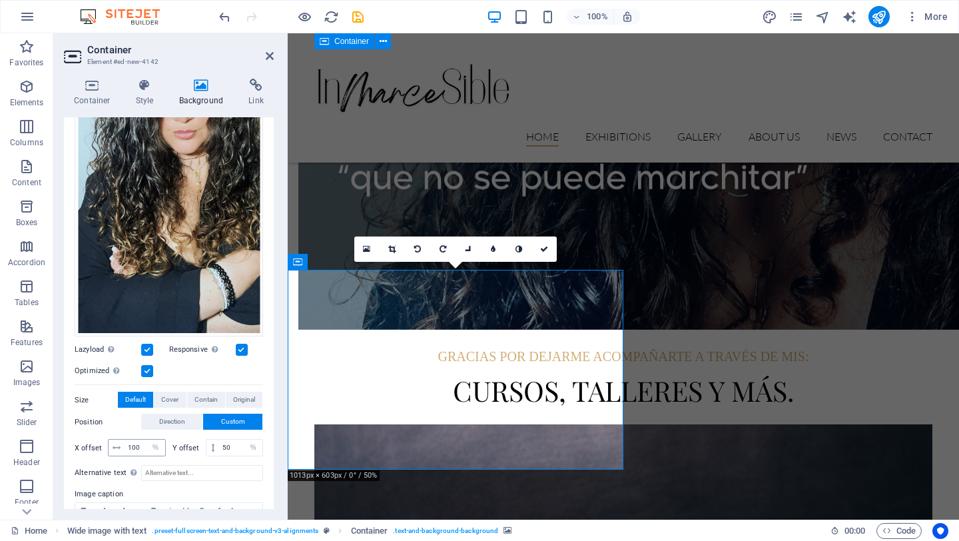
click at [113, 444] on icon at bounding box center [117, 448] width 8 height 8
click at [156, 444] on select "px rem % vh vw" at bounding box center [156, 448] width 19 height 16
select select "px"
click at [147, 440] on select "px rem % vh vw" at bounding box center [156, 448] width 19 height 16
click at [143, 445] on input "100" at bounding box center [145, 448] width 41 height 16
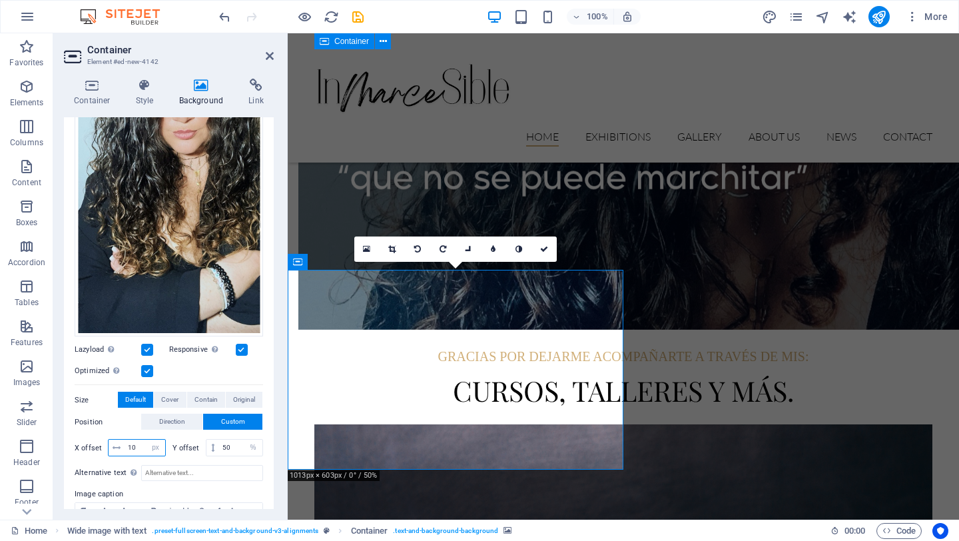
type input "1"
drag, startPoint x: 142, startPoint y: 442, endPoint x: 113, endPoint y: 442, distance: 28.6
click at [113, 442] on div "10 px rem % vh vw" at bounding box center [137, 447] width 58 height 17
drag, startPoint x: 142, startPoint y: 445, endPoint x: 129, endPoint y: 444, distance: 13.3
click at [129, 444] on input "300" at bounding box center [145, 448] width 41 height 16
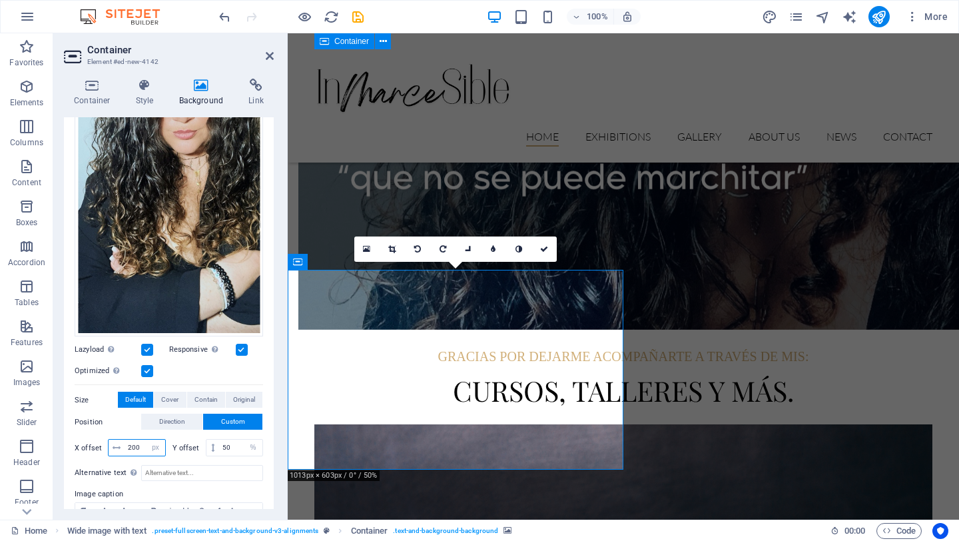
type input "200"
click at [232, 440] on input "50" at bounding box center [240, 448] width 43 height 16
click at [258, 443] on select "px rem % vh vw" at bounding box center [253, 448] width 19 height 16
select select "px"
click at [244, 440] on select "px rem % vh vw" at bounding box center [253, 448] width 19 height 16
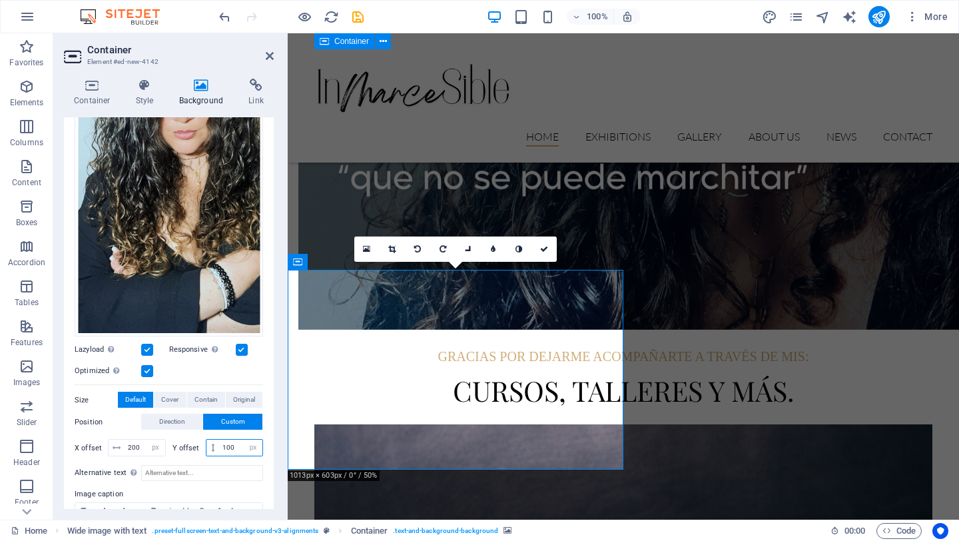
click at [230, 444] on input "100" at bounding box center [240, 448] width 43 height 16
drag, startPoint x: 236, startPoint y: 445, endPoint x: 210, endPoint y: 442, distance: 26.8
click at [210, 444] on div "100 px rem % vh vw" at bounding box center [235, 447] width 58 height 17
drag, startPoint x: 235, startPoint y: 445, endPoint x: 202, endPoint y: 445, distance: 32.6
click at [202, 445] on div "Y offset 200 px rem % vh vw" at bounding box center [217, 447] width 91 height 17
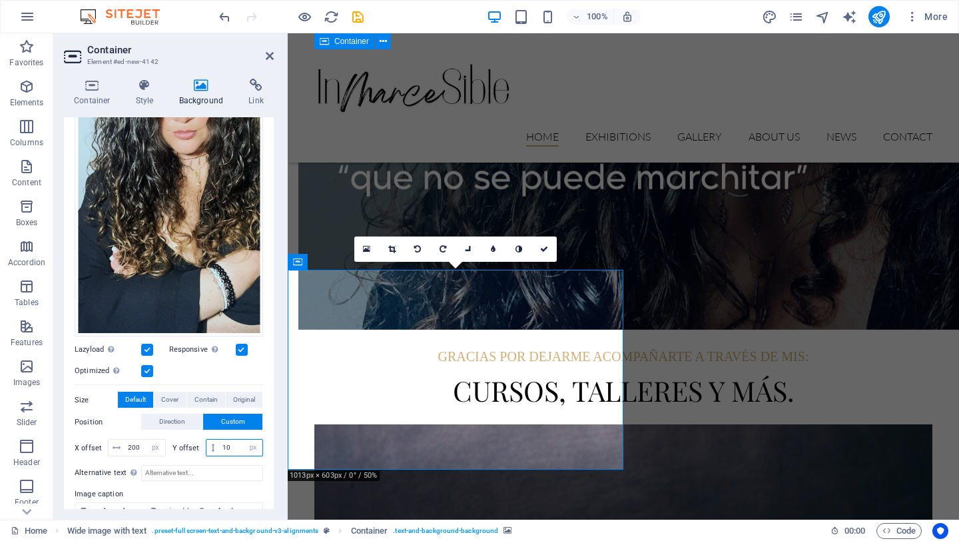
type input "10"
drag, startPoint x: 139, startPoint y: 439, endPoint x: 93, endPoint y: 437, distance: 46.0
click at [93, 439] on div "X offset 200 px rem % vh vw" at bounding box center [120, 447] width 91 height 17
type input "10"
click at [156, 416] on button "Direction" at bounding box center [171, 422] width 61 height 16
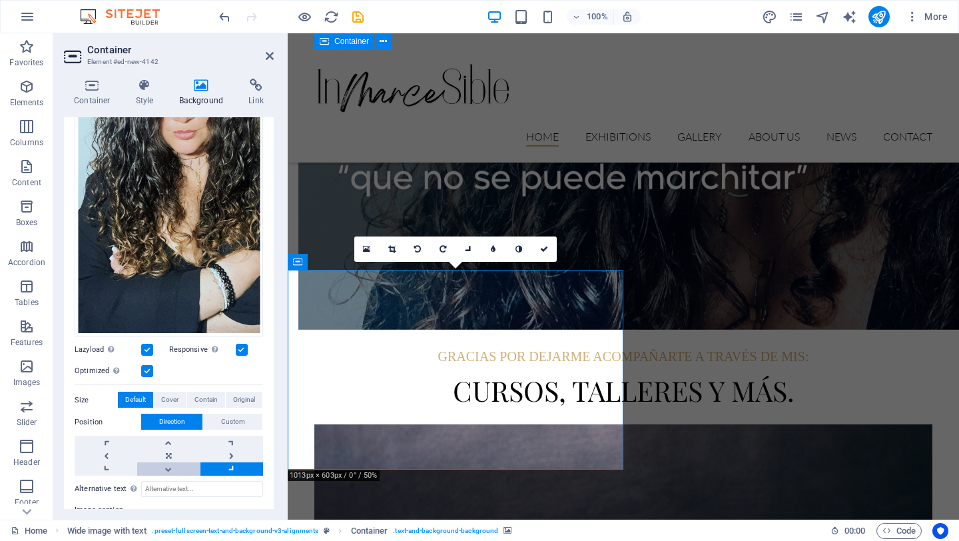
click at [160, 467] on link at bounding box center [168, 468] width 63 height 13
click at [158, 436] on link at bounding box center [168, 442] width 63 height 13
click at [184, 462] on link at bounding box center [168, 468] width 63 height 13
click at [168, 440] on link at bounding box center [168, 442] width 63 height 13
click at [105, 449] on link at bounding box center [106, 455] width 63 height 13
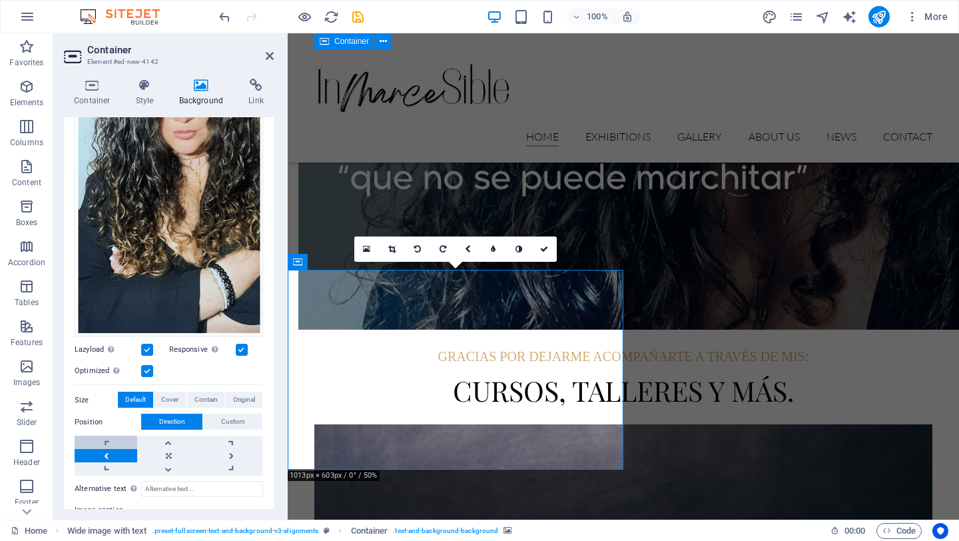
click at [104, 436] on link at bounding box center [106, 442] width 63 height 13
click at [232, 449] on link at bounding box center [231, 455] width 63 height 13
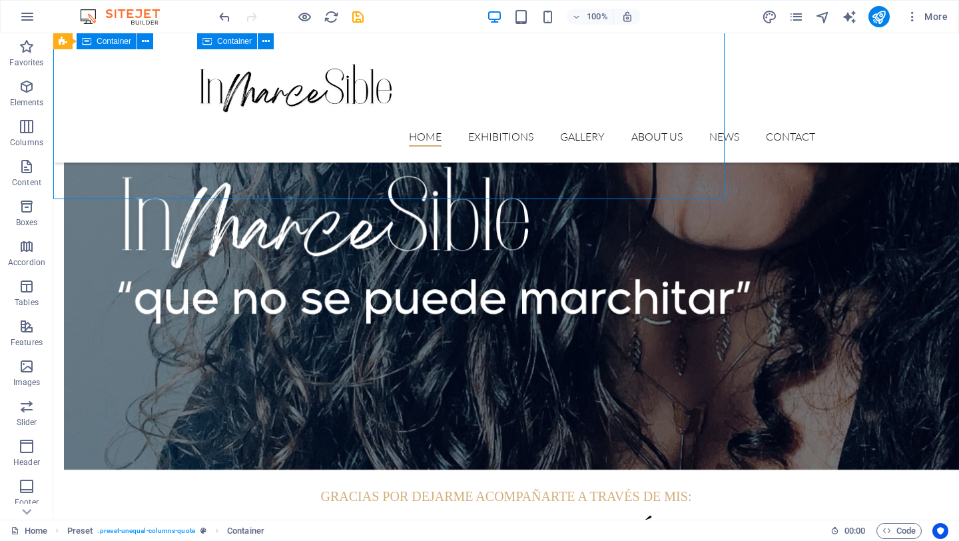
scroll to position [1233, 0]
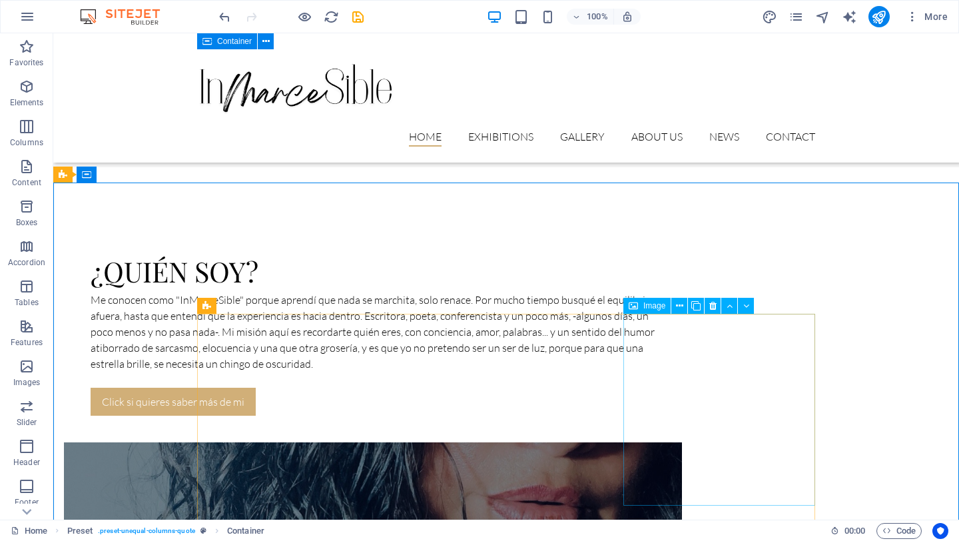
scroll to position [770, 0]
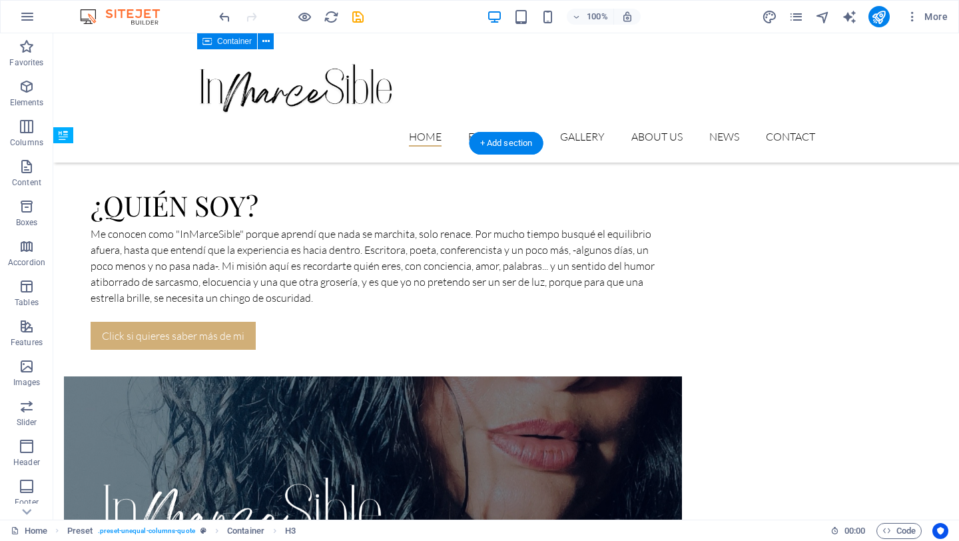
drag, startPoint x: 551, startPoint y: 220, endPoint x: 548, endPoint y: 268, distance: 48.7
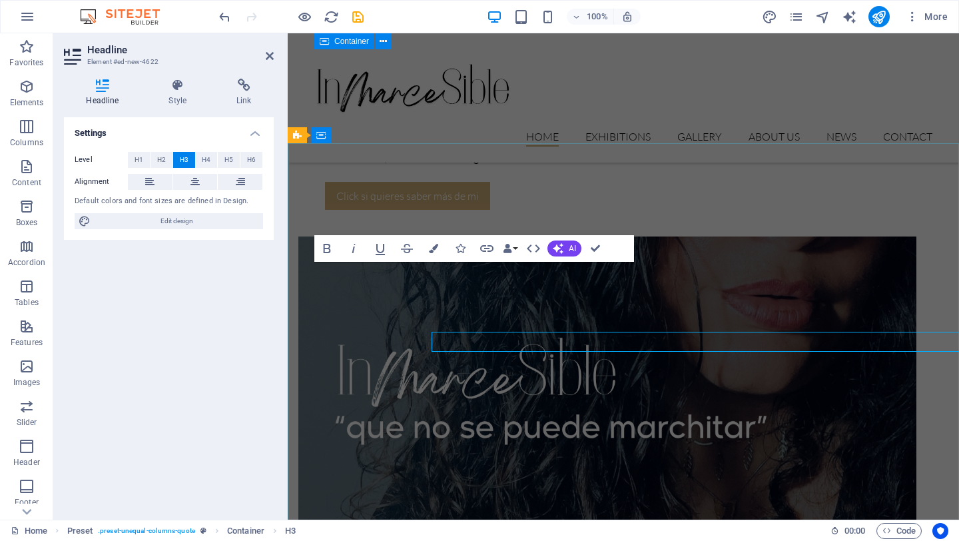
scroll to position [699, 0]
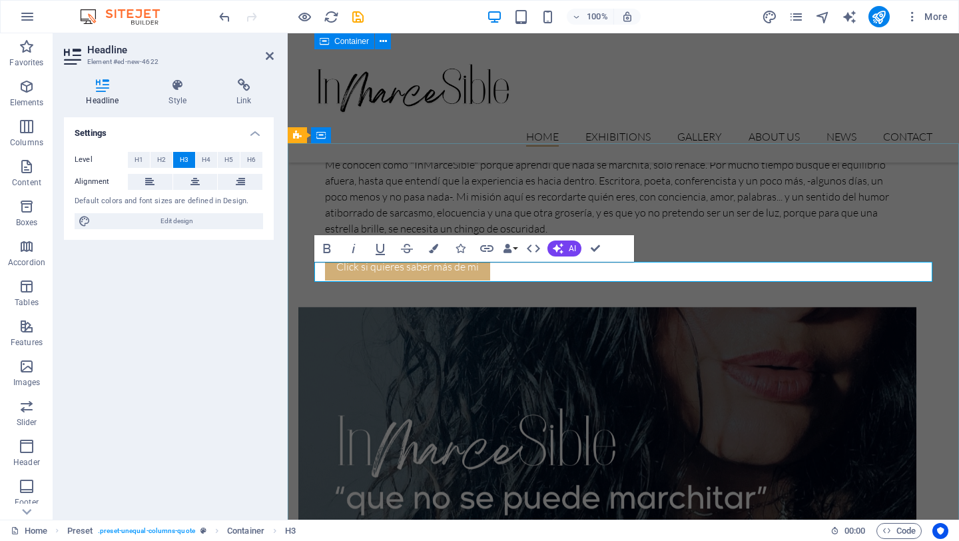
drag, startPoint x: 816, startPoint y: 272, endPoint x: 435, endPoint y: 276, distance: 381.6
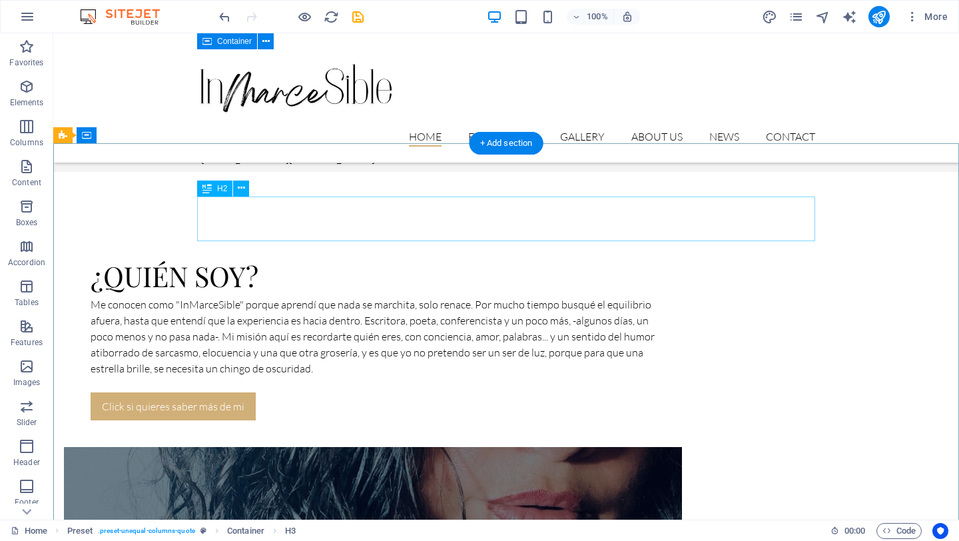
scroll to position [770, 0]
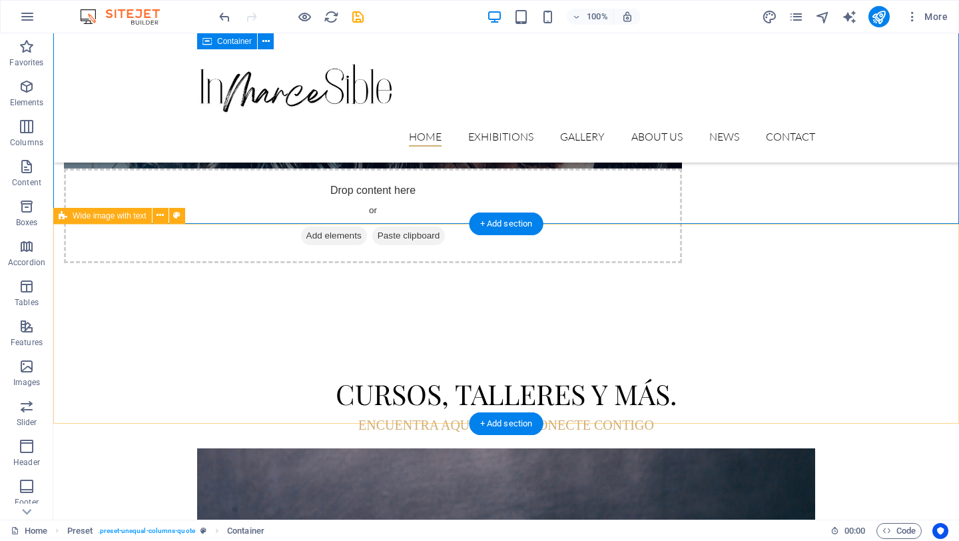
scroll to position [1280, 0]
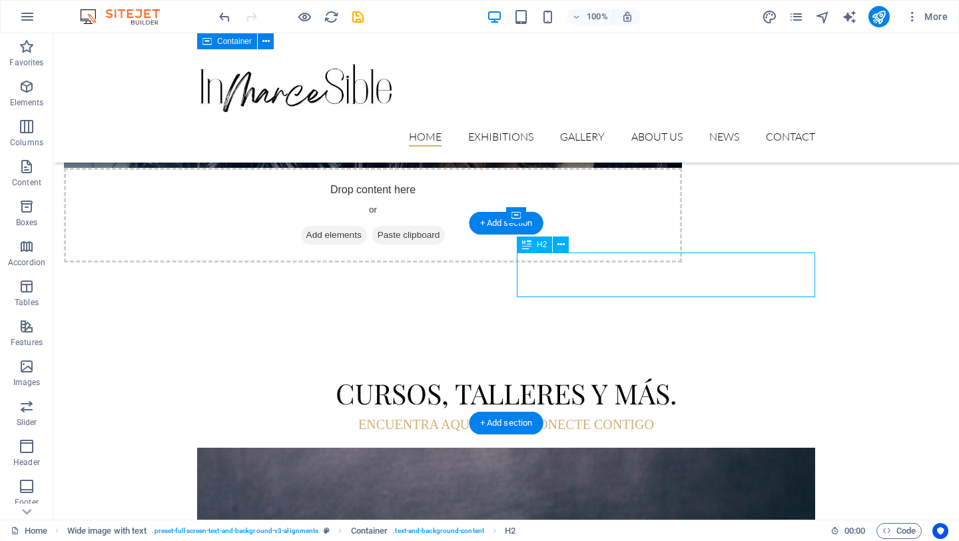
drag, startPoint x: 621, startPoint y: 272, endPoint x: 713, endPoint y: 305, distance: 98.1
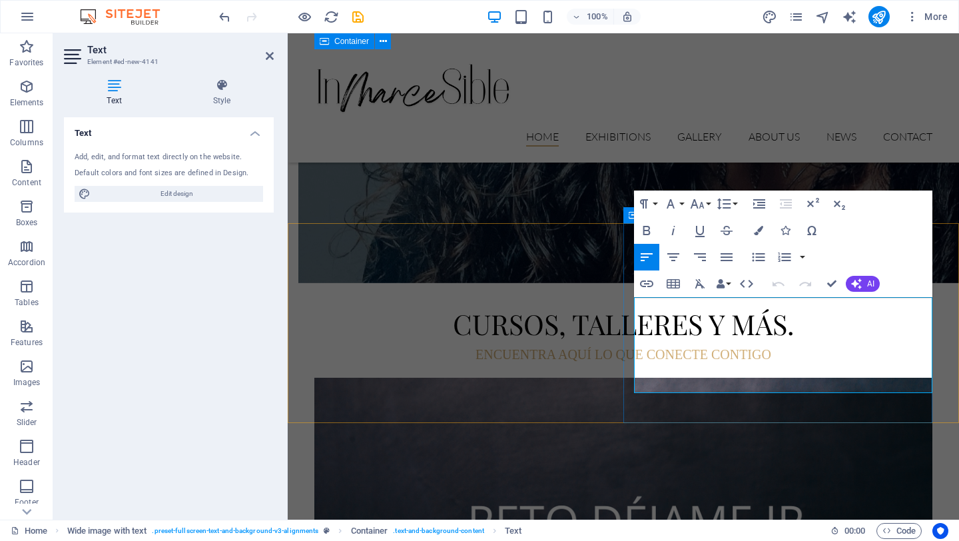
drag, startPoint x: 681, startPoint y: 387, endPoint x: 633, endPoint y: 299, distance: 100.4
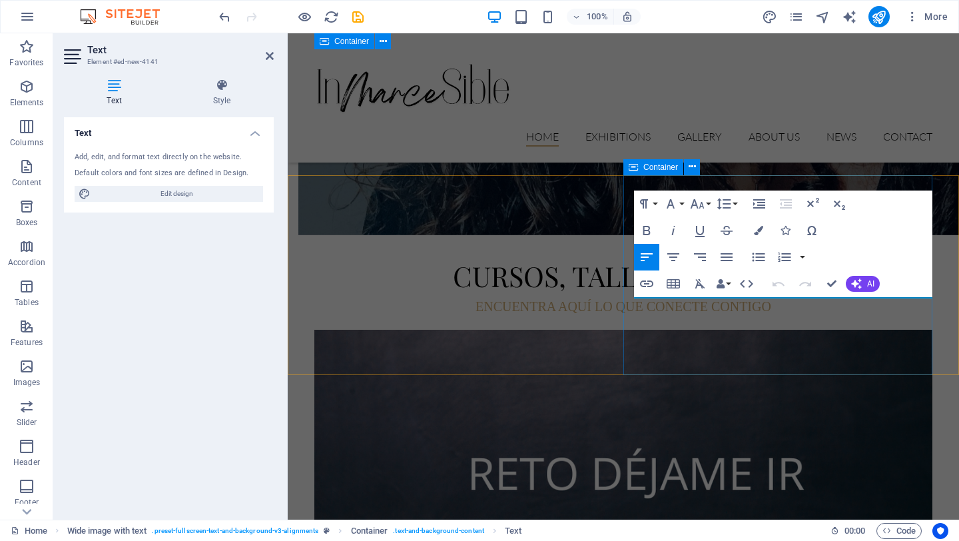
scroll to position [1418, 0]
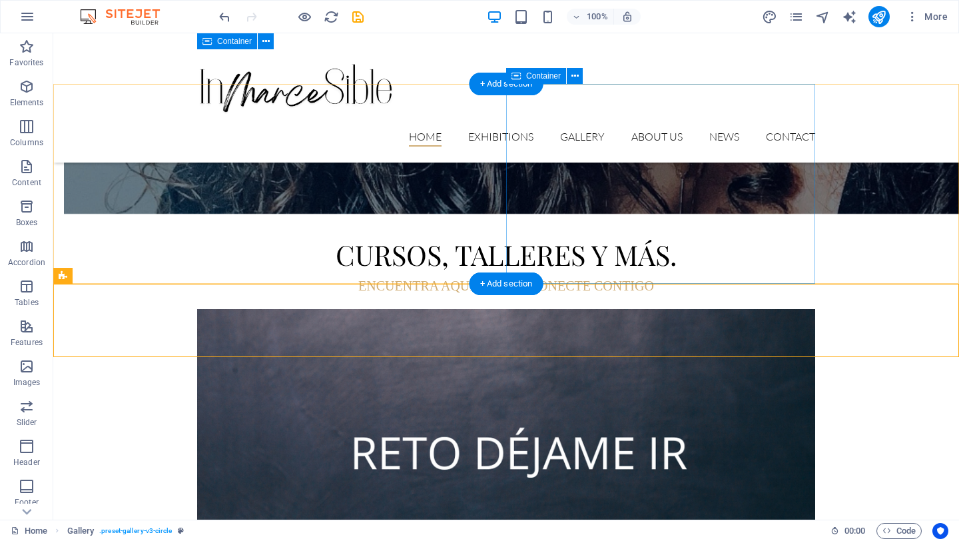
scroll to position [1412, 0]
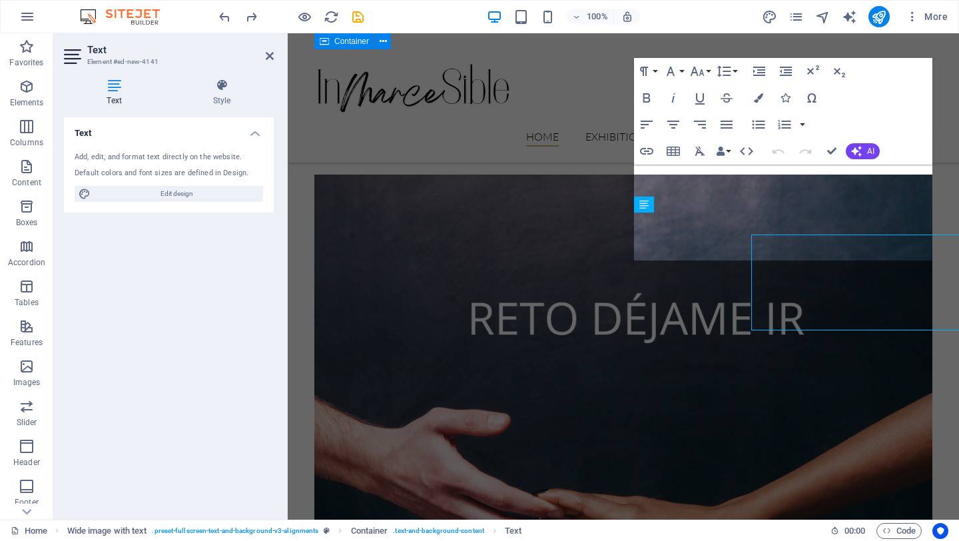
scroll to position [1342, 0]
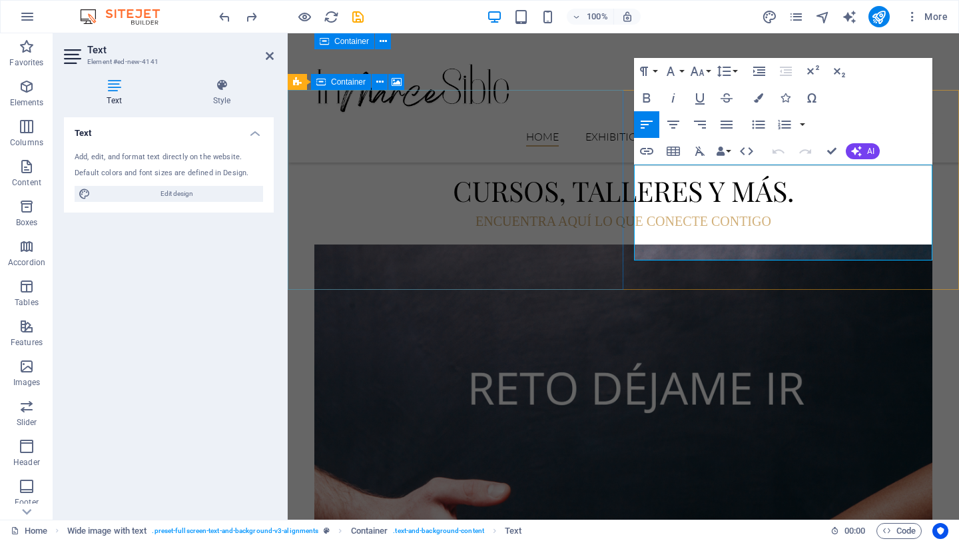
drag, startPoint x: 674, startPoint y: 252, endPoint x: 607, endPoint y: 170, distance: 105.6
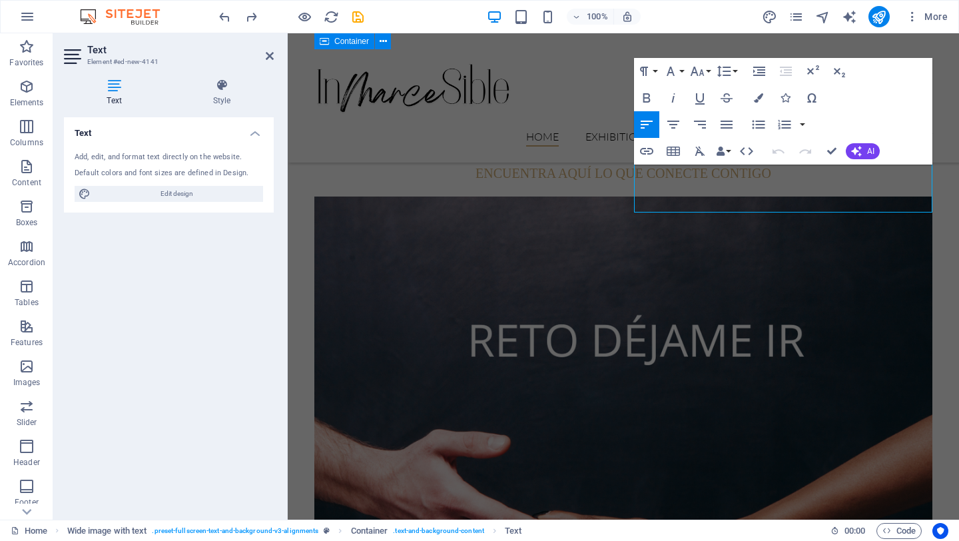
scroll to position [1418, 0]
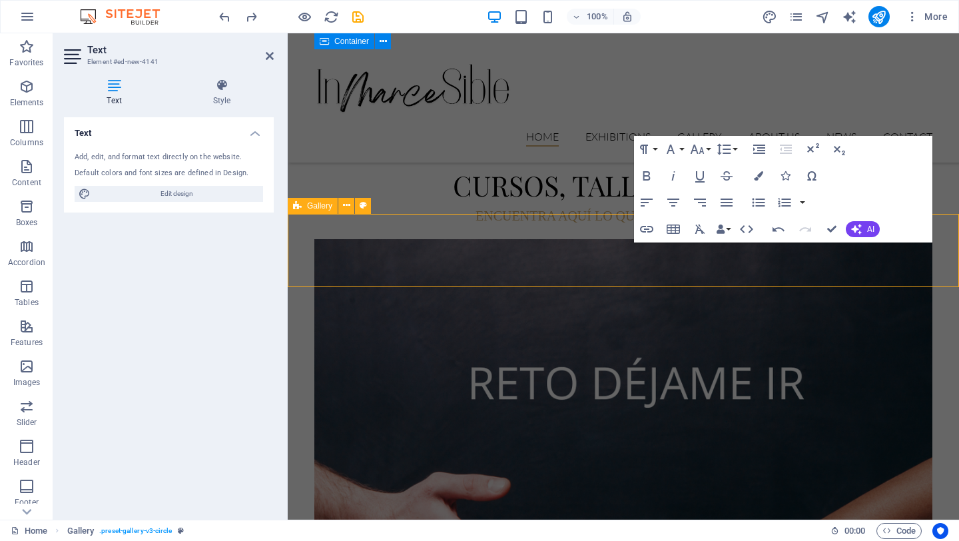
select select "rem"
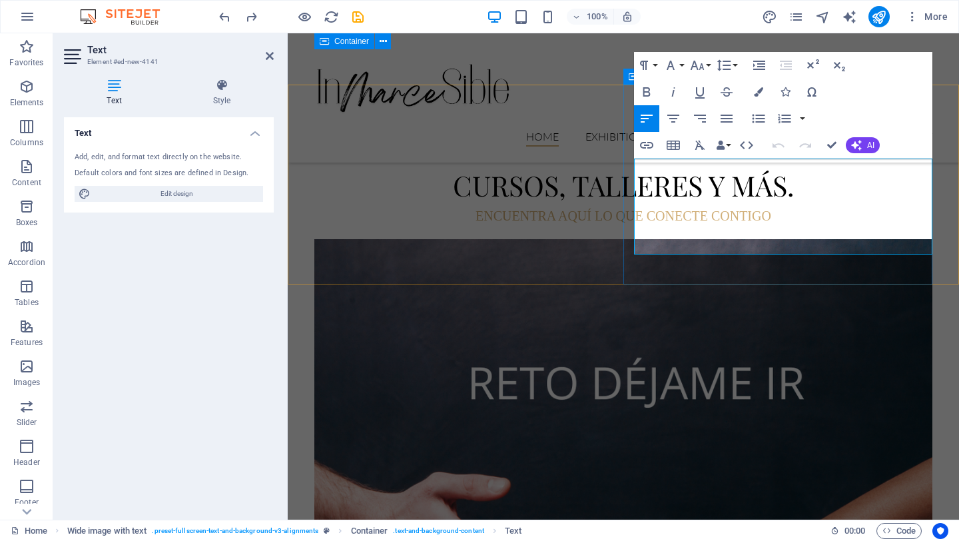
drag, startPoint x: 665, startPoint y: 165, endPoint x: 707, endPoint y: 241, distance: 86.7
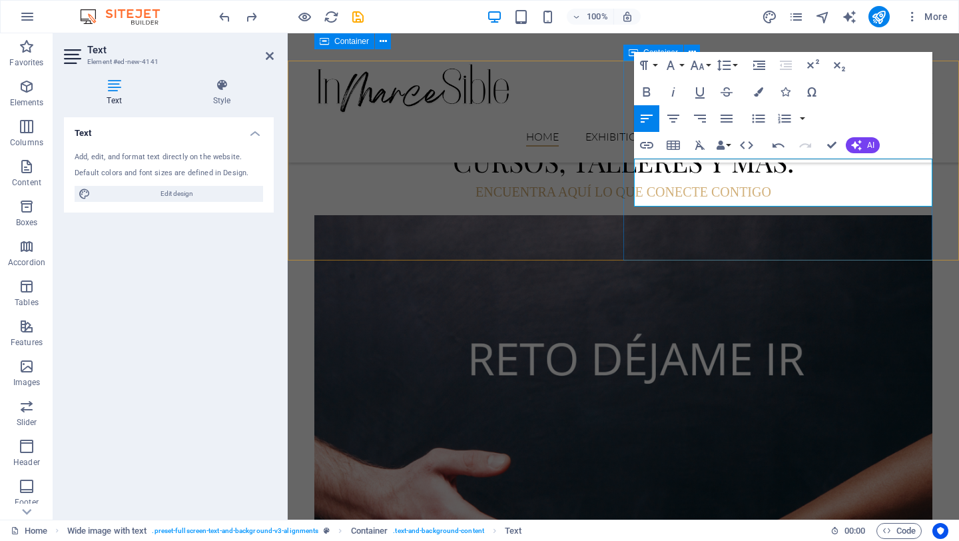
scroll to position [1364, 0]
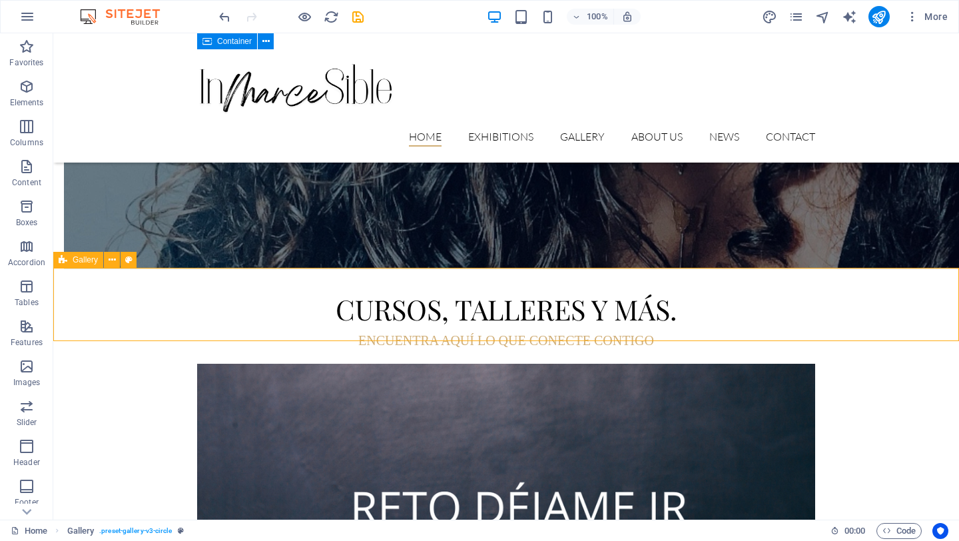
scroll to position [1434, 0]
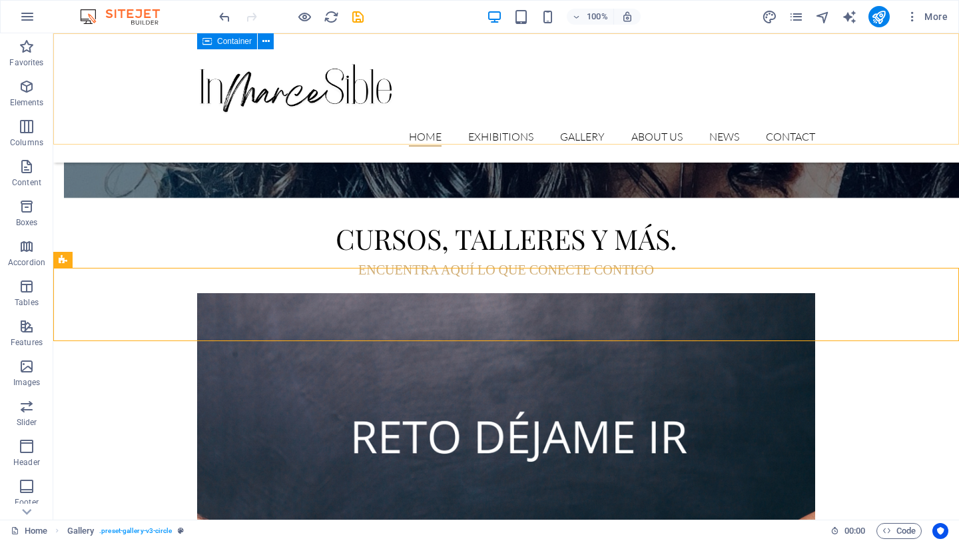
click at [719, 55] on div "Home Exhibitions Detail view Gallery About us News Contact Menu" at bounding box center [506, 97] width 906 height 129
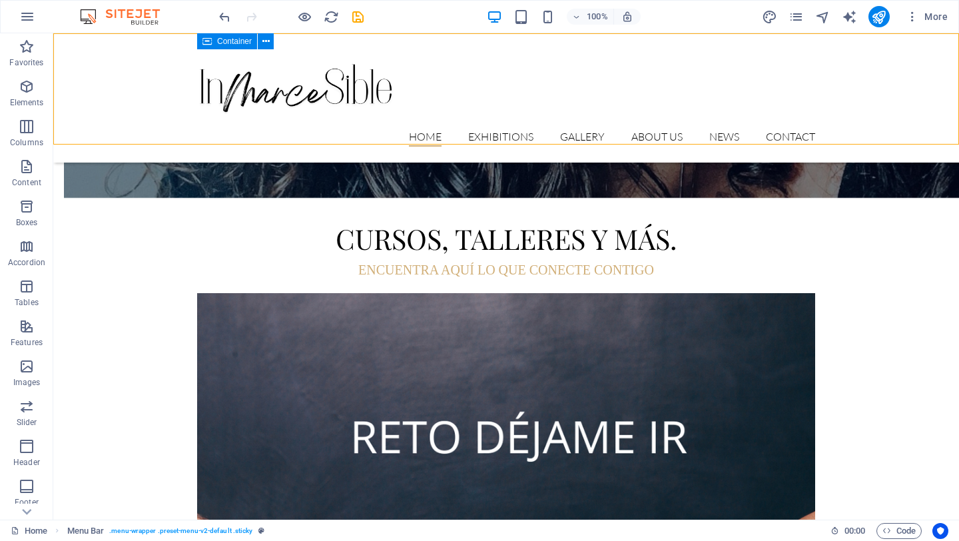
click at [719, 55] on div "Home Exhibitions Detail view Gallery About us News Contact Menu" at bounding box center [506, 97] width 906 height 129
select select "header"
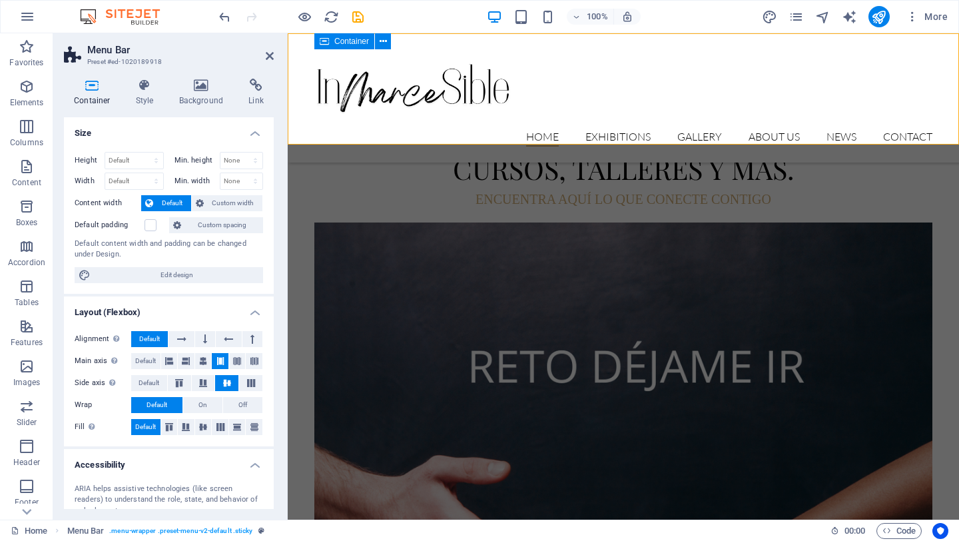
scroll to position [1364, 0]
select select "rem"
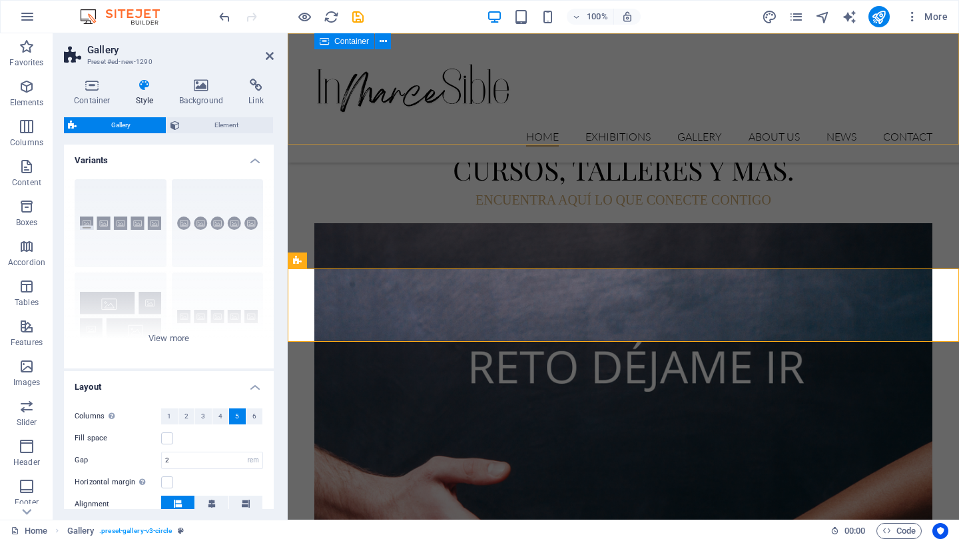
click at [768, 44] on div "Home Exhibitions Detail view Gallery About us News Contact Menu" at bounding box center [623, 97] width 671 height 129
select select "header"
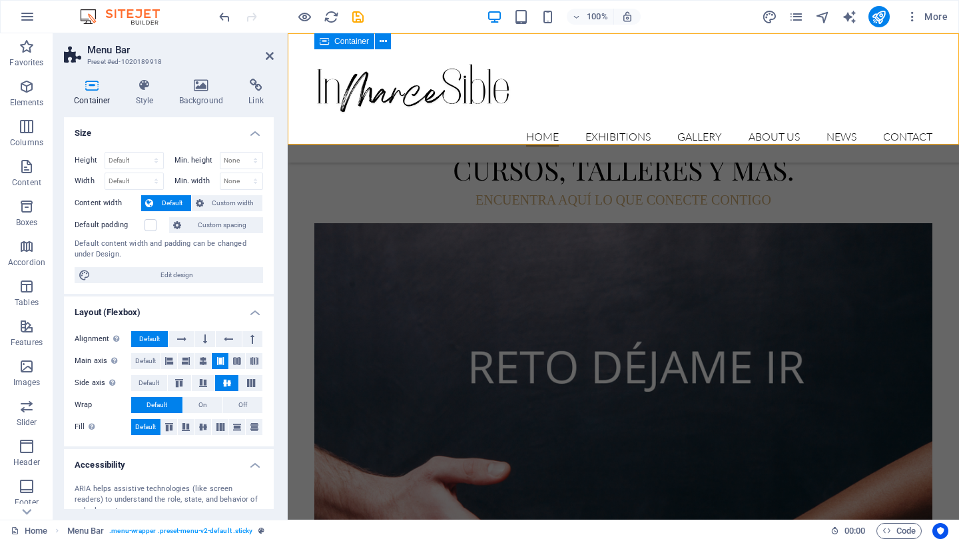
click at [786, 61] on div "Home Exhibitions Detail view Gallery About us News Contact Menu" at bounding box center [623, 97] width 671 height 129
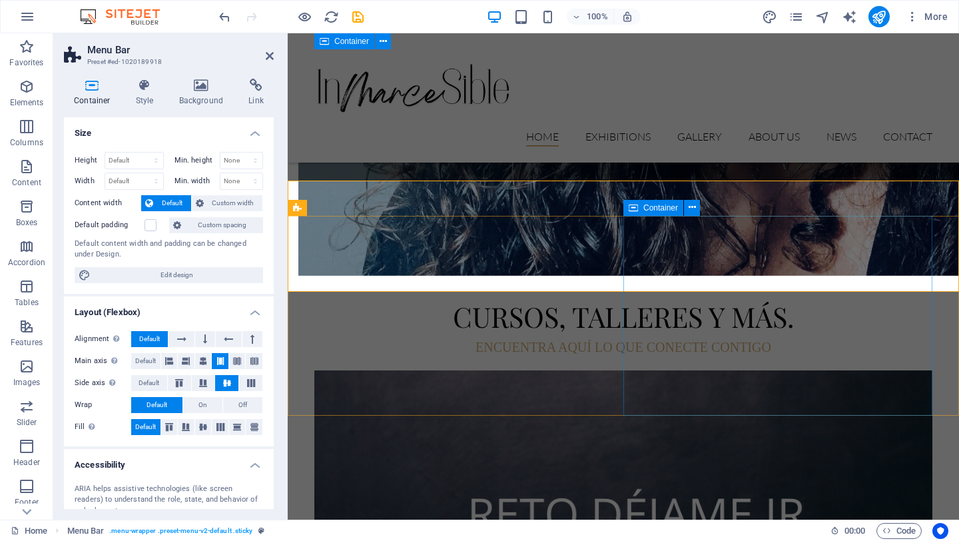
scroll to position [1217, 0]
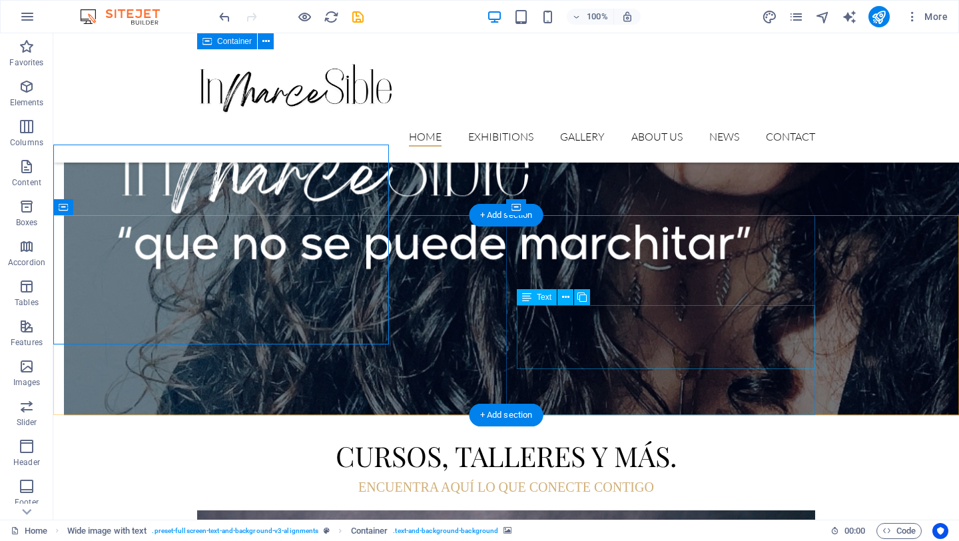
scroll to position [1288, 0]
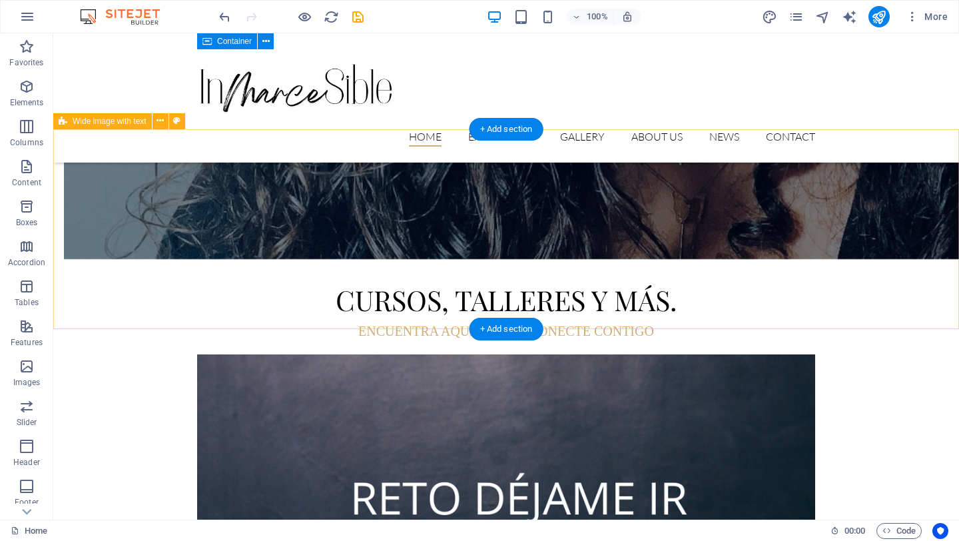
scroll to position [1374, 0]
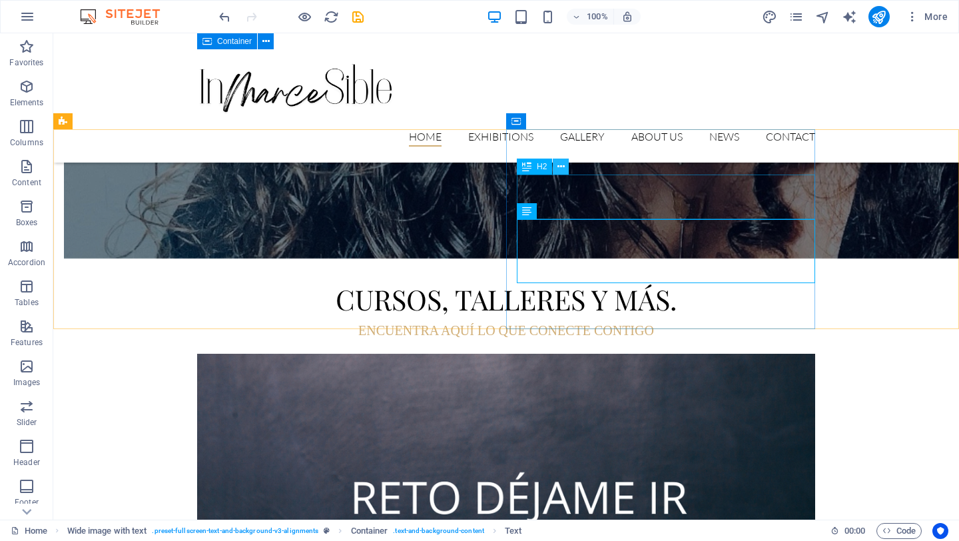
click at [565, 164] on button at bounding box center [561, 166] width 16 height 16
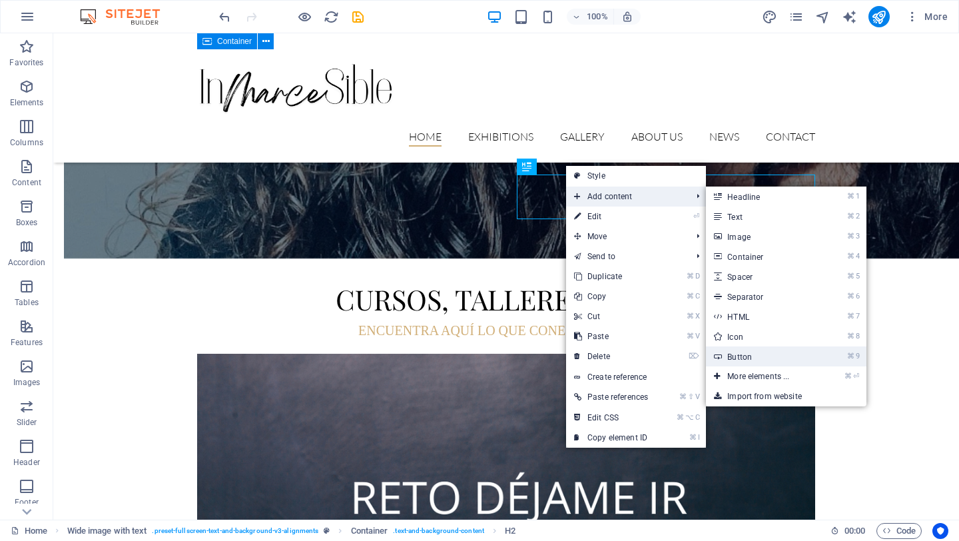
drag, startPoint x: 736, startPoint y: 356, endPoint x: 299, endPoint y: 309, distance: 439.3
click at [736, 356] on link "⌘ 9 Button" at bounding box center [761, 356] width 110 height 20
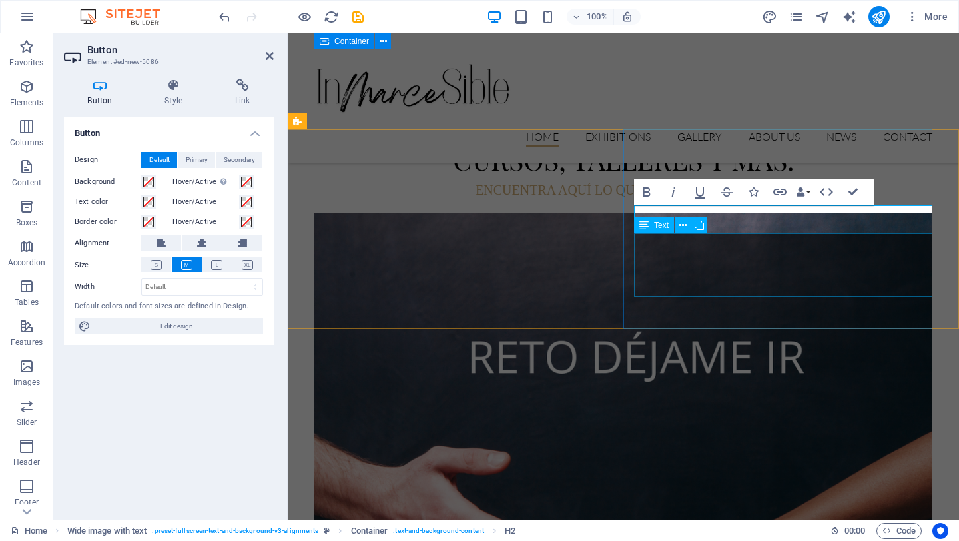
scroll to position [1303, 0]
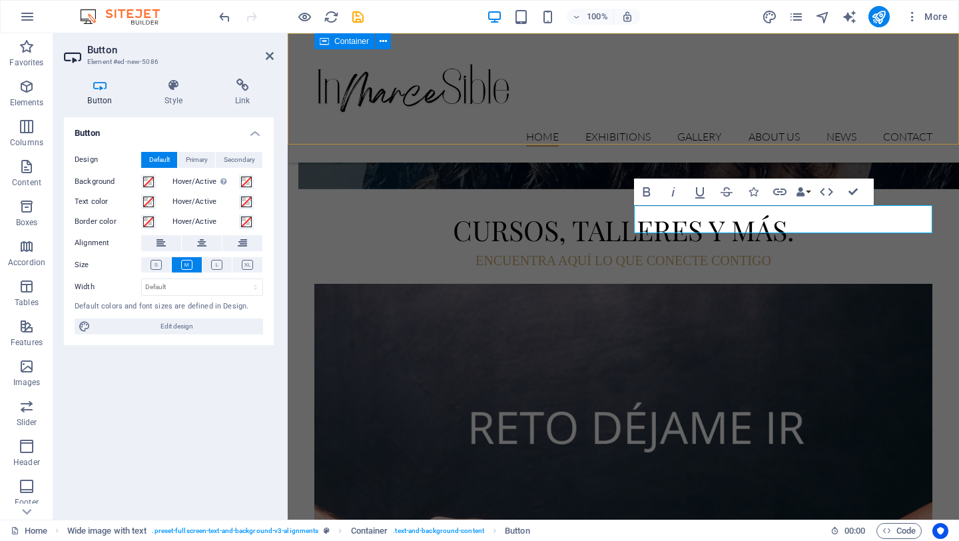
click at [754, 115] on div "Home Exhibitions Detail view Gallery About us News Contact Menu" at bounding box center [623, 97] width 671 height 129
select select "rem"
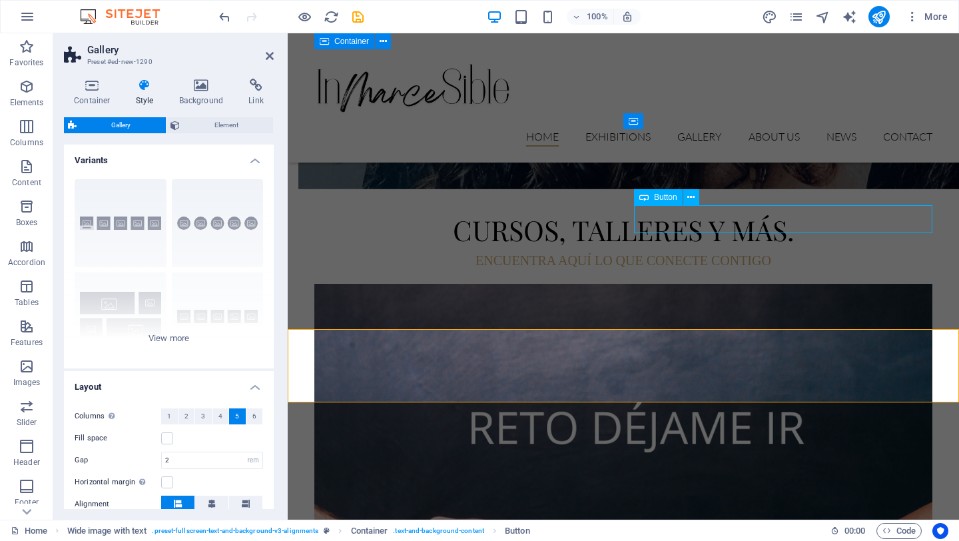
scroll to position [1374, 0]
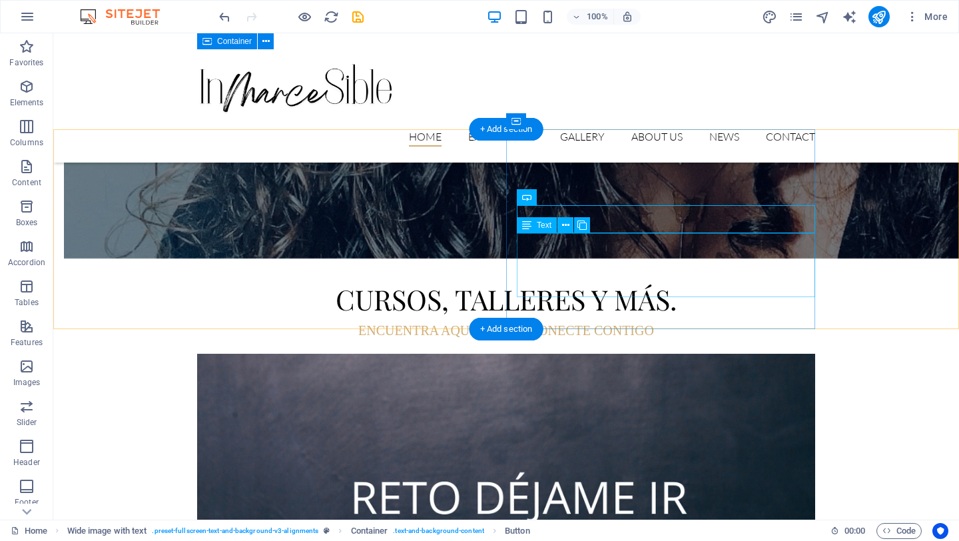
drag, startPoint x: 430, startPoint y: 216, endPoint x: 530, endPoint y: 293, distance: 125.9
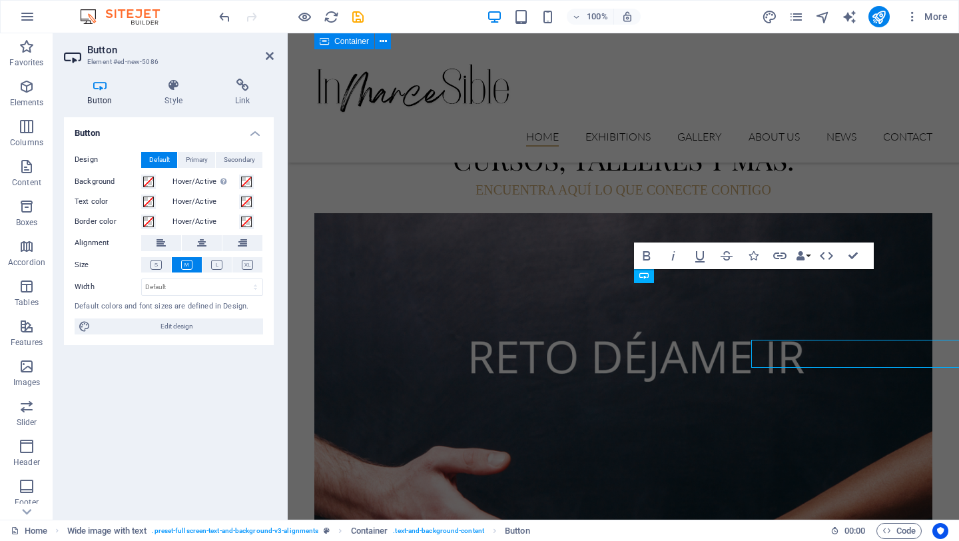
scroll to position [1303, 0]
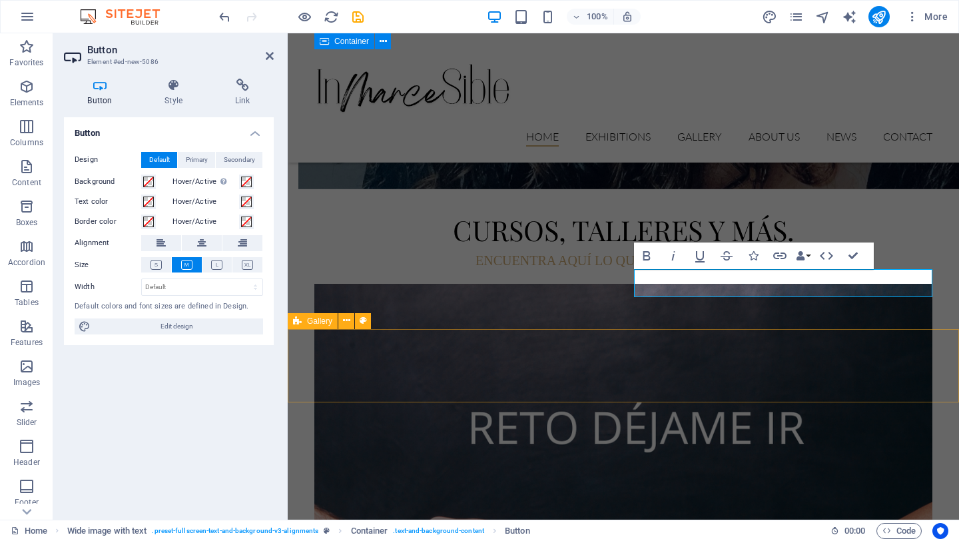
select select "rem"
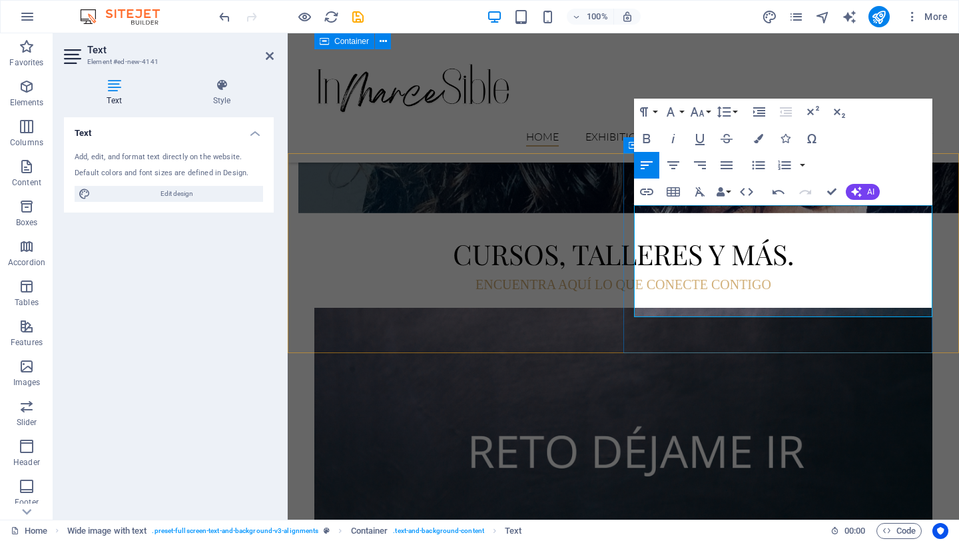
scroll to position [1272, 0]
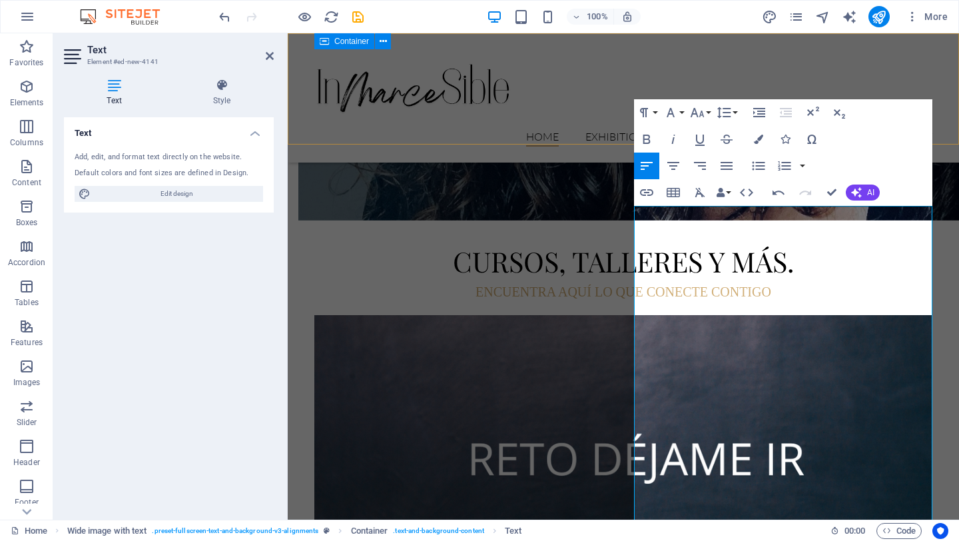
click at [947, 109] on div "Home Exhibitions Detail view Gallery About us News Contact Menu" at bounding box center [623, 97] width 671 height 129
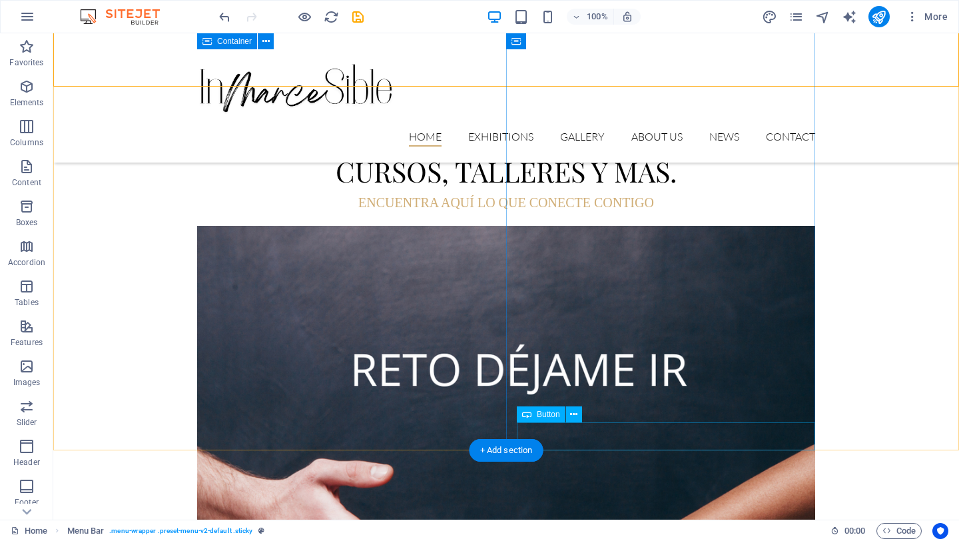
scroll to position [1509, 0]
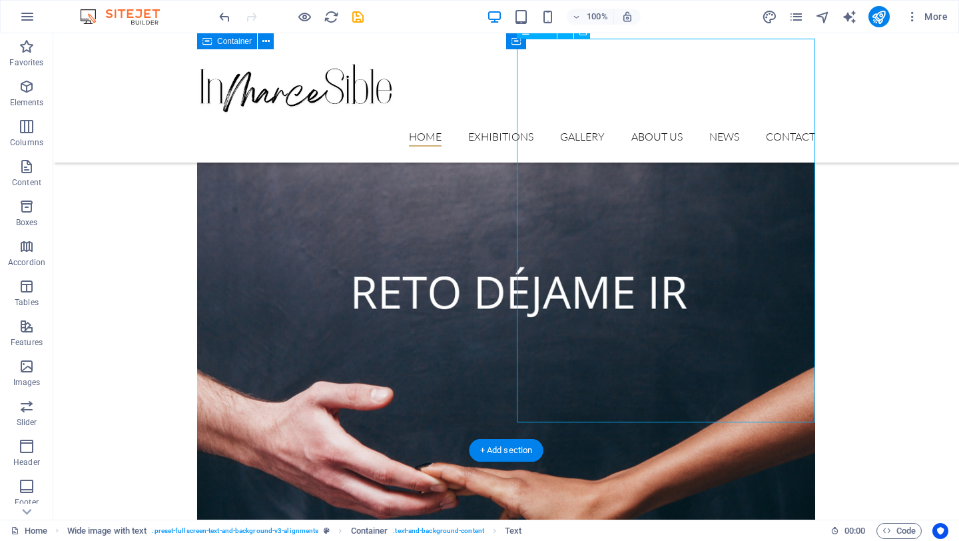
scroll to position [1418, 0]
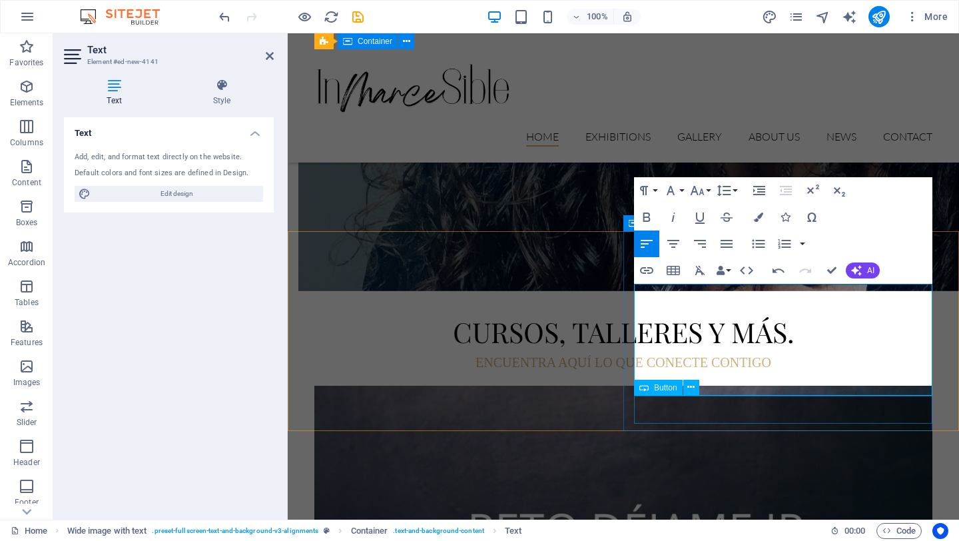
scroll to position [1209, 0]
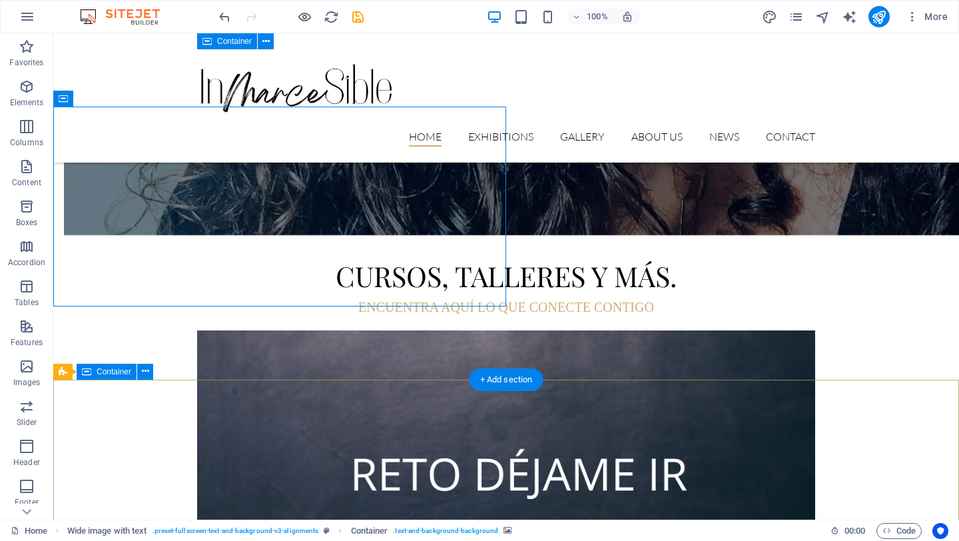
scroll to position [1400, 0]
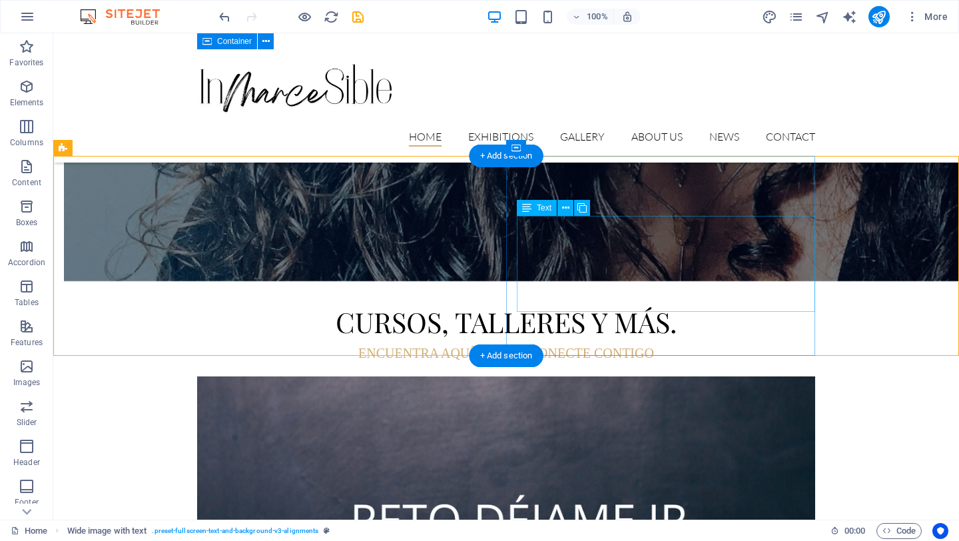
scroll to position [1352, 0]
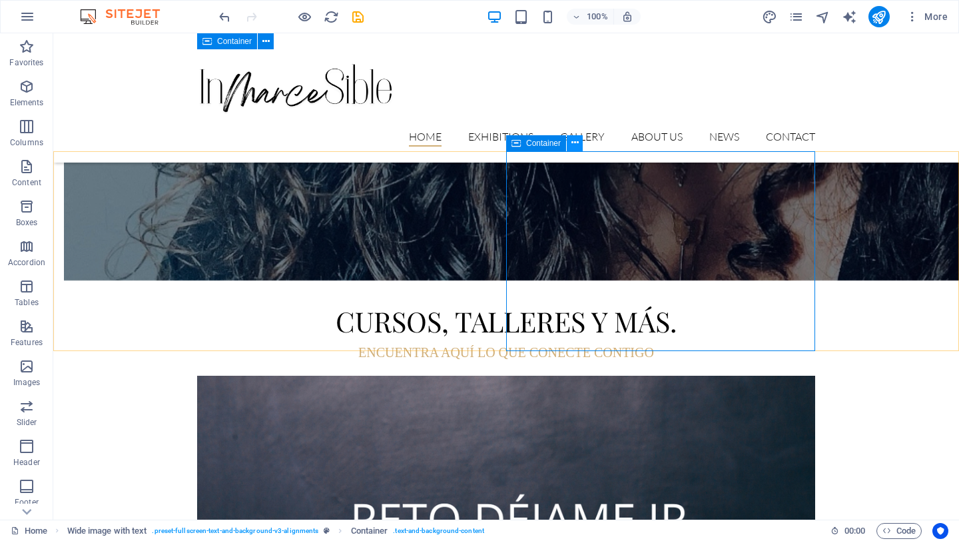
click at [577, 144] on icon at bounding box center [574, 143] width 7 height 14
click at [587, 162] on icon at bounding box center [584, 159] width 7 height 14
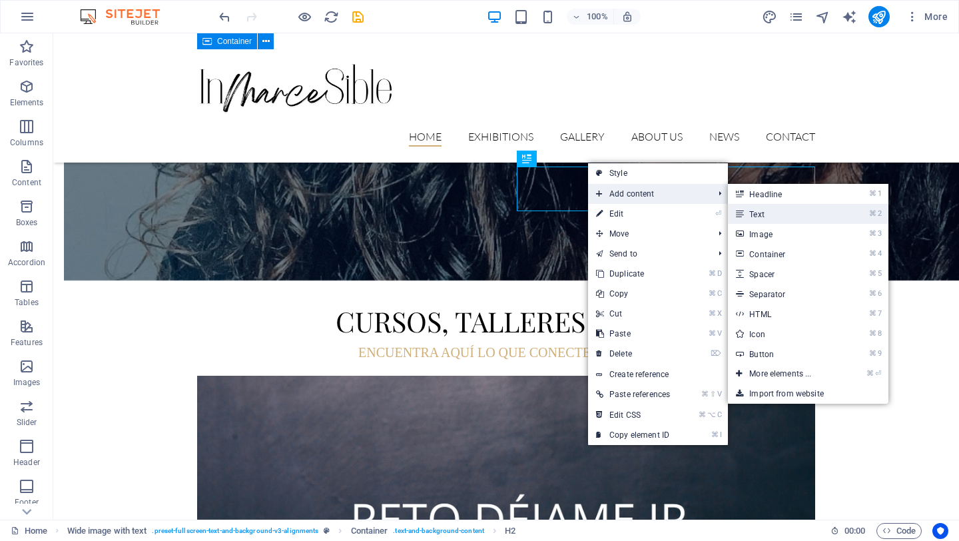
click at [752, 212] on link "⌘ 2 Text" at bounding box center [783, 214] width 110 height 20
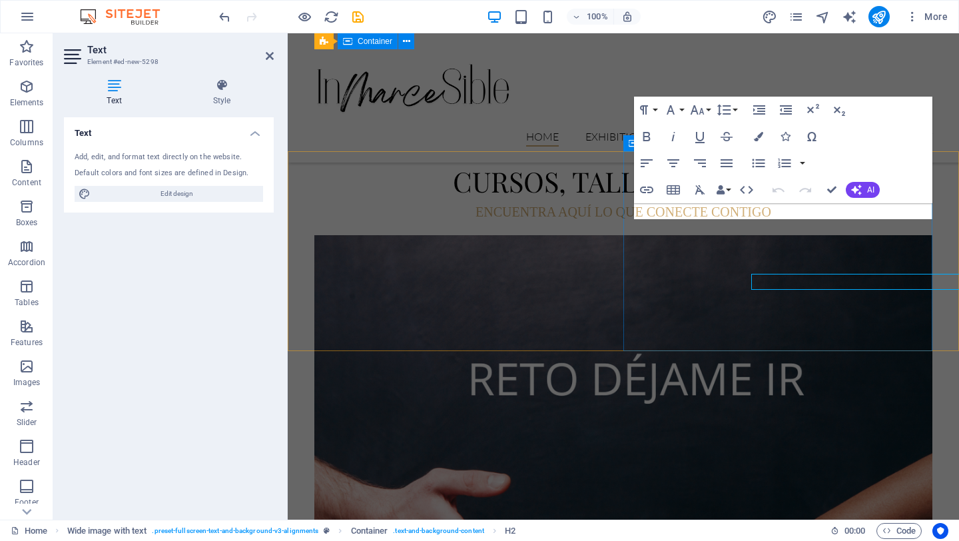
scroll to position [1281, 0]
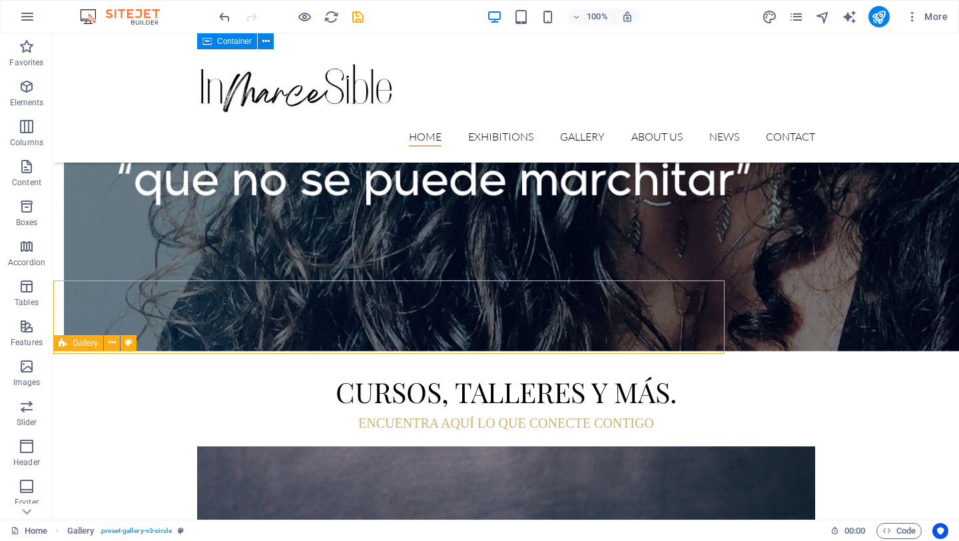
scroll to position [1352, 0]
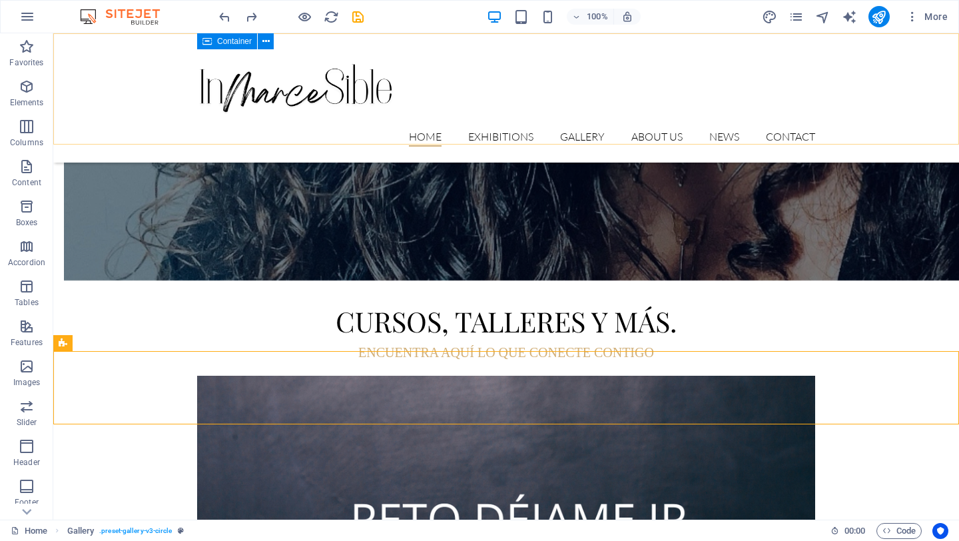
click at [868, 101] on div "Home Exhibitions Detail view Gallery About us News Contact Menu" at bounding box center [506, 97] width 906 height 129
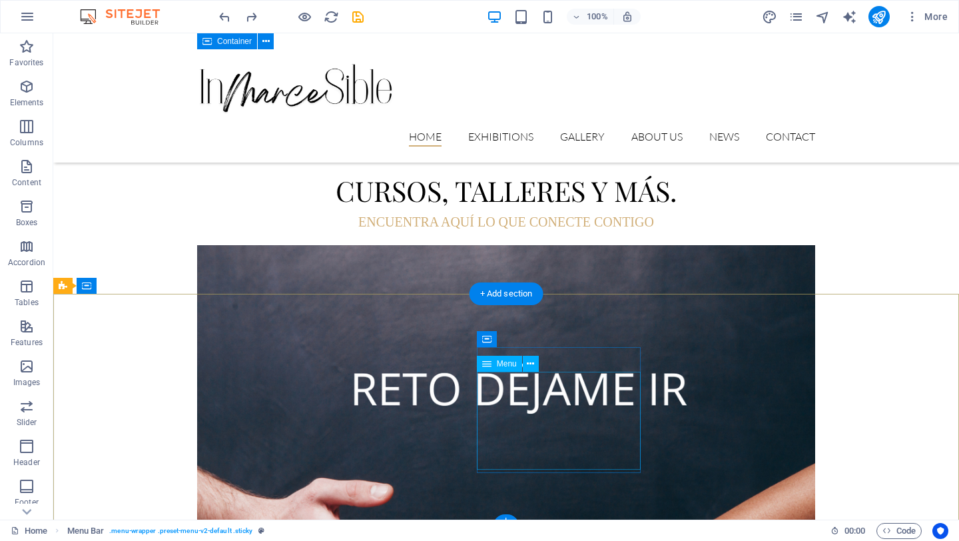
scroll to position [1489, 0]
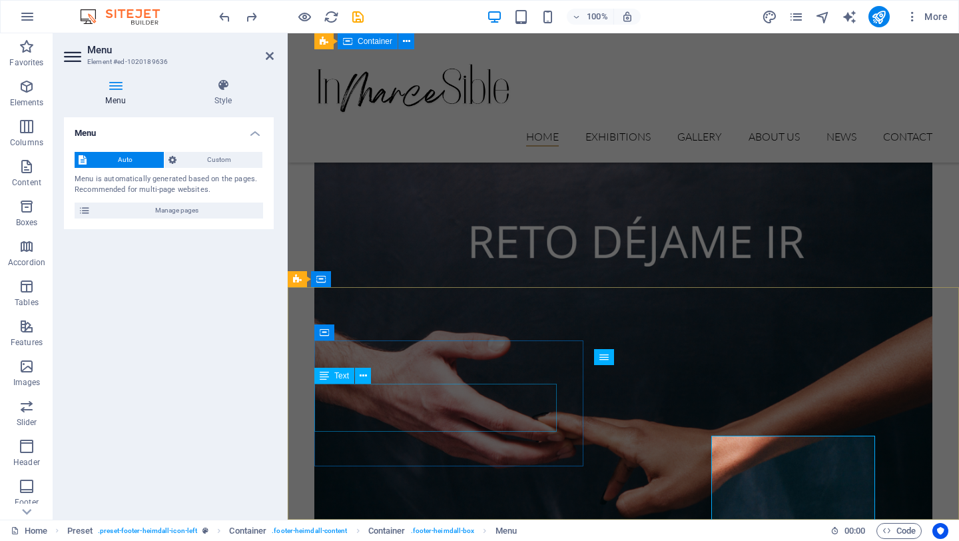
scroll to position [1418, 0]
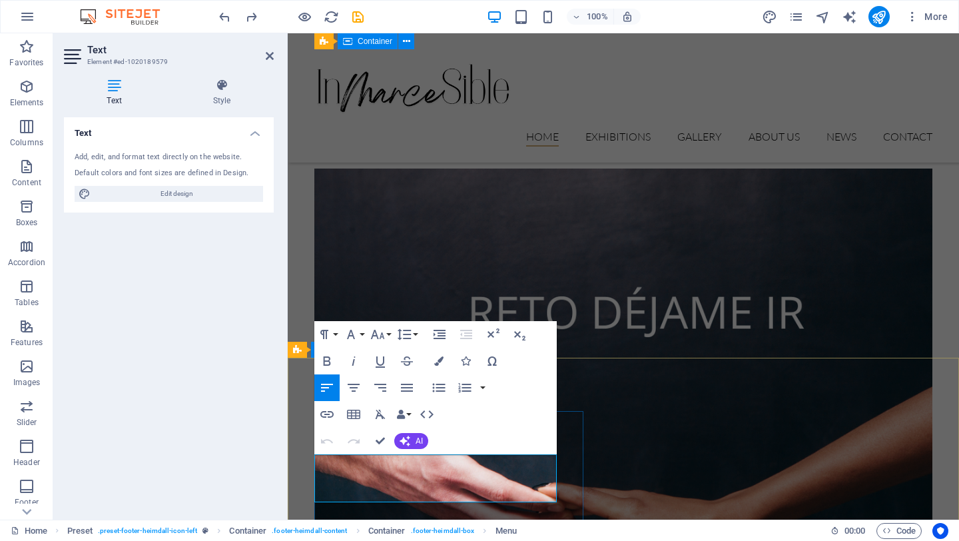
scroll to position [1348, 0]
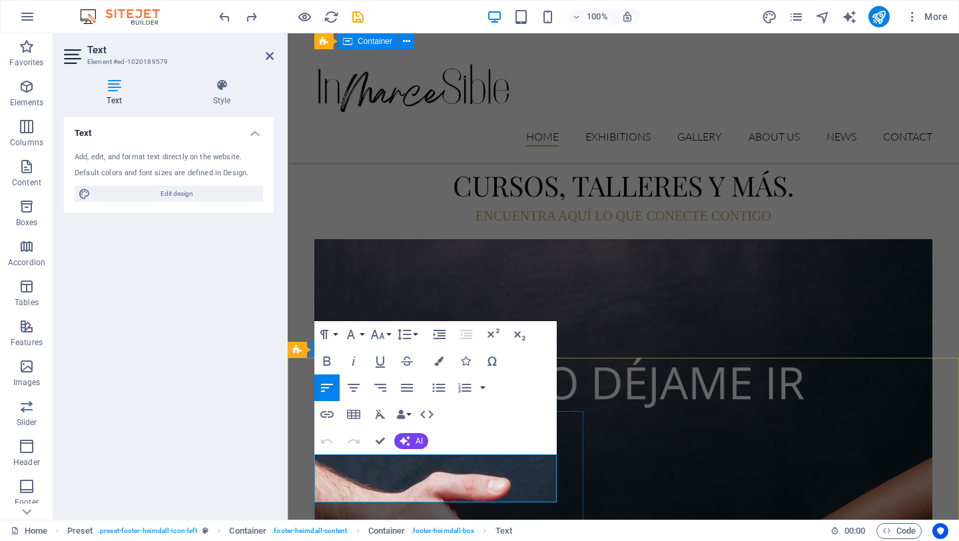
drag, startPoint x: 463, startPoint y: 489, endPoint x: 321, endPoint y: 459, distance: 145.1
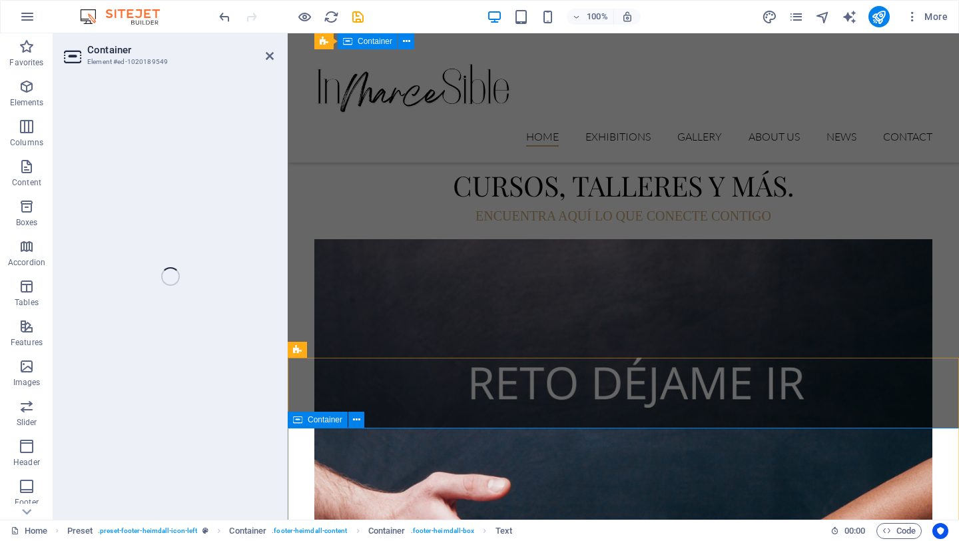
select select "rem"
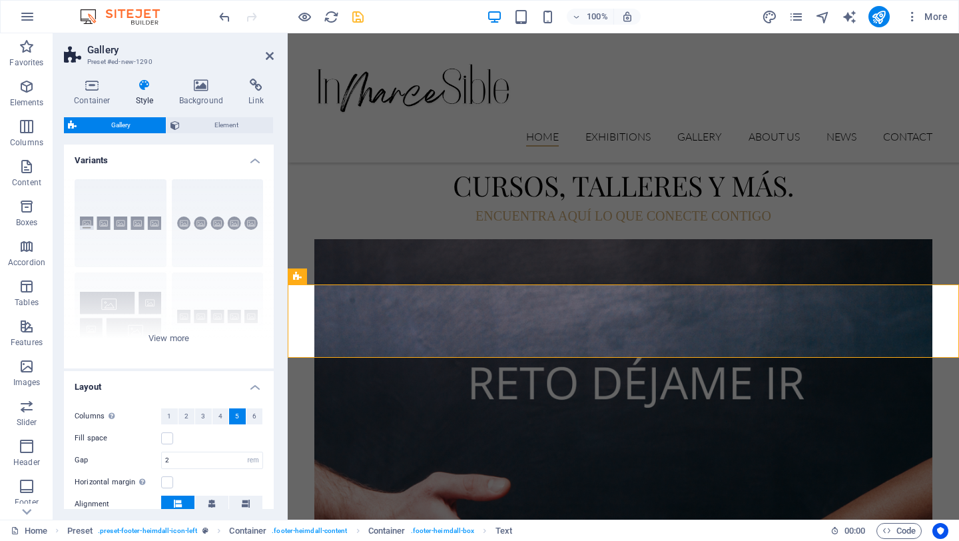
click at [354, 20] on icon "save" at bounding box center [357, 16] width 15 height 15
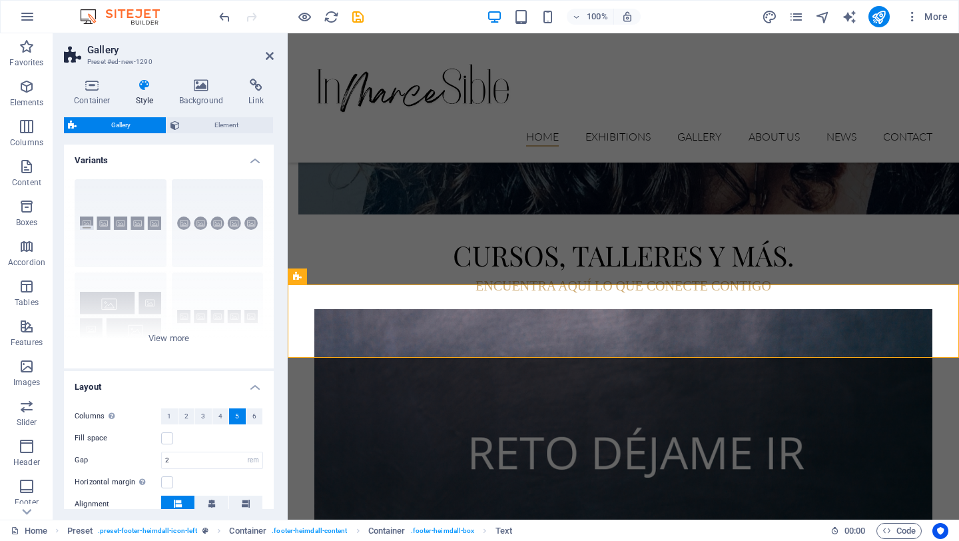
scroll to position [1418, 0]
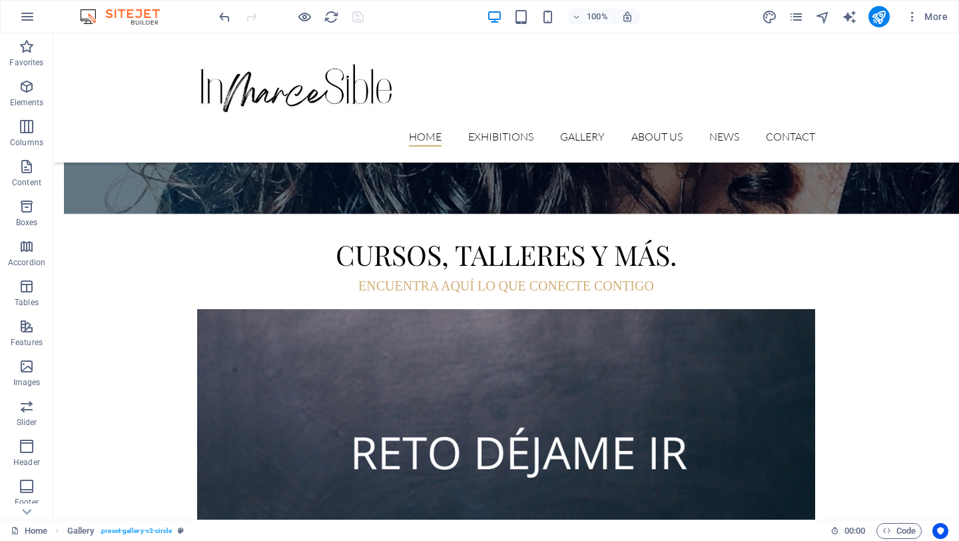
scroll to position [1131, 0]
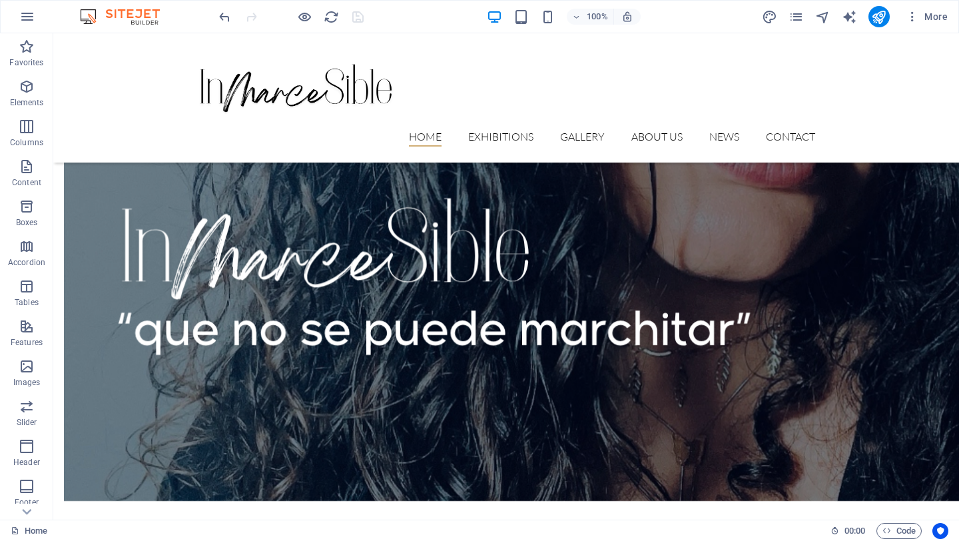
click at [879, 15] on icon "publish" at bounding box center [878, 16] width 15 height 15
